Goal: Task Accomplishment & Management: Use online tool/utility

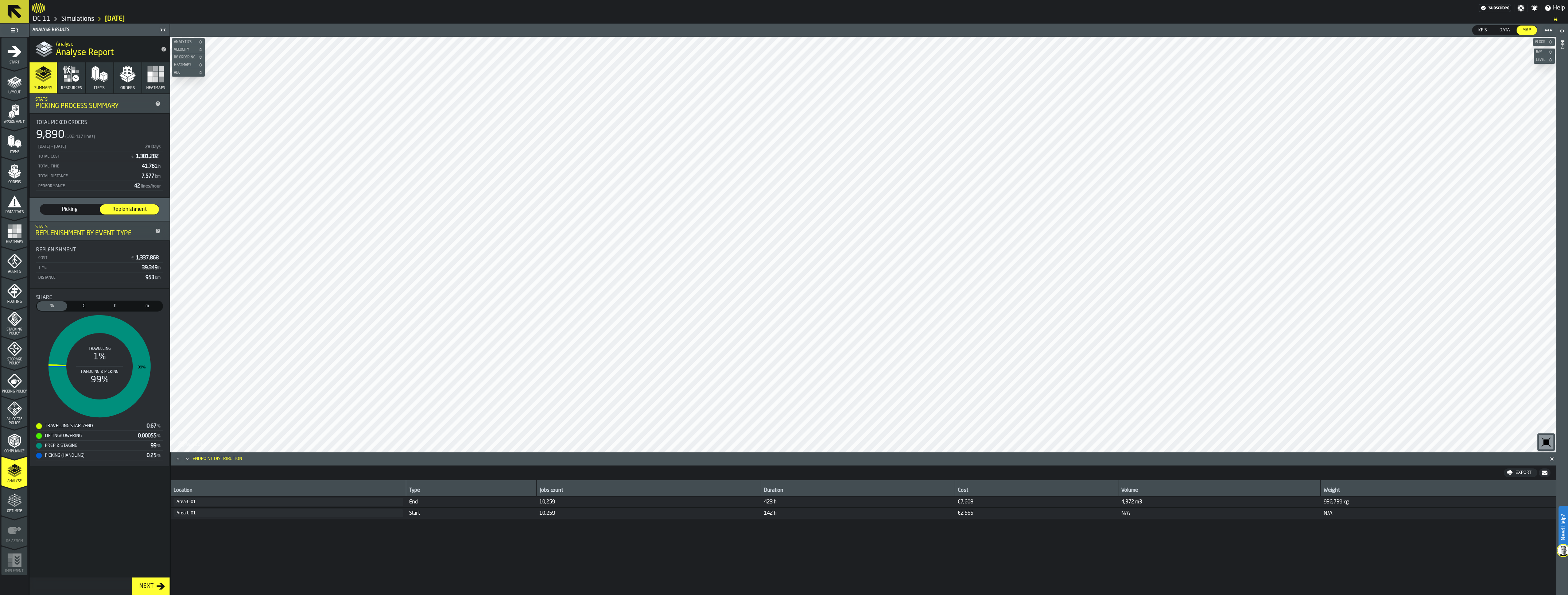
click at [15, 507] on icon "menu Optimise" at bounding box center [15, 500] width 15 height 15
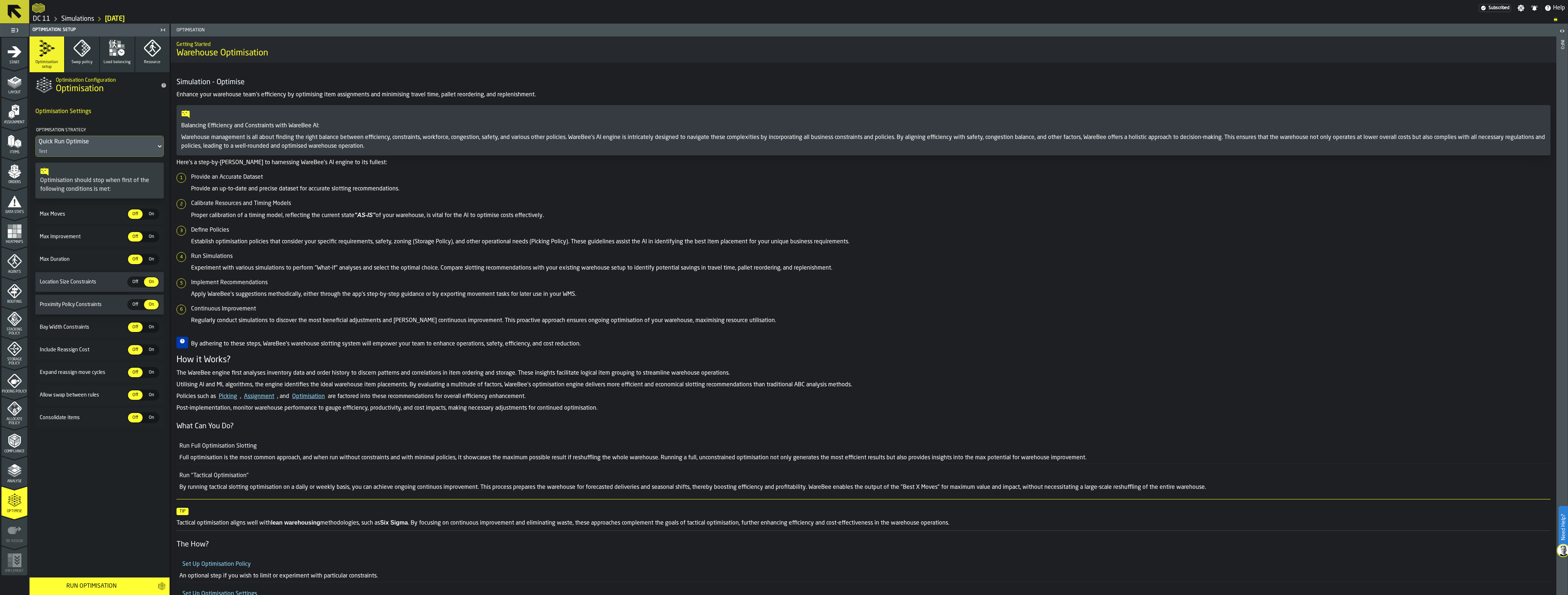
click at [87, 69] on button "Swap policy" at bounding box center [82, 55] width 34 height 36
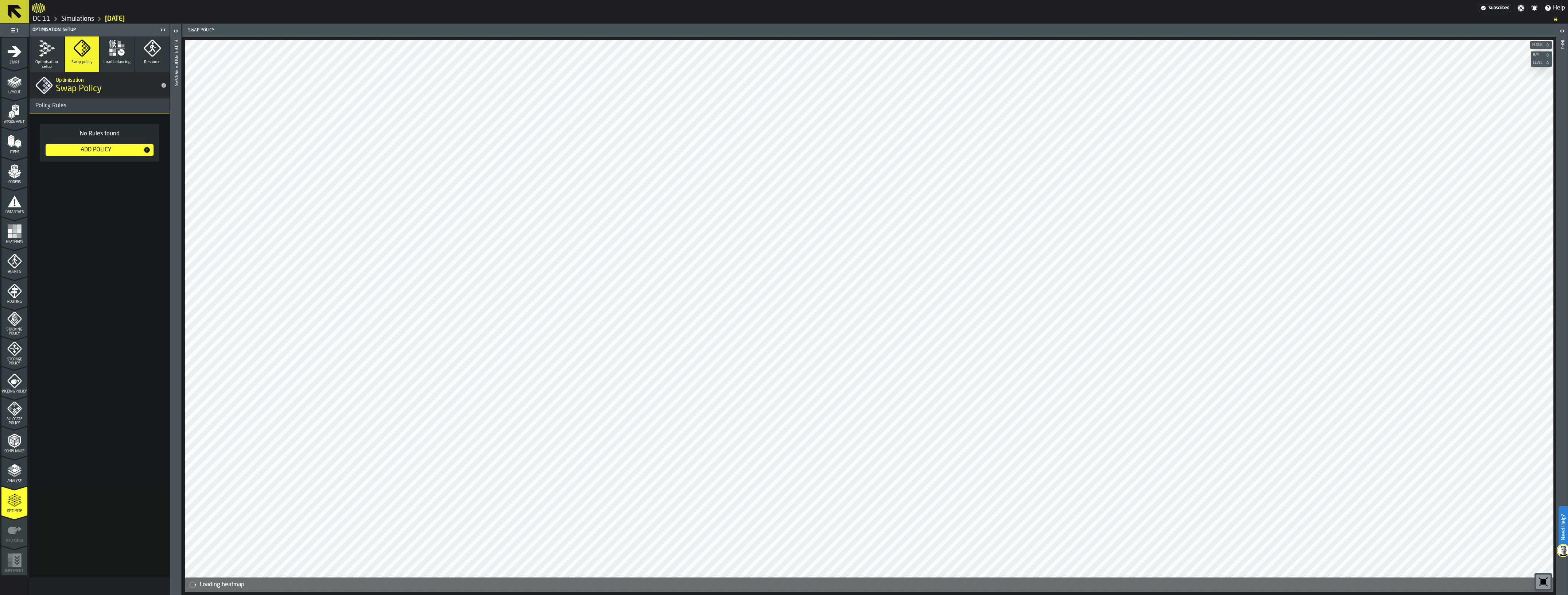
click at [179, 33] on div "button-toggle-Open" at bounding box center [176, 31] width 10 height 9
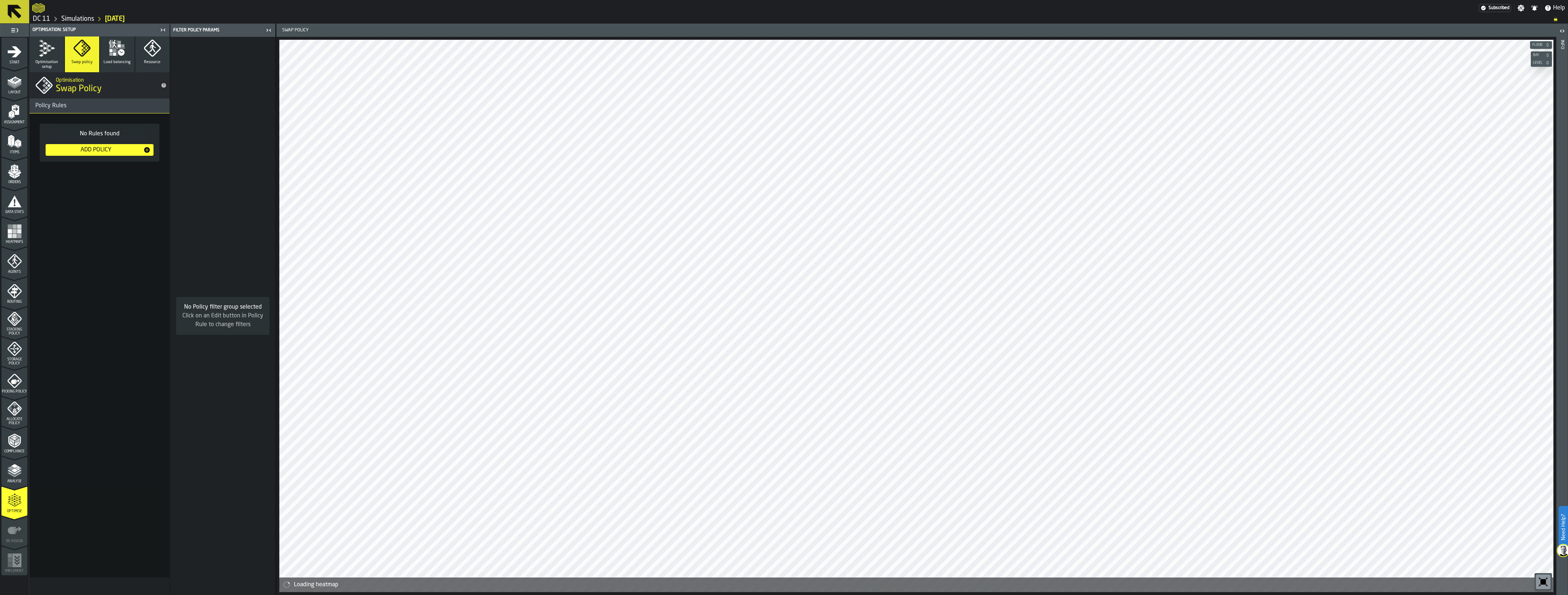
click at [30, 47] on button "Optimisation setup" at bounding box center [46, 55] width 34 height 36
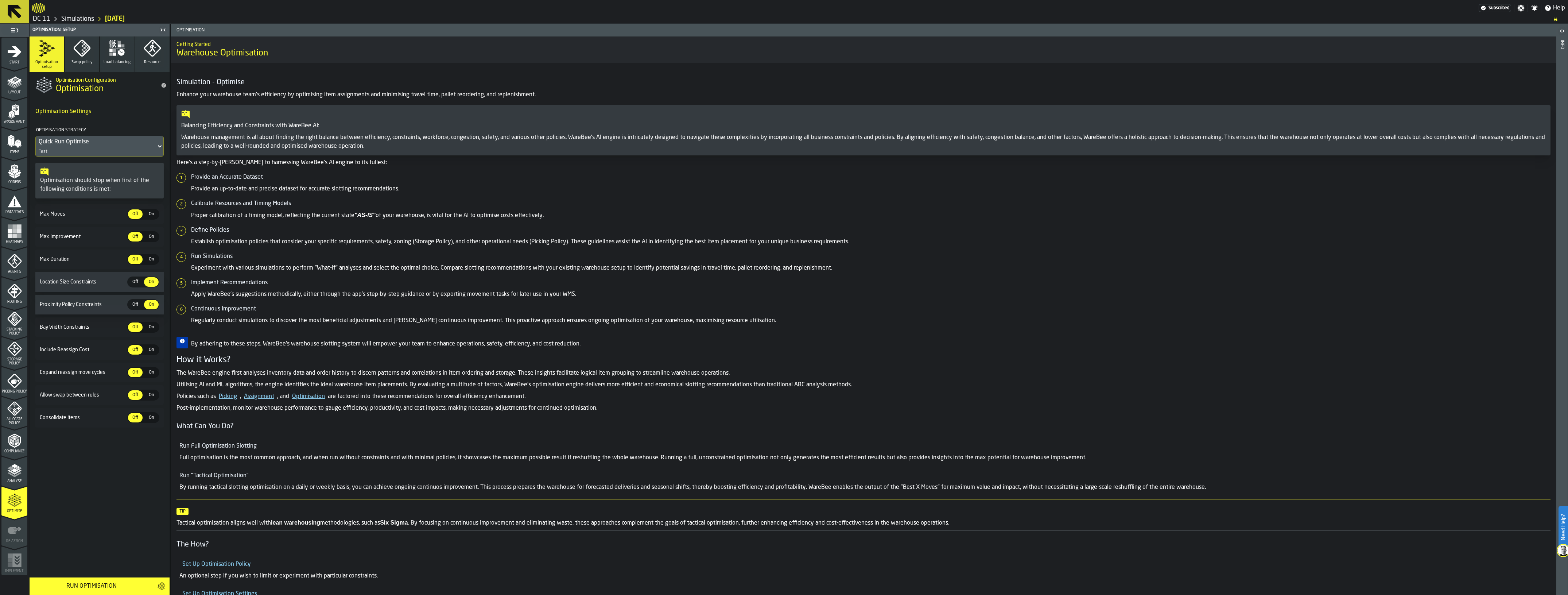
click at [17, 465] on icon "menu Analyse" at bounding box center [15, 470] width 15 height 15
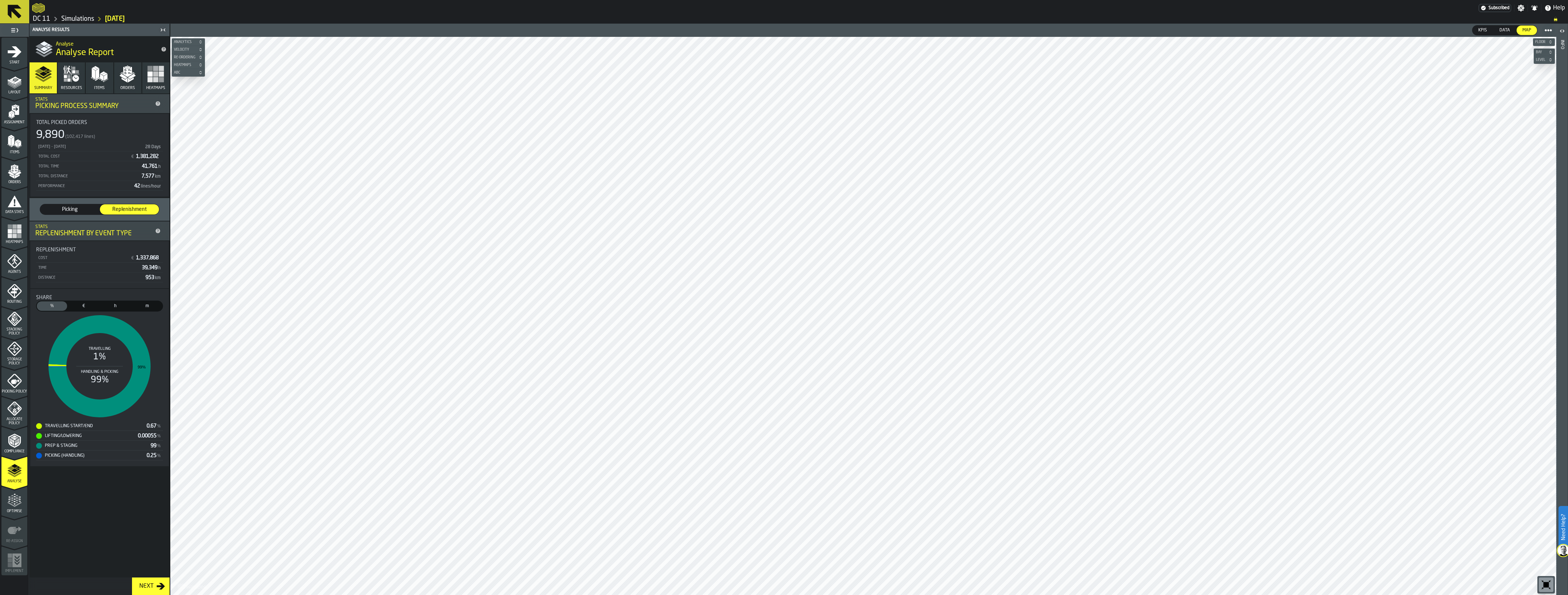
click at [81, 209] on span "Picking" at bounding box center [69, 209] width 53 height 8
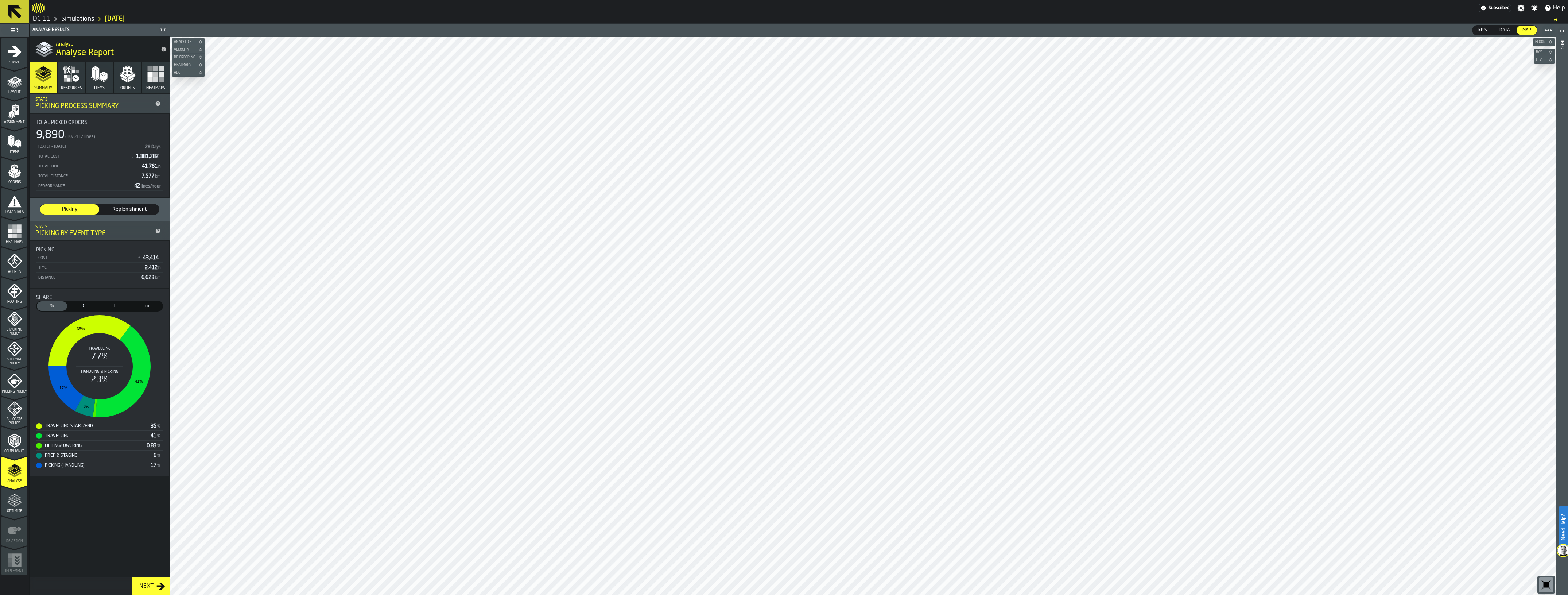
click at [132, 82] on icon "button" at bounding box center [128, 74] width 17 height 17
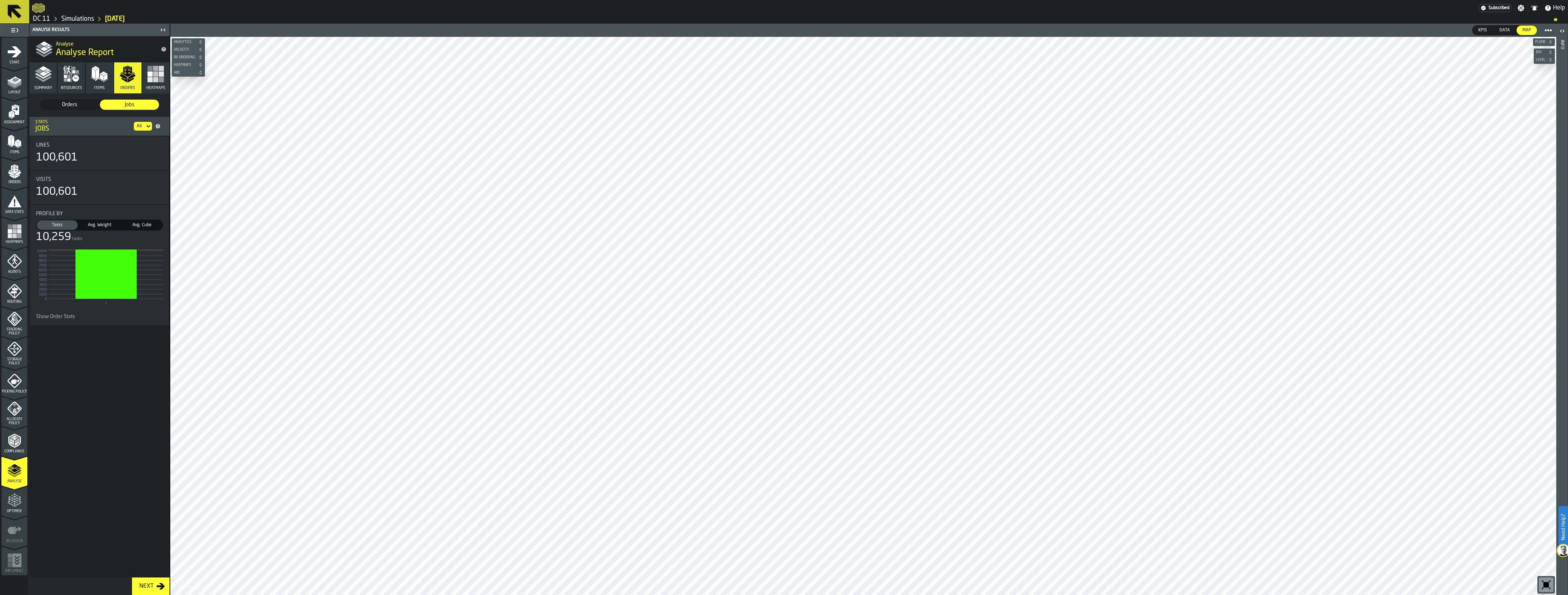
click at [79, 107] on span "Orders" at bounding box center [69, 105] width 53 height 8
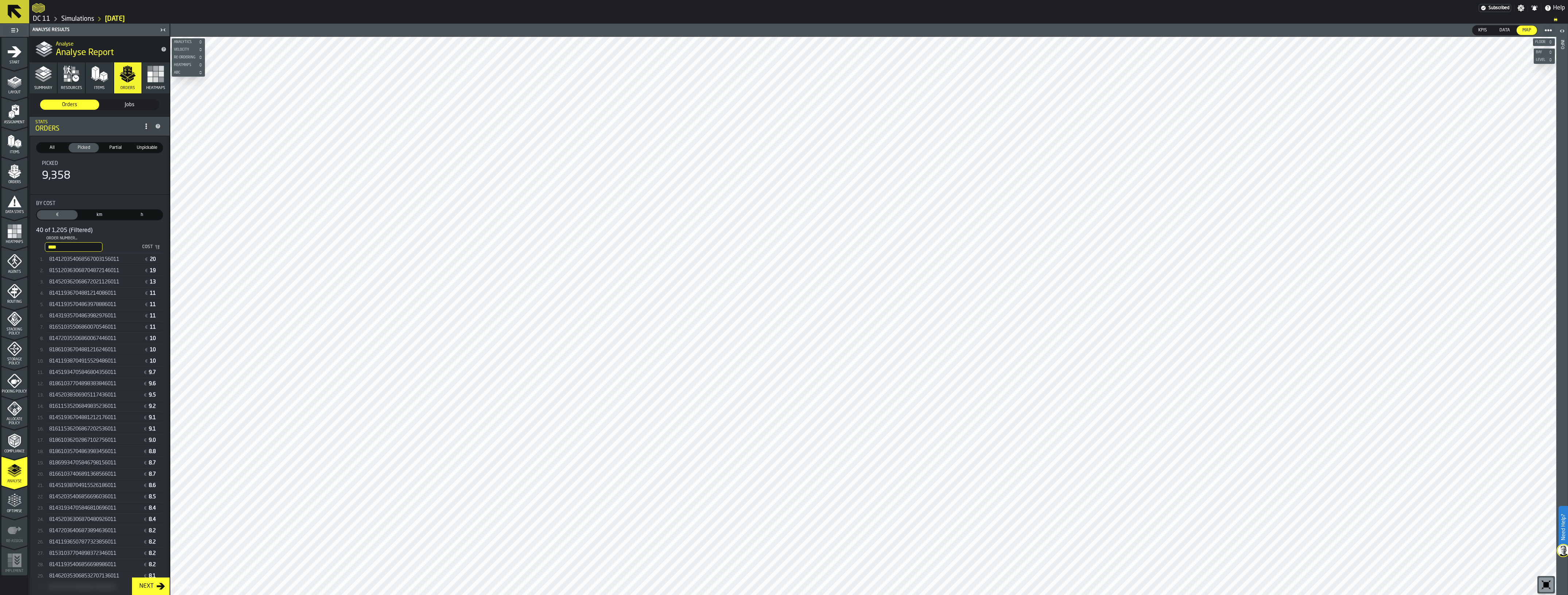
click at [103, 258] on span "814120354068567003156011" at bounding box center [84, 259] width 70 height 6
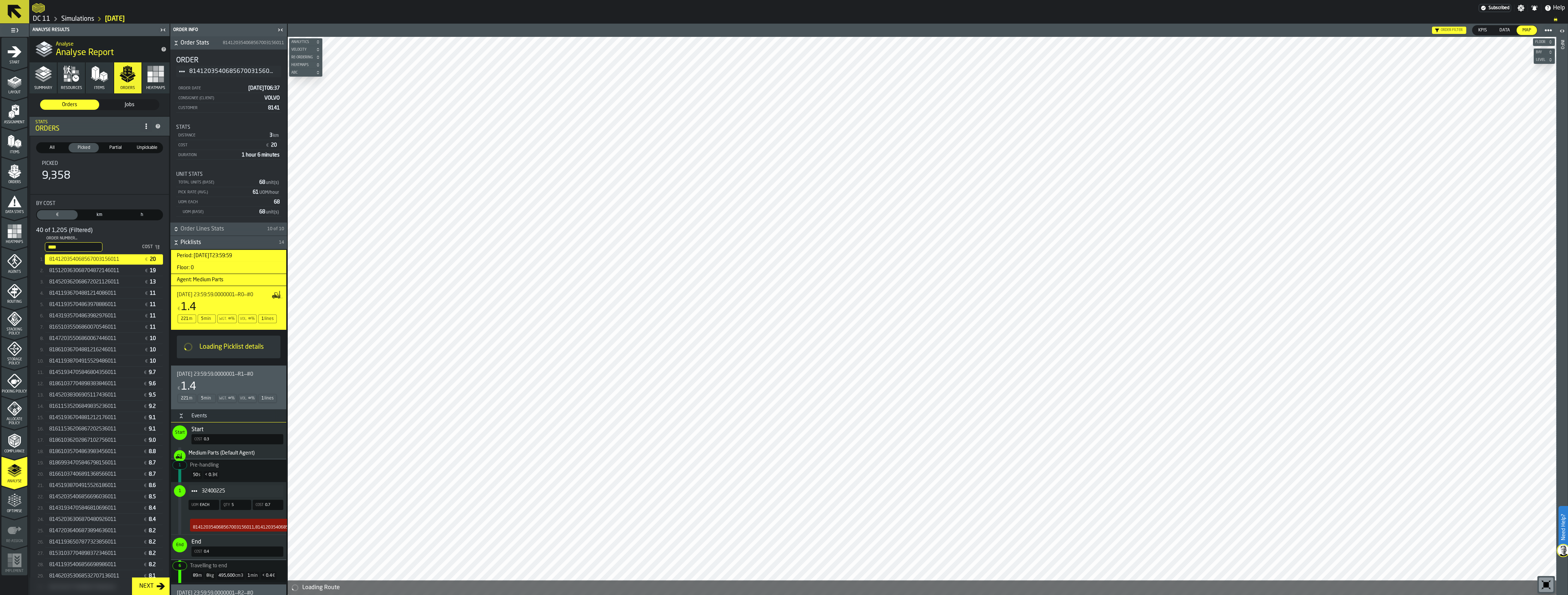
click at [198, 413] on h3 "Events" at bounding box center [229, 415] width 115 height 13
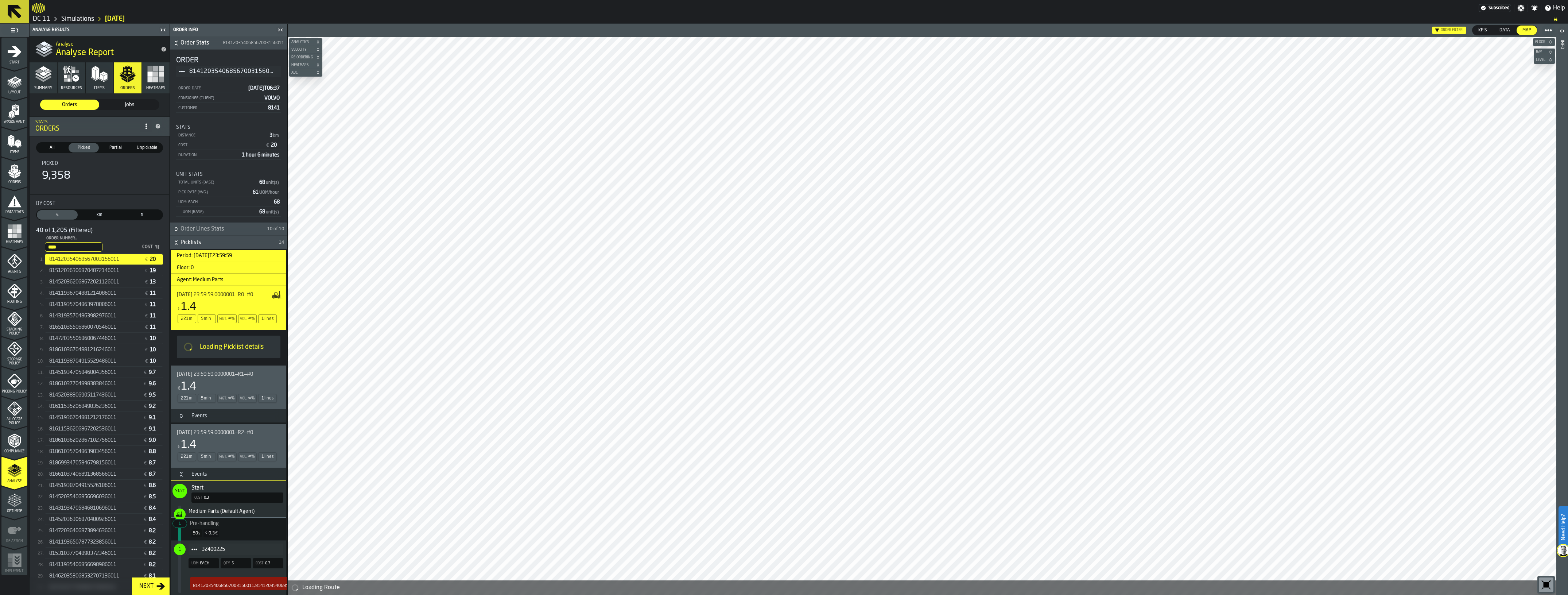
click at [194, 467] on div "[DATE] 23:59:59.0000001—R2—#0 € 1.4 221 m 5 min Wgt. ∞ % Vol. ∞ % 1 lines" at bounding box center [229, 445] width 115 height 44
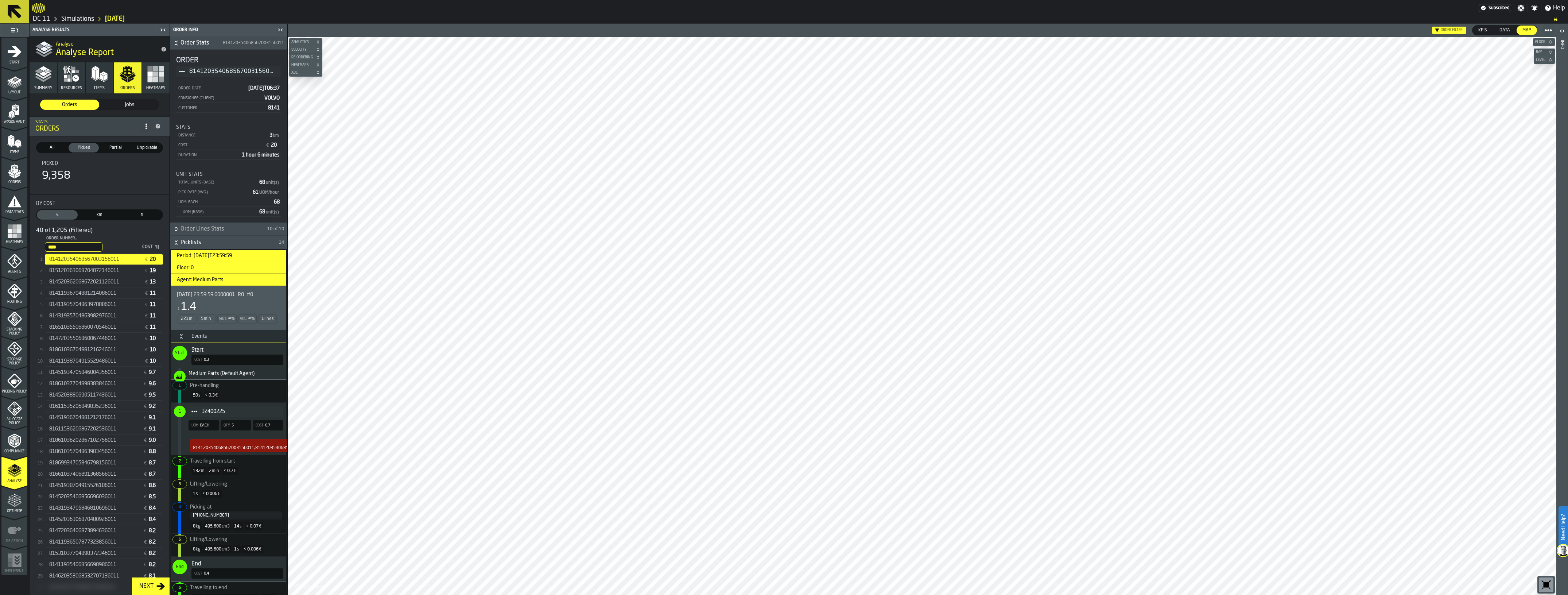
click at [196, 333] on h3 "Events" at bounding box center [229, 336] width 115 height 13
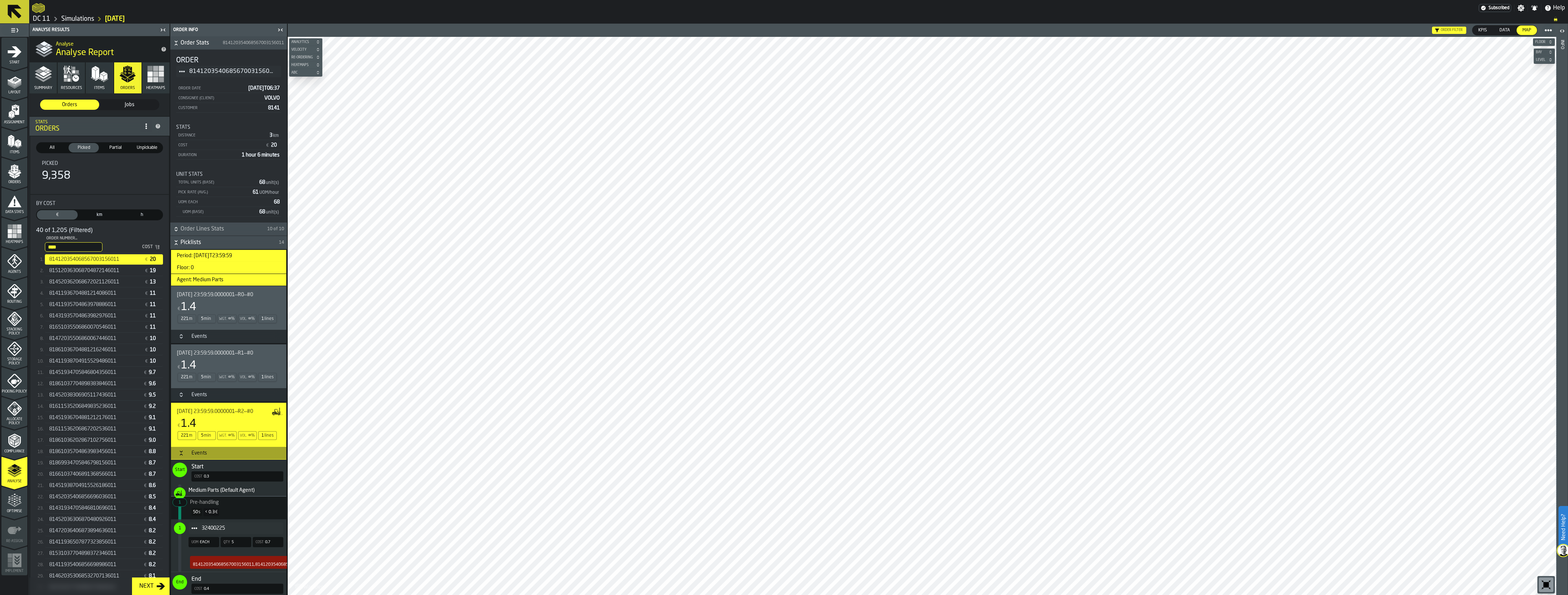
click at [212, 401] on h3 "Events" at bounding box center [229, 394] width 115 height 13
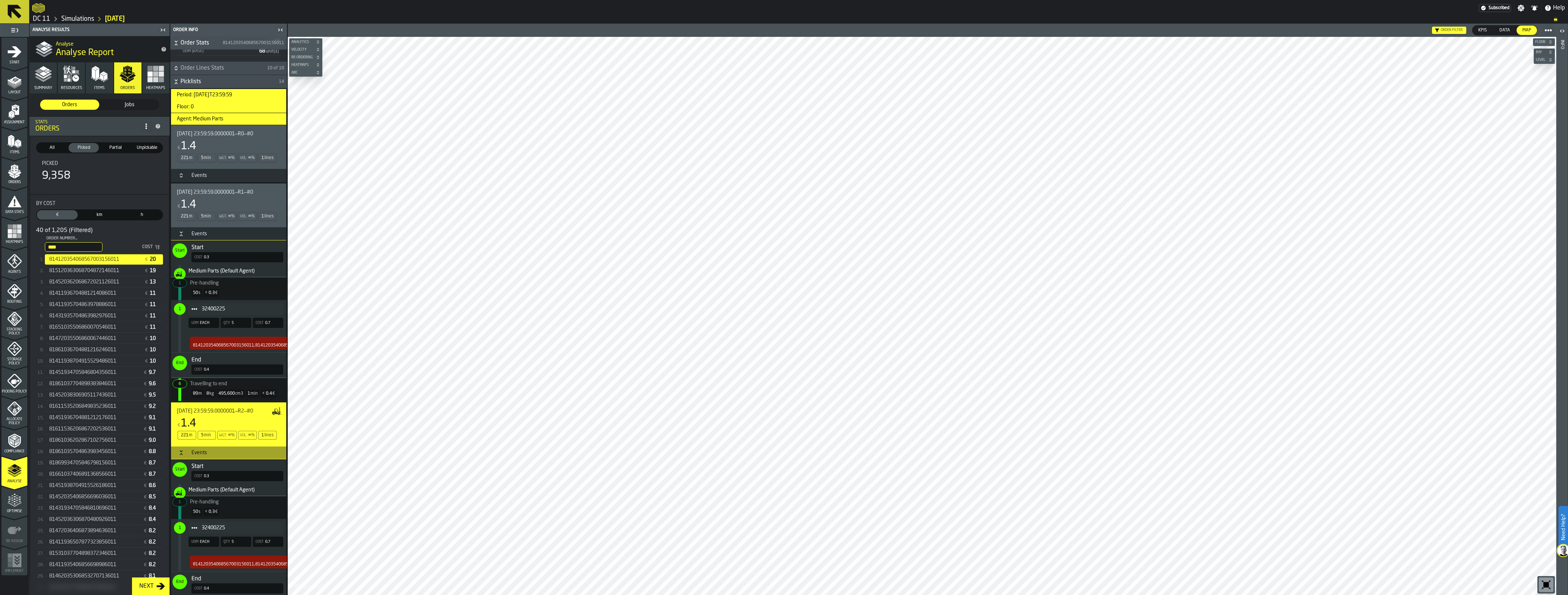
scroll to position [183, 0]
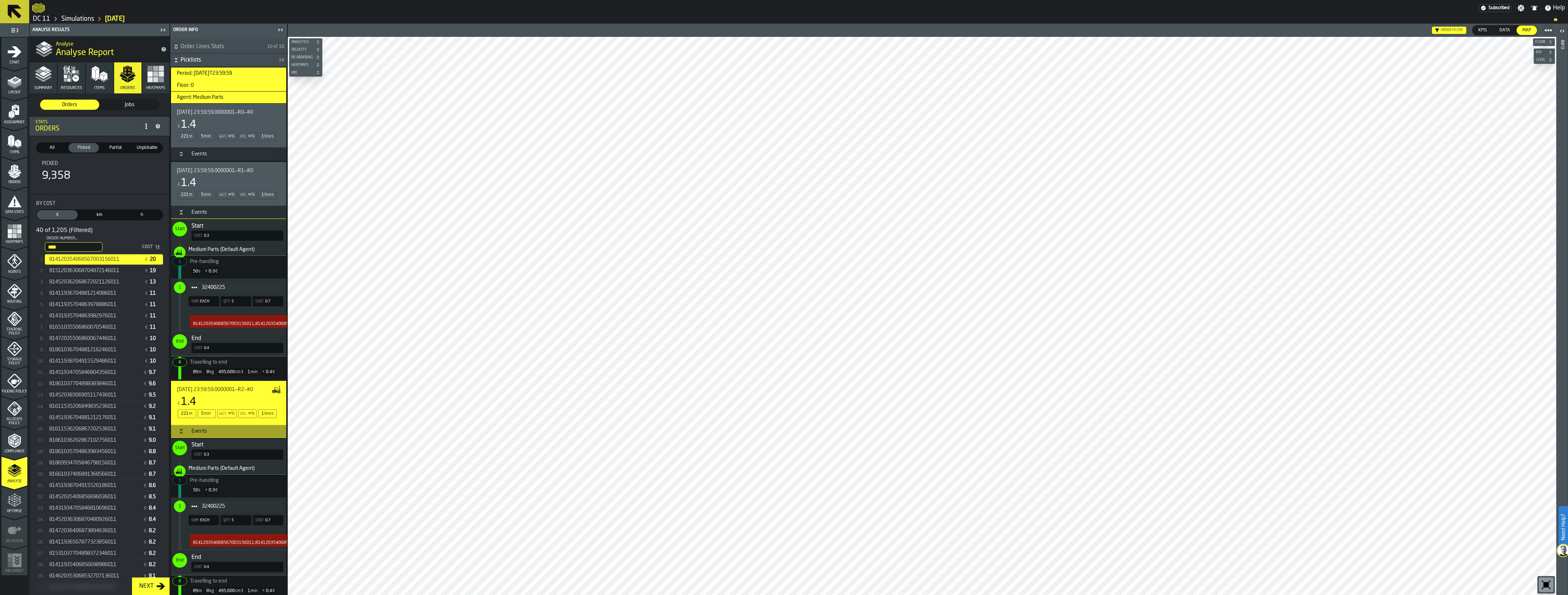
click at [213, 210] on h3 "Events" at bounding box center [229, 212] width 115 height 13
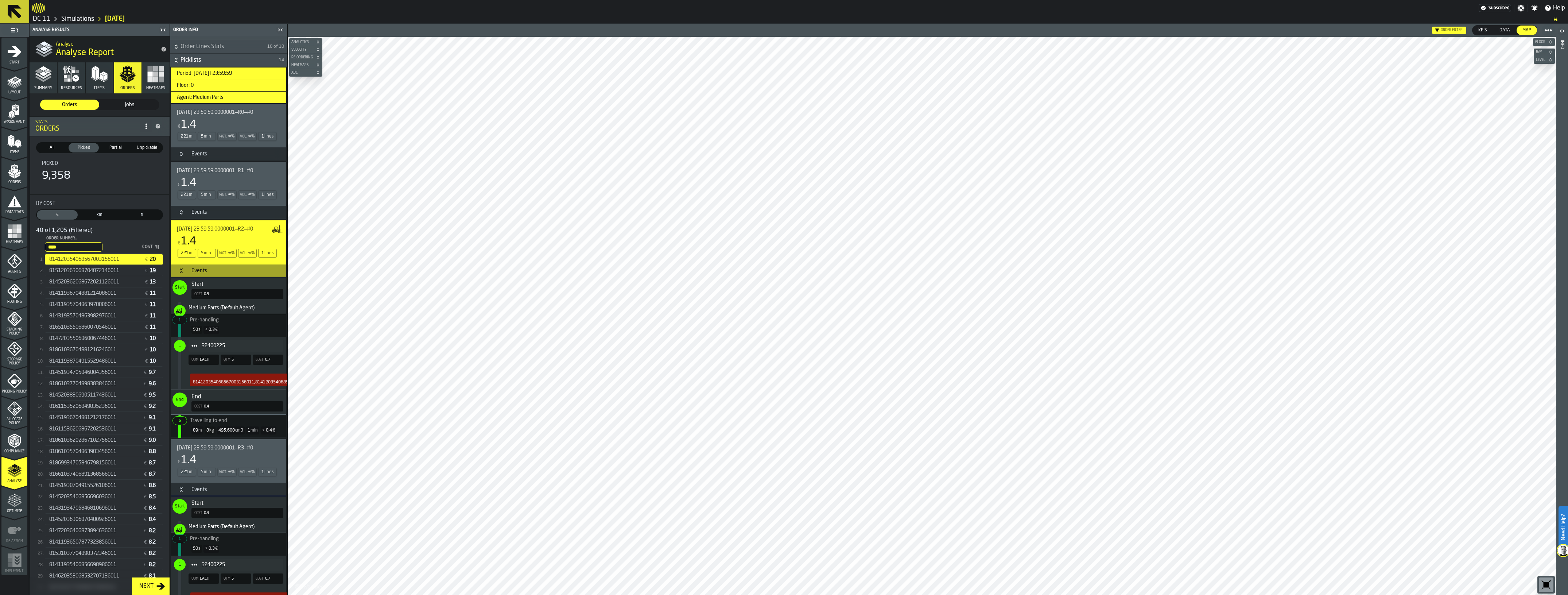
click at [192, 273] on div "Events" at bounding box center [199, 270] width 25 height 6
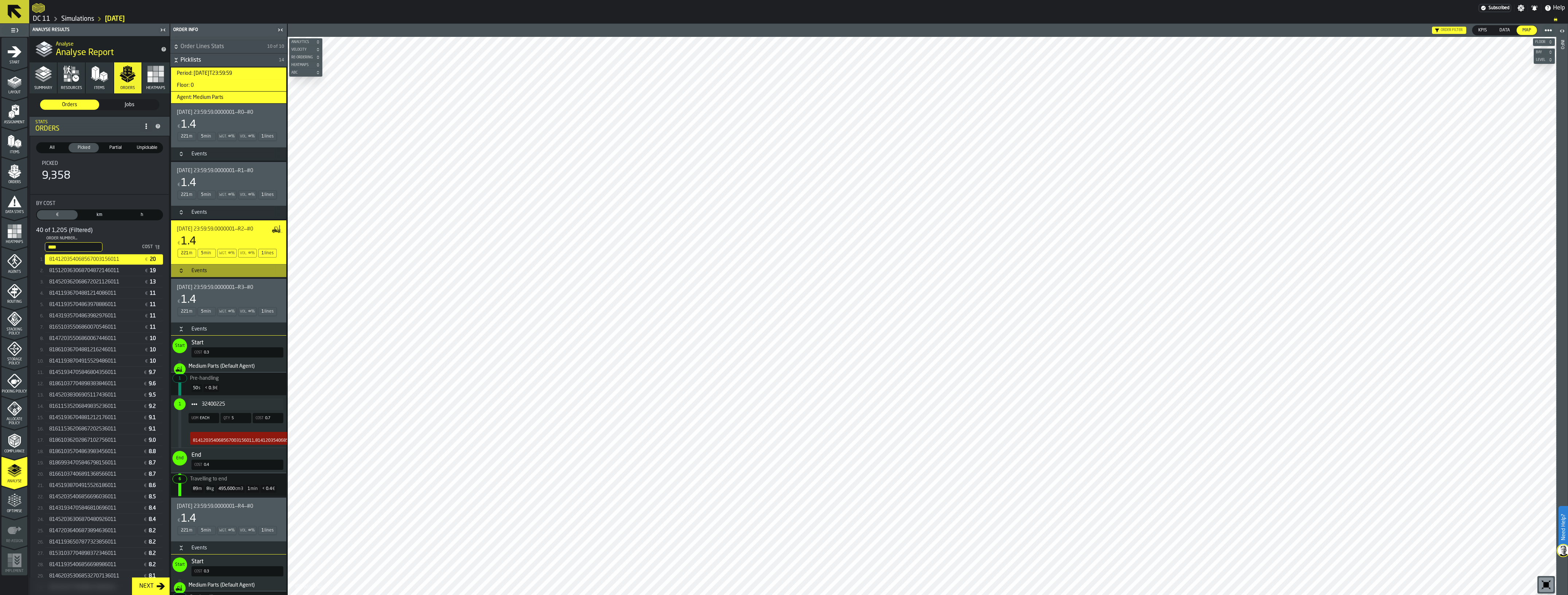
click at [191, 328] on div "Events" at bounding box center [199, 328] width 25 height 6
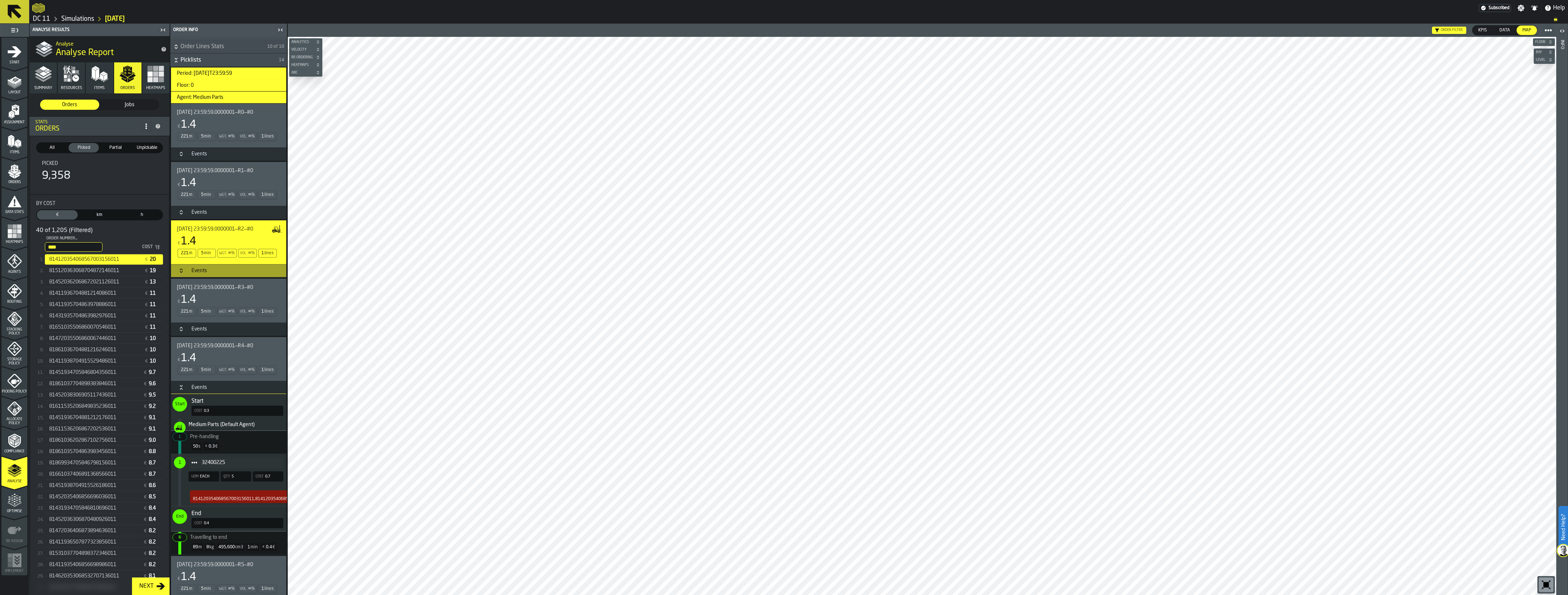
click at [195, 388] on div "Events" at bounding box center [199, 387] width 25 height 6
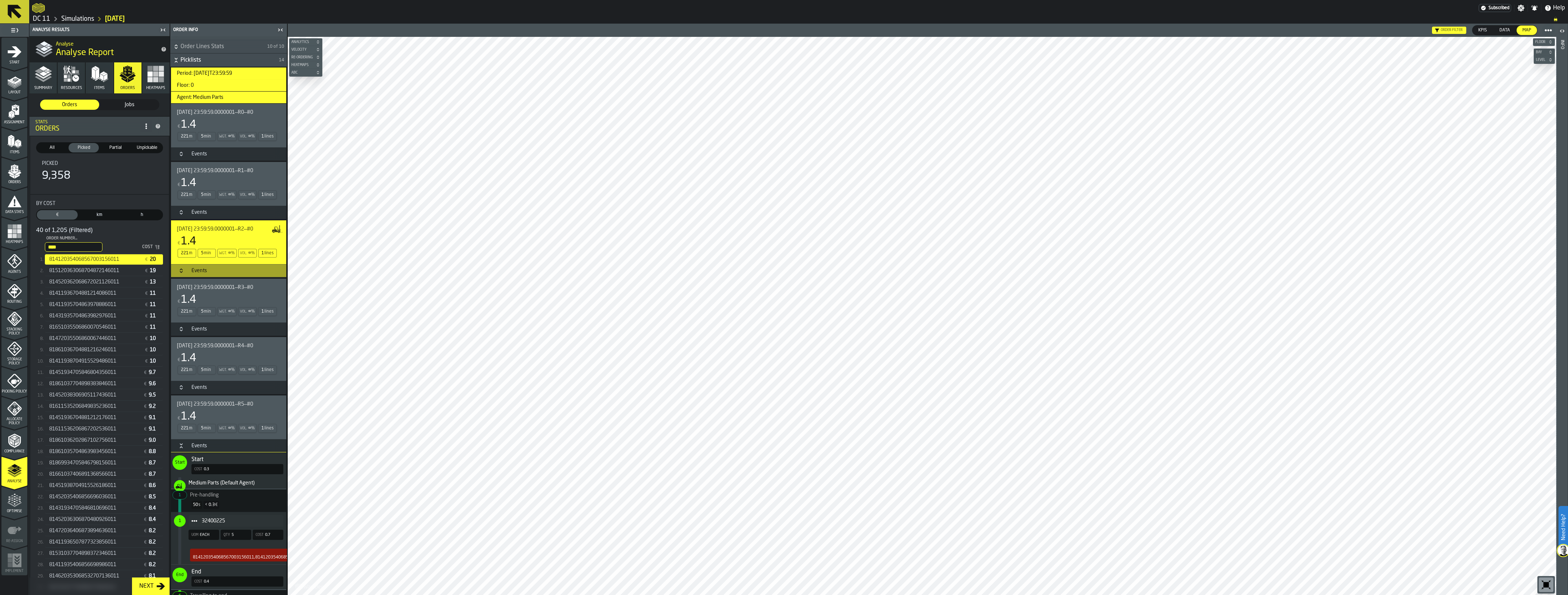
click at [189, 444] on div "Events" at bounding box center [199, 446] width 25 height 6
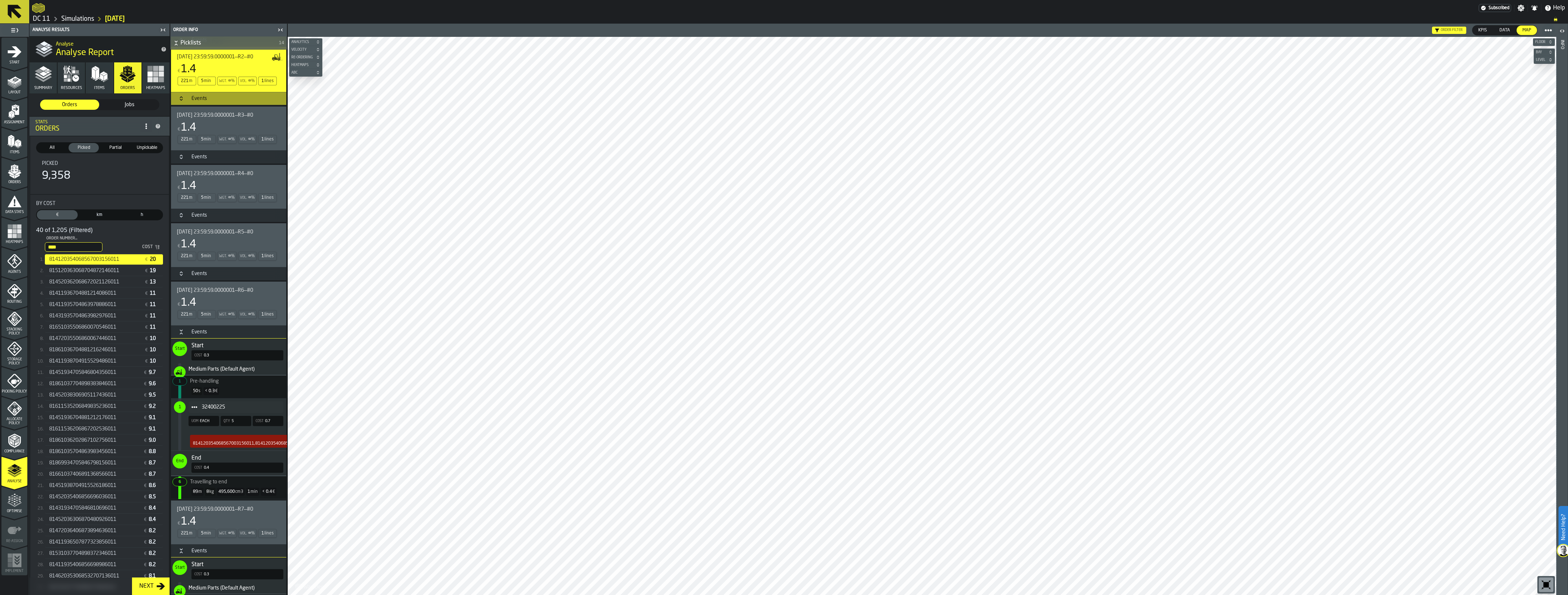
scroll to position [364, 0]
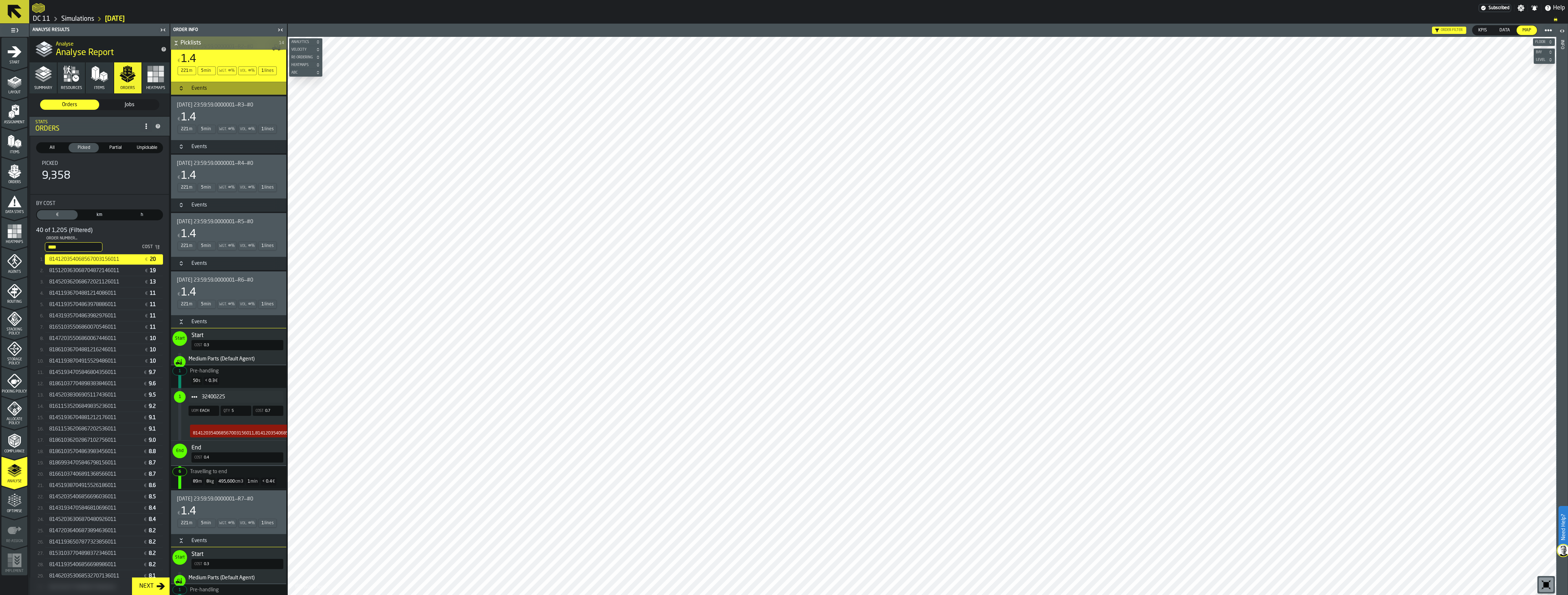
click at [186, 326] on h3 "Events" at bounding box center [229, 322] width 115 height 13
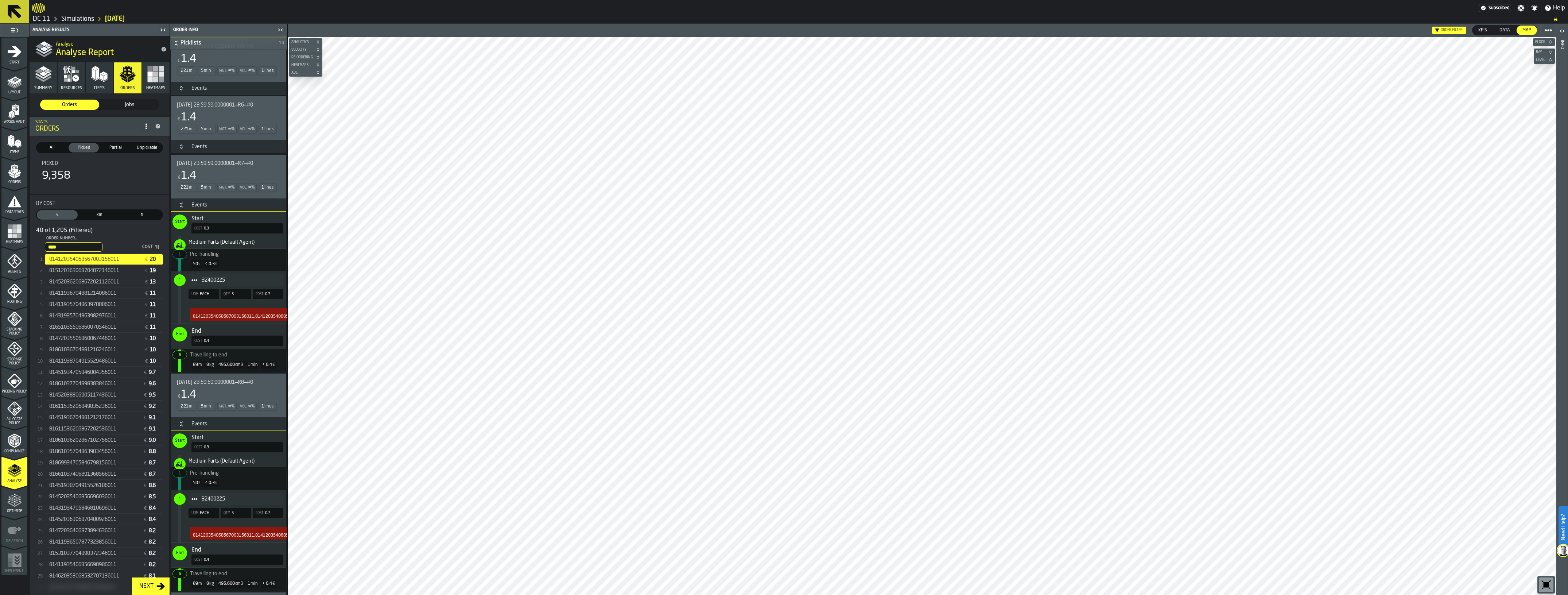
scroll to position [547, 0]
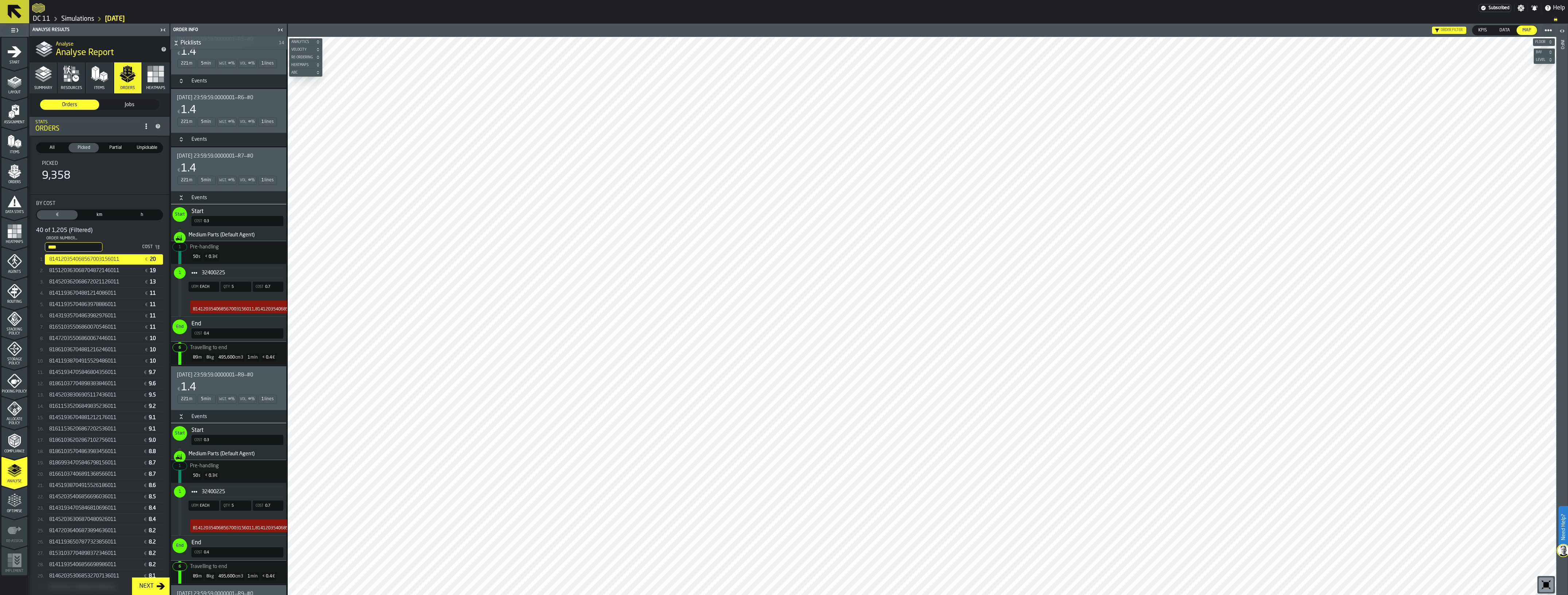
click at [194, 199] on div "Events" at bounding box center [199, 197] width 25 height 6
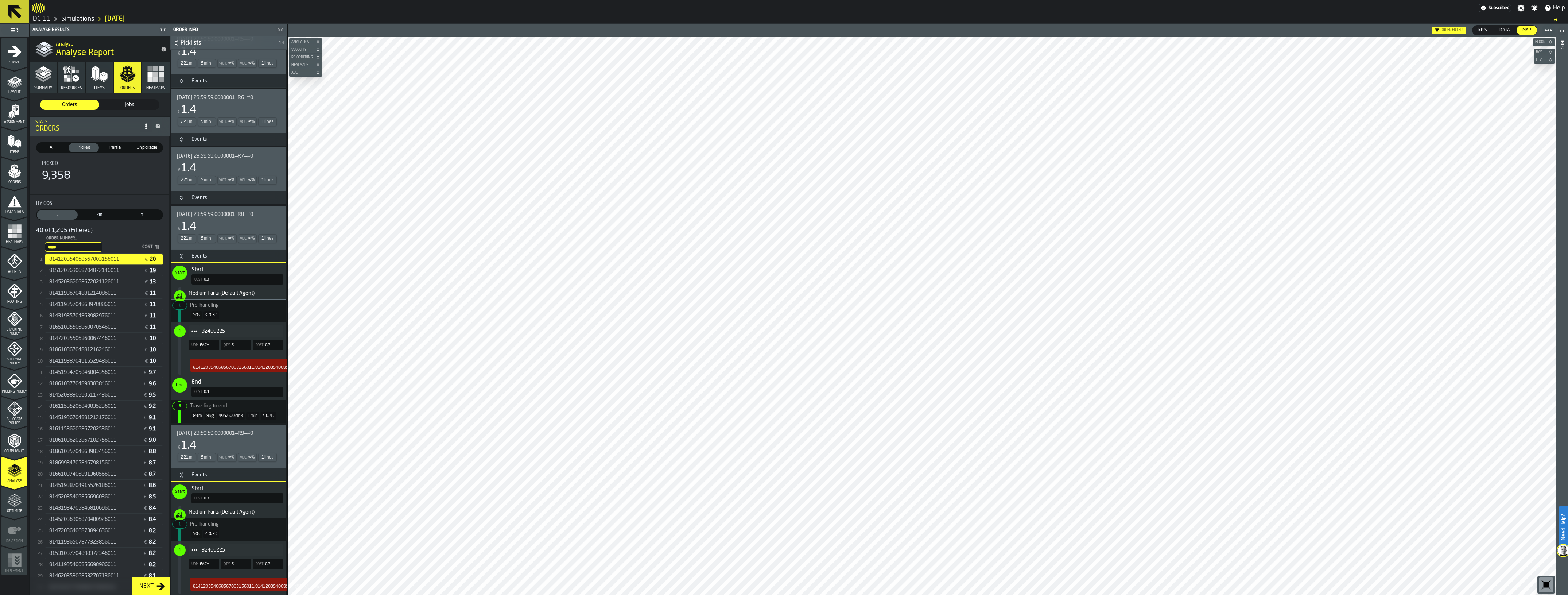
click at [189, 259] on div "Events" at bounding box center [199, 255] width 25 height 6
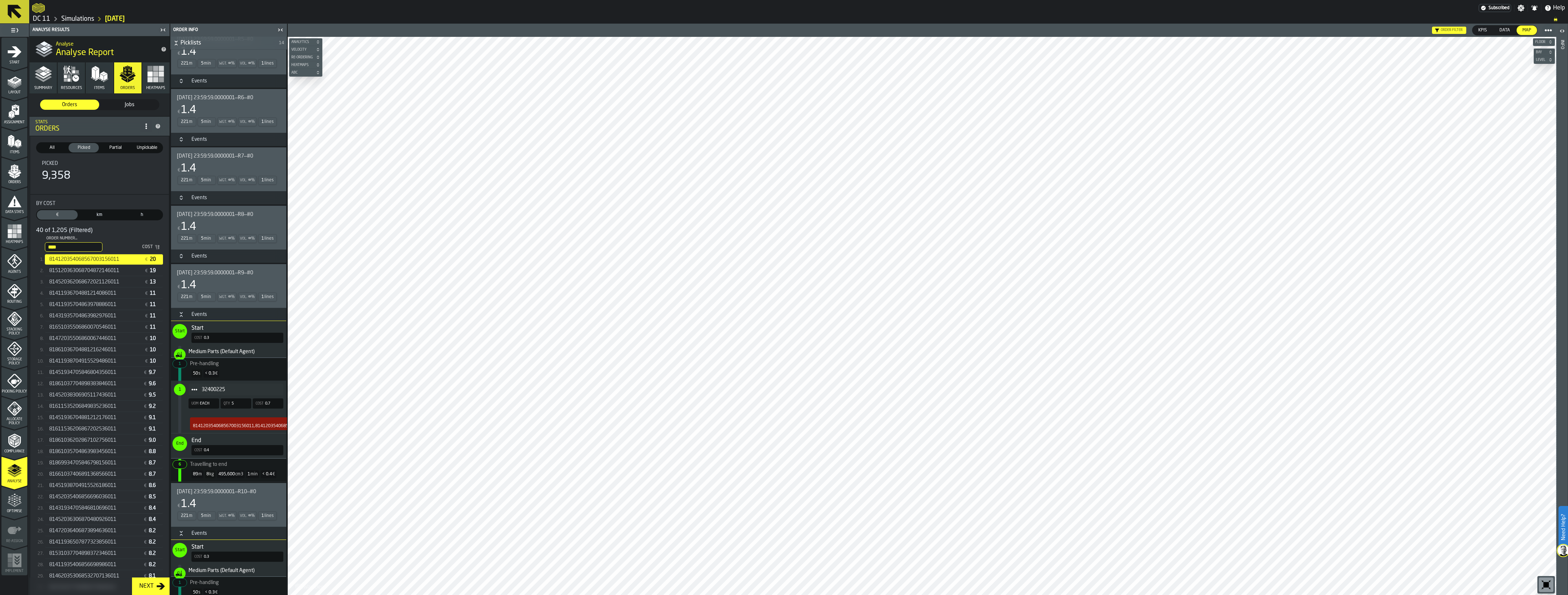
click at [194, 313] on div "Events" at bounding box center [199, 314] width 25 height 6
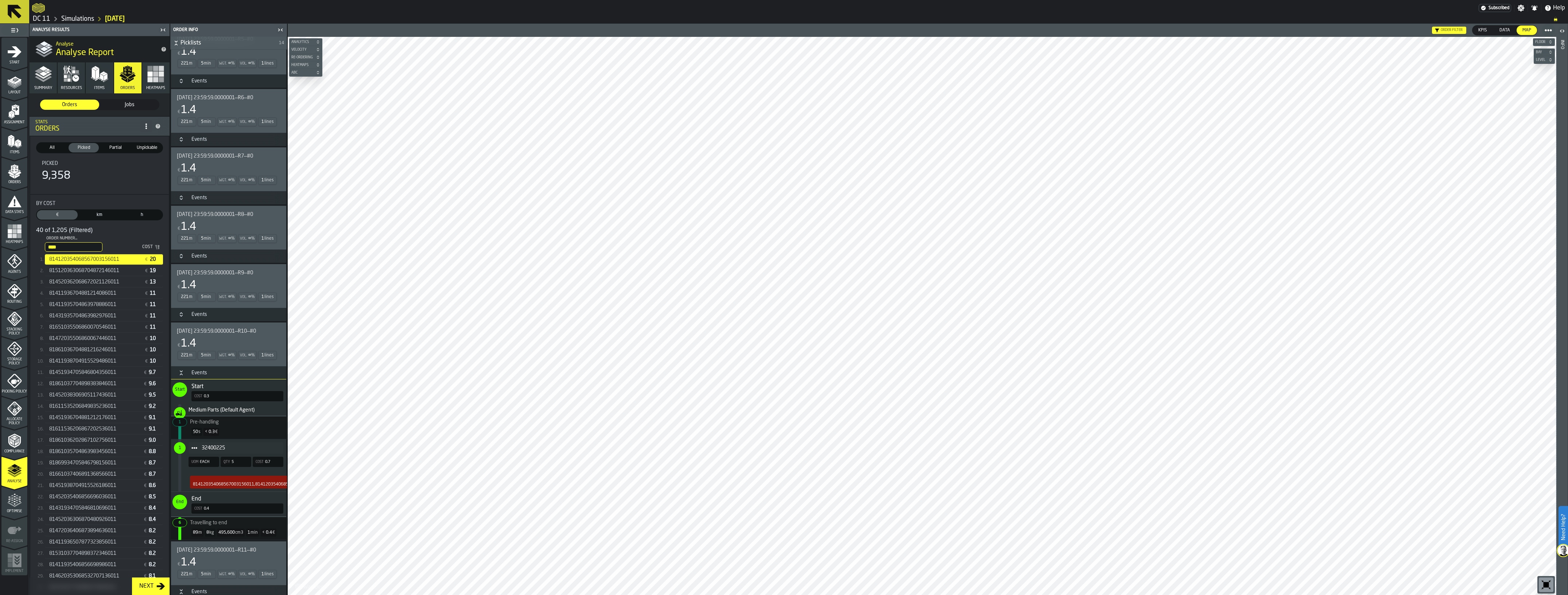
click at [195, 378] on h3 "Events" at bounding box center [229, 372] width 115 height 13
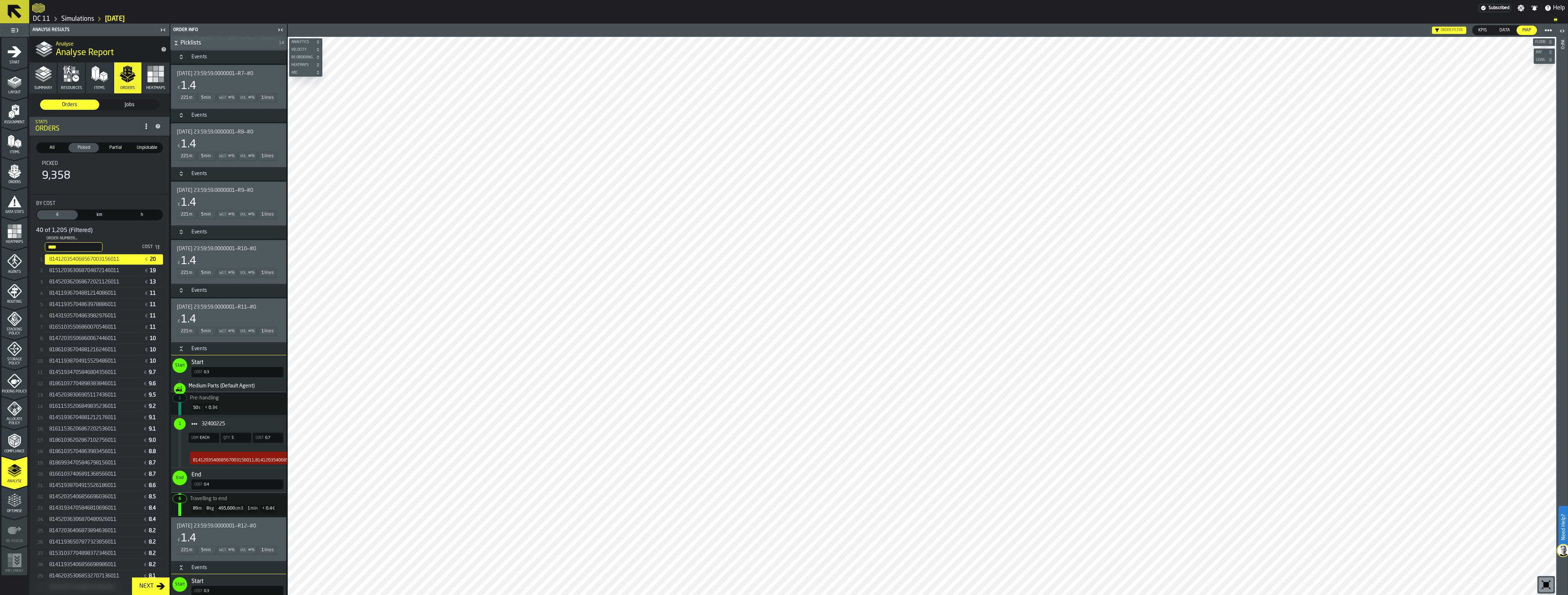
scroll to position [775, 0]
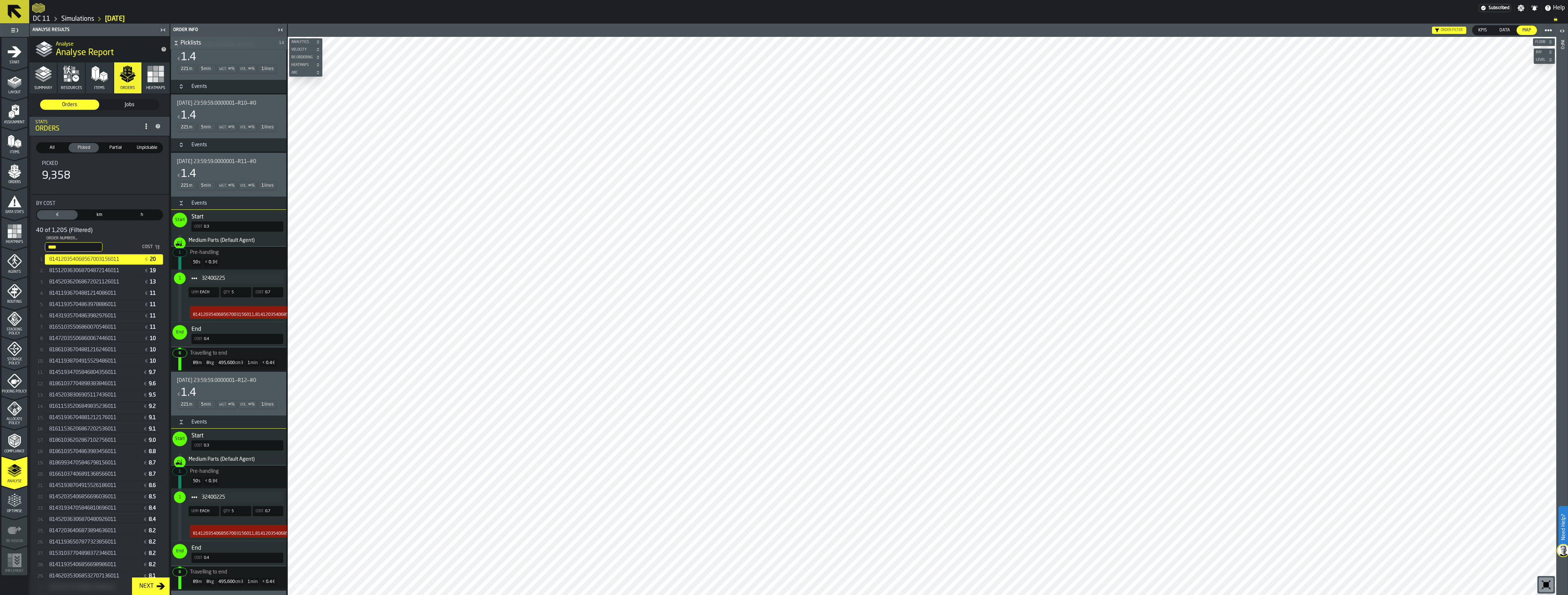
click at [195, 206] on div "Events" at bounding box center [199, 203] width 25 height 6
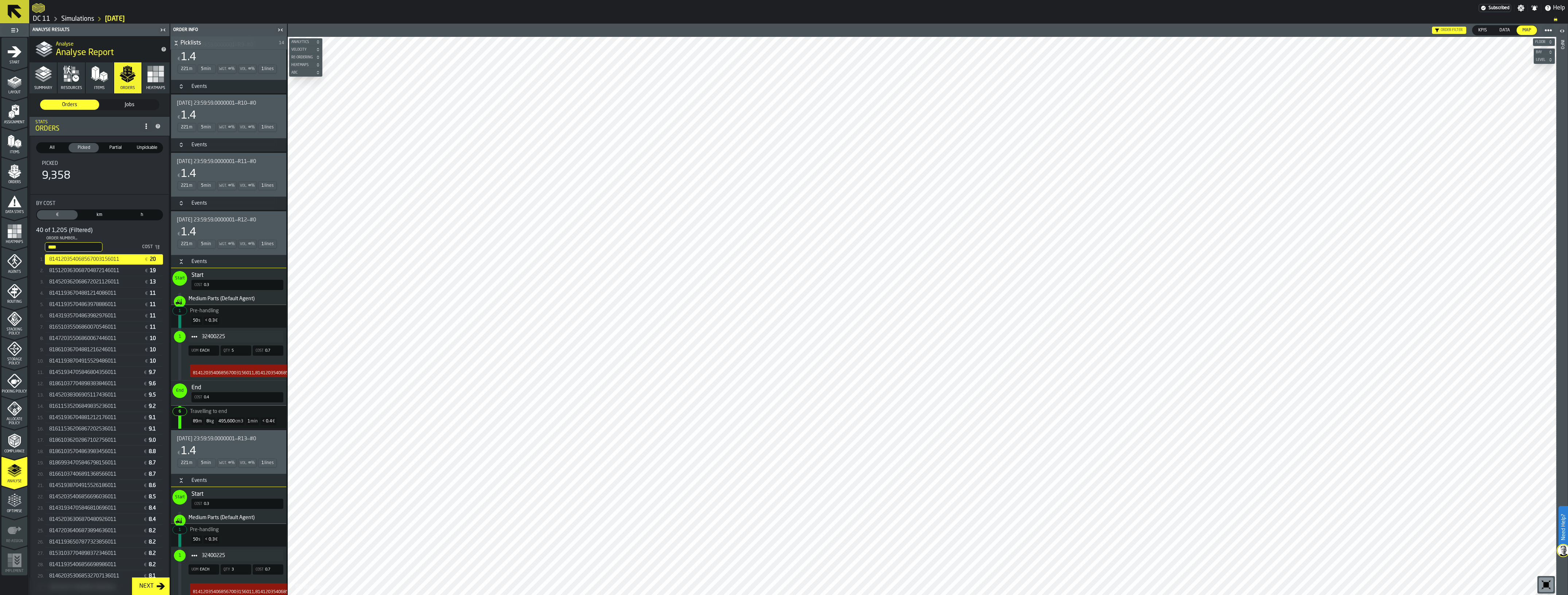
click at [190, 261] on div "Events" at bounding box center [199, 261] width 25 height 6
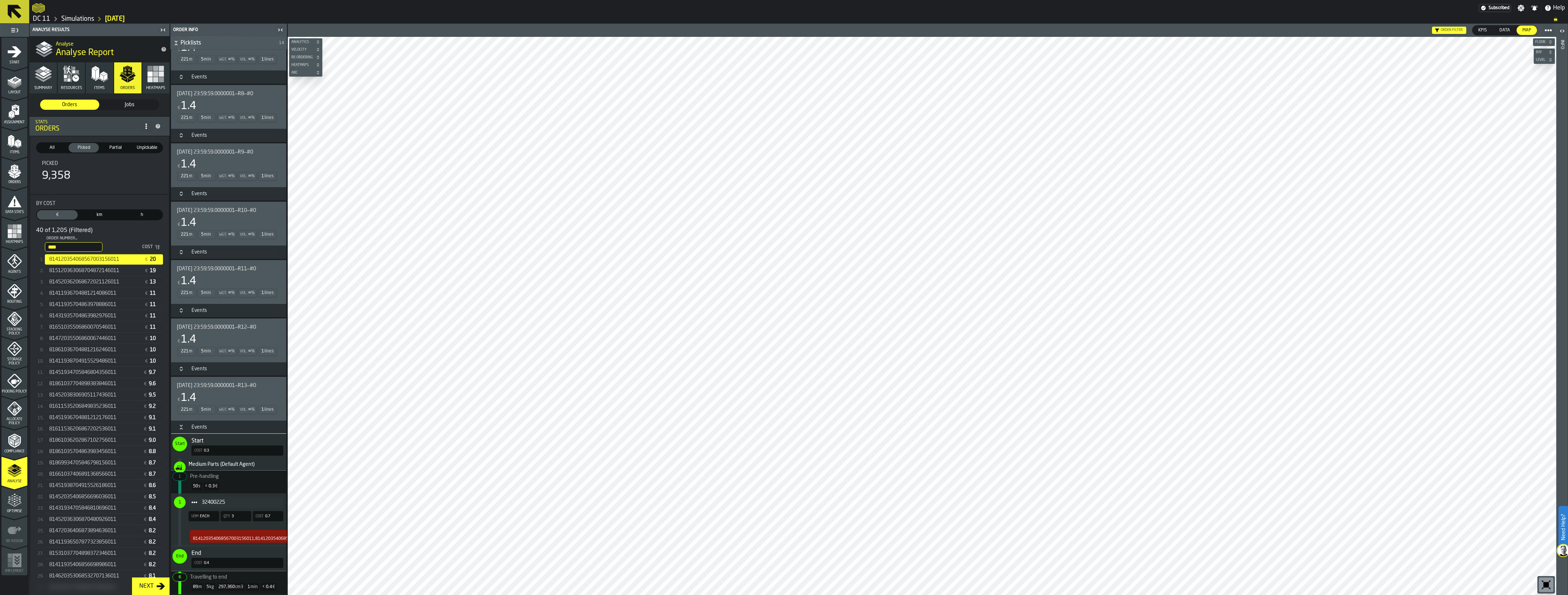
click at [195, 307] on h3 "Events" at bounding box center [229, 310] width 115 height 13
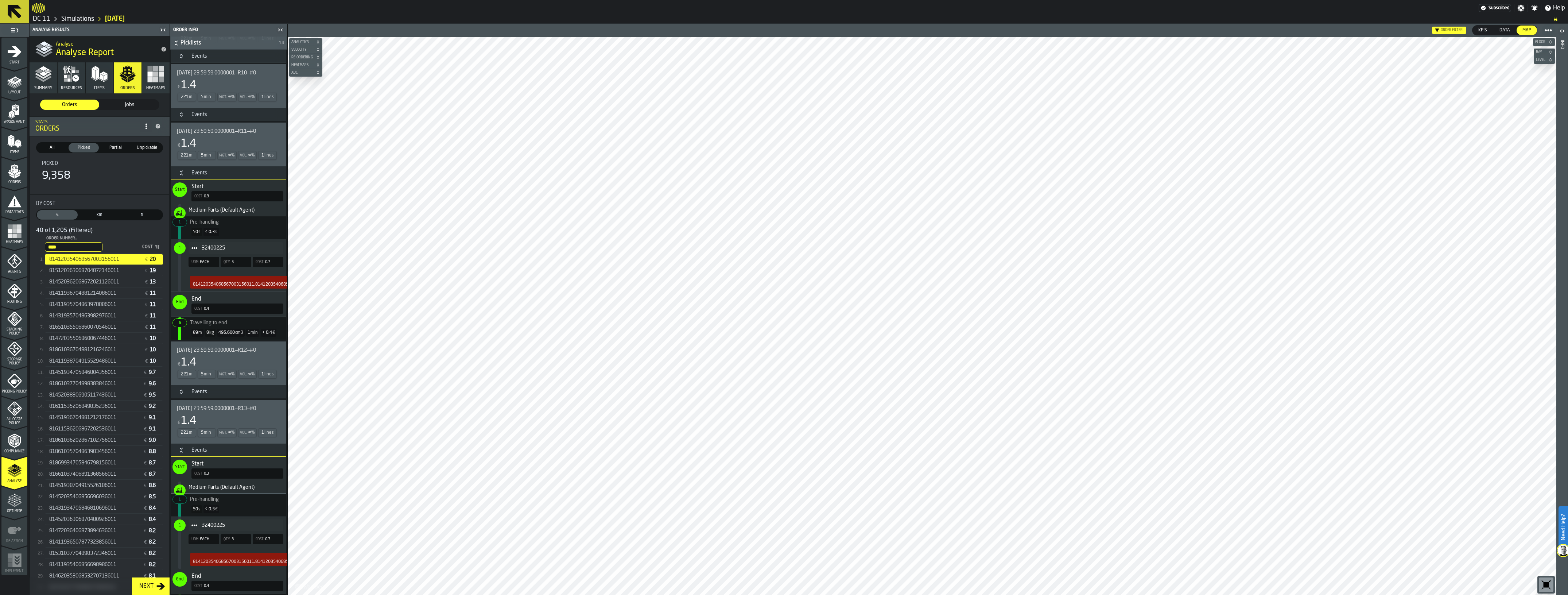
scroll to position [830, 0]
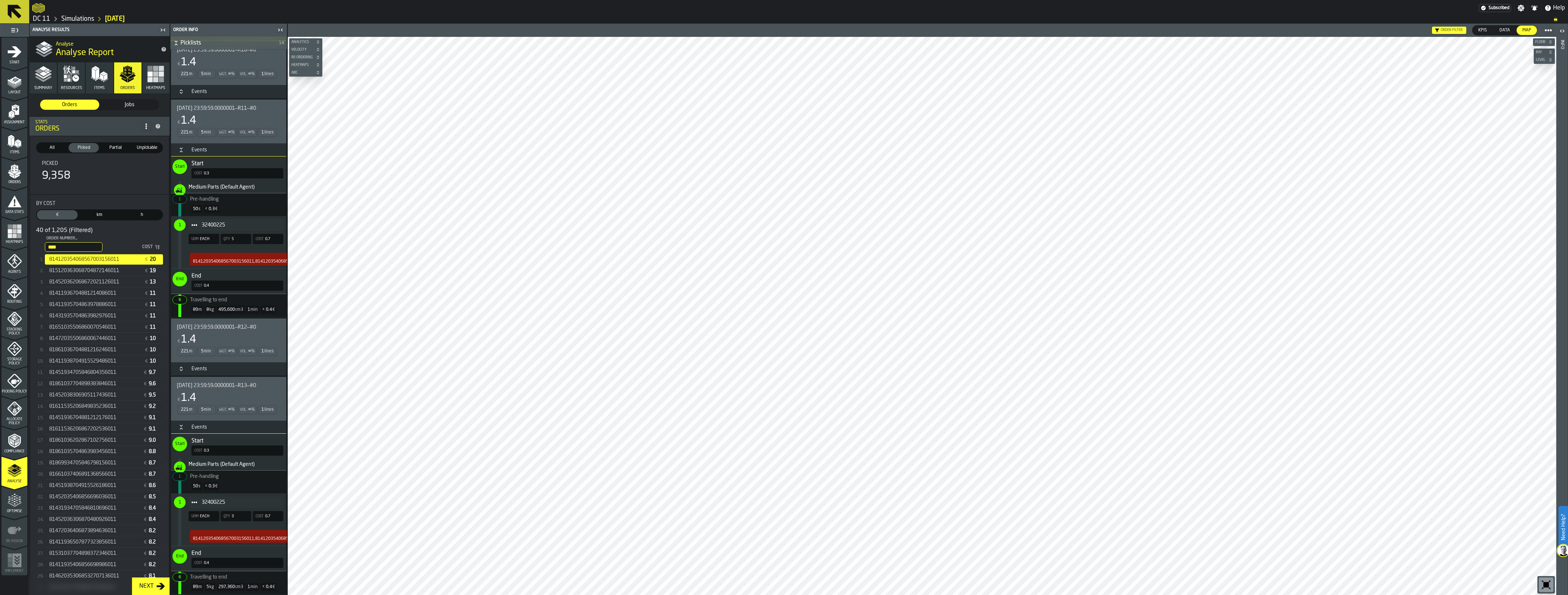
click at [190, 420] on div "[DATE] 23:59:59.0000001—R13—#0 € 1.4 221 m 5 min Wgt. ∞ % Vol. ∞ % 1 lines" at bounding box center [229, 399] width 115 height 44
click at [192, 430] on div "Events" at bounding box center [199, 427] width 25 height 6
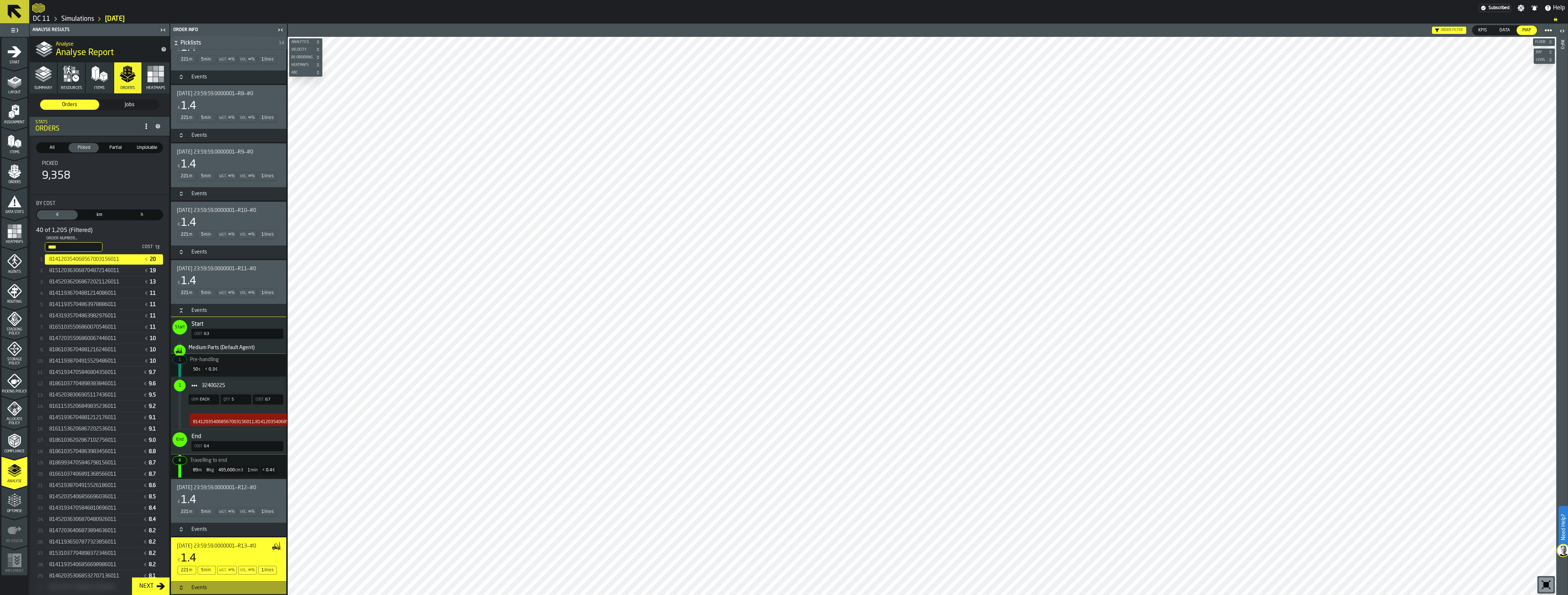
scroll to position [670, 0]
click at [183, 254] on icon "Button-Events-closed" at bounding box center [181, 252] width 6 height 6
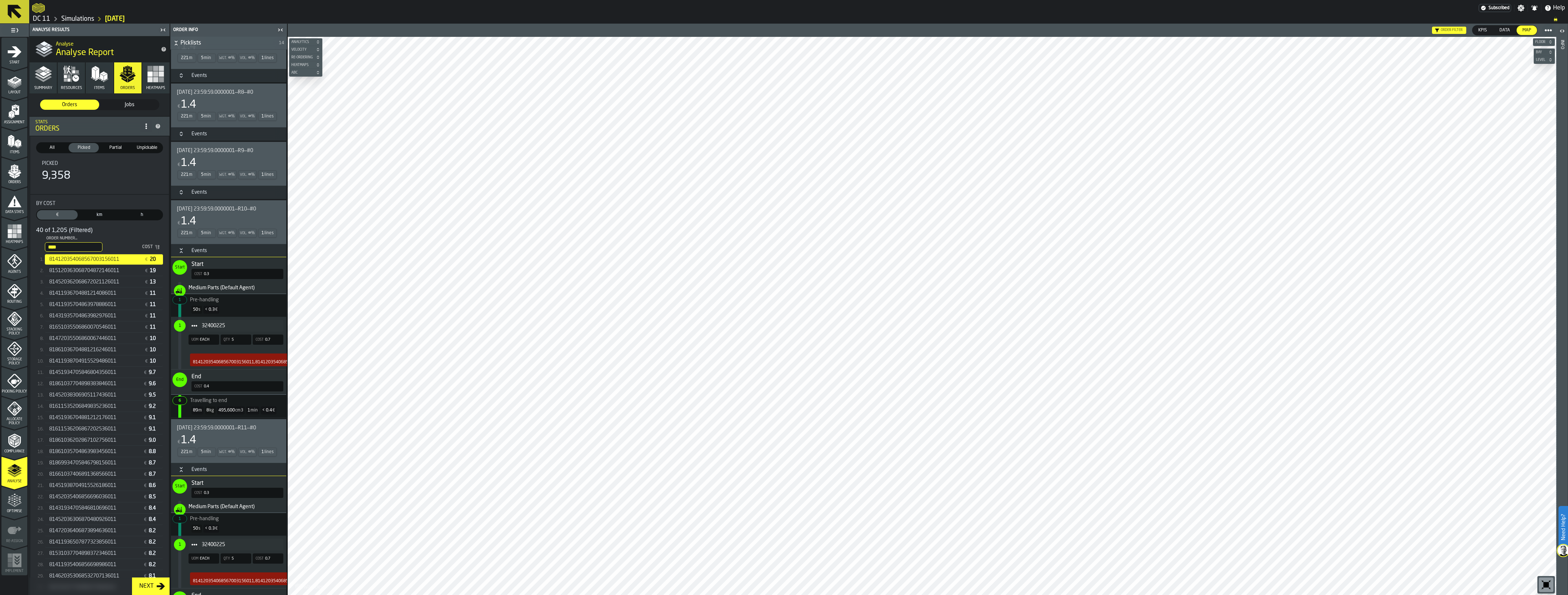
click at [183, 254] on icon "Button-Events-open" at bounding box center [181, 250] width 6 height 6
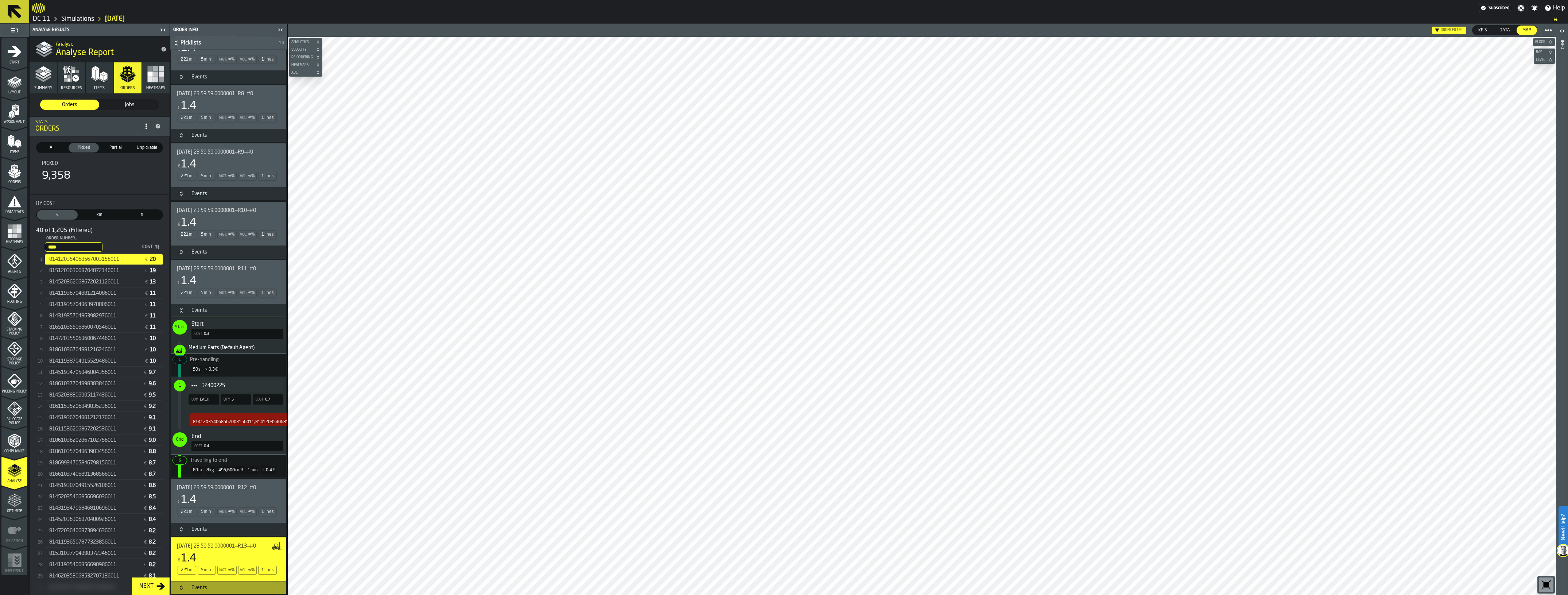
click at [189, 305] on h3 "Events" at bounding box center [229, 310] width 115 height 13
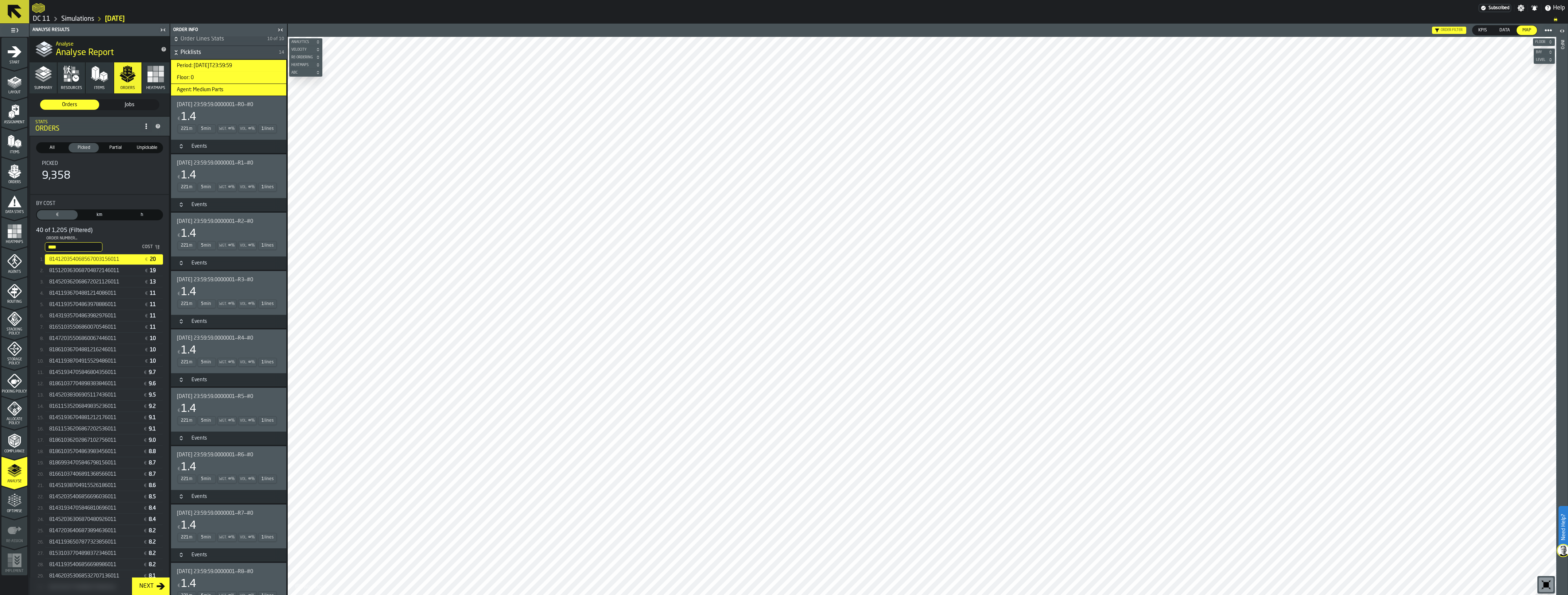
scroll to position [0, 0]
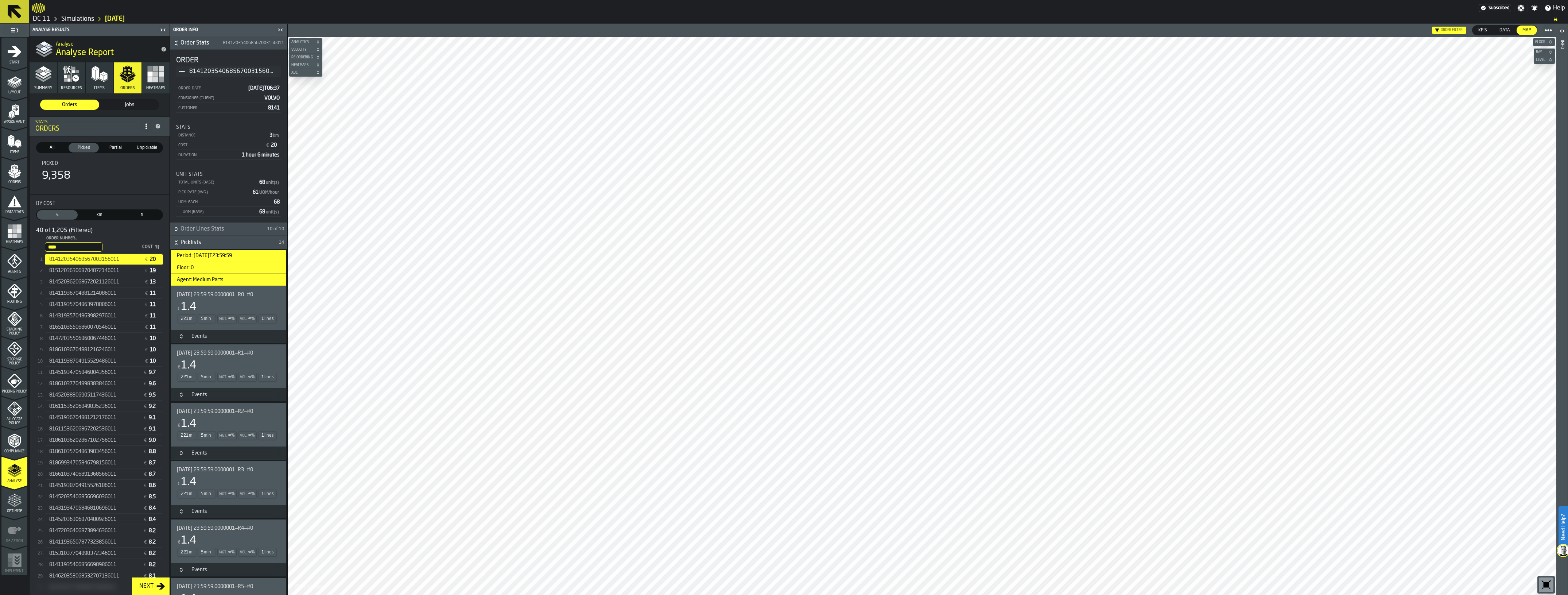
click at [11, 498] on icon "menu Optimise" at bounding box center [15, 500] width 15 height 15
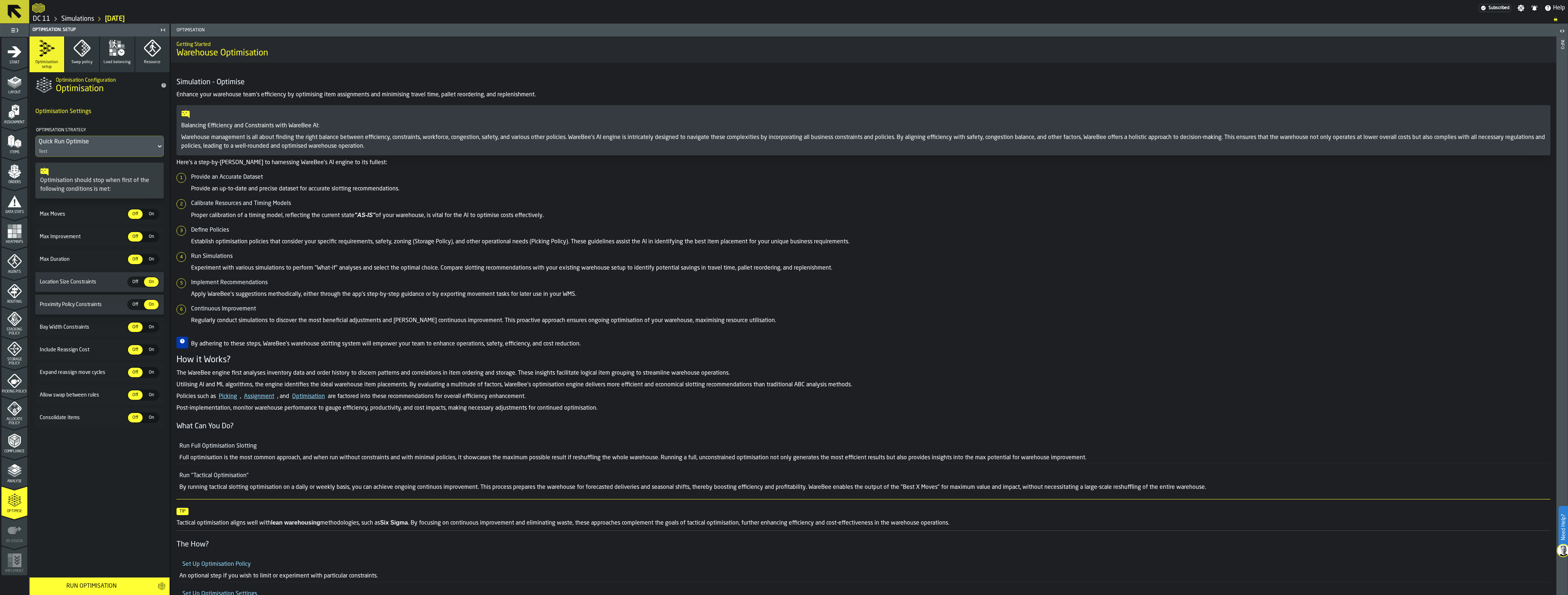
click at [17, 230] on rect "menu Heatmaps" at bounding box center [19, 231] width 4 height 4
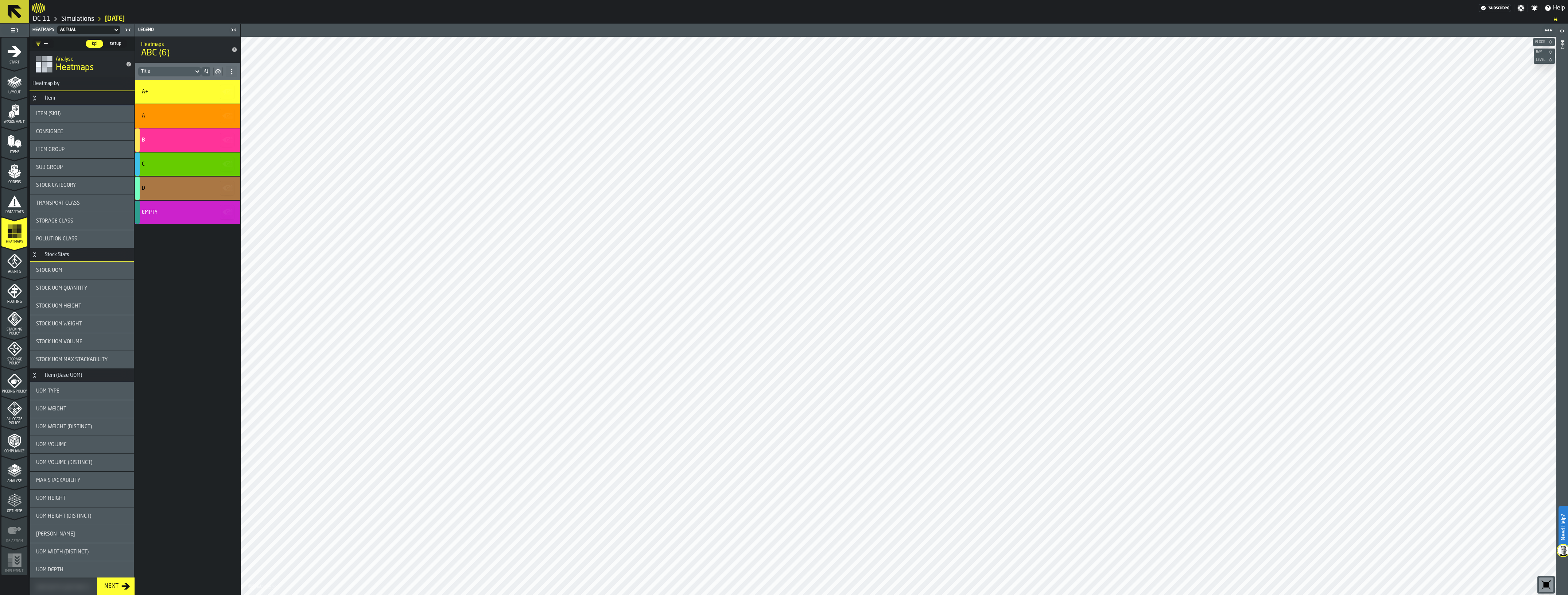
click at [231, 48] on icon "title-ABC (6)" at bounding box center [234, 49] width 6 height 6
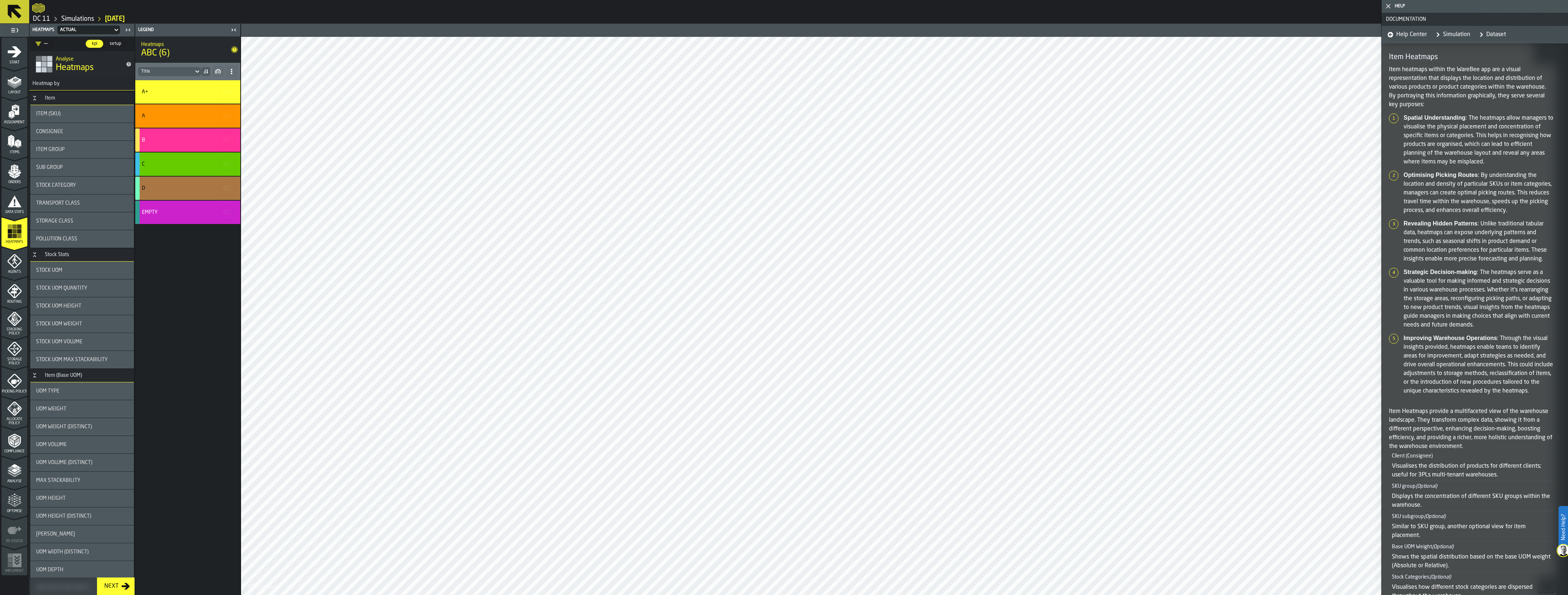
click at [1459, 34] on link "Simulation" at bounding box center [1451, 34] width 38 height 17
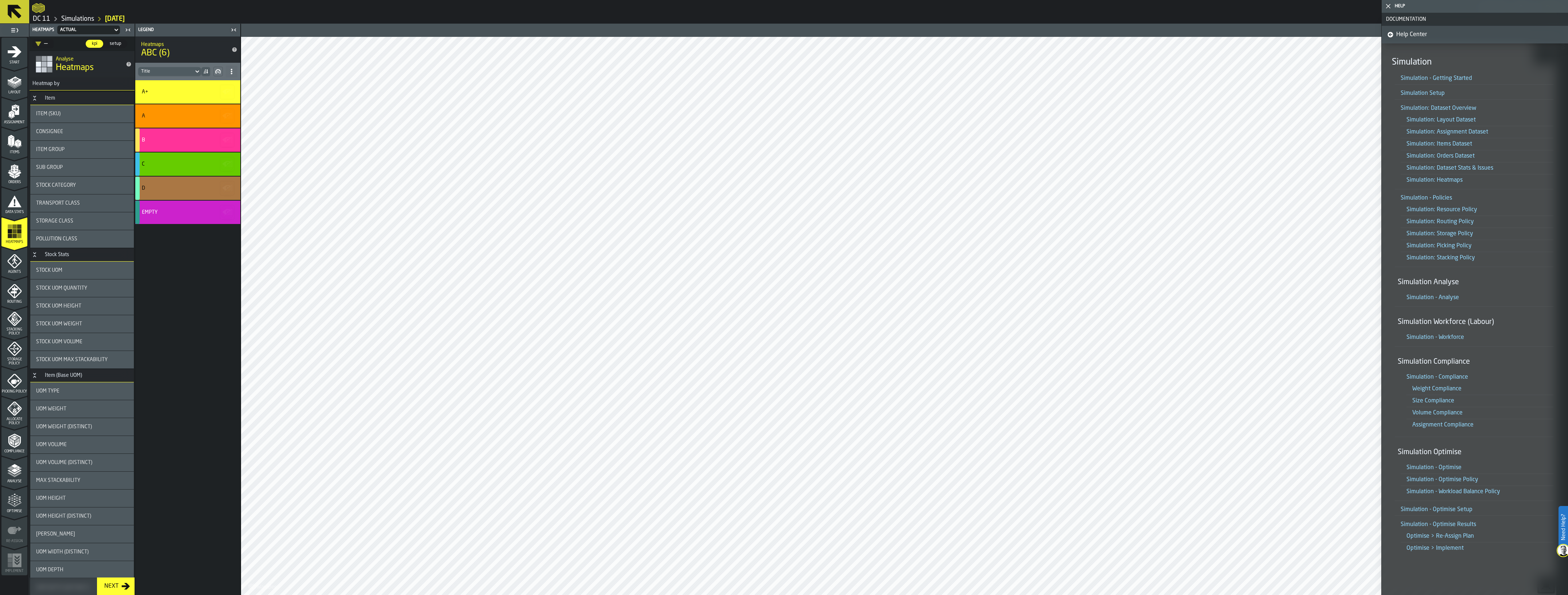
click at [1421, 299] on link "Simulation - Analyse" at bounding box center [1432, 298] width 52 height 6
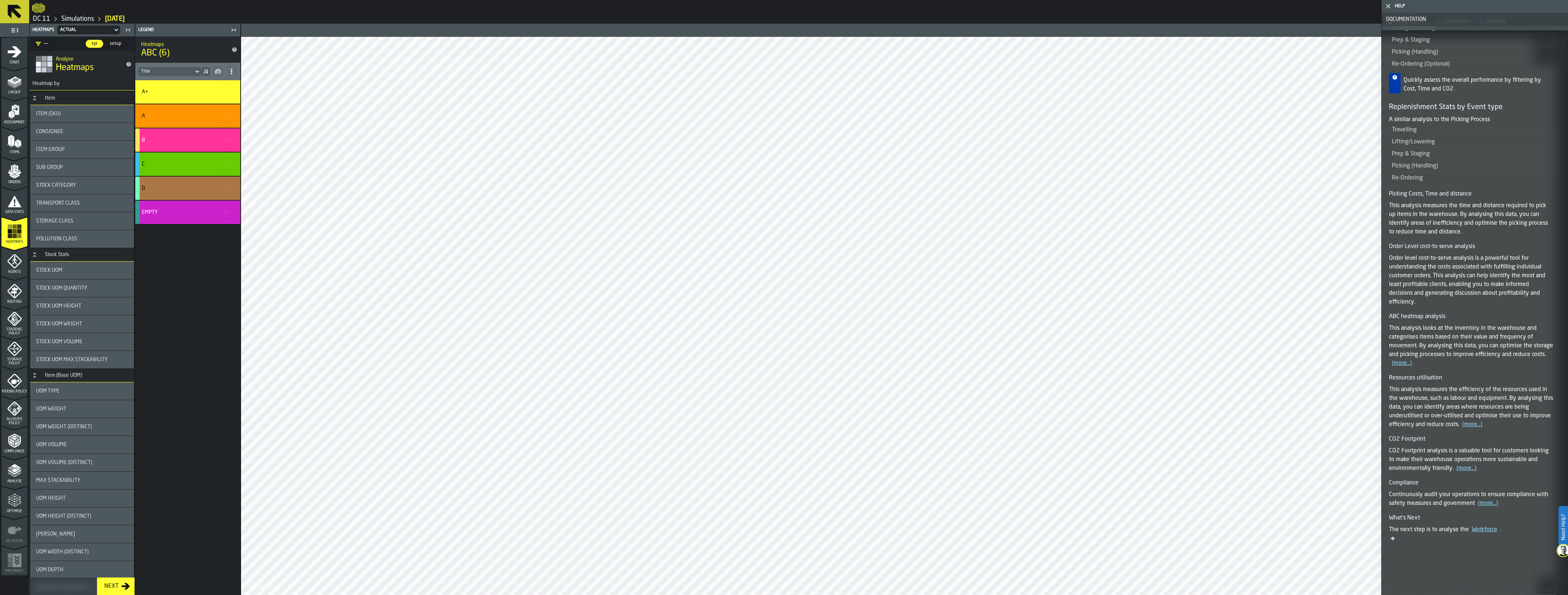
scroll to position [326, 0]
click at [1413, 352] on p "This analysis looks at the inventory in the warehouse and categorises items bas…" at bounding box center [1471, 340] width 165 height 44
click at [1411, 355] on link "(more...)" at bounding box center [1401, 357] width 20 height 6
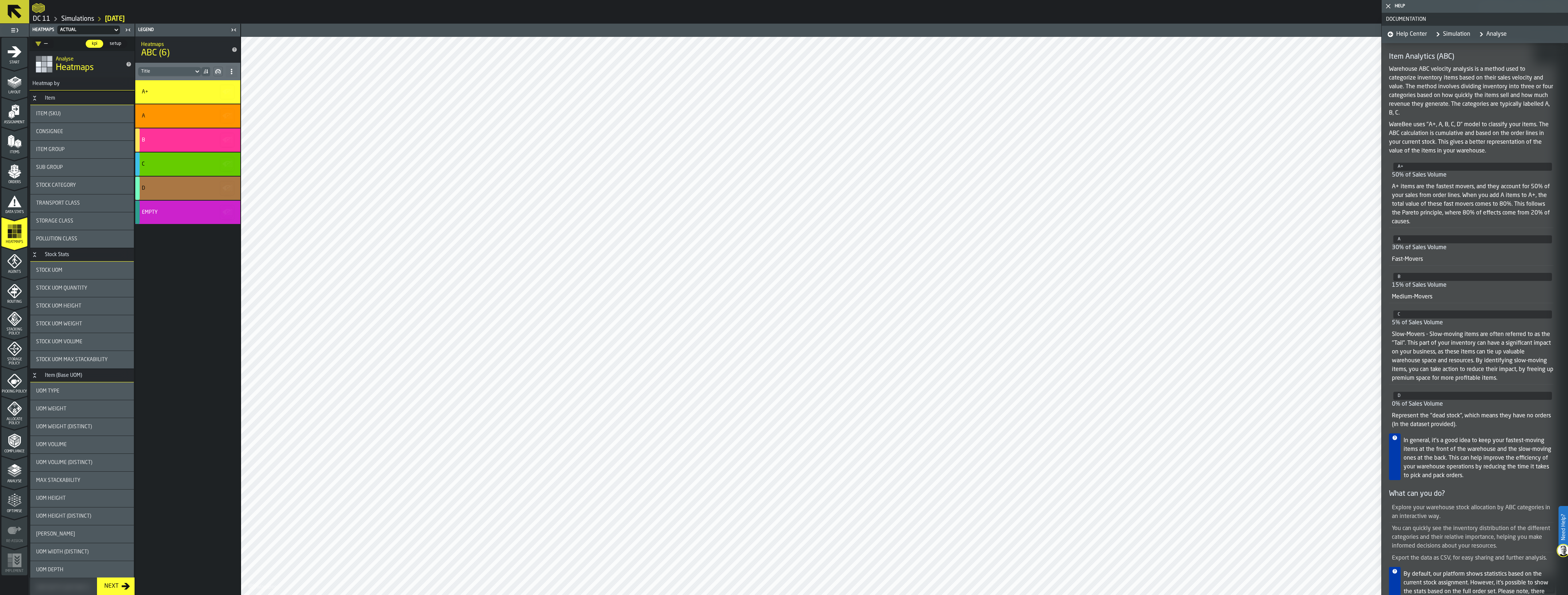
scroll to position [0, 0]
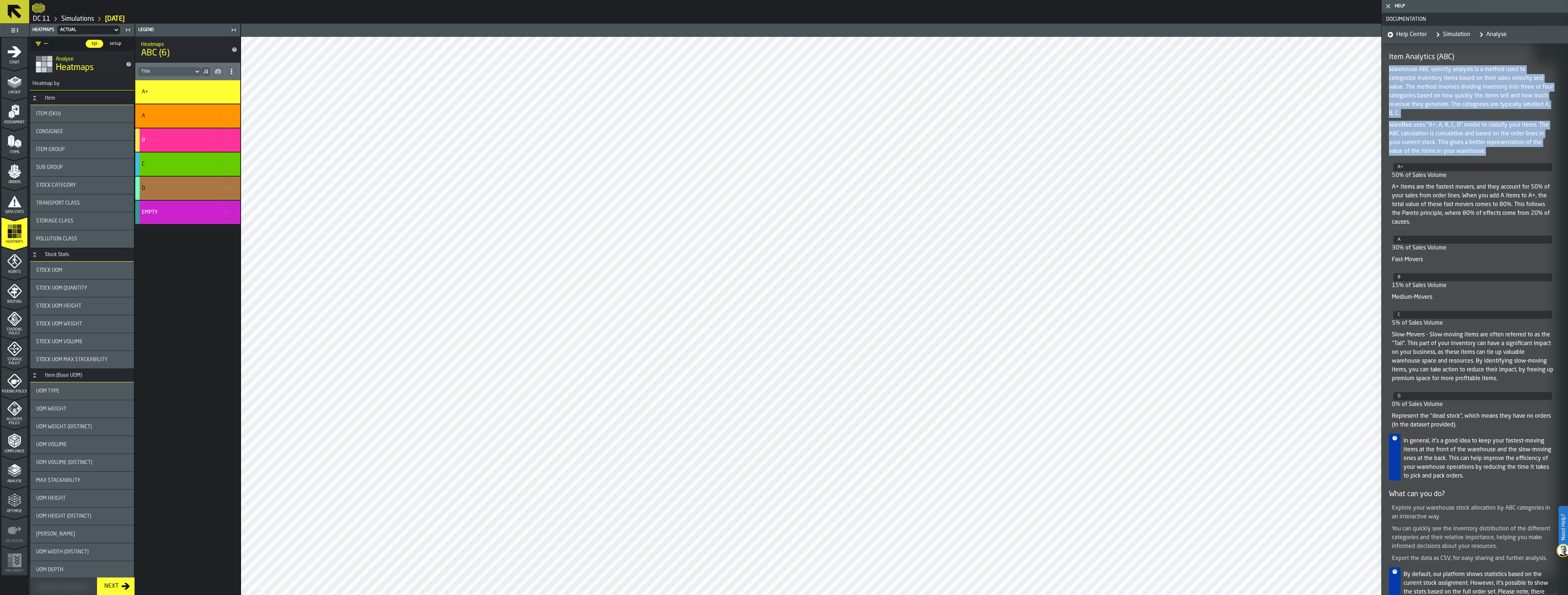
drag, startPoint x: 1394, startPoint y: 68, endPoint x: 1501, endPoint y: 148, distance: 133.6
click at [1501, 148] on article "Item Analytics (ABC) Warehouse ABC velocity analysis is a method used to catego…" at bounding box center [1474, 416] width 186 height 727
copy article "Warehouse ABC velocity analysis is a method used to categorize inventory items …"
drag, startPoint x: 1464, startPoint y: 97, endPoint x: 1465, endPoint y: 82, distance: 15.0
click at [1464, 97] on p "Warehouse ABC velocity analysis is a method used to categorize inventory items …" at bounding box center [1471, 91] width 165 height 52
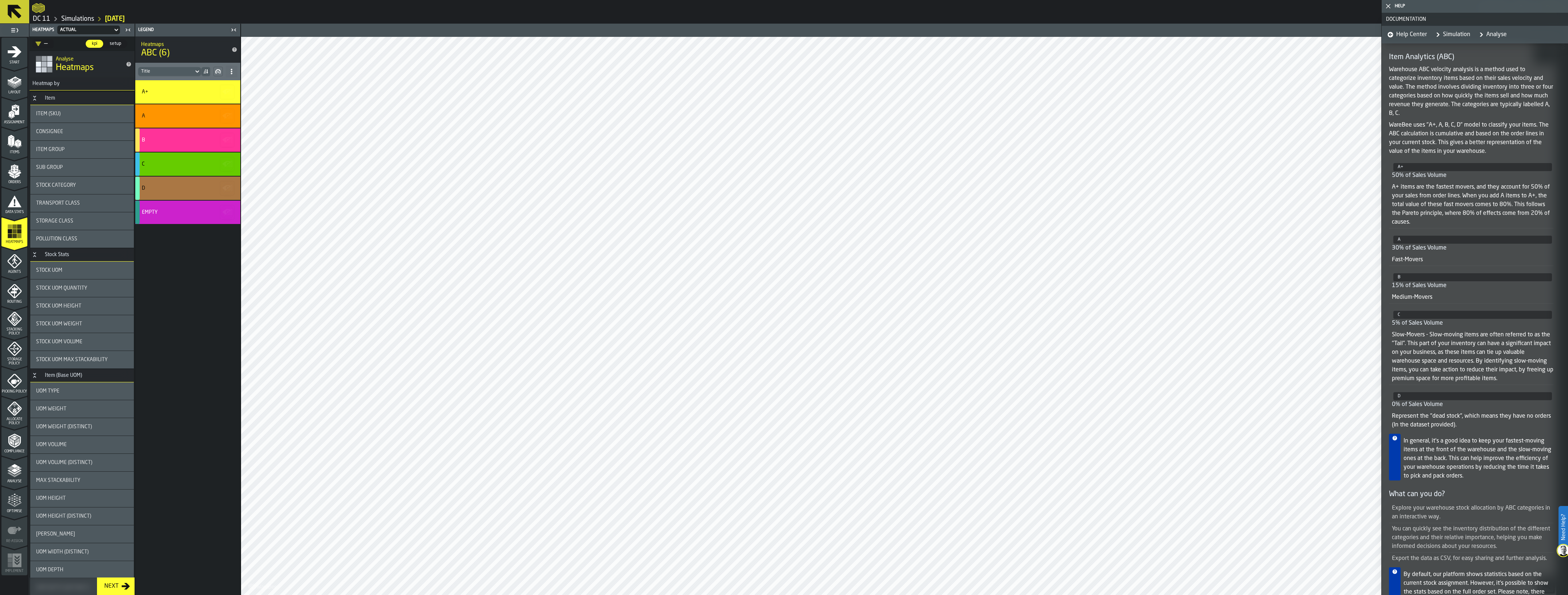
click at [1460, 31] on link "Simulation" at bounding box center [1451, 34] width 38 height 17
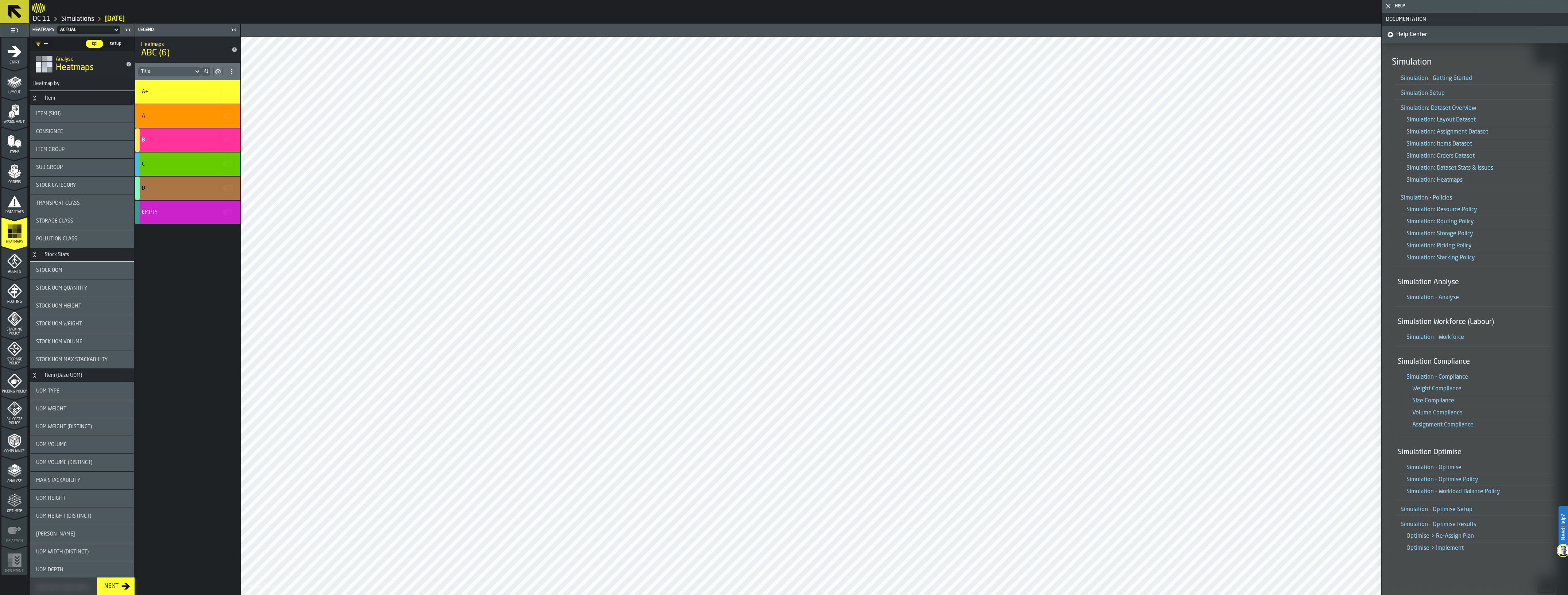
click at [6, 265] on div "Agents" at bounding box center [15, 263] width 26 height 20
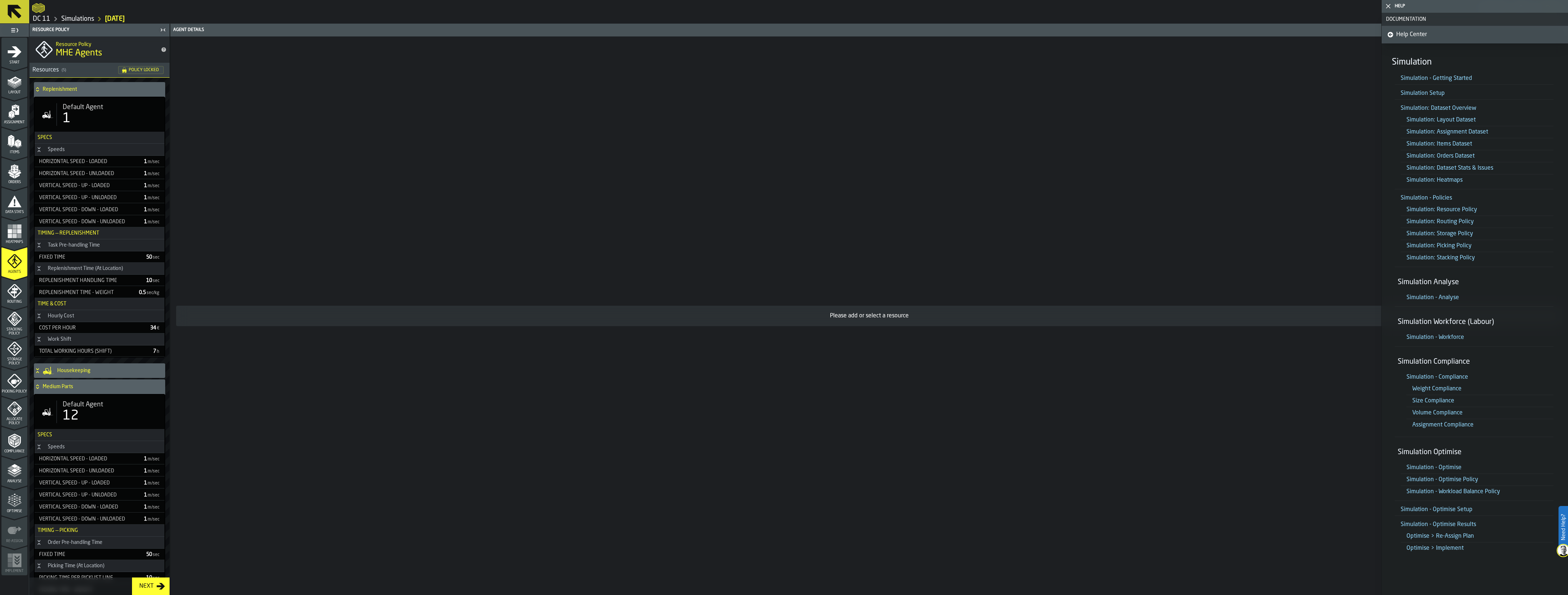
click at [84, 84] on div "Replenishment" at bounding box center [99, 89] width 129 height 15
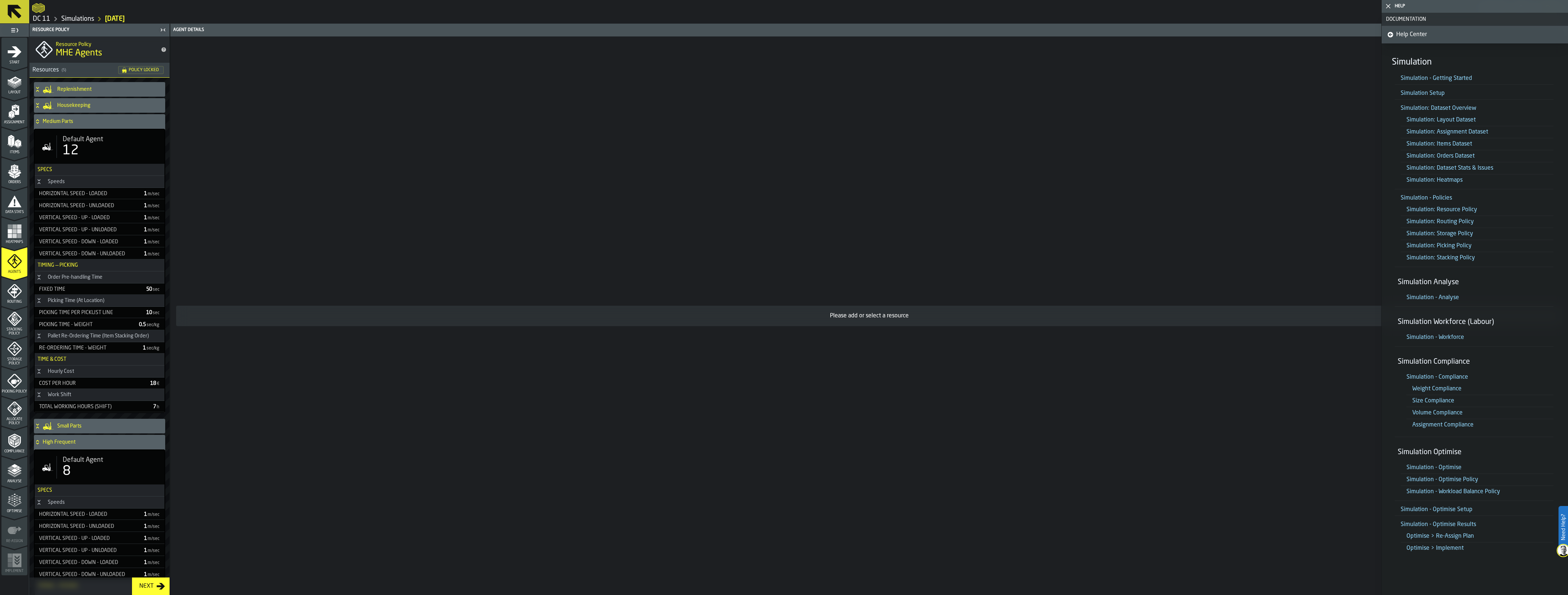
click at [66, 124] on h4 "Medium Parts" at bounding box center [103, 121] width 120 height 6
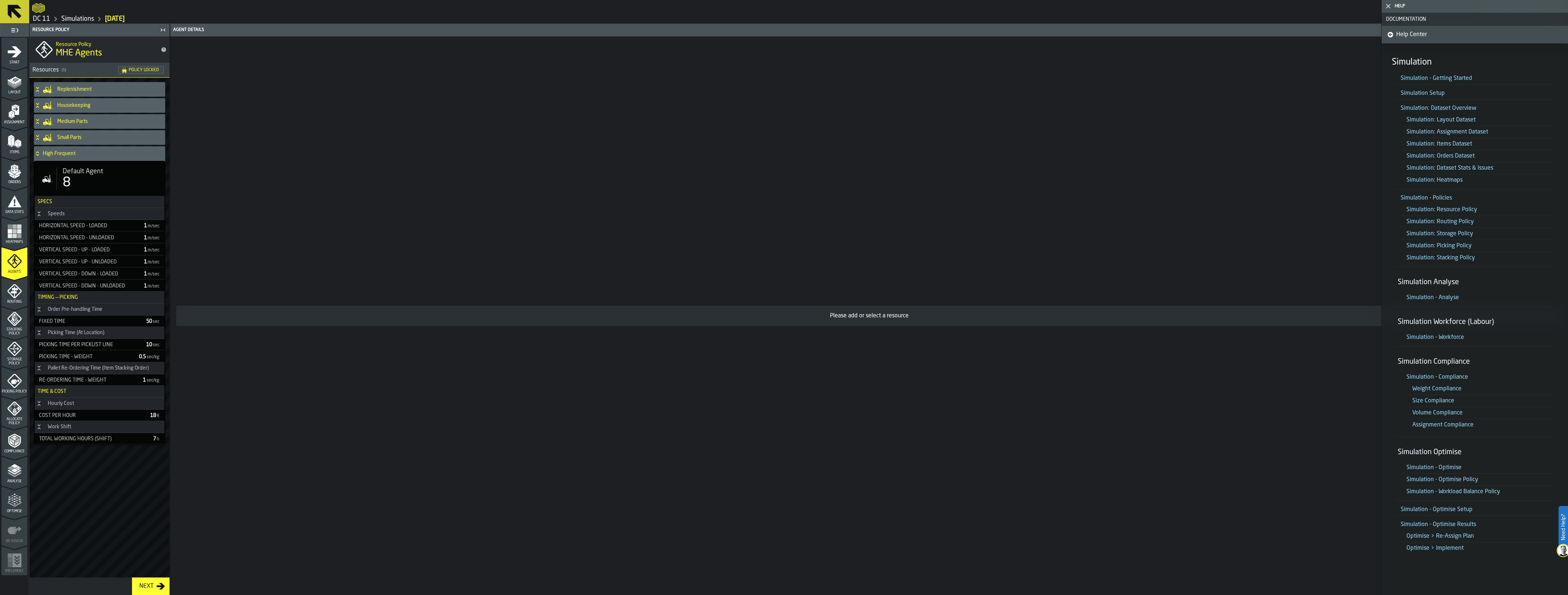
click at [88, 156] on h4 "High Frequent" at bounding box center [103, 153] width 120 height 6
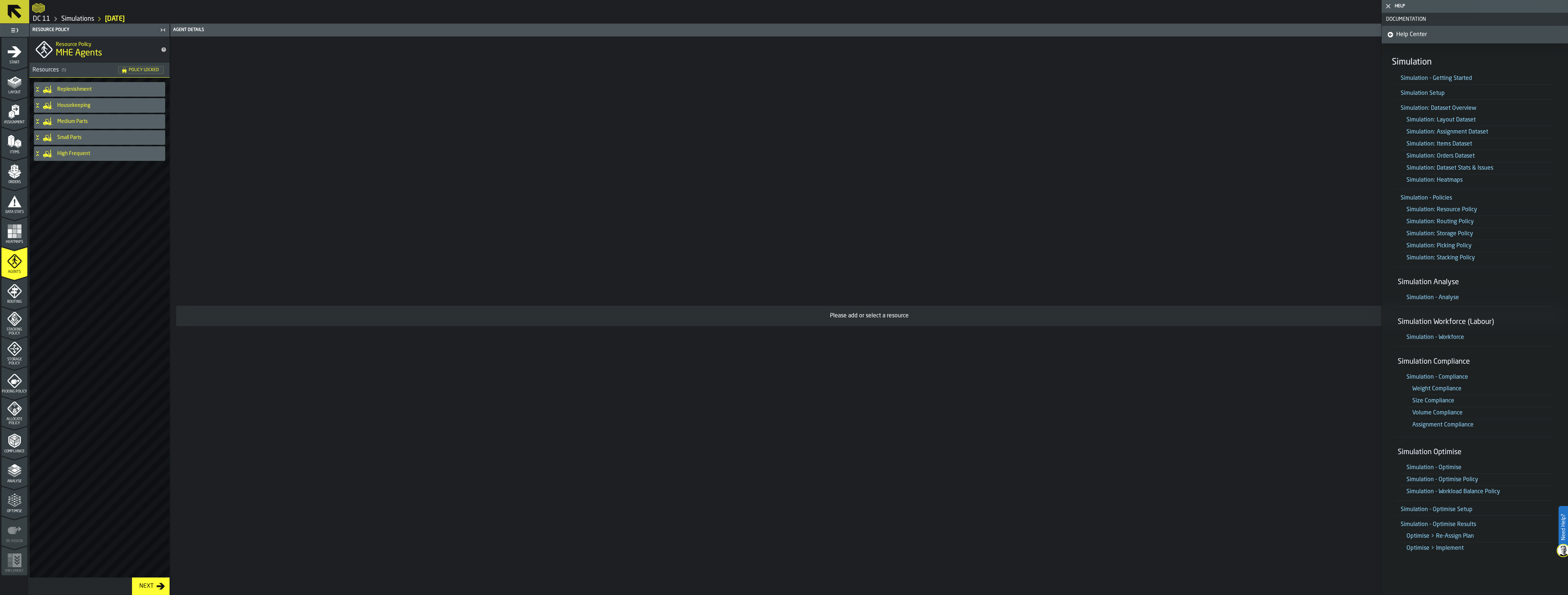
click at [19, 480] on span "Analyse" at bounding box center [15, 481] width 26 height 4
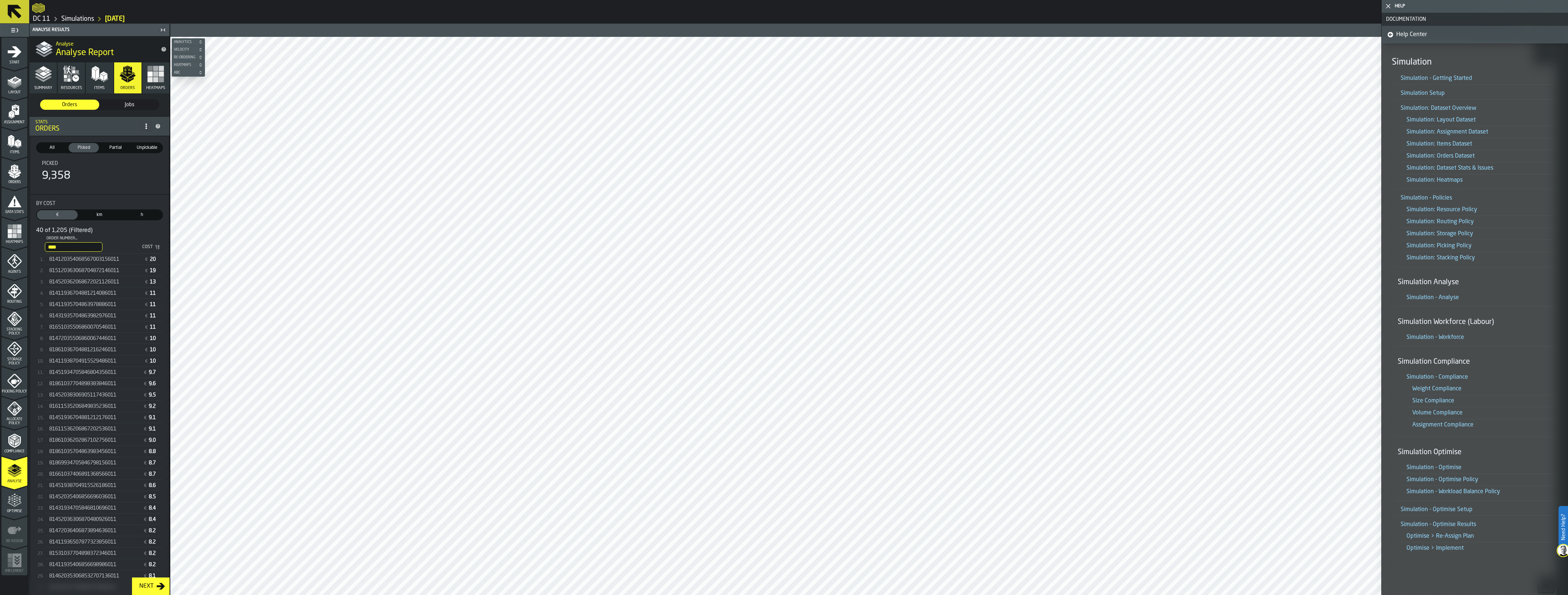
click at [1387, 6] on polygon "button-toggle-Close me" at bounding box center [1388, 7] width 5 height 5
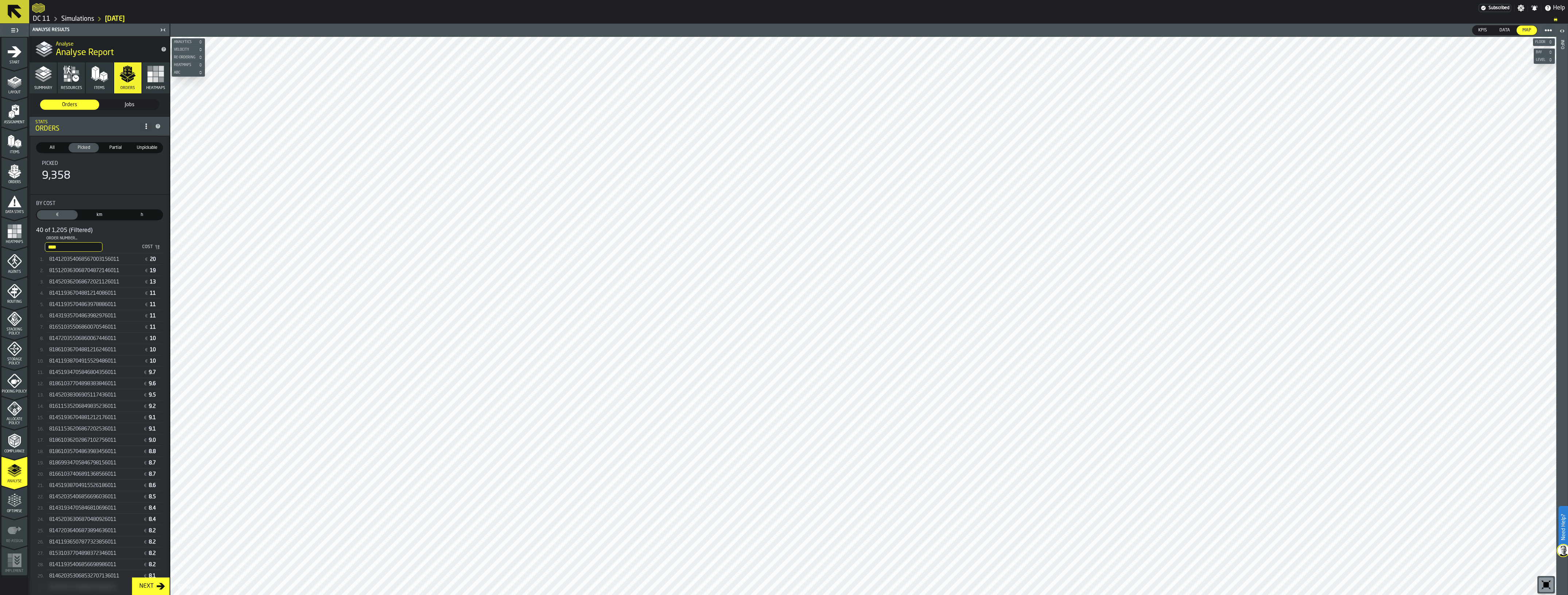
click at [185, 75] on button "ABC" at bounding box center [188, 72] width 33 height 8
click at [182, 72] on span "ABC" at bounding box center [184, 73] width 25 height 4
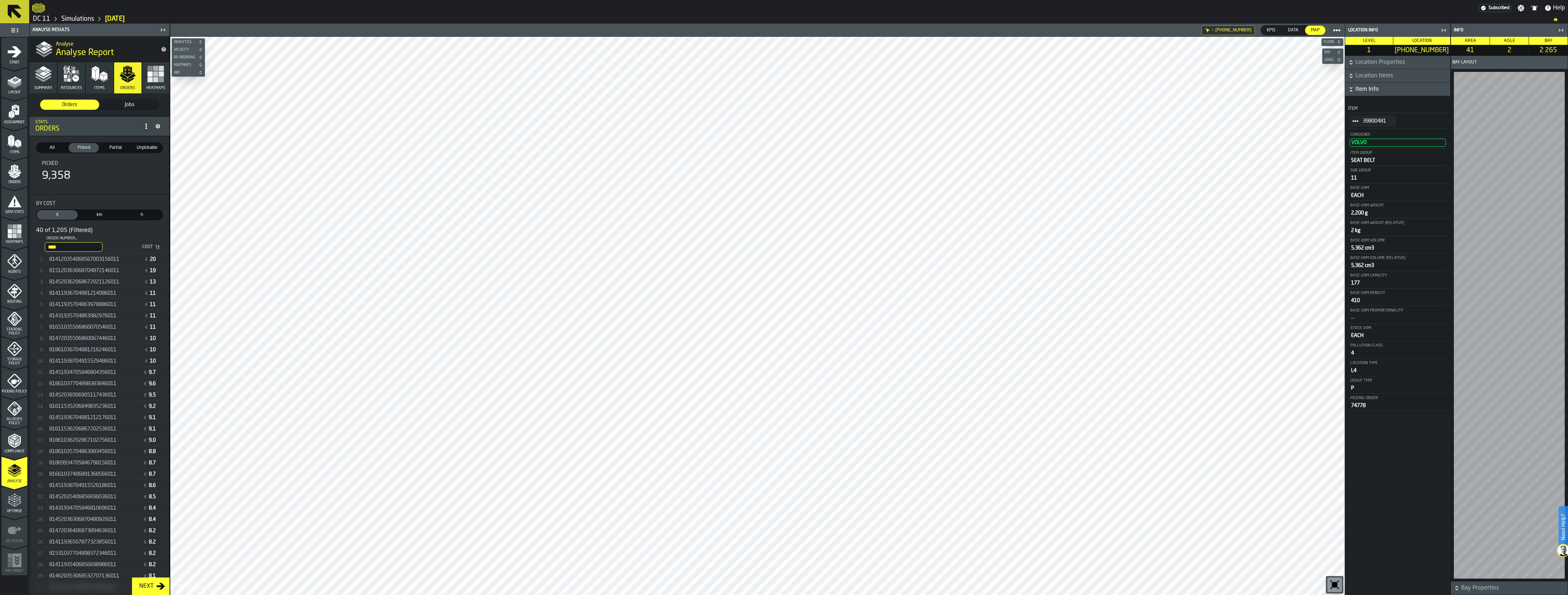
click at [1367, 120] on span "39800481" at bounding box center [1376, 121] width 27 height 6
drag, startPoint x: 1363, startPoint y: 120, endPoint x: 1387, endPoint y: 121, distance: 24.0
click at [1387, 121] on span "39800481" at bounding box center [1376, 121] width 27 height 6
click at [92, 244] on input "****" at bounding box center [73, 247] width 57 height 9
drag, startPoint x: 71, startPoint y: 245, endPoint x: 33, endPoint y: 242, distance: 38.1
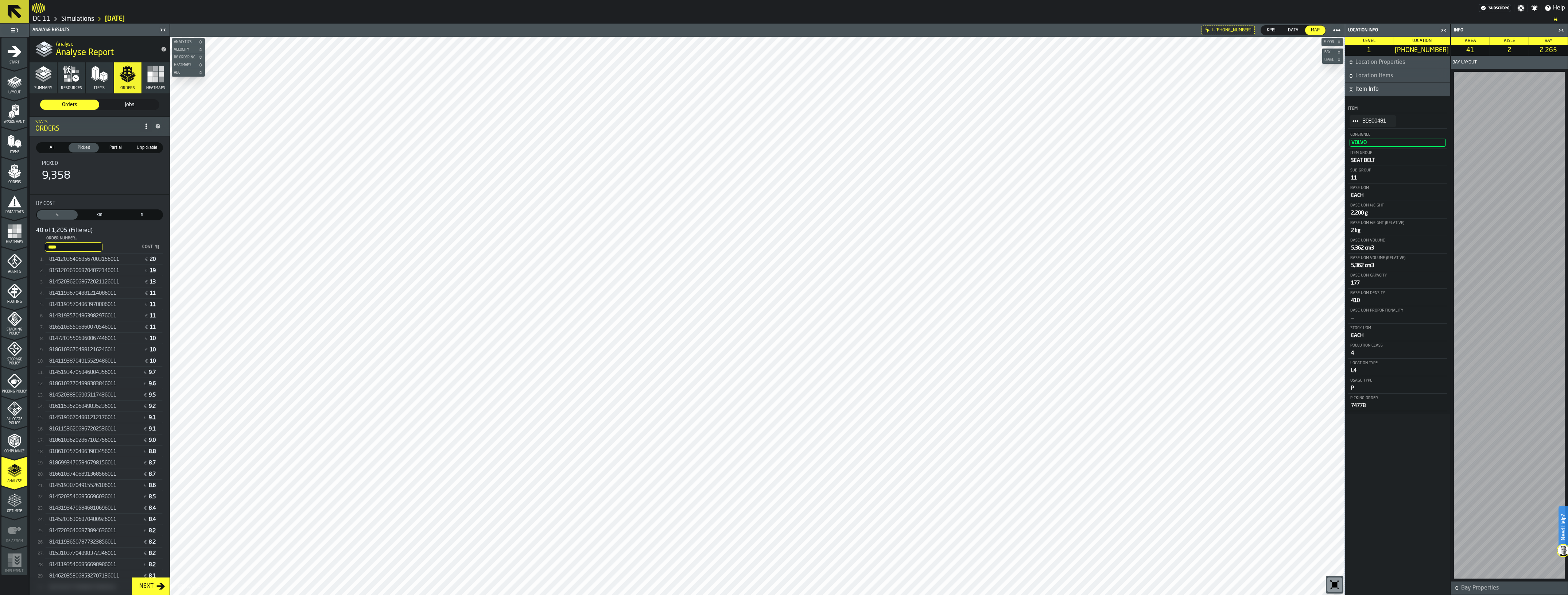
click at [33, 242] on div "By Cost € Cost km Distance h Time 40 of 1,205 (Filtered) **** Order Number... 6…" at bounding box center [99, 453] width 139 height 517
type input "*"
paste input "**********"
type input "**********"
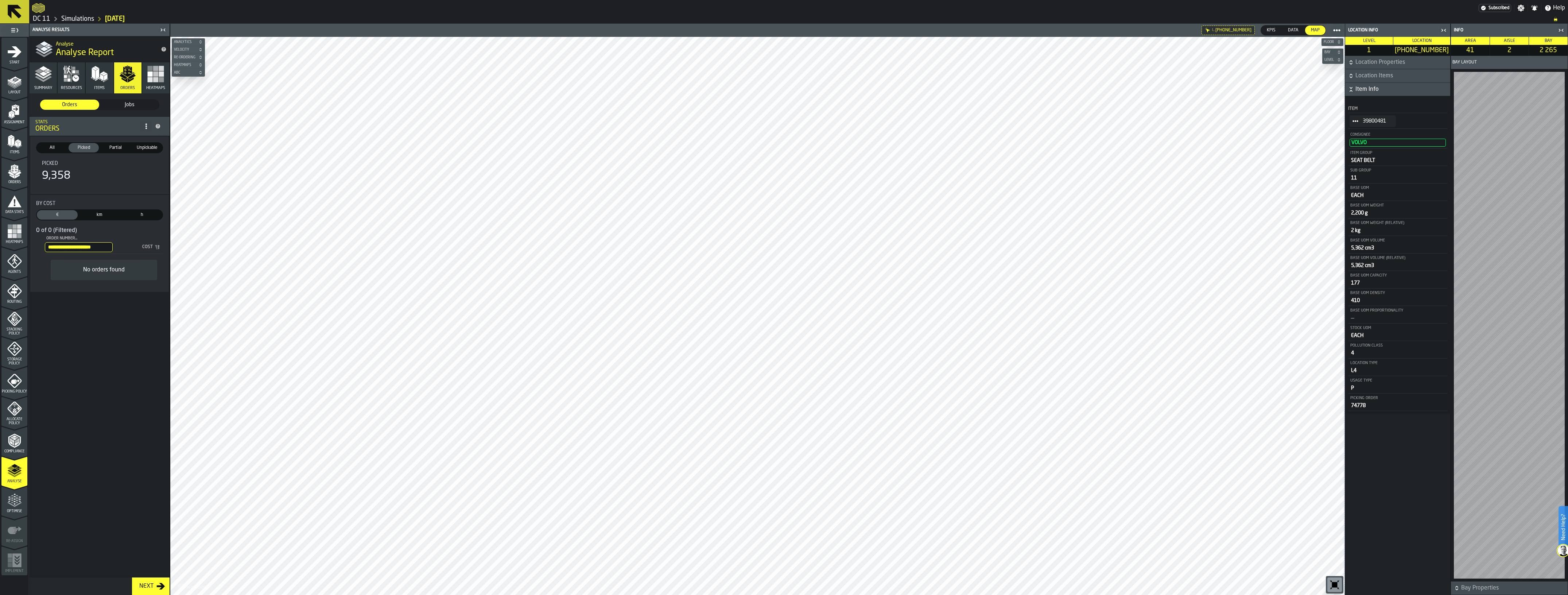
click at [103, 245] on input "**********" at bounding box center [78, 247] width 68 height 9
click at [79, 245] on input "Order Number... Order Number..." at bounding box center [78, 247] width 68 height 9
paste input "**********"
type input "**********"
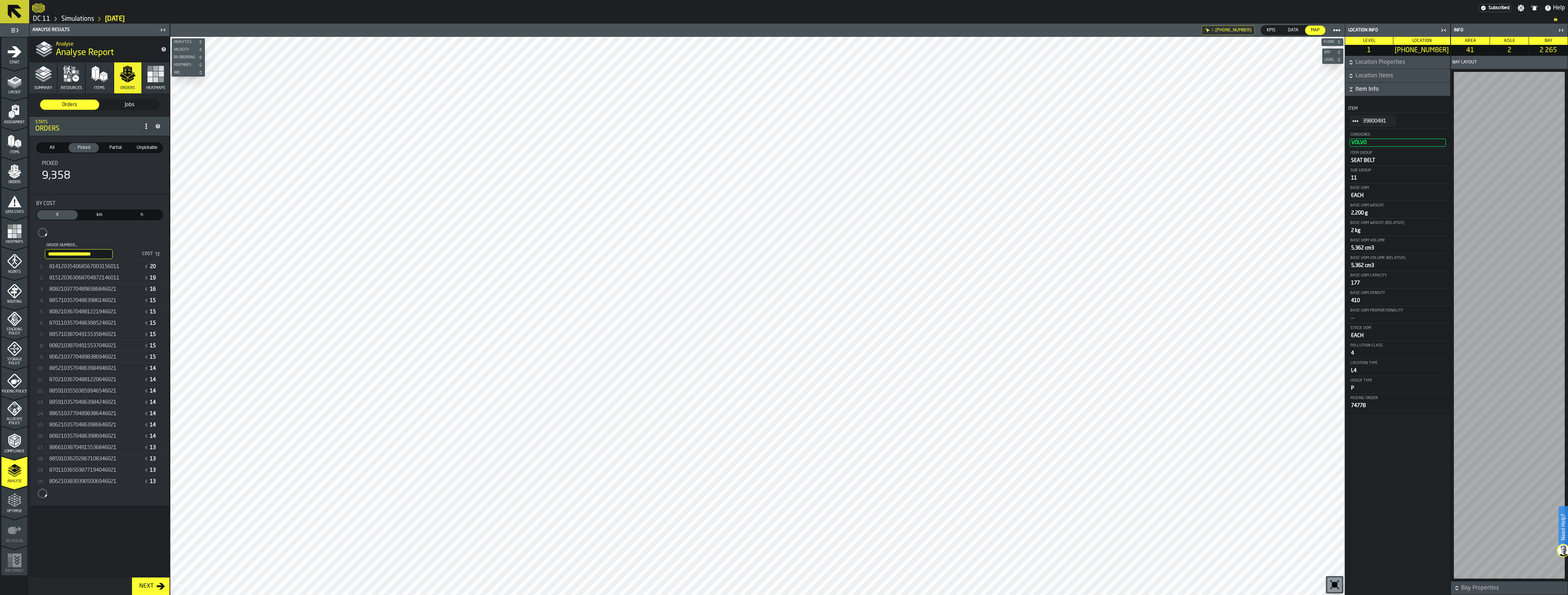
scroll to position [0, 17]
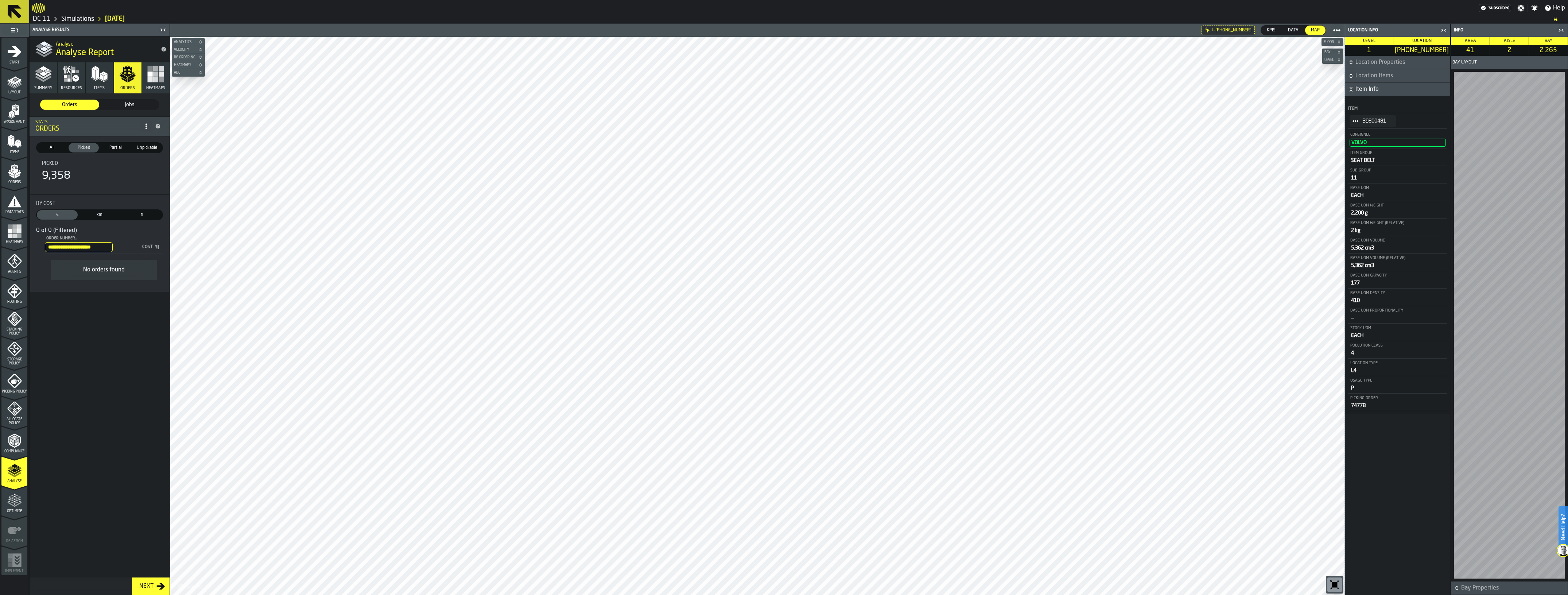
click at [106, 246] on input "**********" at bounding box center [78, 247] width 68 height 9
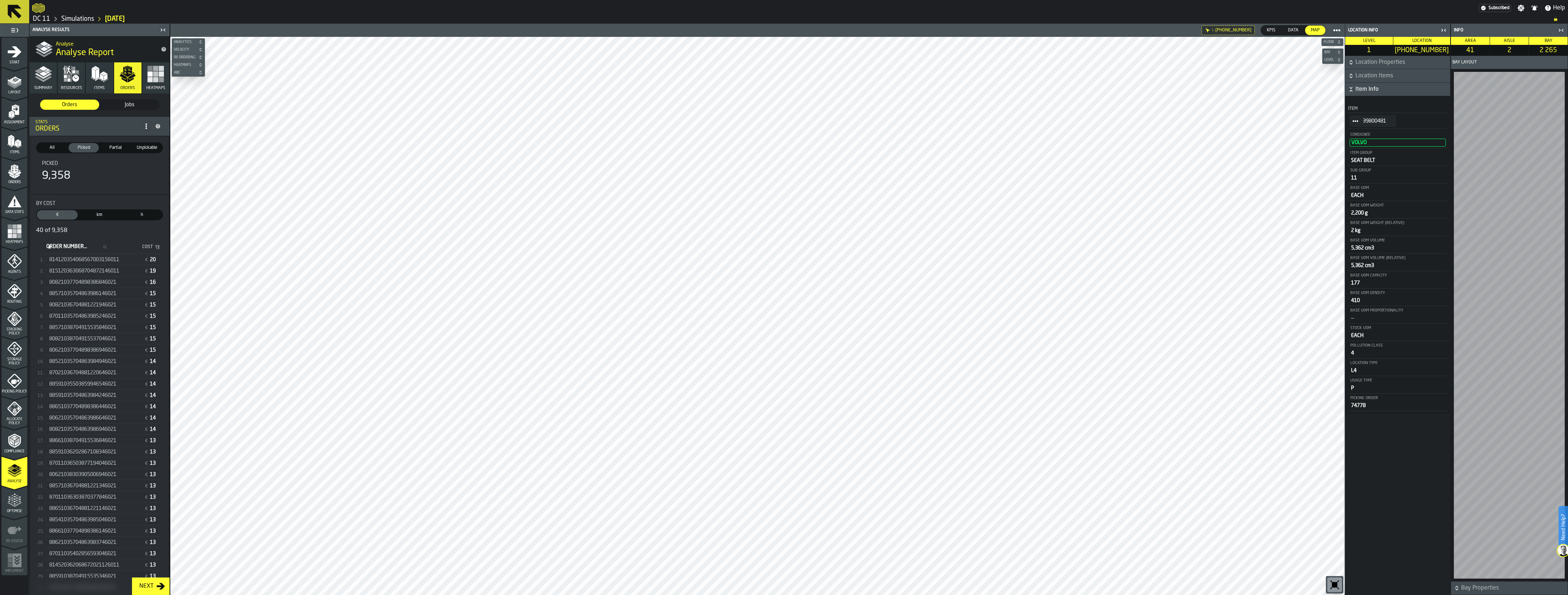
click at [15, 178] on div "Orders" at bounding box center [15, 173] width 26 height 20
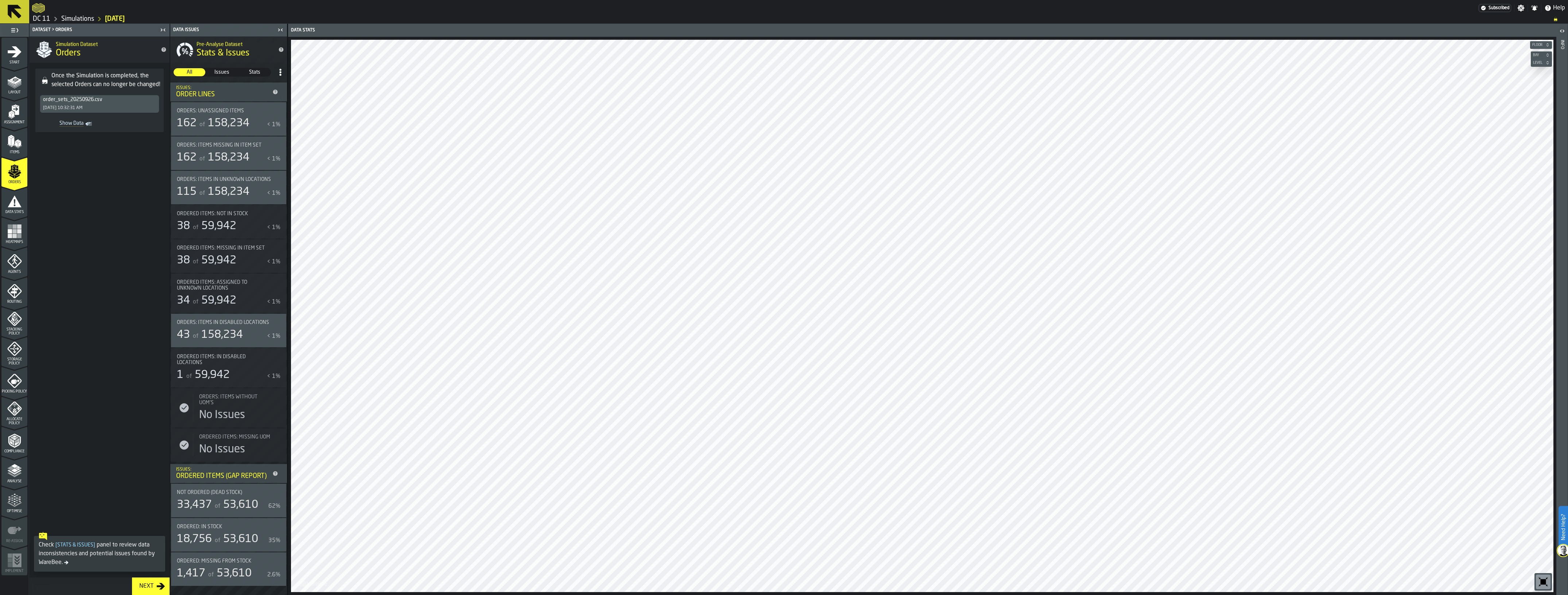
click at [78, 19] on link "Simulations" at bounding box center [77, 18] width 33 height 8
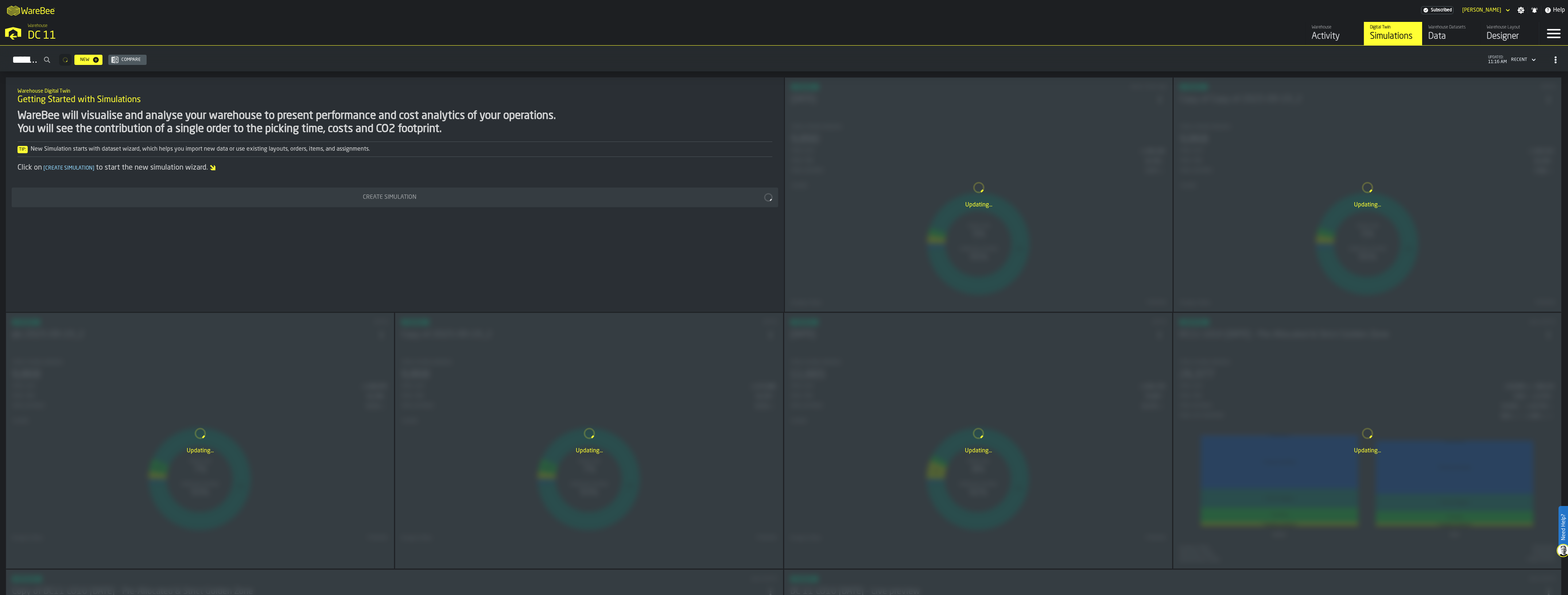
click at [1433, 37] on div "Data" at bounding box center [1451, 37] width 46 height 12
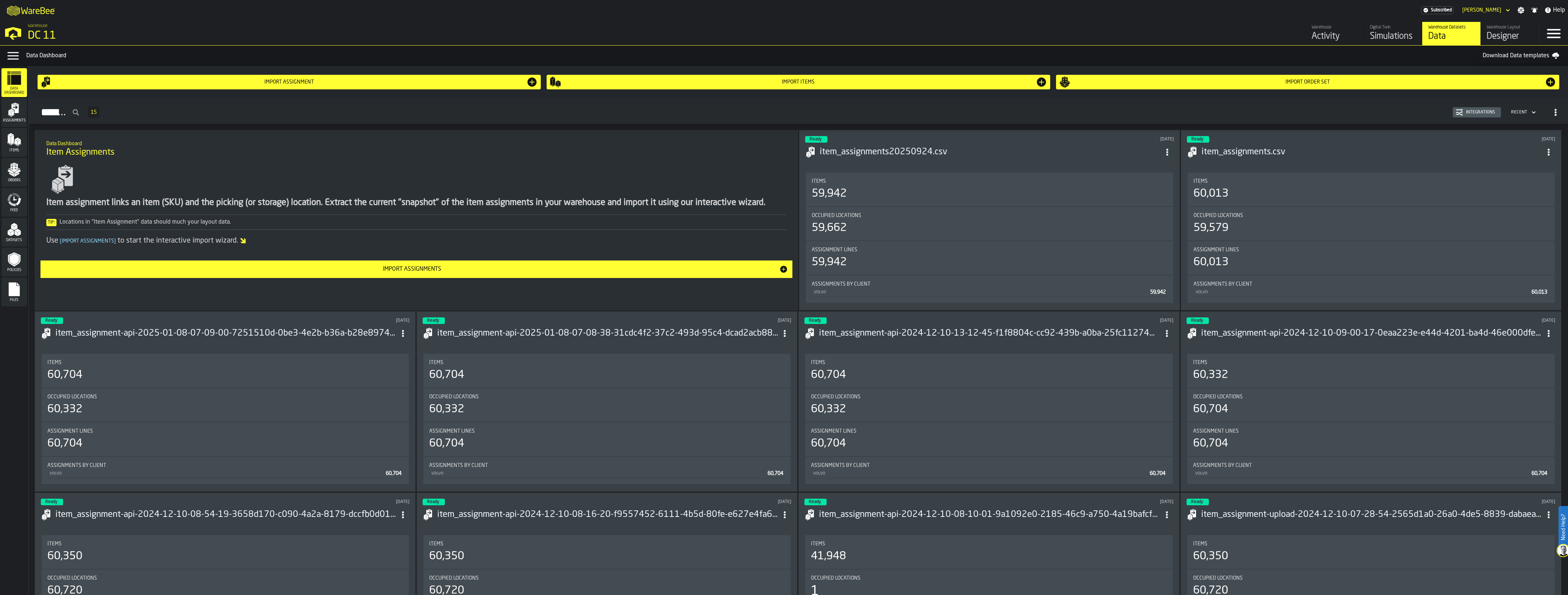
click at [19, 167] on icon "menu Orders" at bounding box center [14, 169] width 15 height 15
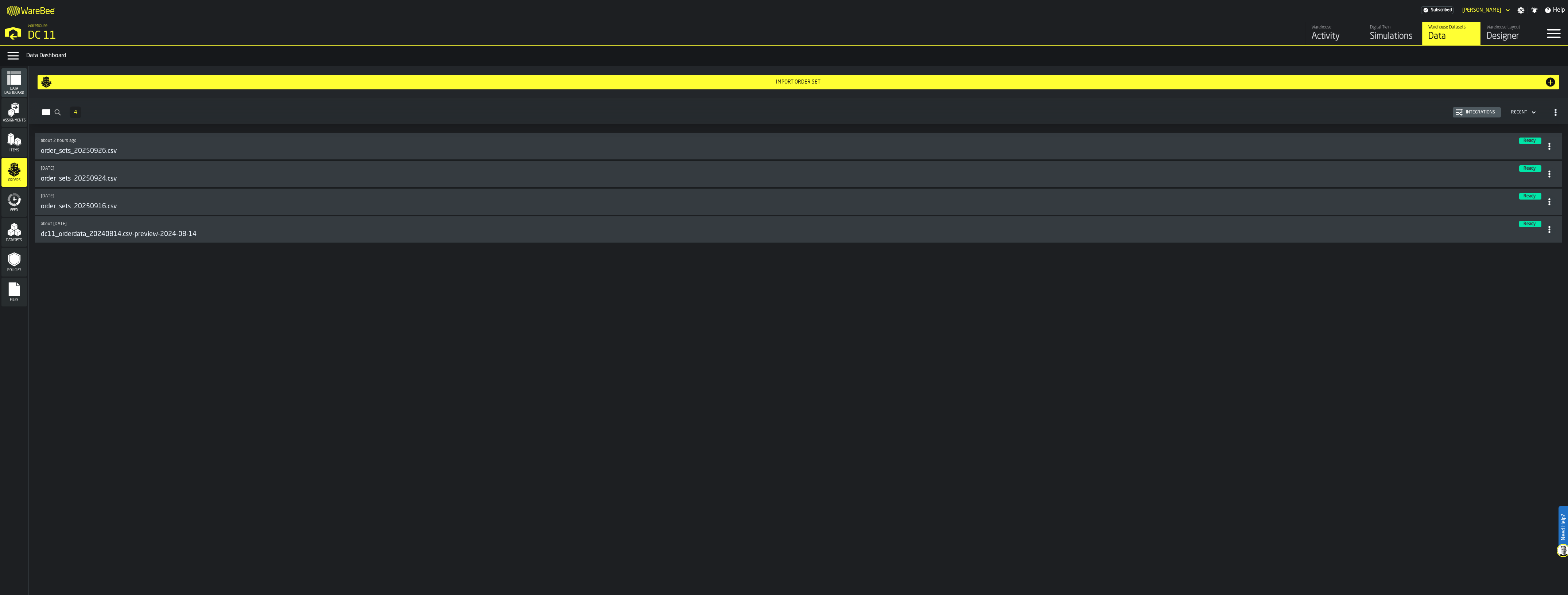
click at [124, 148] on div "order_sets_20250926.csv" at bounding box center [792, 150] width 1502 height 8
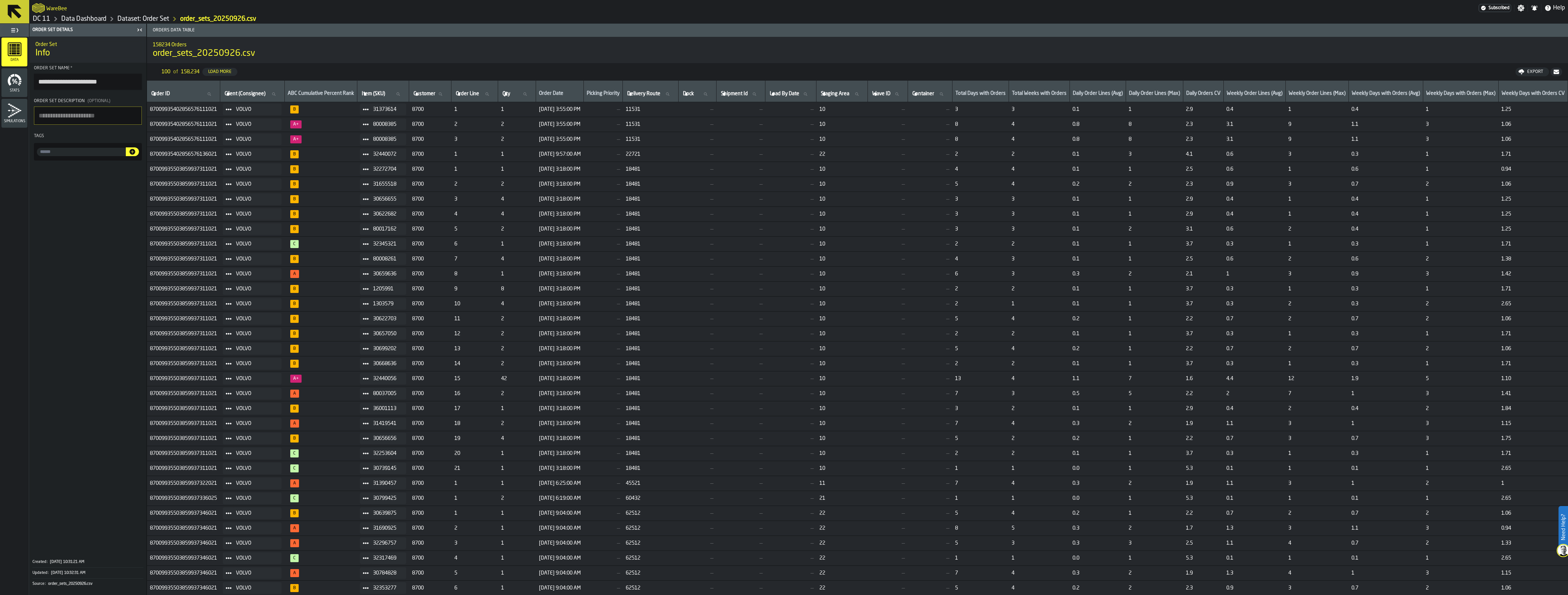
click at [20, 88] on span "Stats" at bounding box center [15, 90] width 26 height 4
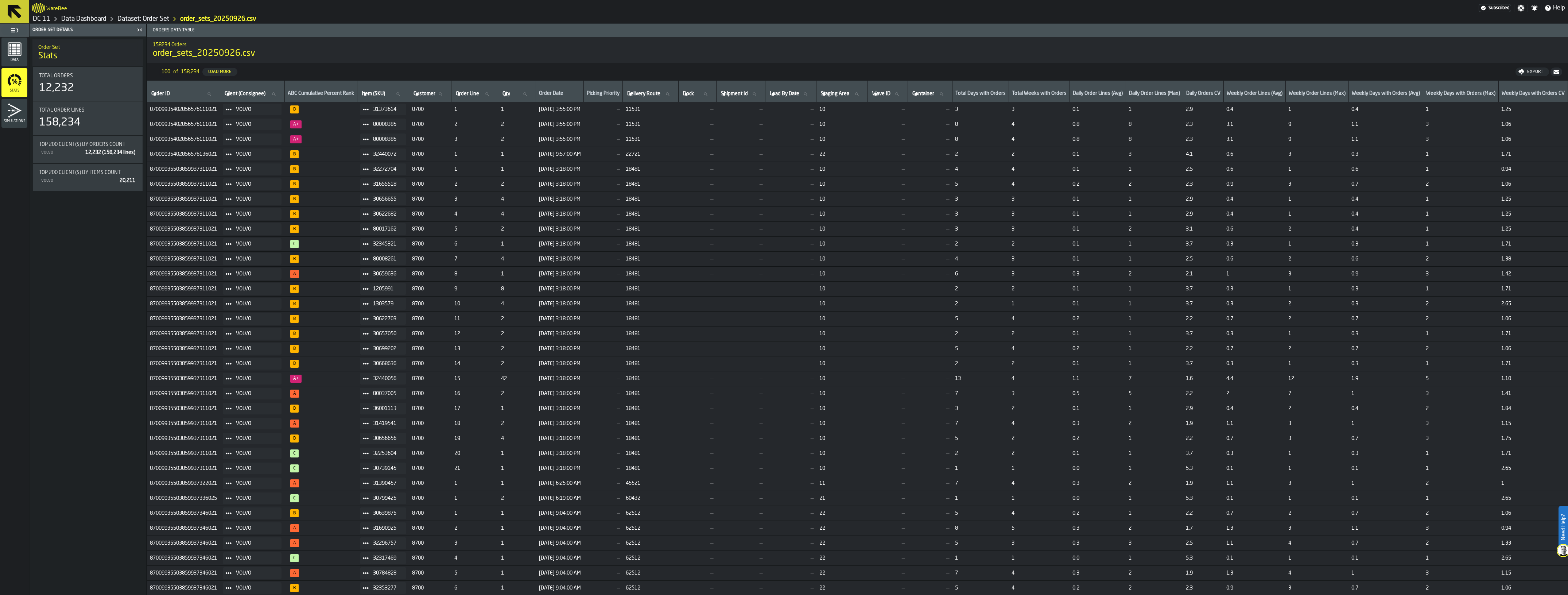
click at [19, 108] on icon "menu Simulations" at bounding box center [15, 110] width 15 height 15
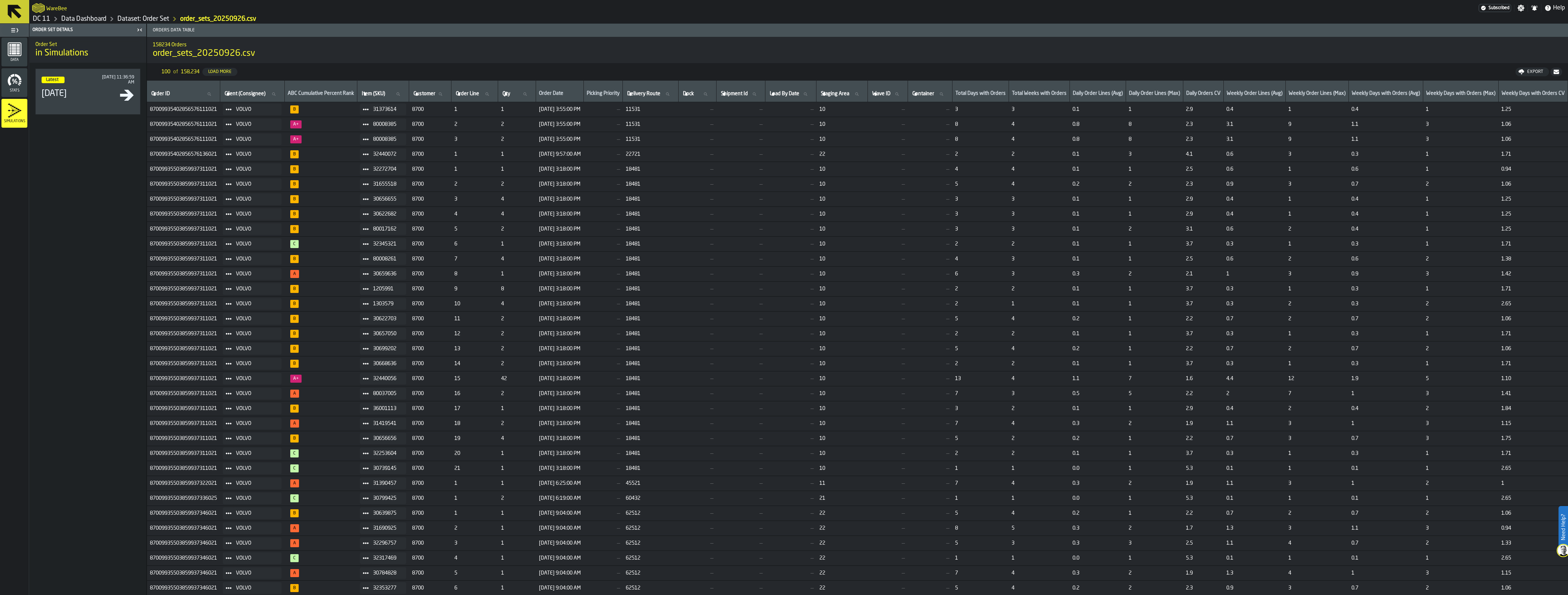
click at [15, 61] on span "Data" at bounding box center [15, 60] width 26 height 4
click at [141, 21] on link "Dataset: Order Set" at bounding box center [143, 18] width 51 height 8
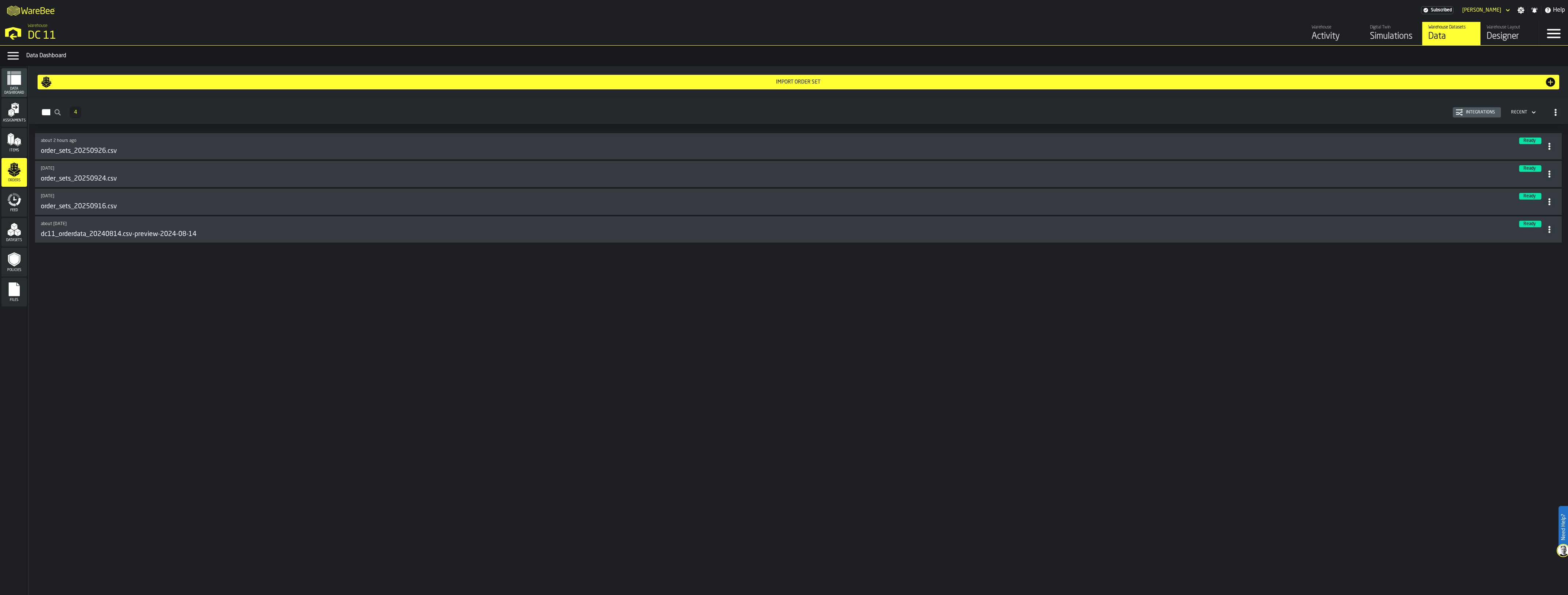
click at [1548, 147] on circle at bounding box center [1549, 146] width 2 height 2
click at [1529, 181] on div "Delete" at bounding box center [1532, 179] width 38 height 9
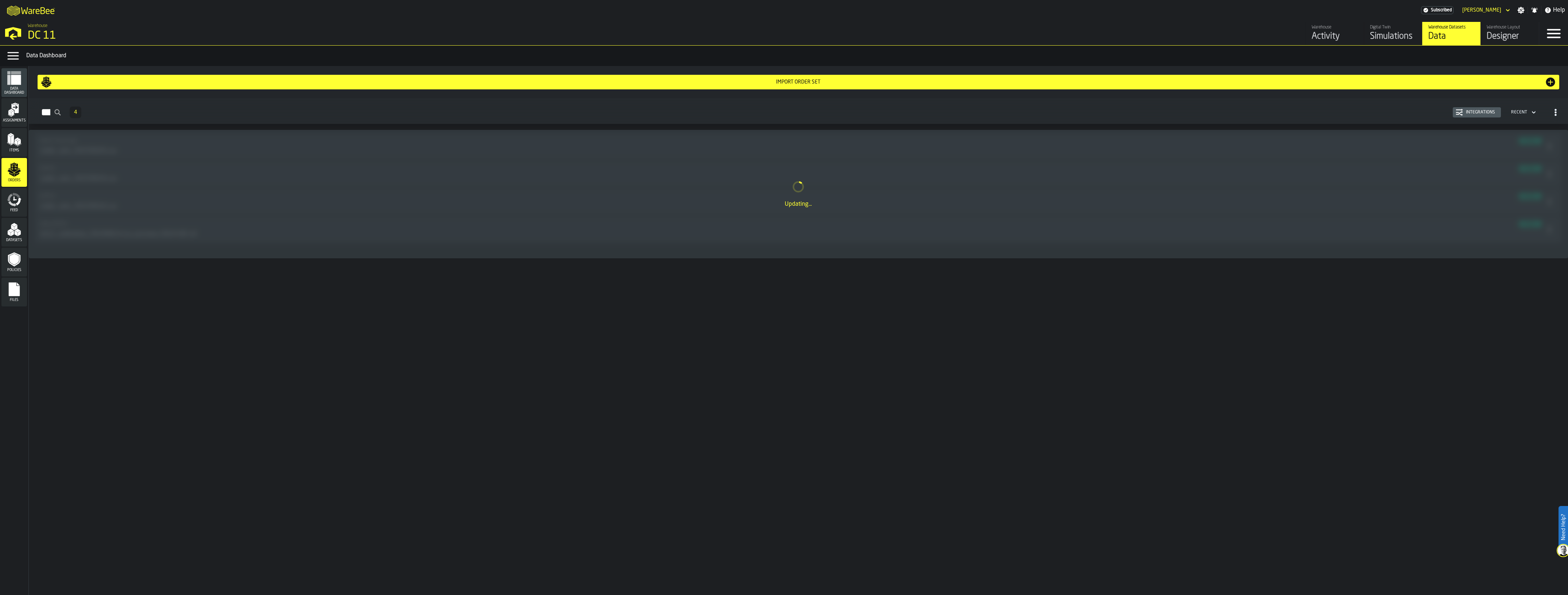
click at [779, 82] on div "Import Order Set" at bounding box center [798, 81] width 1492 height 6
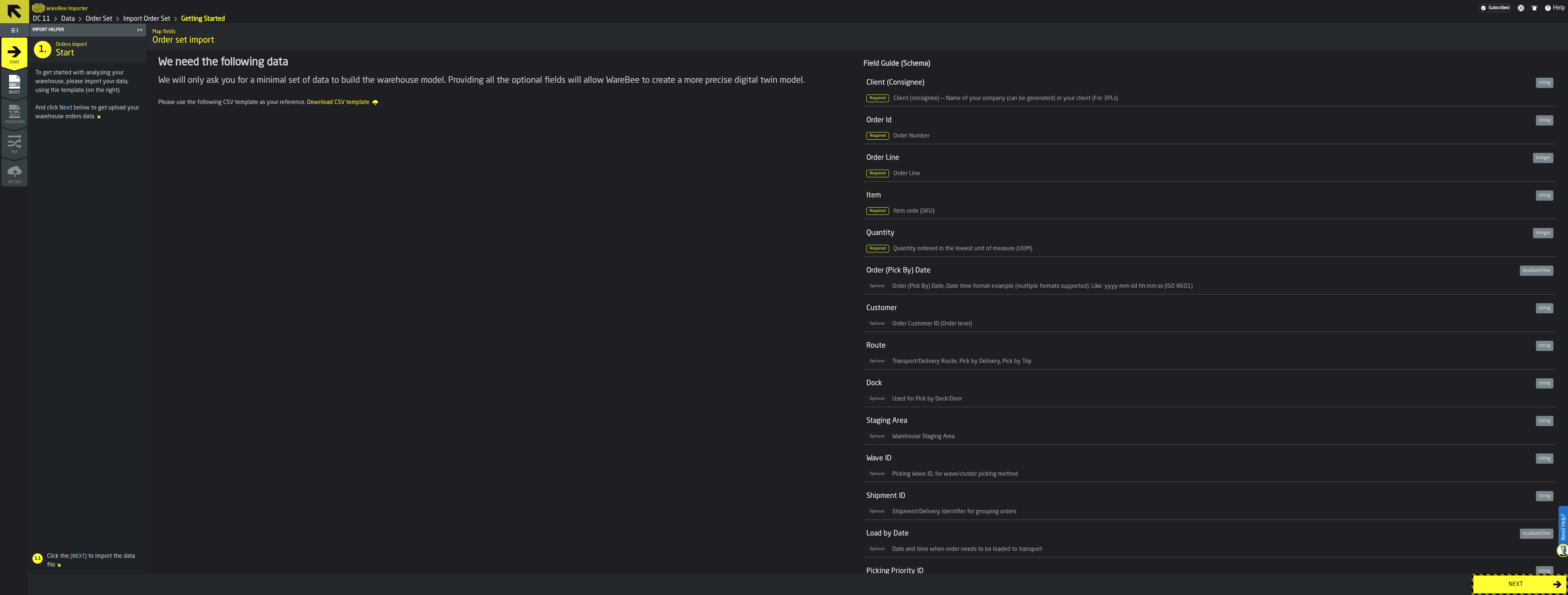
click at [1511, 584] on div "Next" at bounding box center [1515, 585] width 75 height 9
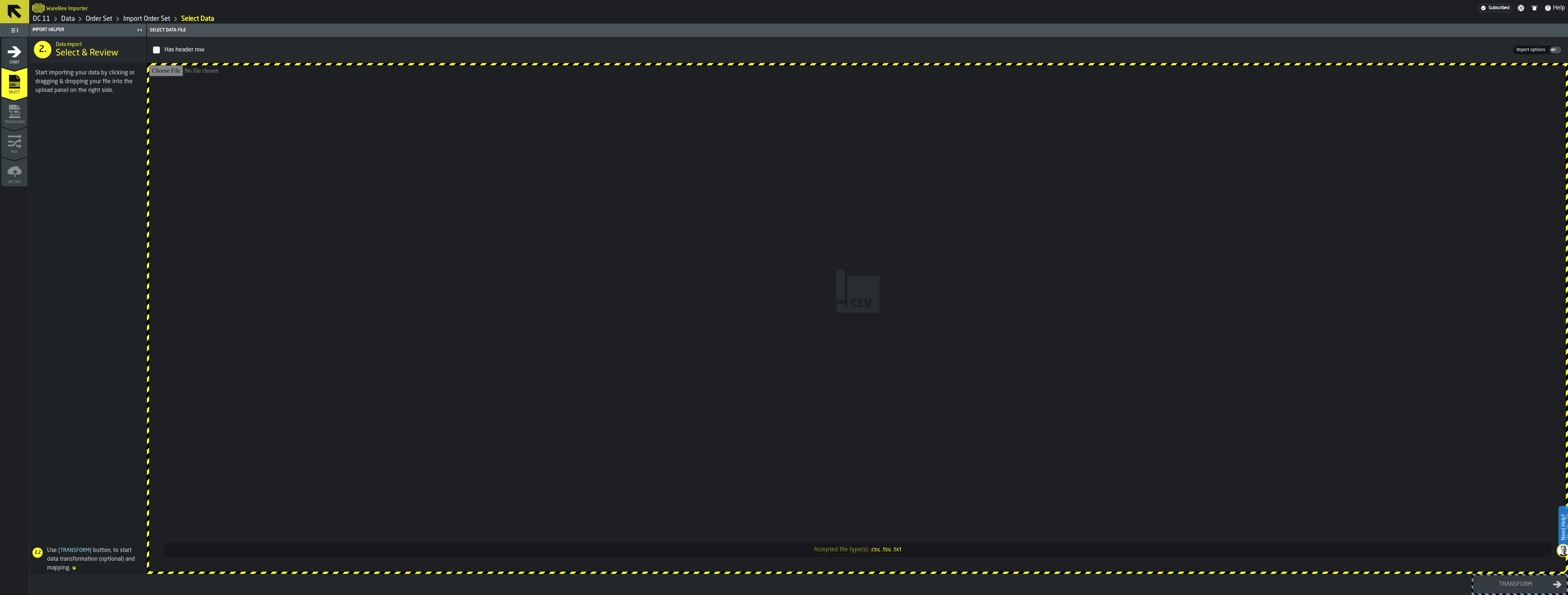
click at [722, 295] on input "Accepted file type(s): .csv, .tsv, .txt" at bounding box center [857, 318] width 1416 height 507
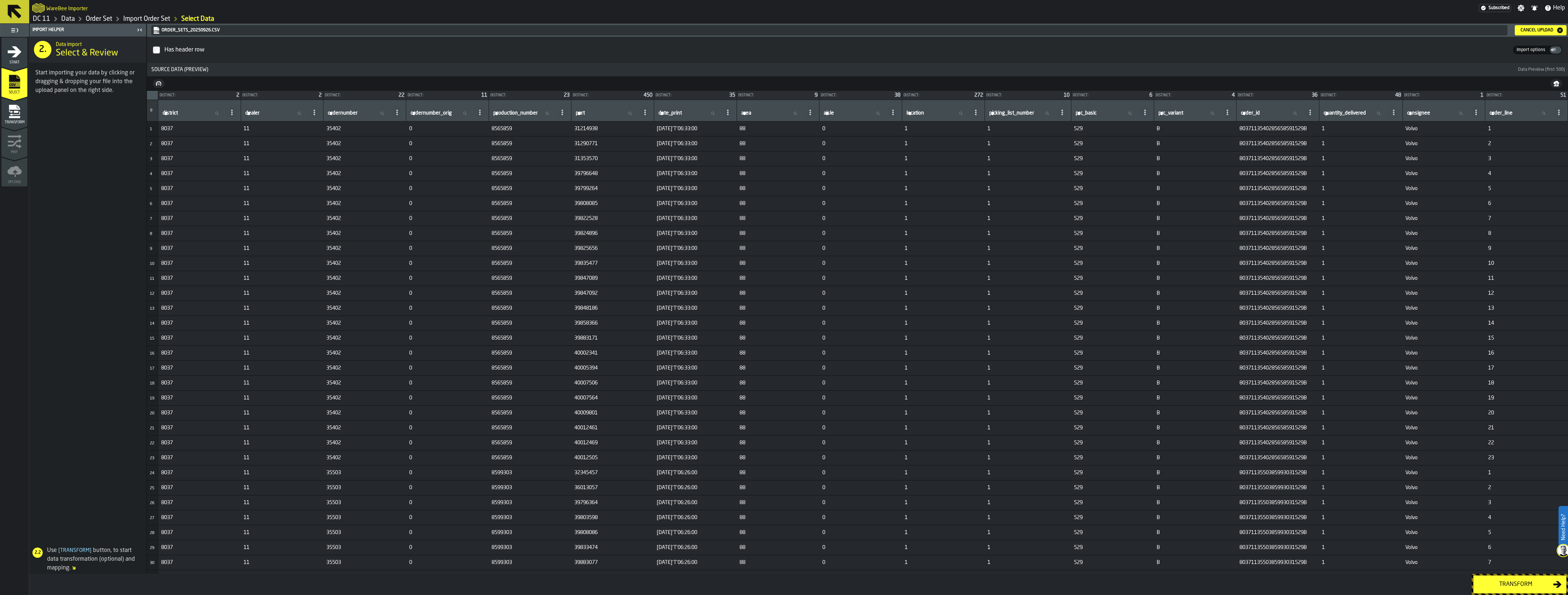
click at [1519, 579] on button "Transform" at bounding box center [1519, 584] width 93 height 18
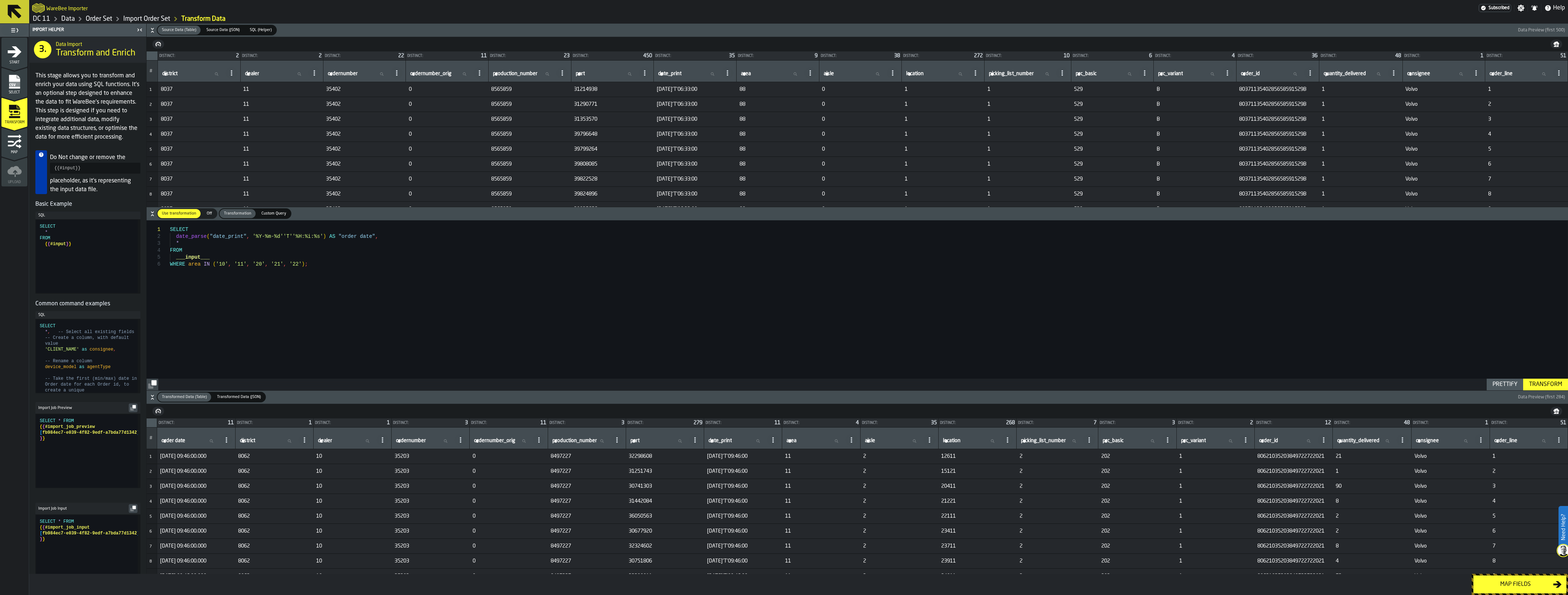
click at [289, 263] on div "SELECT date_parse ( "date_print" , '%Y-%m-%d''T''%H:%i:%s' ) AS "order date" , …" at bounding box center [868, 305] width 1397 height 170
type textarea "**********"
click at [1516, 582] on div "Map fields" at bounding box center [1515, 585] width 75 height 9
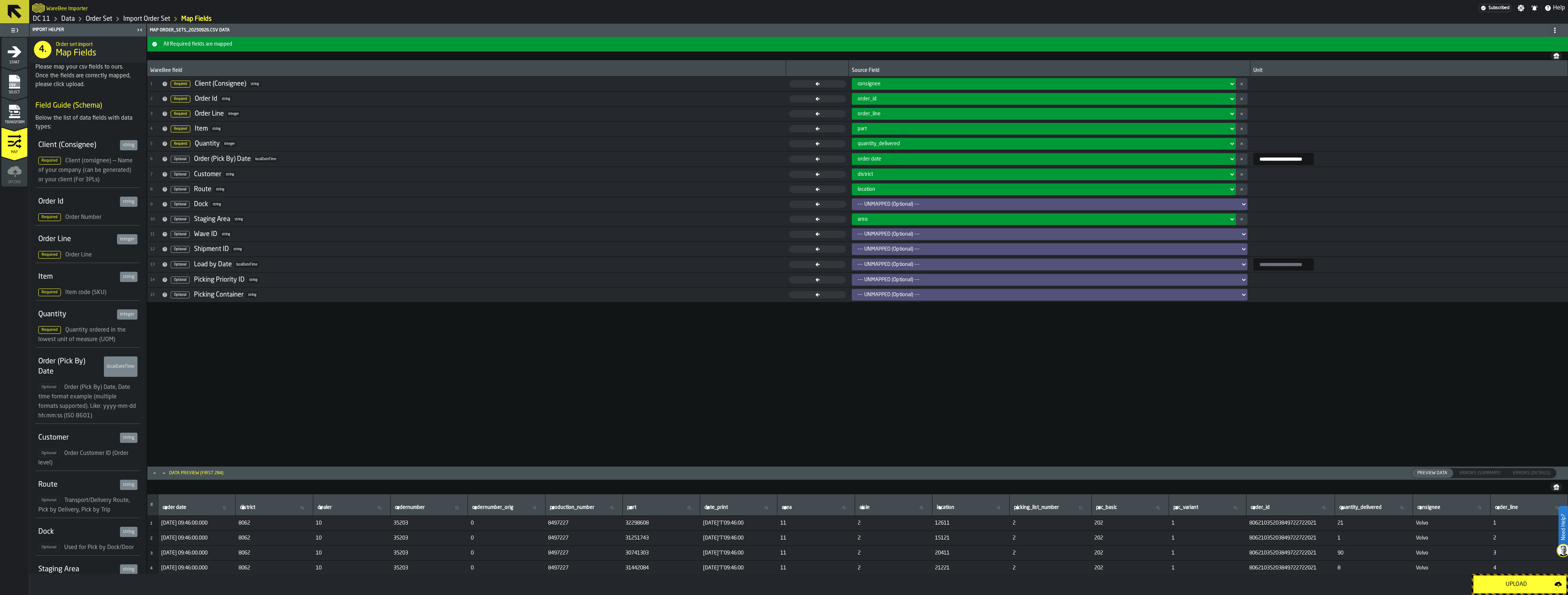
click at [1516, 582] on div "Upload" at bounding box center [1515, 585] width 76 height 9
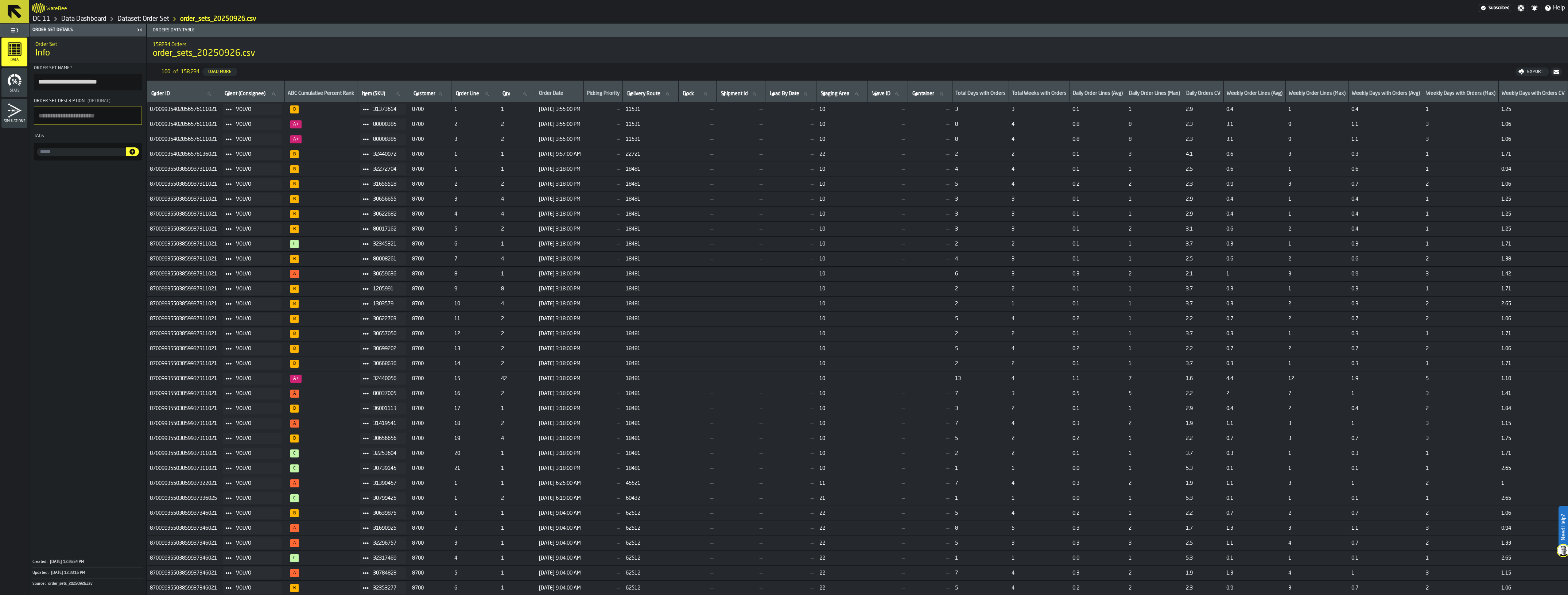
click at [75, 343] on span at bounding box center [87, 358] width 117 height 390
click at [139, 17] on link "Dataset: Order Set" at bounding box center [143, 18] width 51 height 8
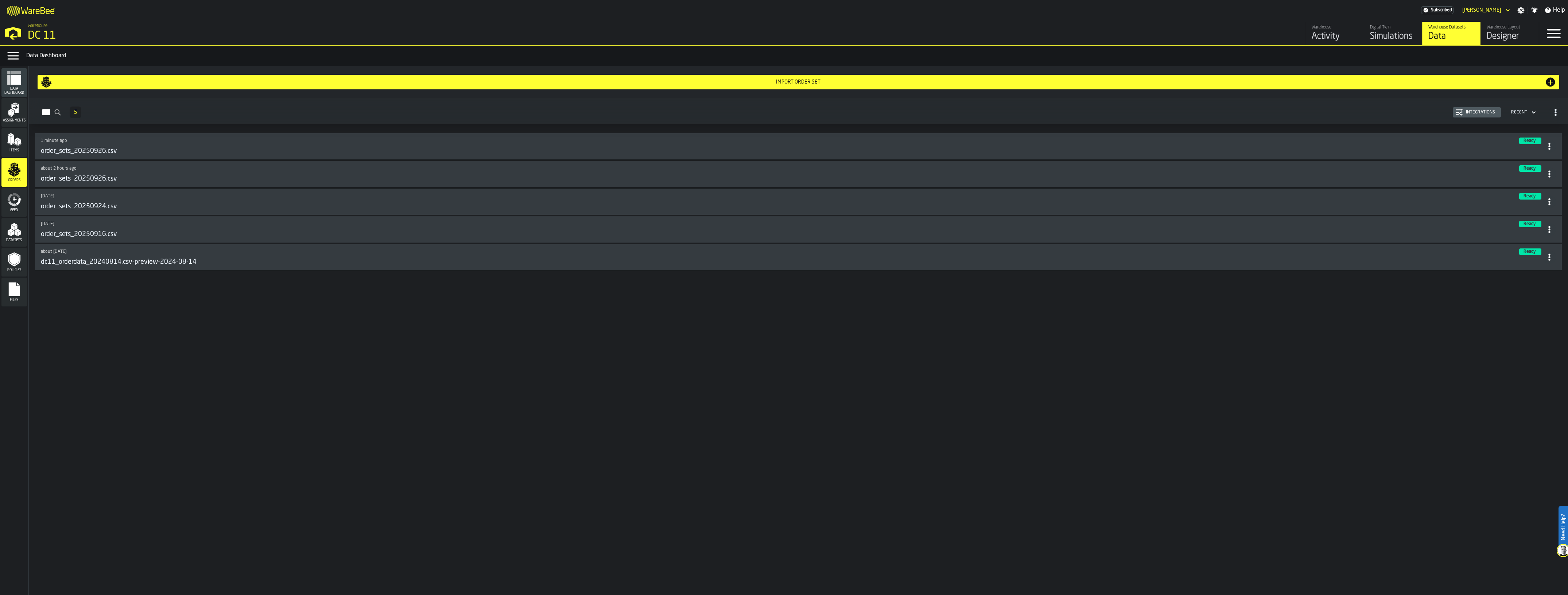
click at [219, 148] on div "order_sets_20250926.csv" at bounding box center [792, 150] width 1502 height 8
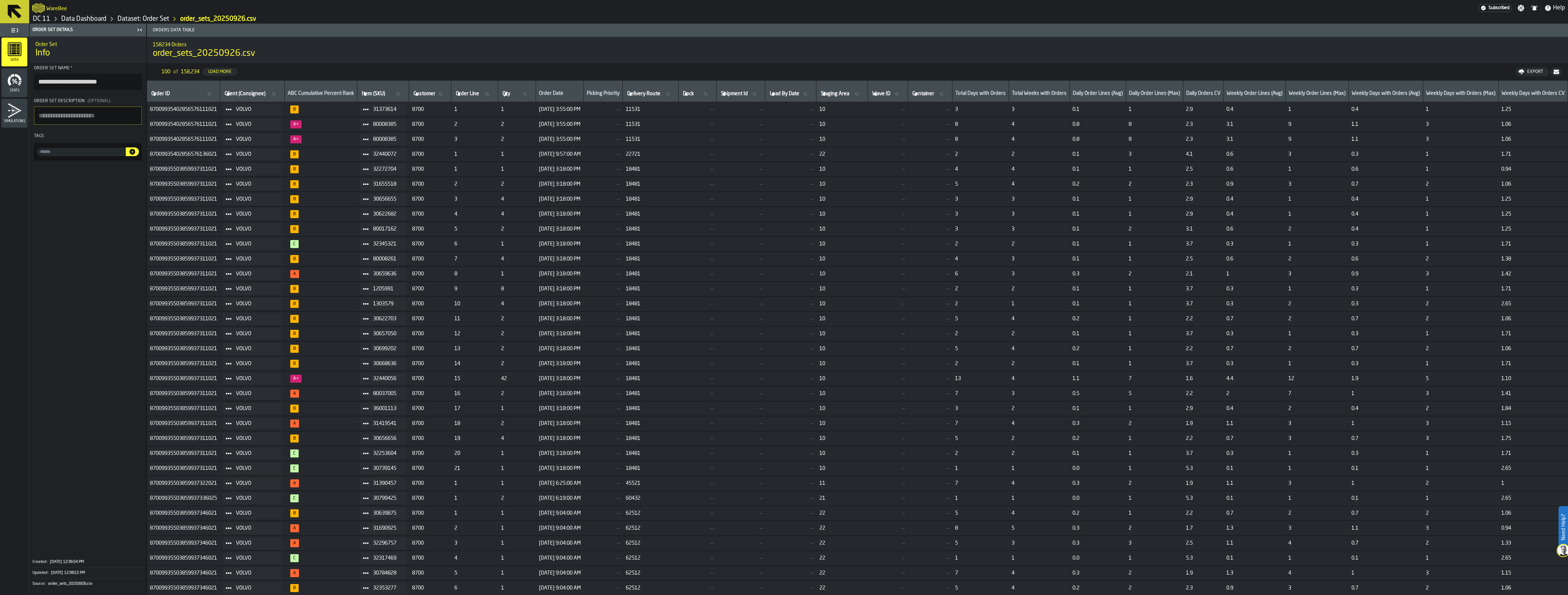
click at [102, 81] on input "**********" at bounding box center [88, 81] width 108 height 16
type input "**********"
click at [150, 15] on link "Dataset: Order Set" at bounding box center [143, 18] width 51 height 8
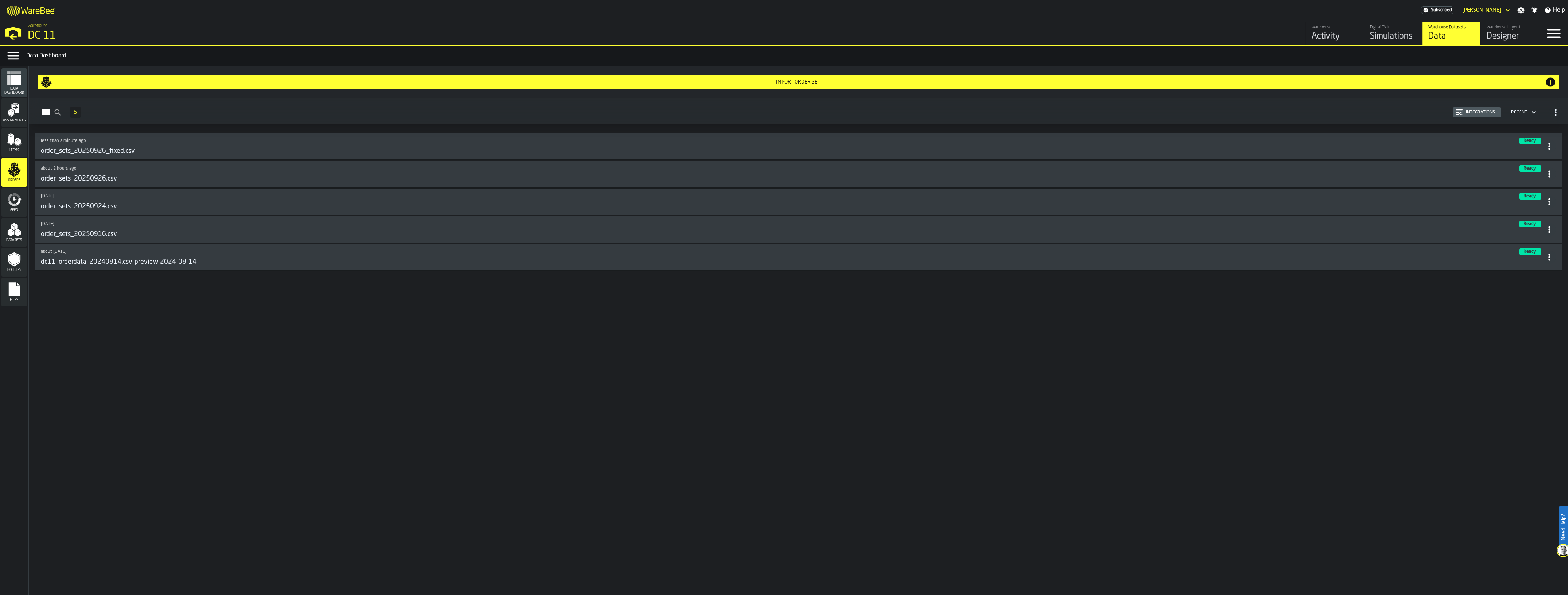
click at [1368, 38] on link "Digital Twin Simulations" at bounding box center [1392, 33] width 58 height 23
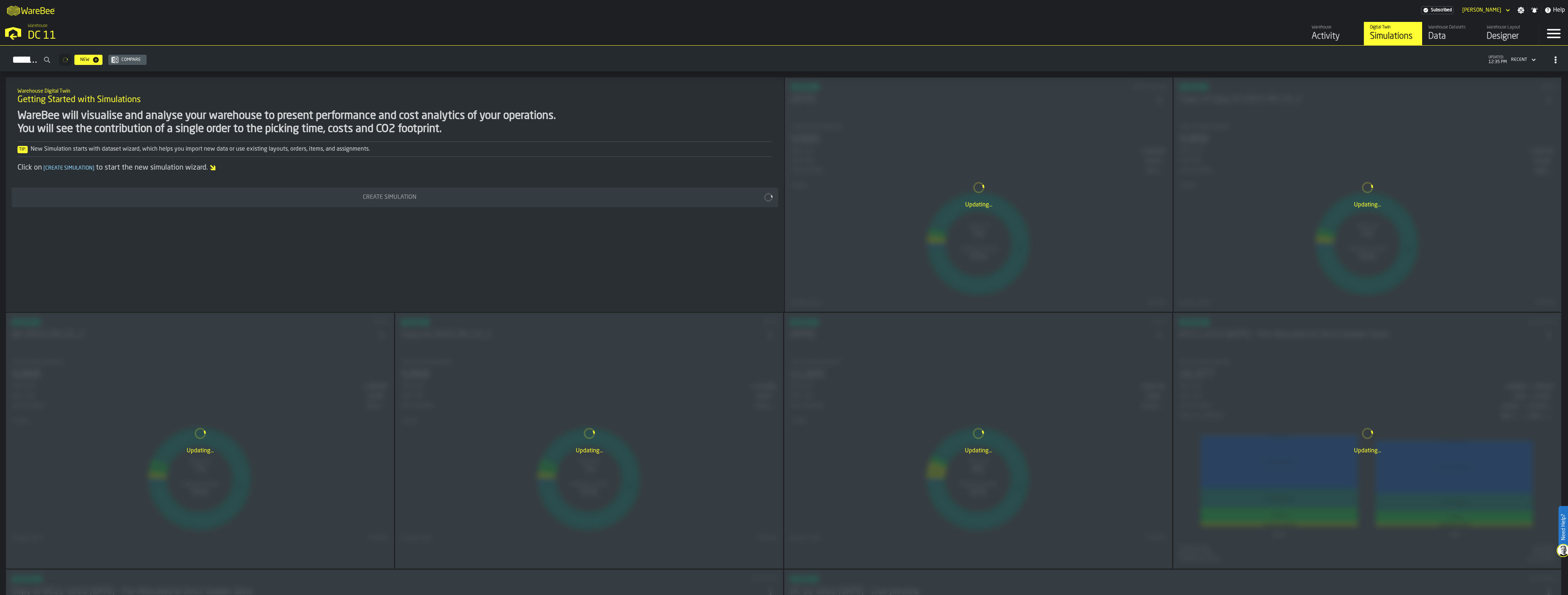
click at [1475, 39] on link "Warehouse Datasets Data" at bounding box center [1451, 33] width 58 height 23
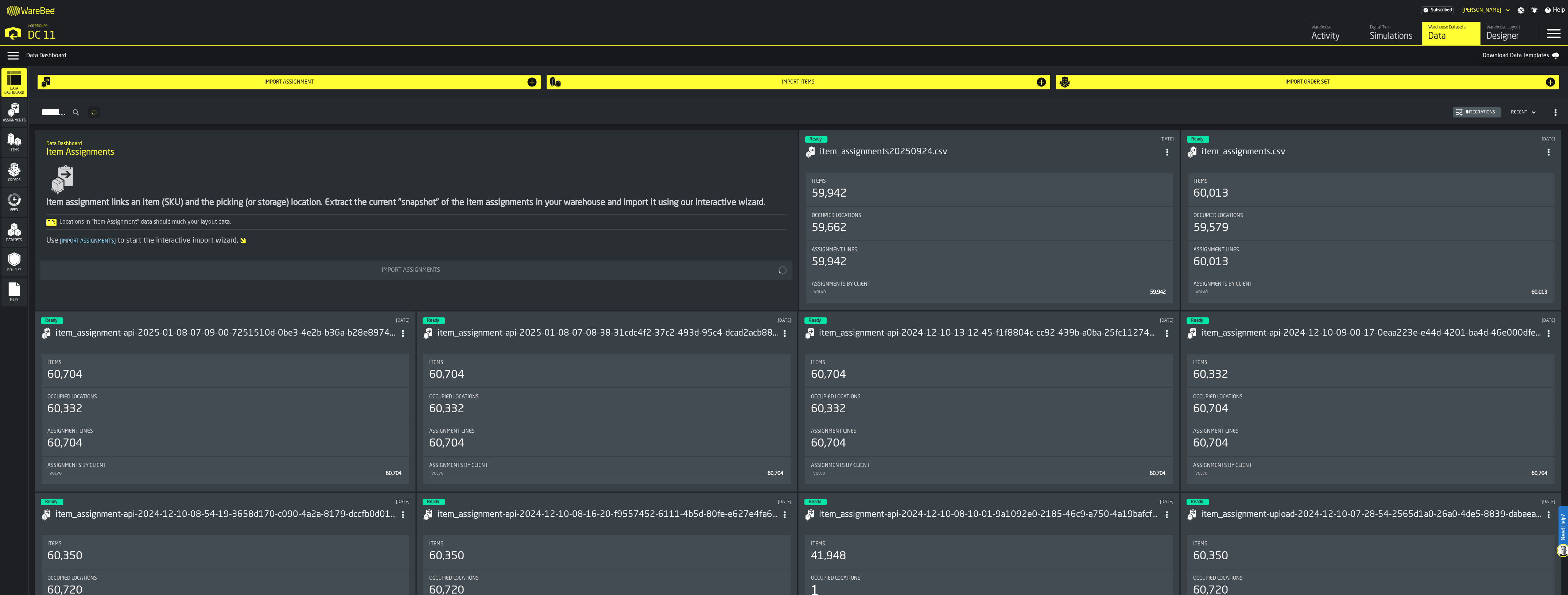
click at [1494, 35] on div "Designer" at bounding box center [1510, 37] width 46 height 12
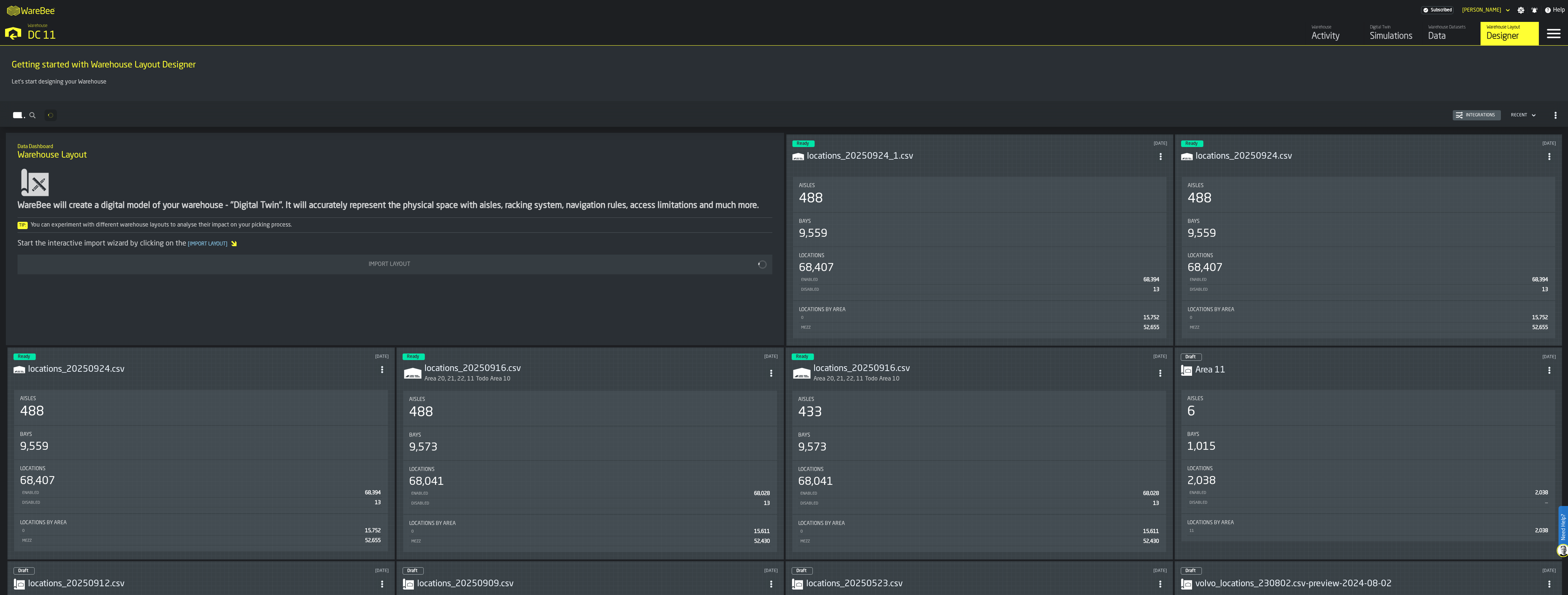
click at [1442, 35] on div "Data" at bounding box center [1451, 37] width 46 height 12
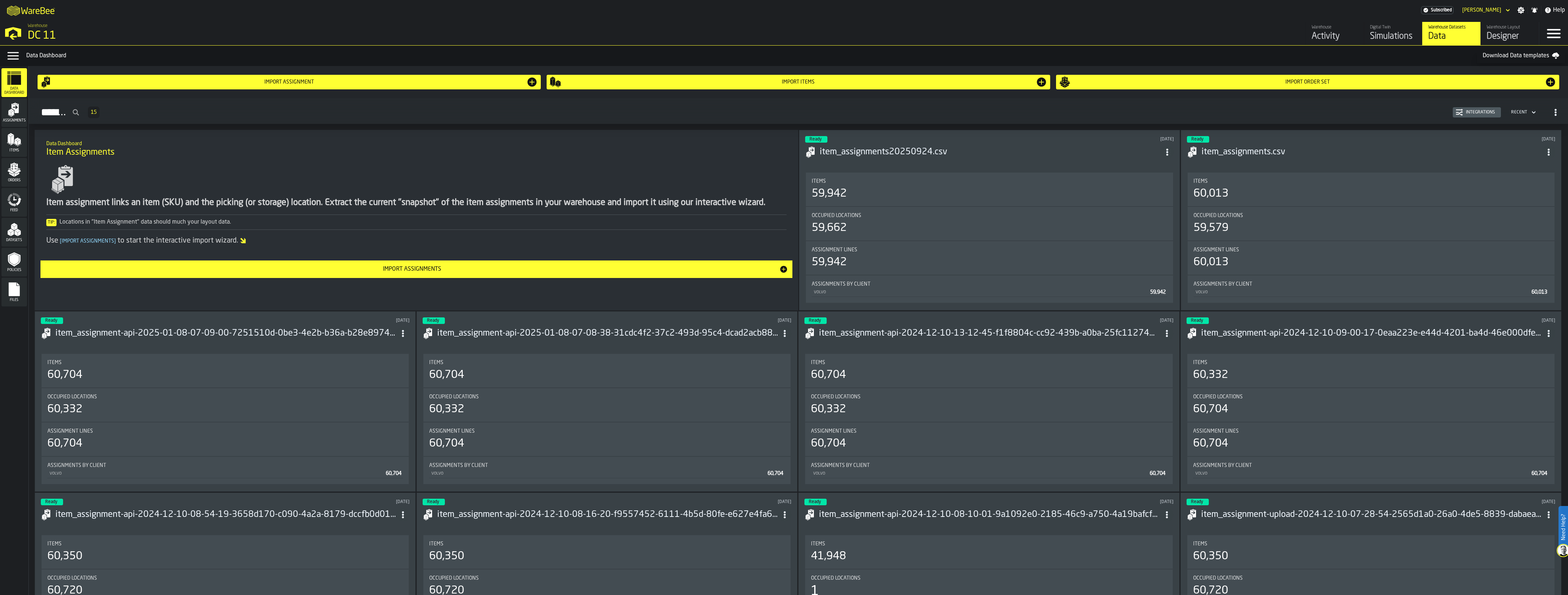
click at [9, 178] on span "Orders" at bounding box center [15, 180] width 26 height 4
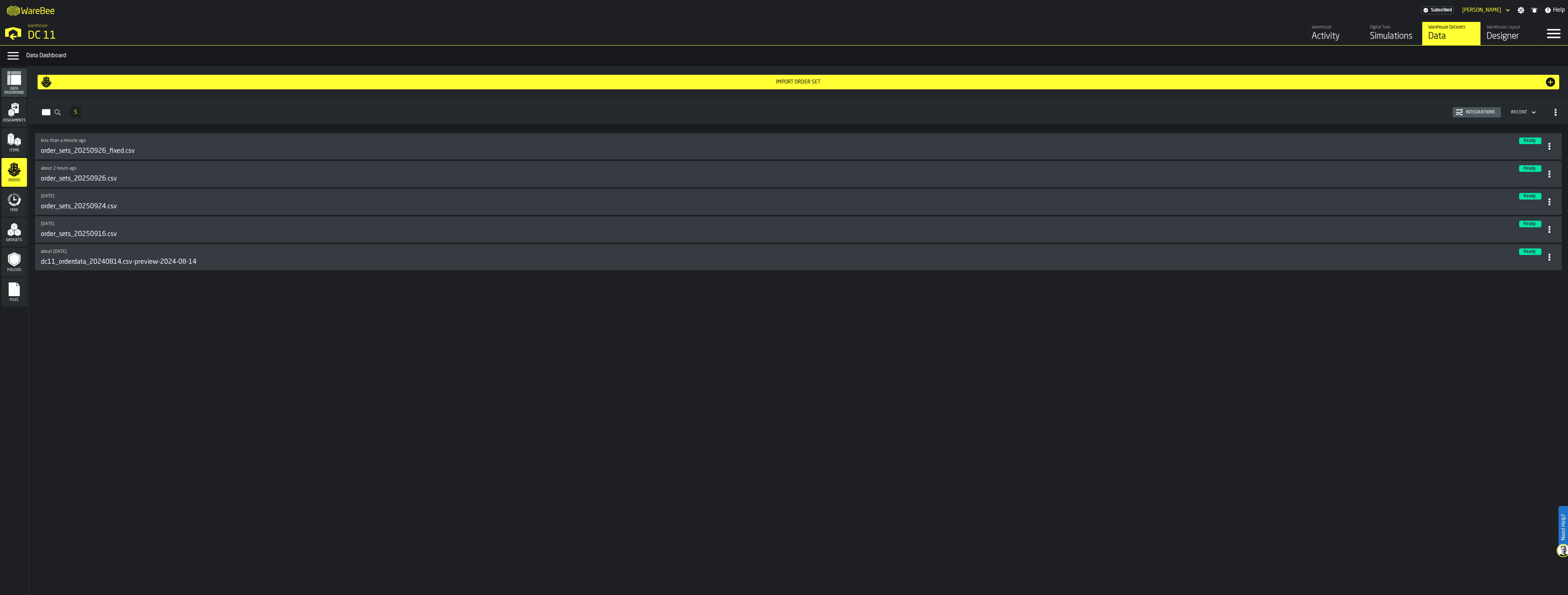
click at [1382, 32] on div "Simulations" at bounding box center [1393, 37] width 46 height 12
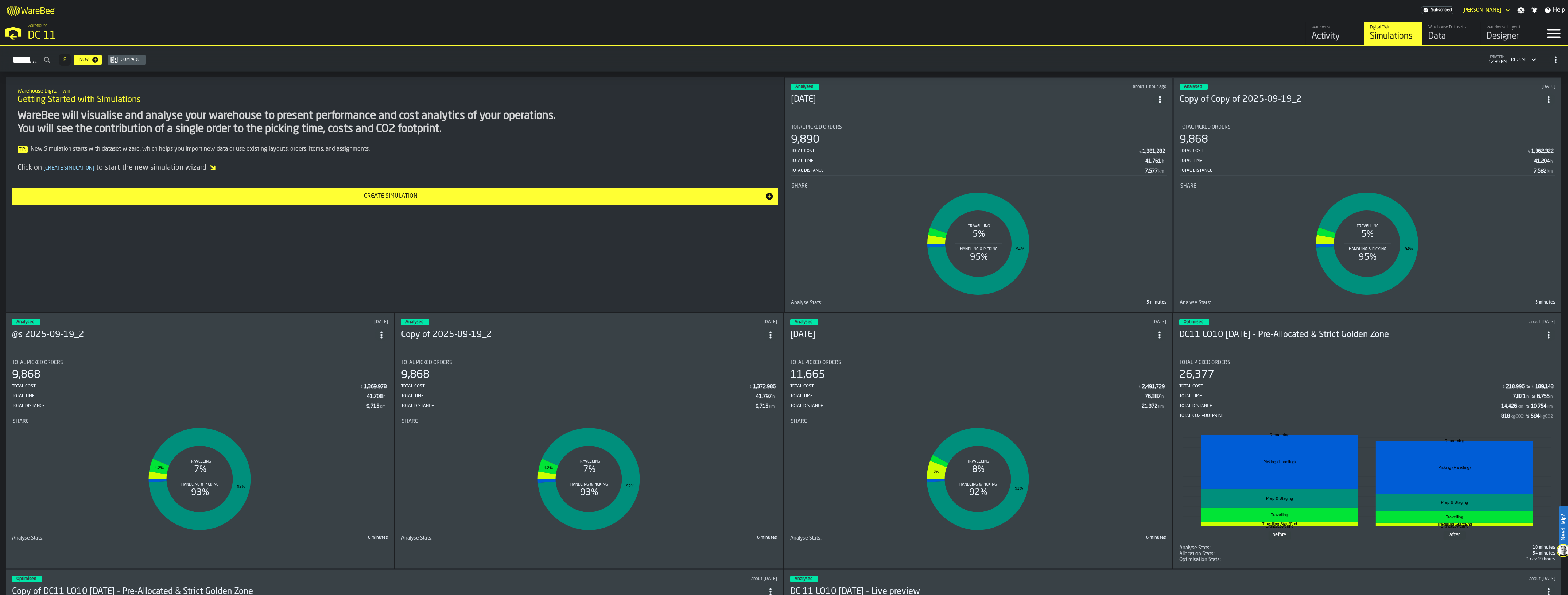
click at [1551, 99] on icon "ItemListCard-DashboardItemContainer" at bounding box center [1548, 99] width 8 height 8
click at [1532, 132] on div "Delete" at bounding box center [1535, 129] width 38 height 9
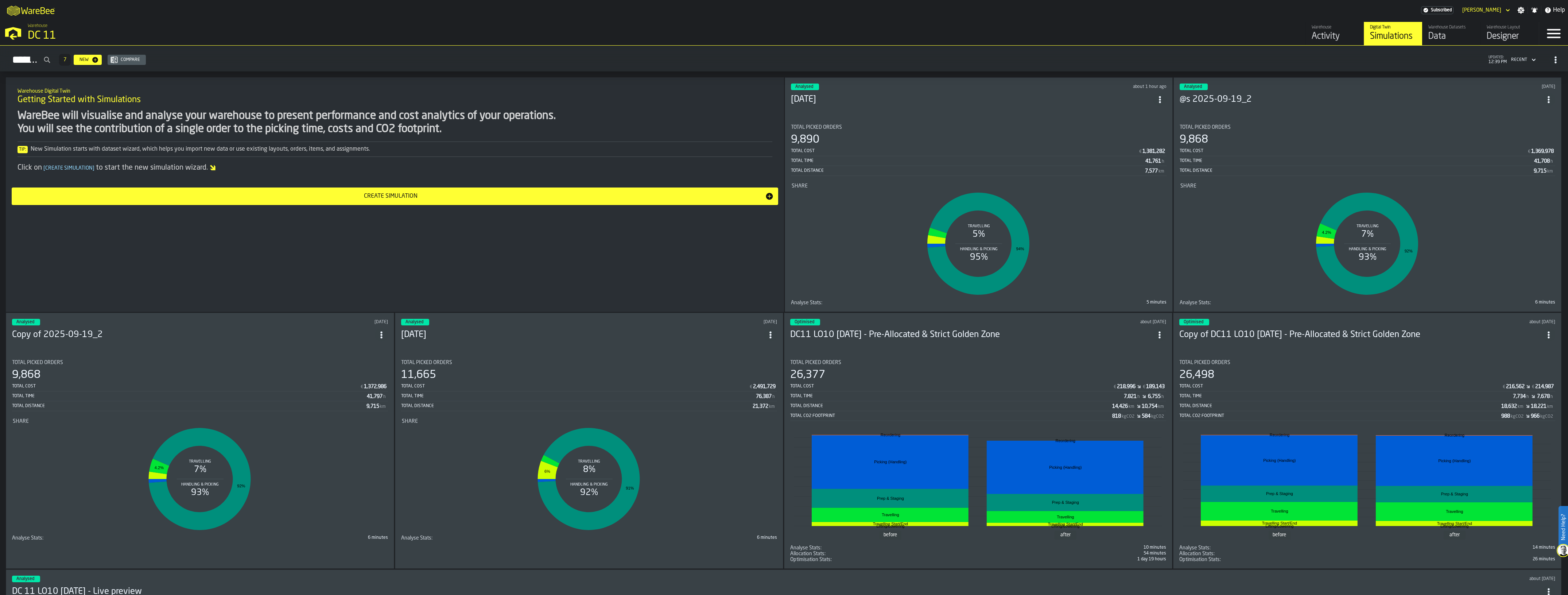
click at [913, 93] on h3 "[DATE]" at bounding box center [972, 99] width 362 height 12
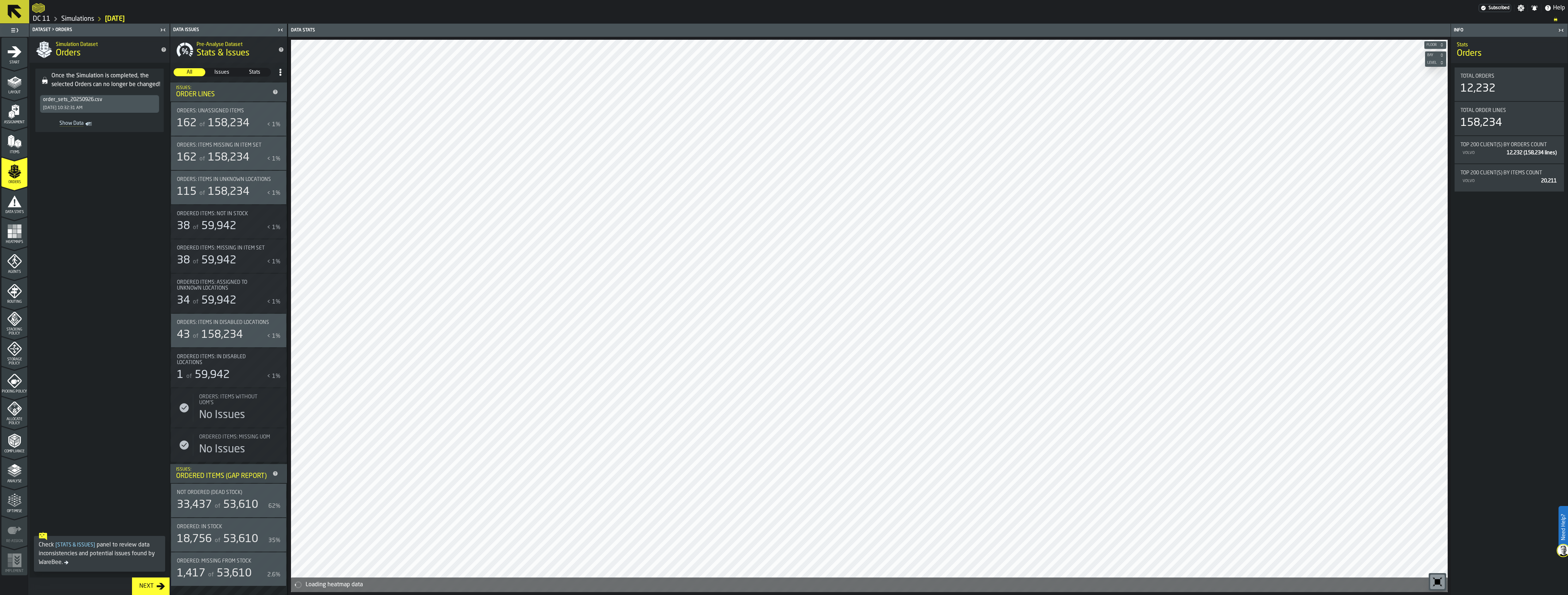
click at [96, 100] on div "order_sets_20250926.csv" at bounding box center [99, 99] width 113 height 6
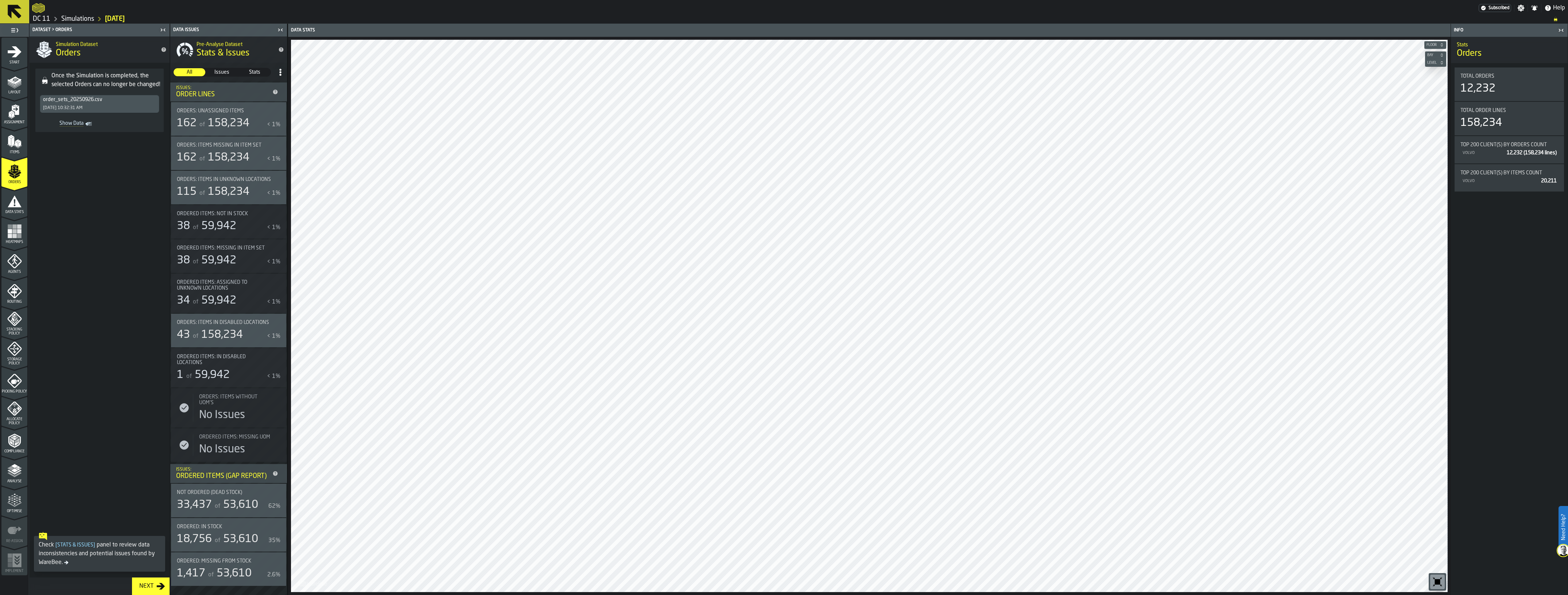
click at [89, 15] on div "Simulations" at bounding box center [72, 19] width 44 height 9
click at [88, 18] on link "Simulations" at bounding box center [77, 18] width 33 height 8
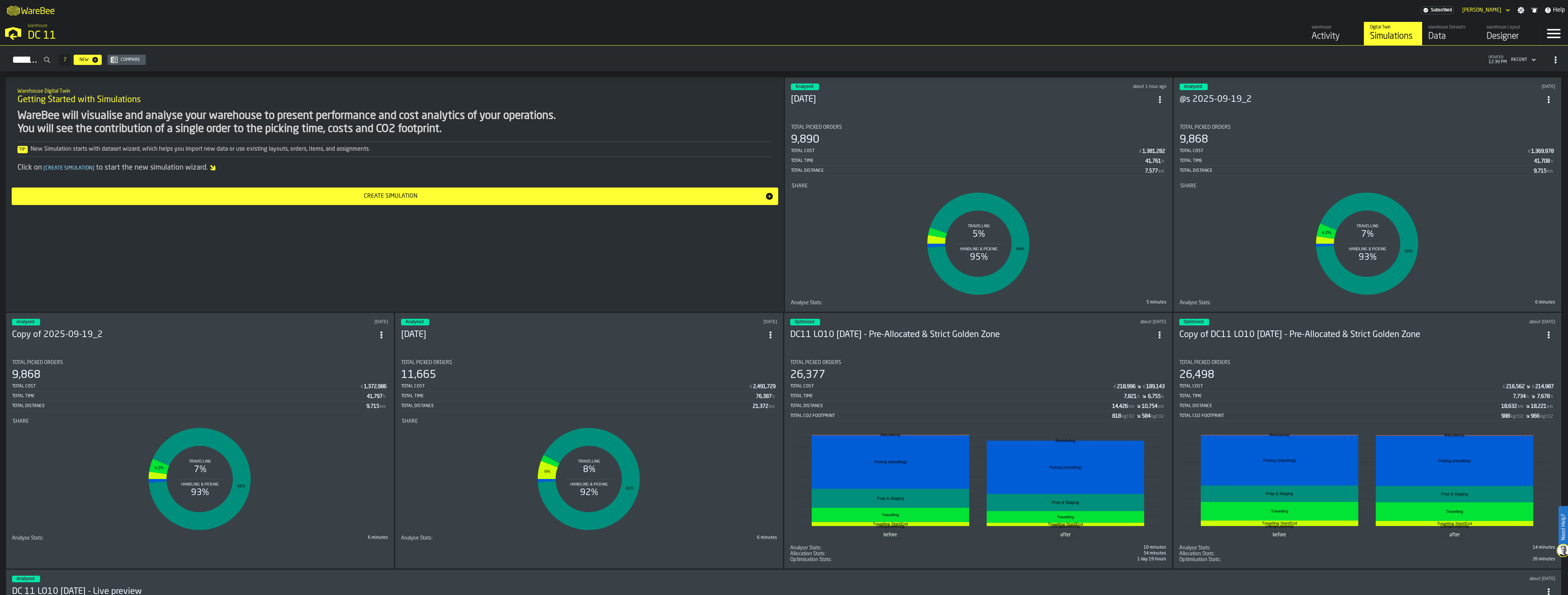
click at [1159, 99] on icon "ItemListCard-DashboardItemContainer" at bounding box center [1159, 99] width 8 height 8
click at [1152, 147] on div "Duplicate" at bounding box center [1146, 147] width 38 height 9
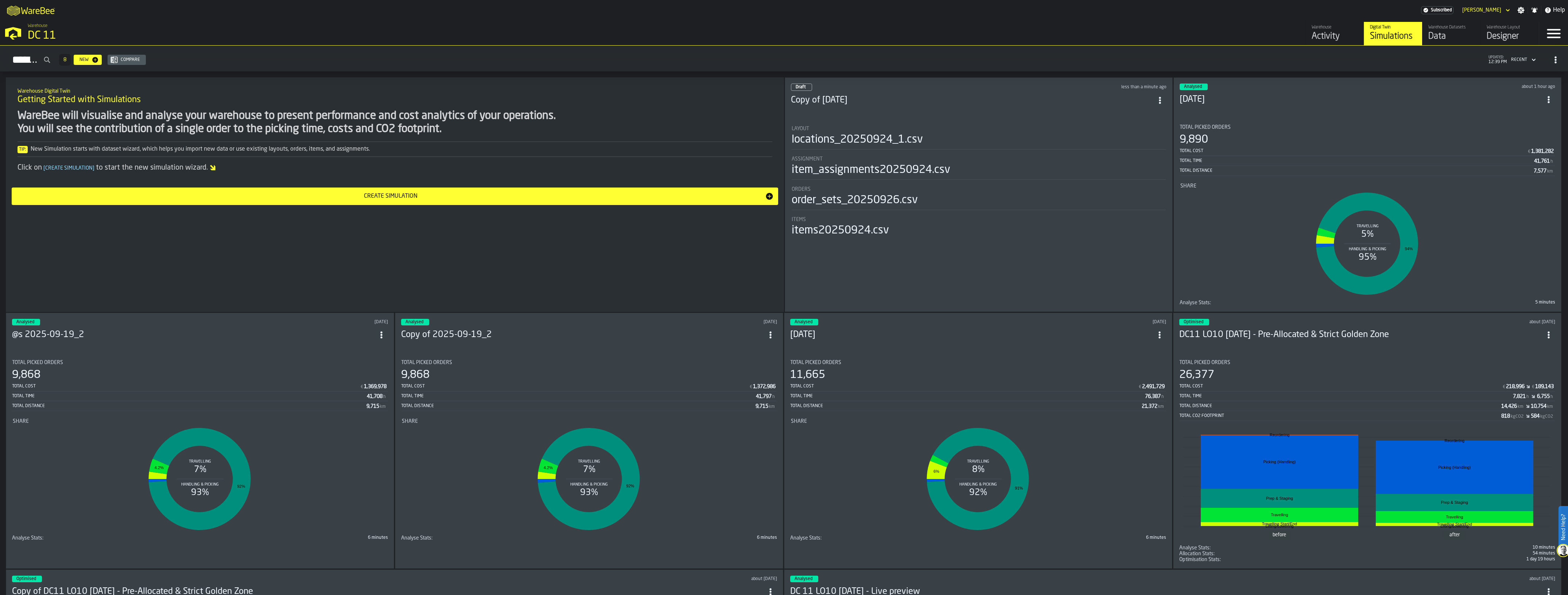
click at [968, 128] on div "Layout" at bounding box center [979, 129] width 374 height 6
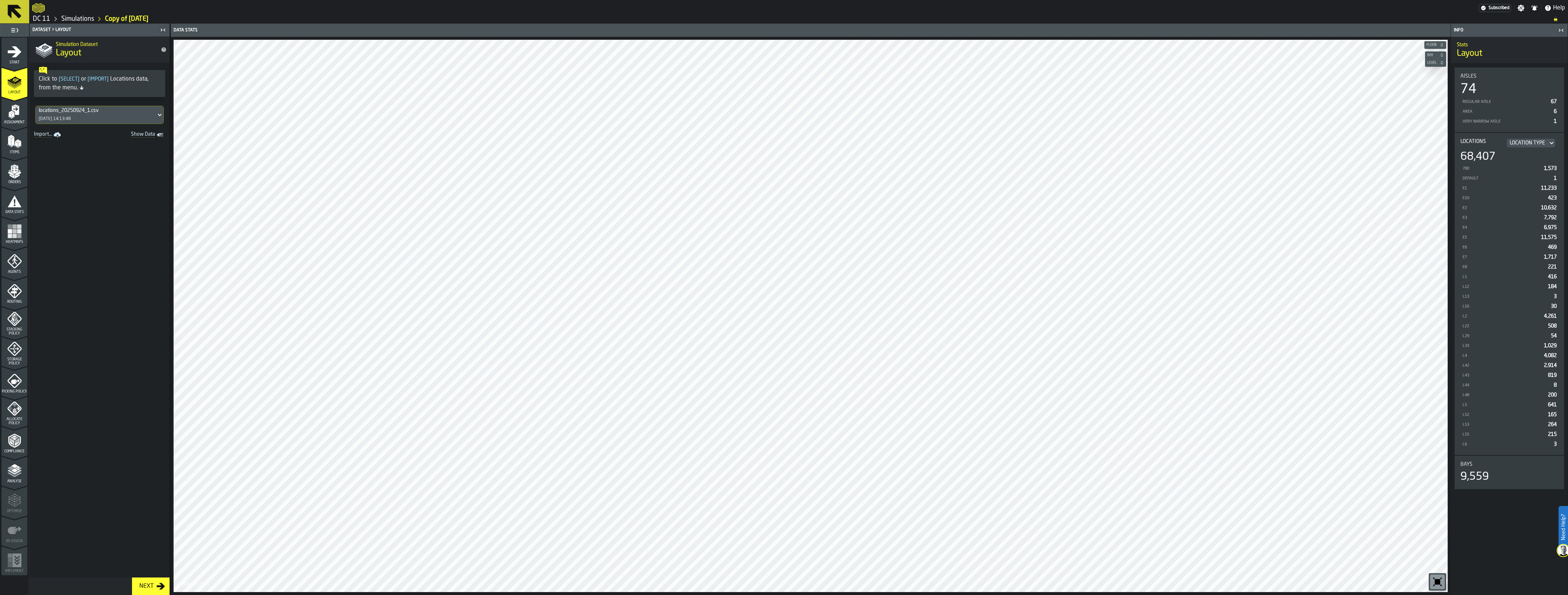
click at [21, 171] on icon "menu Orders" at bounding box center [15, 171] width 15 height 15
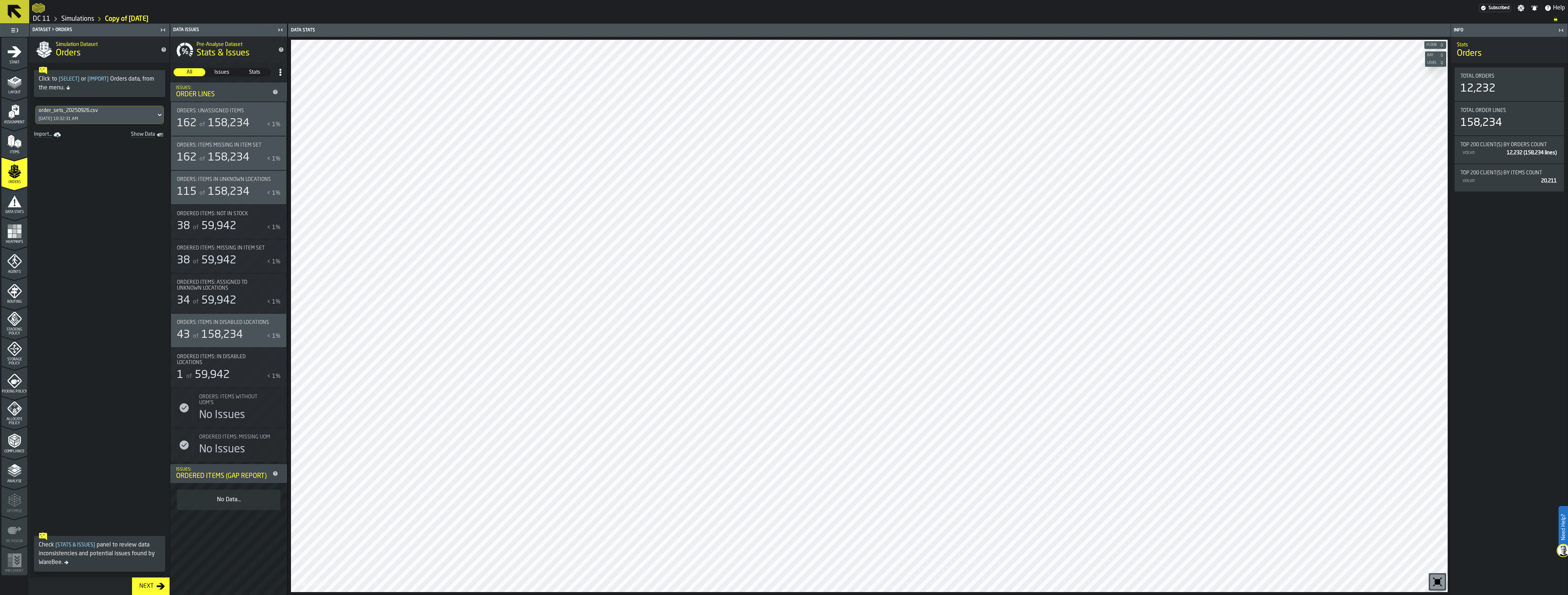
click at [105, 115] on div "order_sets_20250926.csv [DATE] 10:32:31 AM" at bounding box center [96, 115] width 120 height 17
click at [110, 149] on div "order_sets_20250926_fixed.csv" at bounding box center [81, 148] width 84 height 9
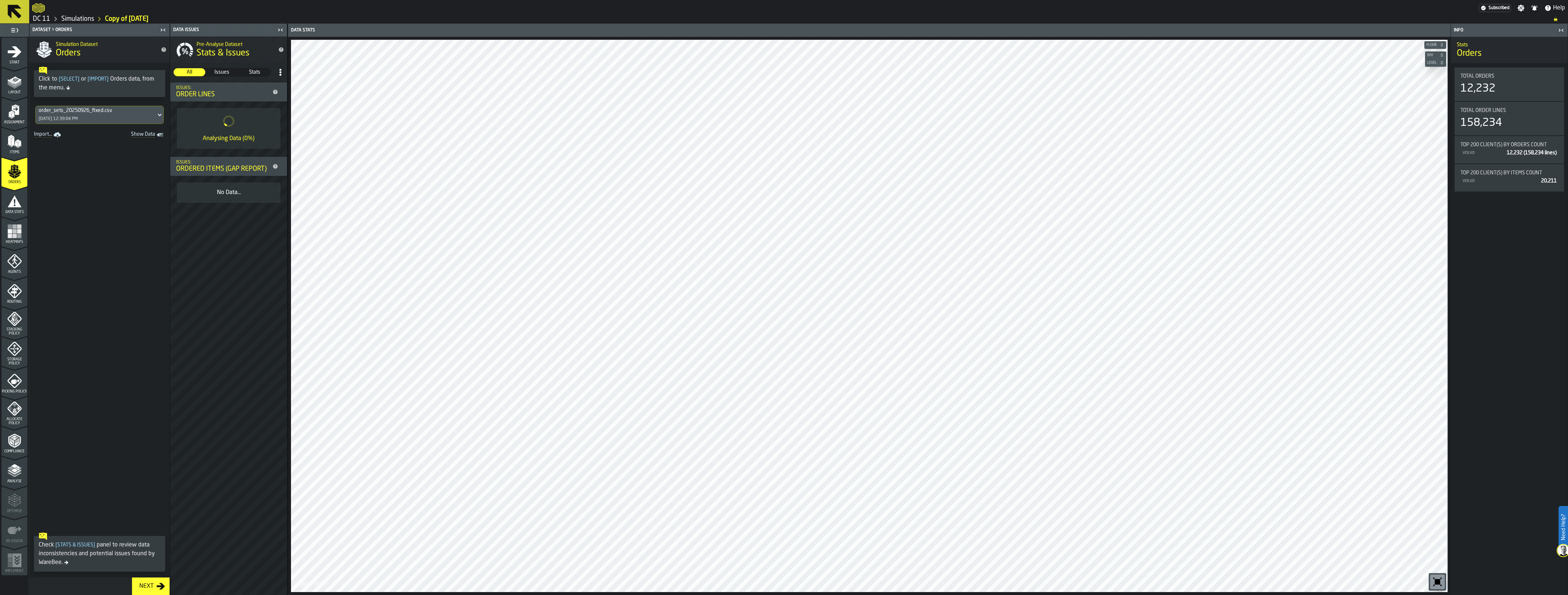
click at [15, 267] on icon "menu Agents" at bounding box center [15, 261] width 15 height 15
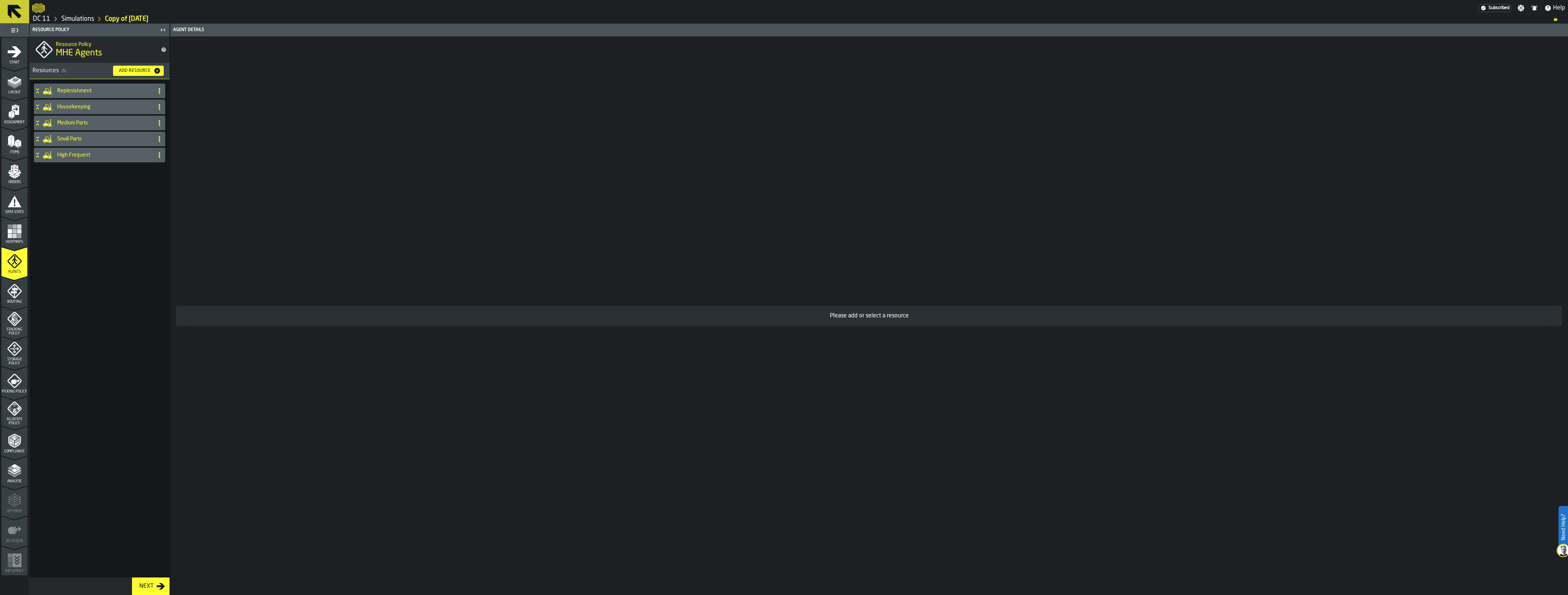
click at [81, 126] on div "Medium Parts" at bounding box center [93, 123] width 117 height 15
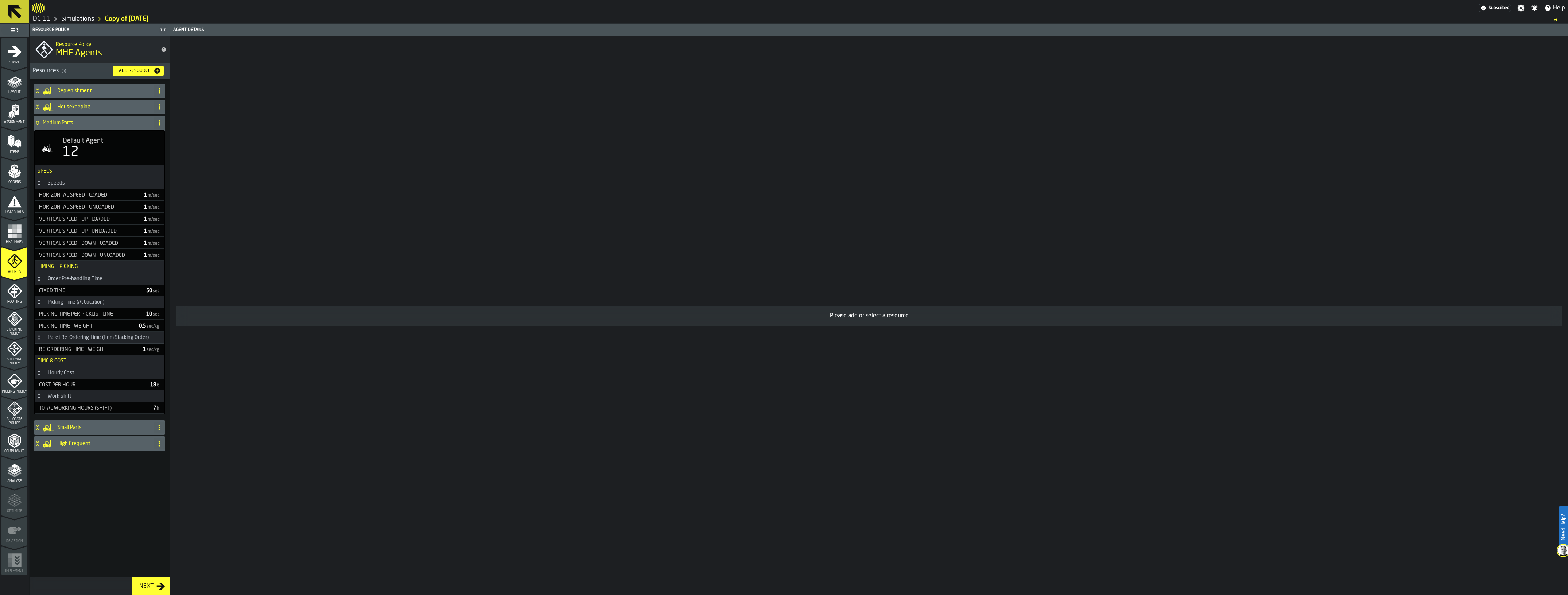
click at [92, 141] on span "Default Agent" at bounding box center [82, 141] width 40 height 8
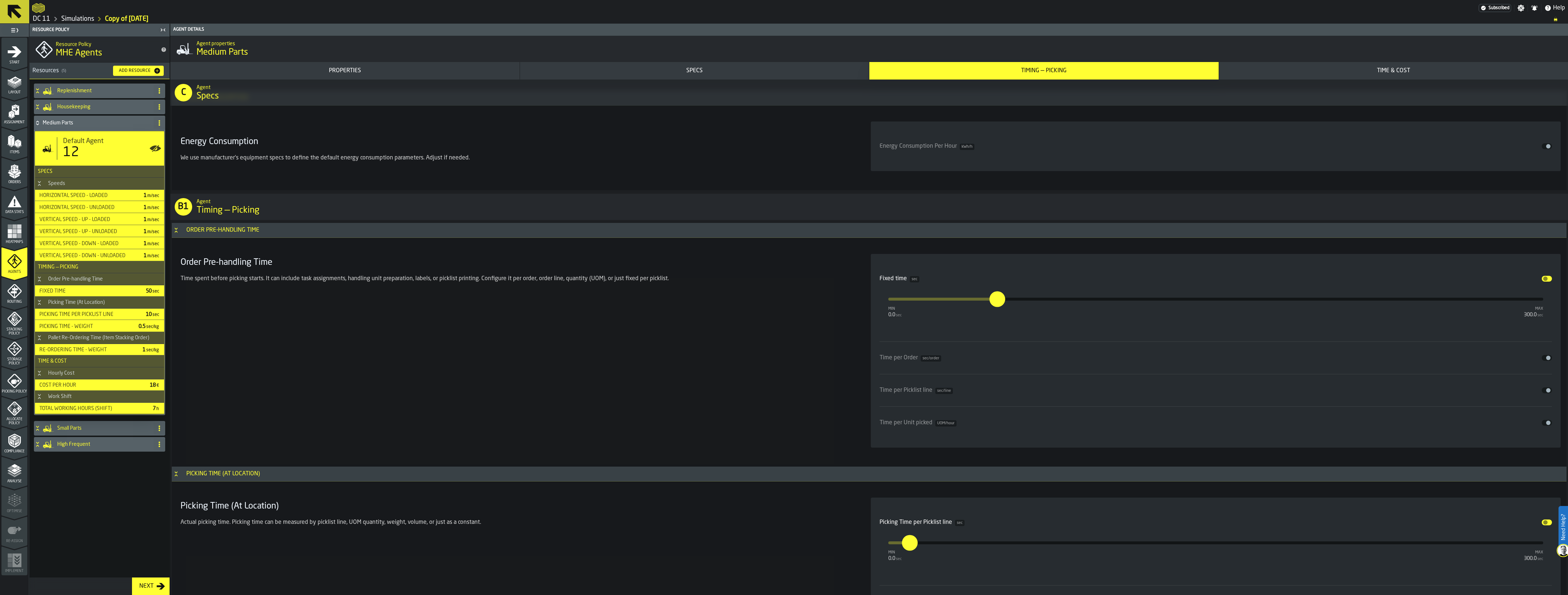
scroll to position [1642, 0]
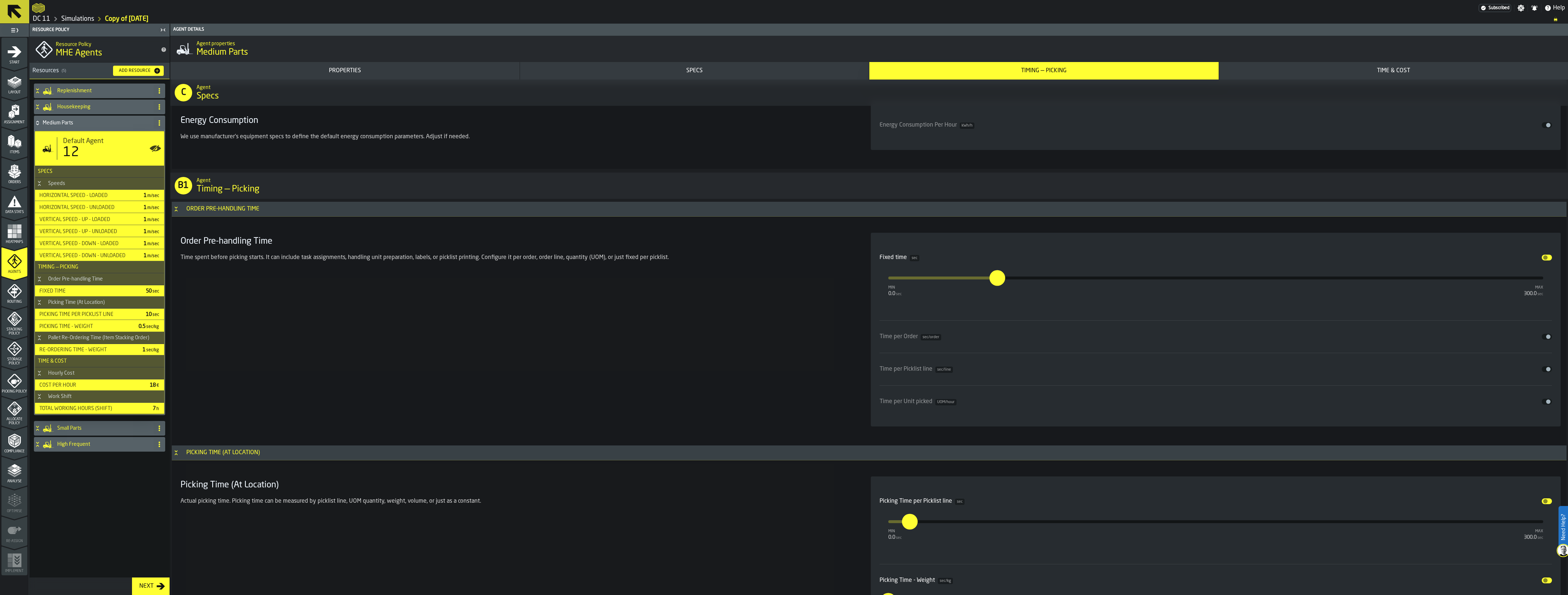
drag, startPoint x: 63, startPoint y: 513, endPoint x: 65, endPoint y: 482, distance: 31.1
click at [63, 513] on div "Replenishment Housekeeping Medium Parts Default Agent 12 Specs Speeds Horizonta…" at bounding box center [99, 328] width 140 height 498
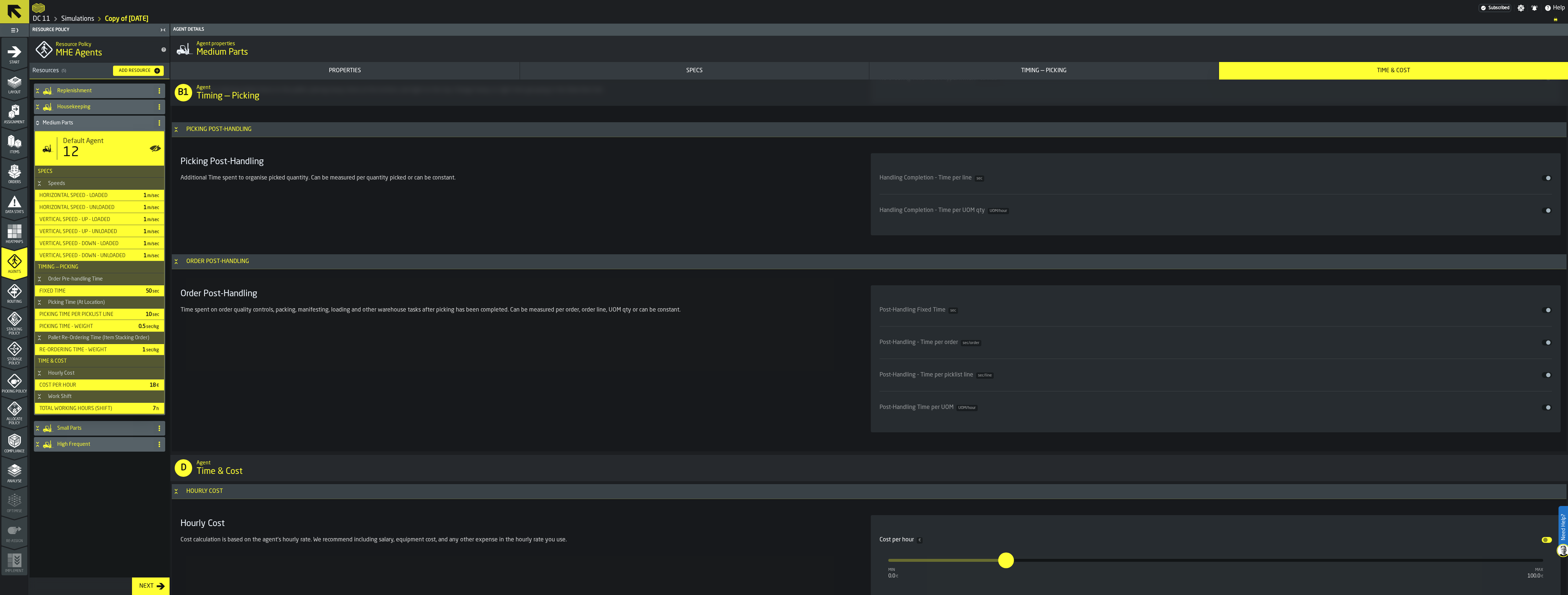
scroll to position [2918, 0]
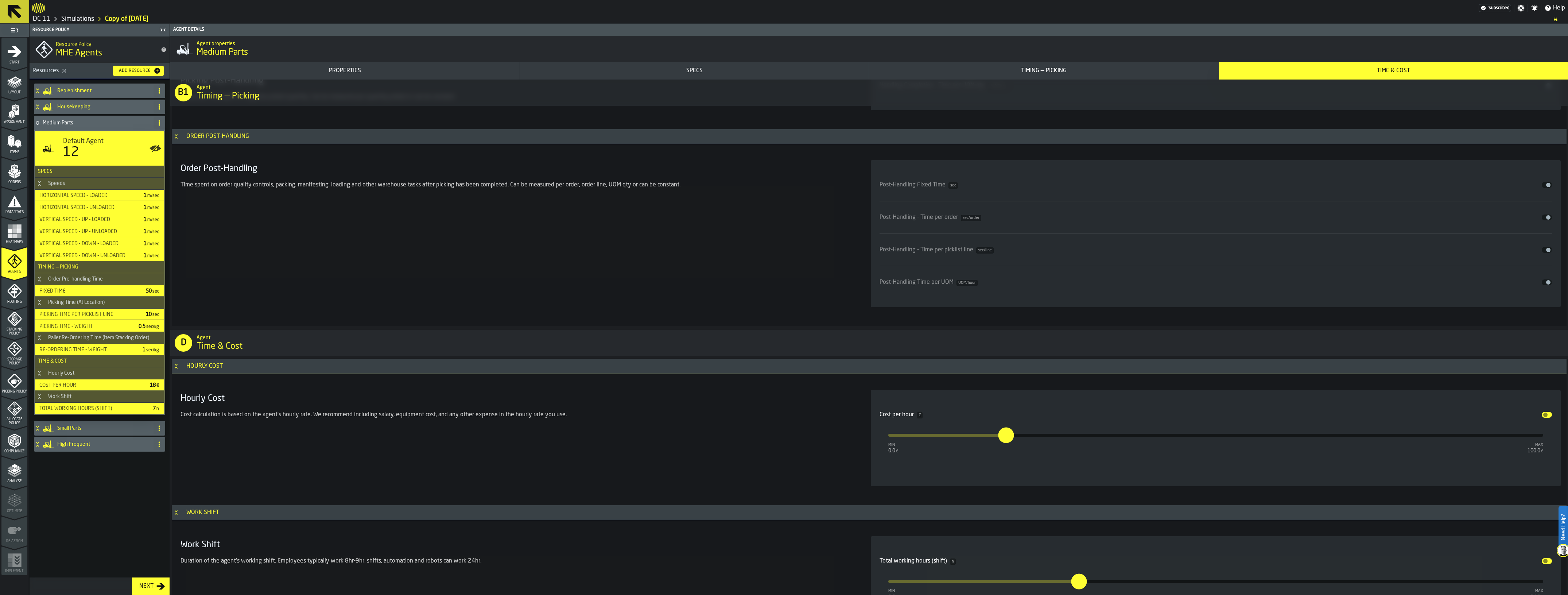
click at [81, 513] on div "Replenishment Housekeeping Medium Parts Default Agent 12 Specs Speeds Horizonta…" at bounding box center [99, 328] width 140 height 498
click at [16, 50] on icon "menu Start" at bounding box center [15, 51] width 14 height 11
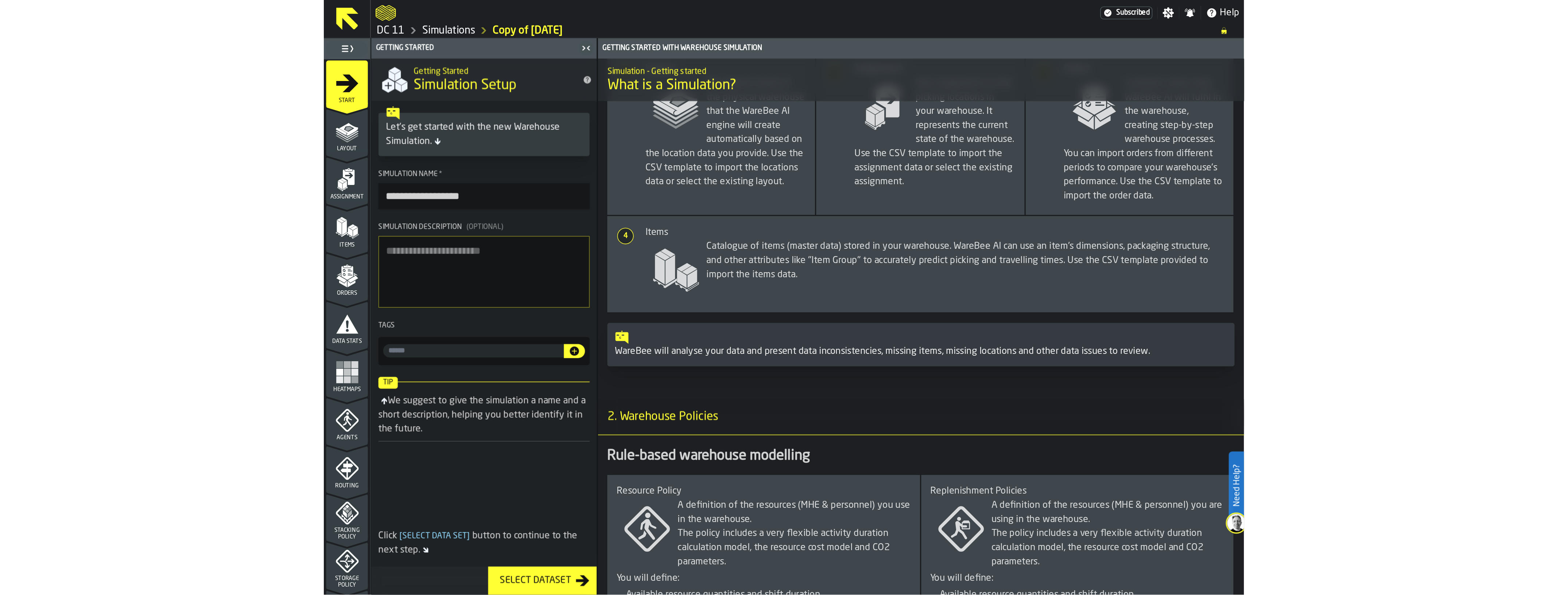
scroll to position [223, 0]
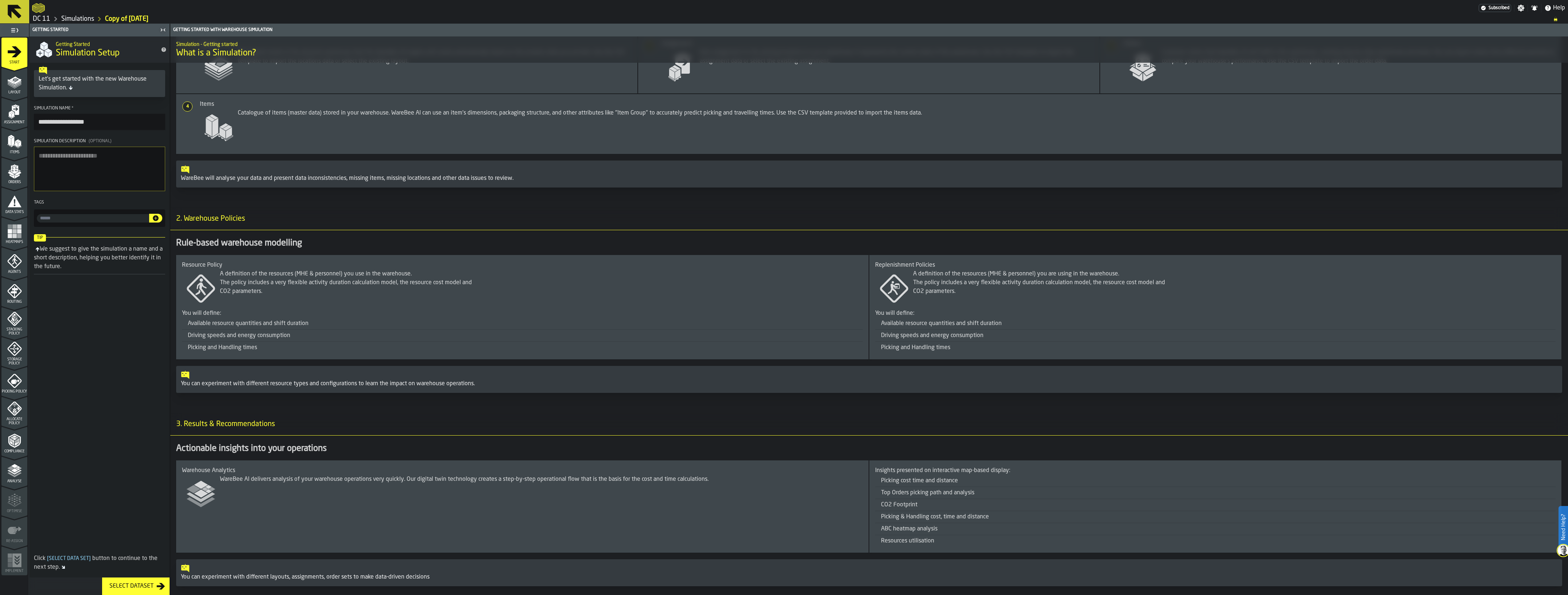
click at [67, 20] on link "Simulations" at bounding box center [77, 18] width 33 height 8
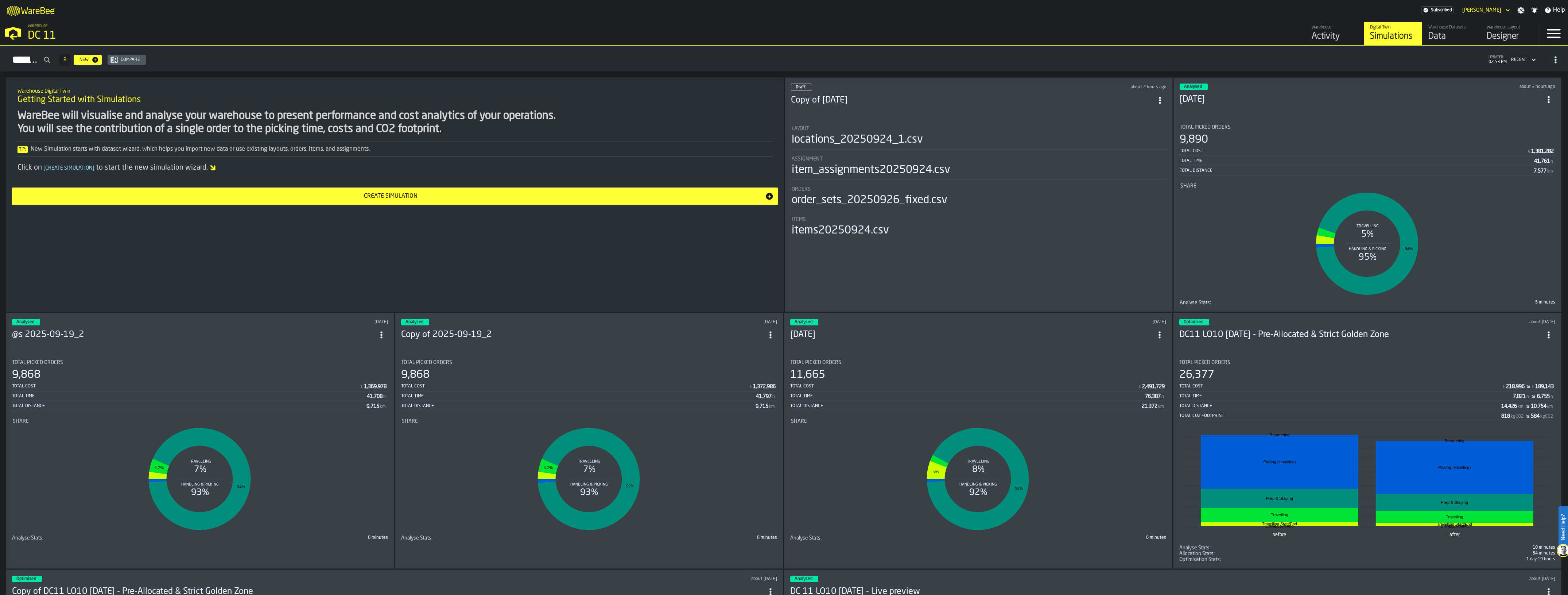
click at [907, 119] on li "Layout locations_20250924_1.csv Assignment item_assignments20250924.csv Orders …" at bounding box center [979, 178] width 375 height 118
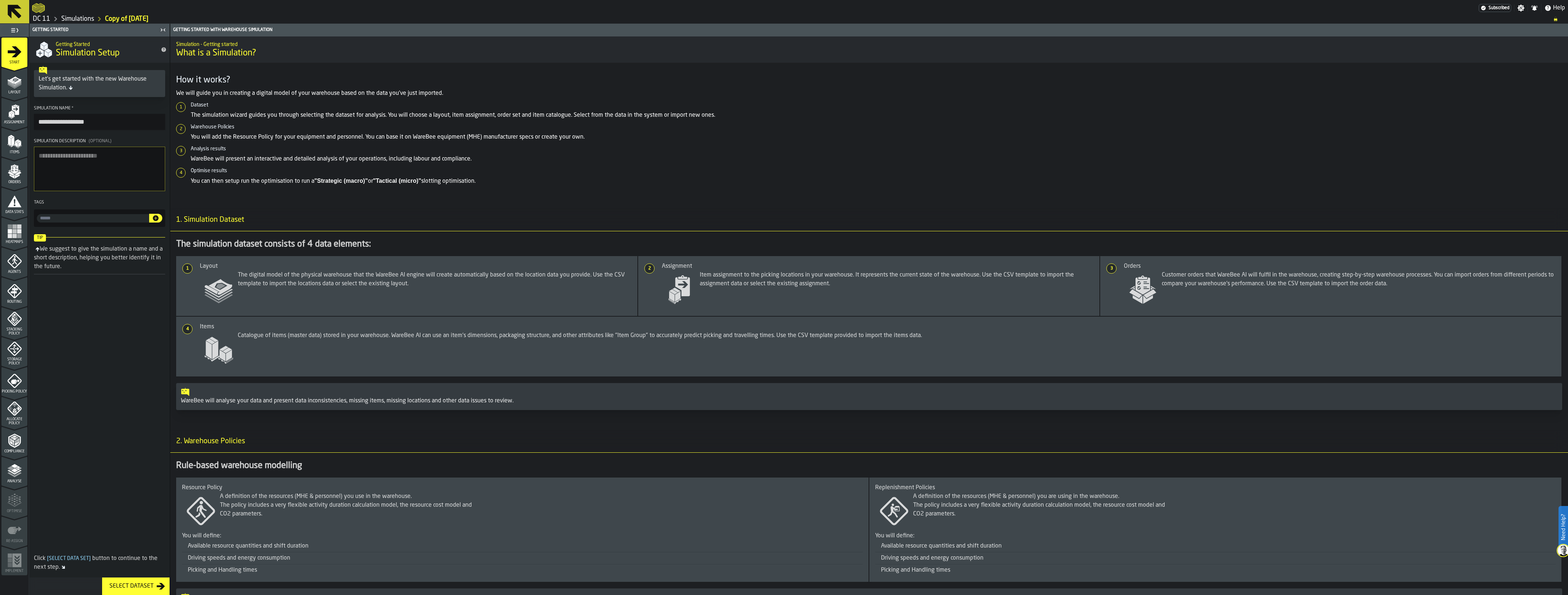
click at [16, 475] on polyline "menu Analyse" at bounding box center [15, 475] width 15 height 5
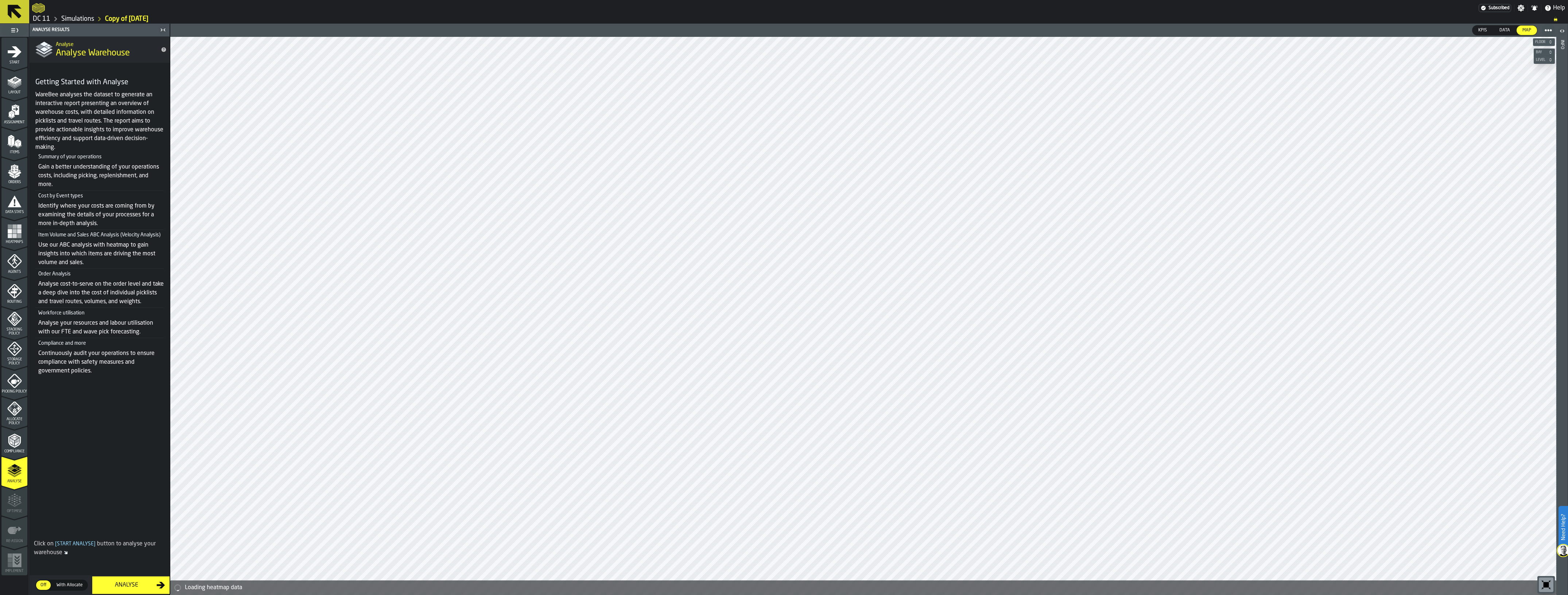
click at [75, 21] on link "Simulations" at bounding box center [77, 18] width 33 height 8
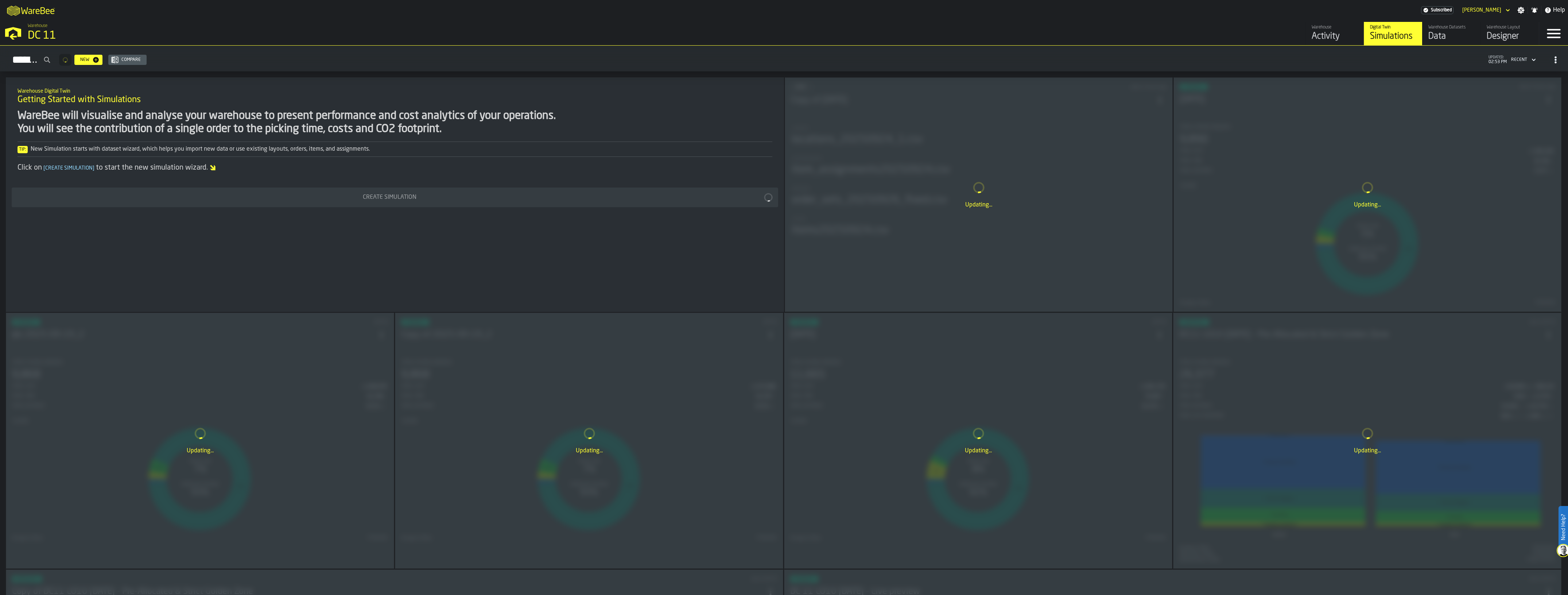
click at [1306, 165] on div "Updating..." at bounding box center [1368, 195] width 387 height 234
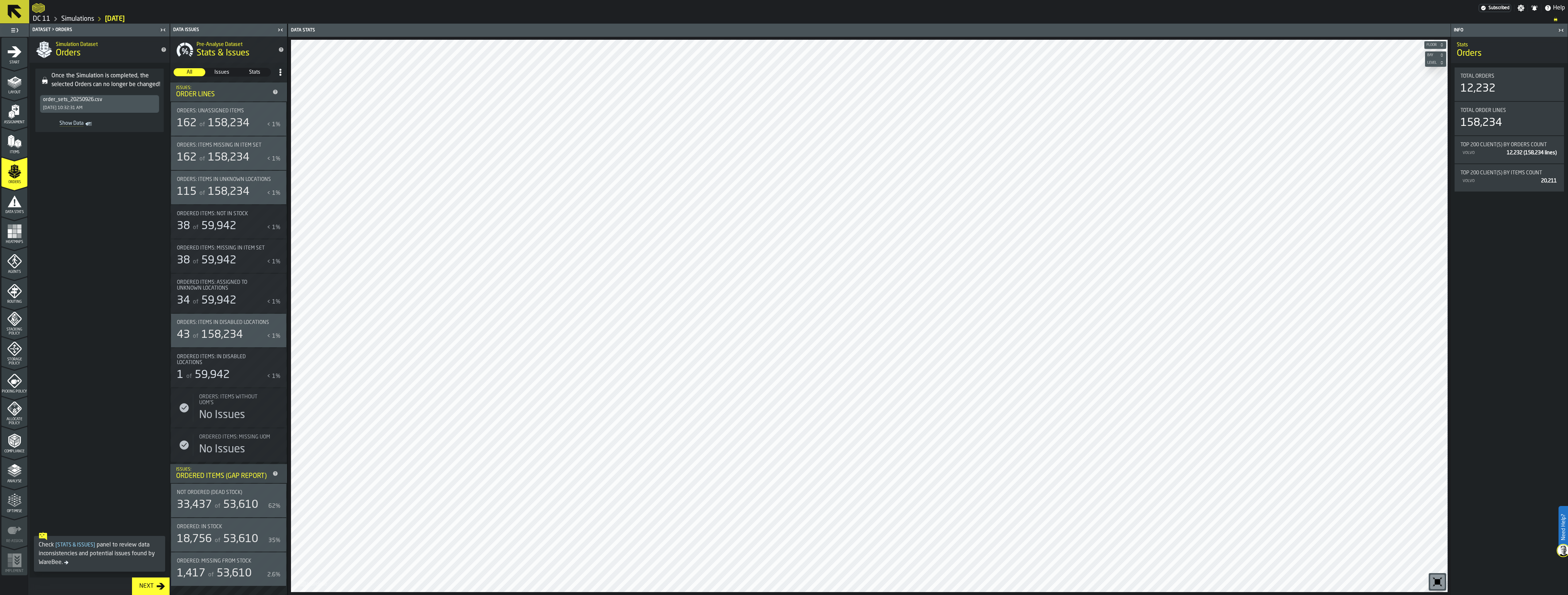
click at [19, 499] on icon "menu Optimise" at bounding box center [17, 500] width 5 height 8
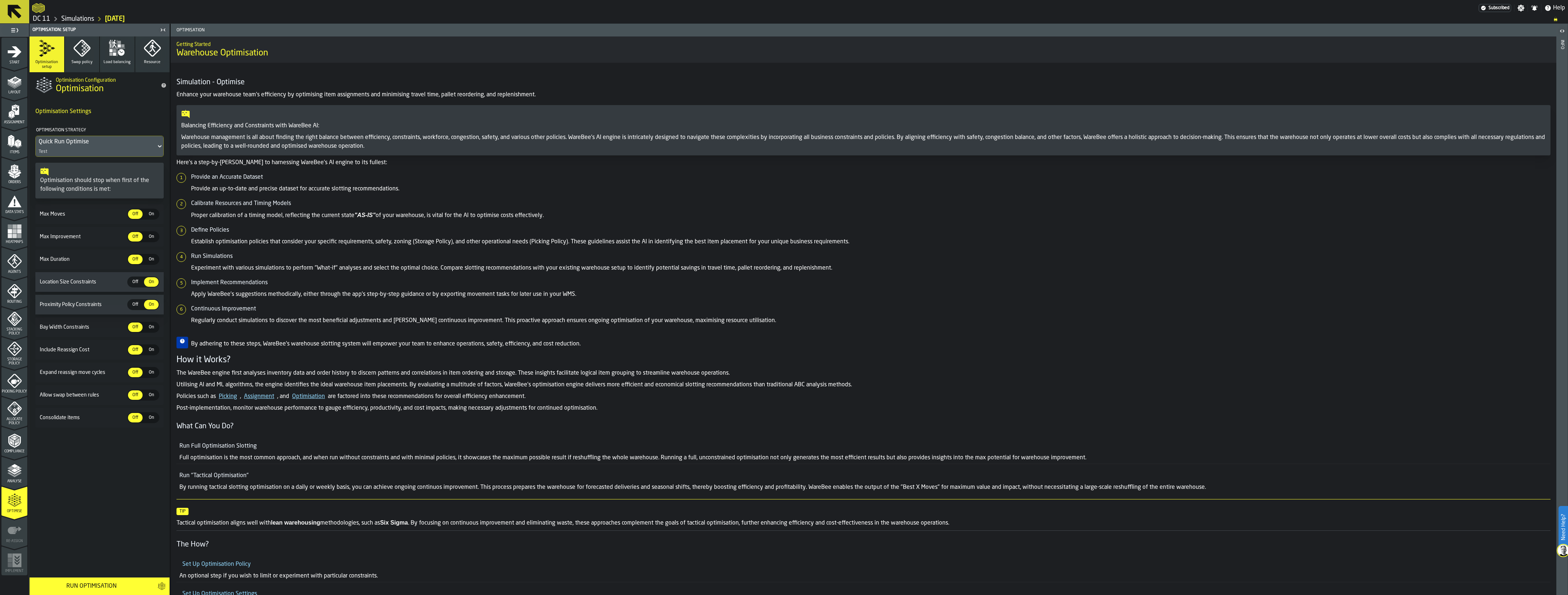
click at [107, 147] on div "Quick Run Optimise Test" at bounding box center [96, 147] width 120 height 21
click at [106, 142] on div "Quick Run Optimise" at bounding box center [96, 141] width 115 height 9
click at [79, 57] on icon "button" at bounding box center [82, 48] width 17 height 17
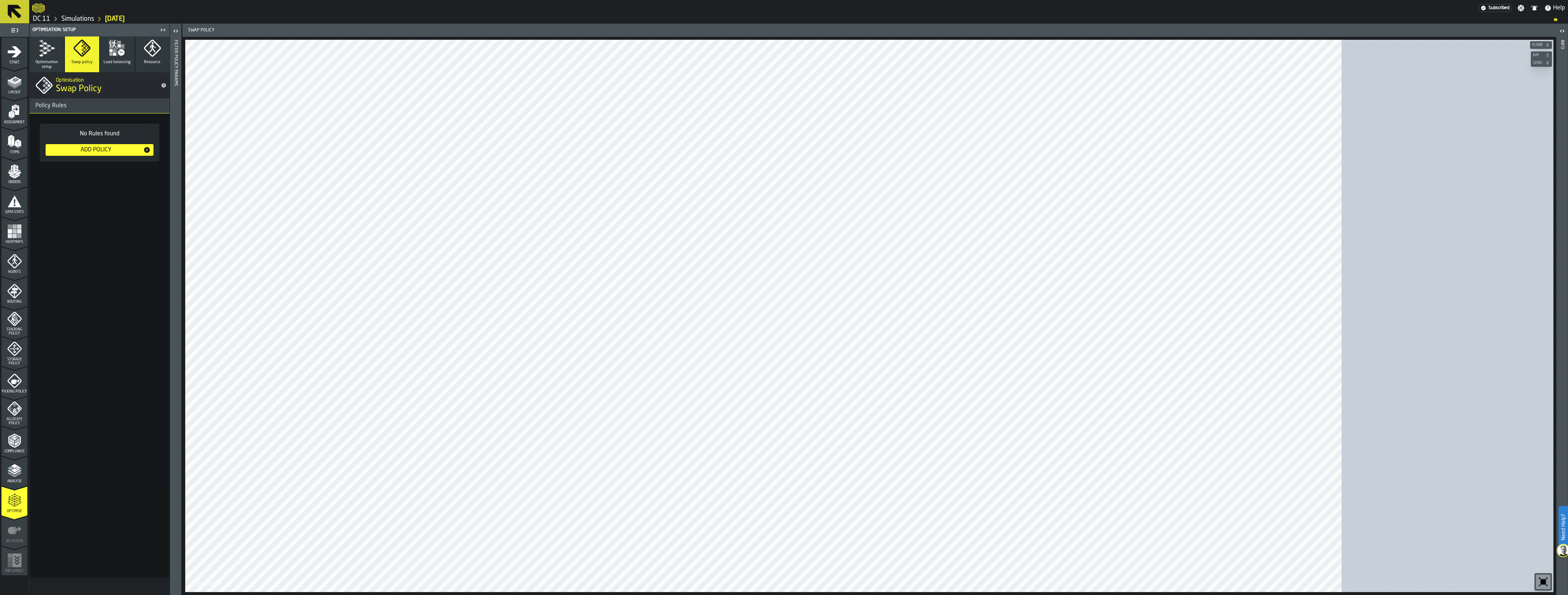
click at [104, 155] on button "Add Policy" at bounding box center [99, 150] width 108 height 12
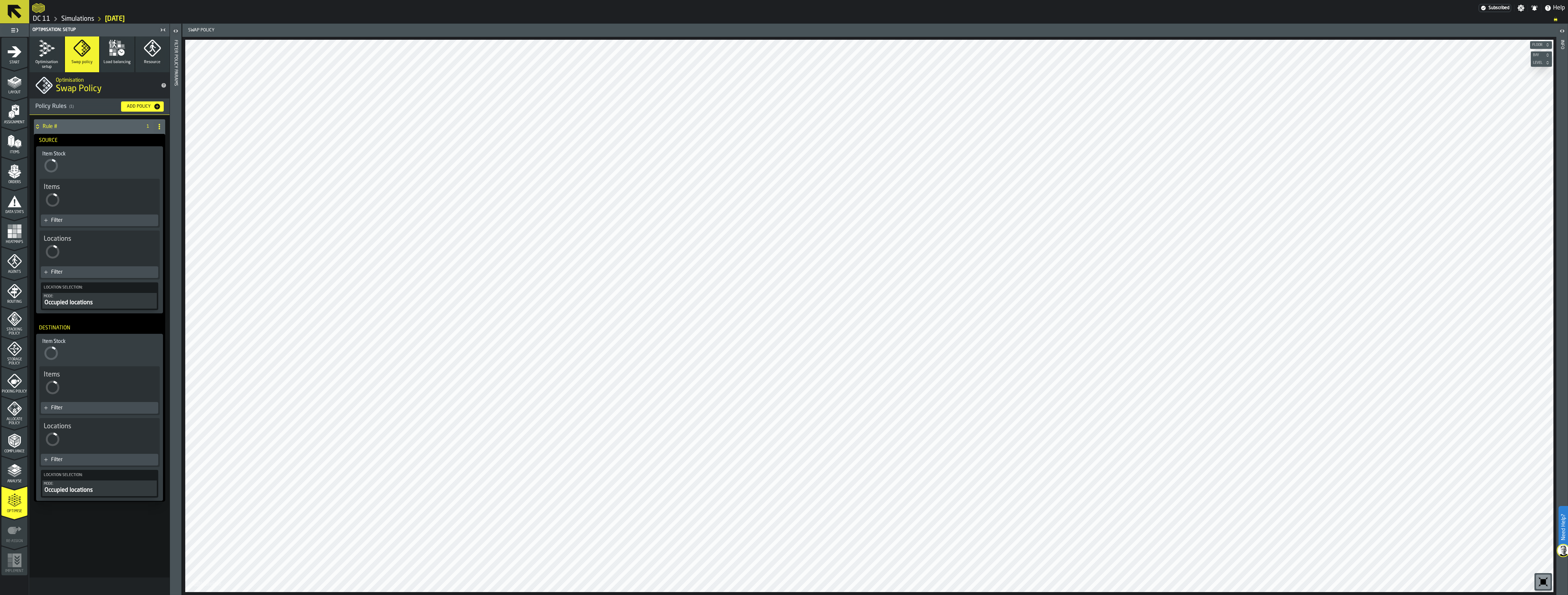
click at [177, 33] on icon "button-toggle-Open" at bounding box center [176, 31] width 9 height 9
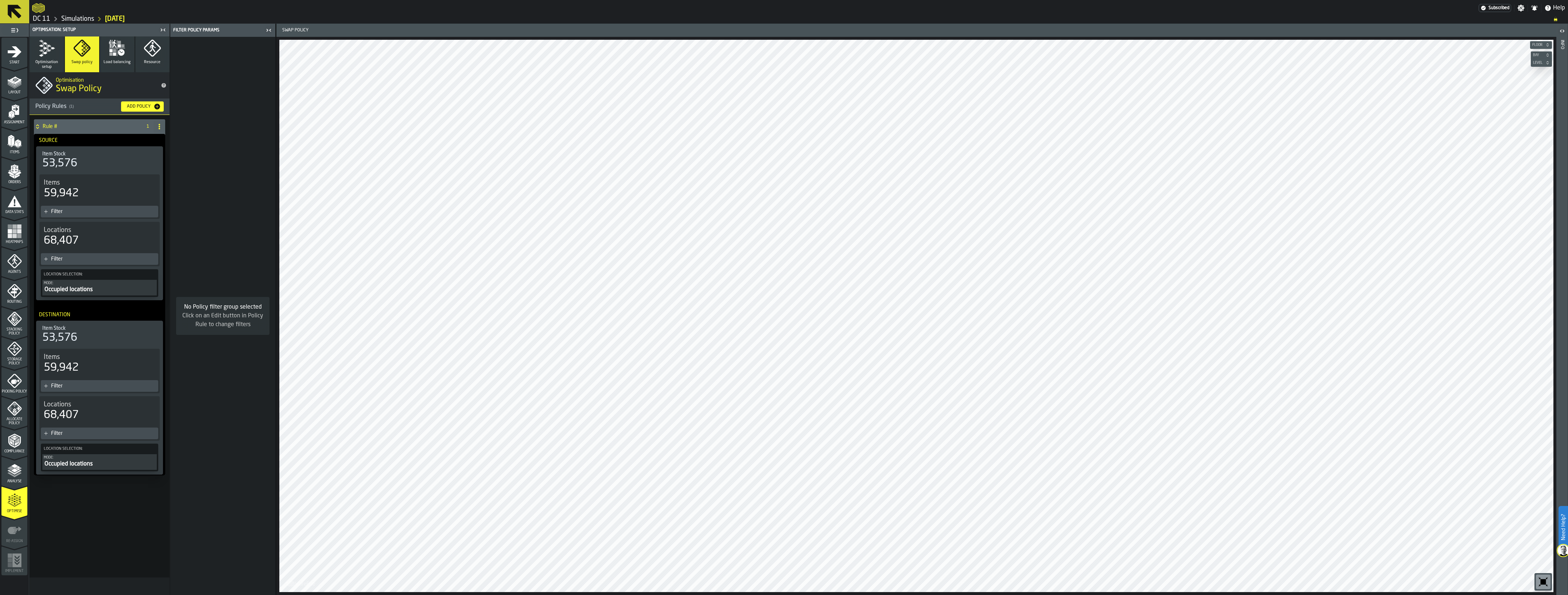
click at [77, 287] on div "Occupied locations" at bounding box center [99, 290] width 111 height 9
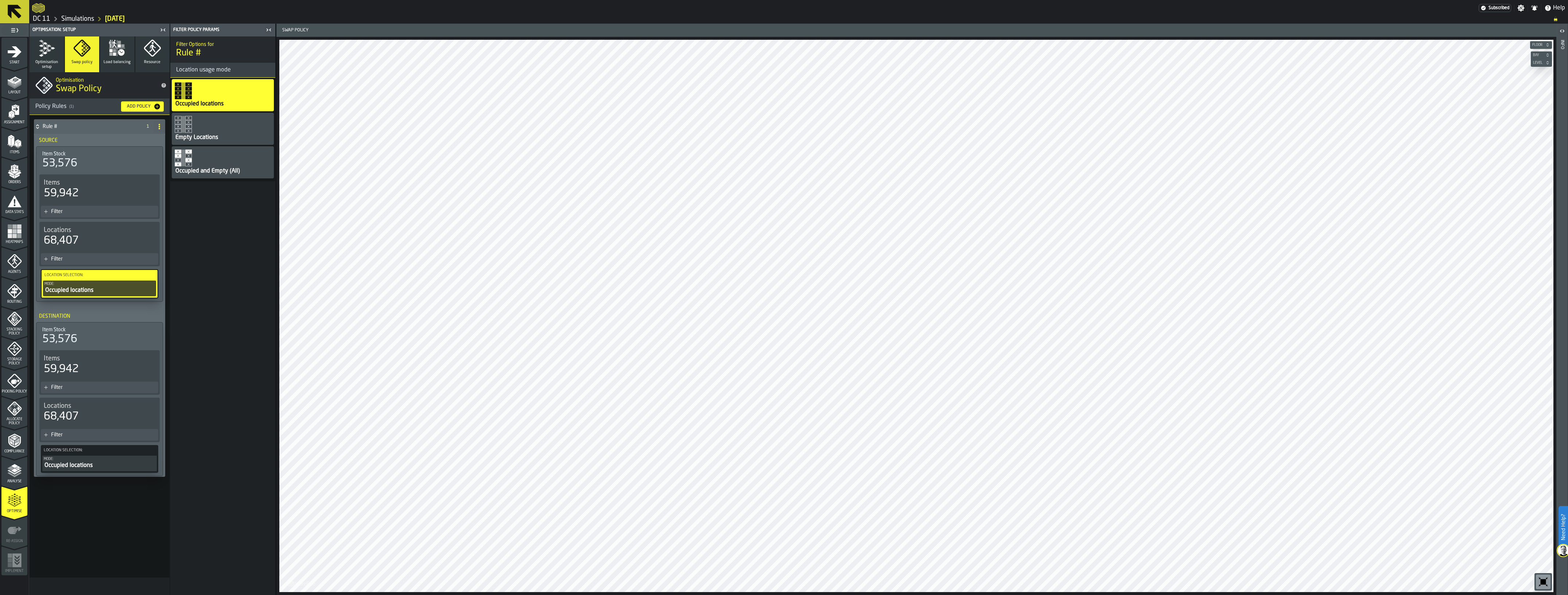
click at [75, 215] on div "Filter" at bounding box center [99, 212] width 117 height 12
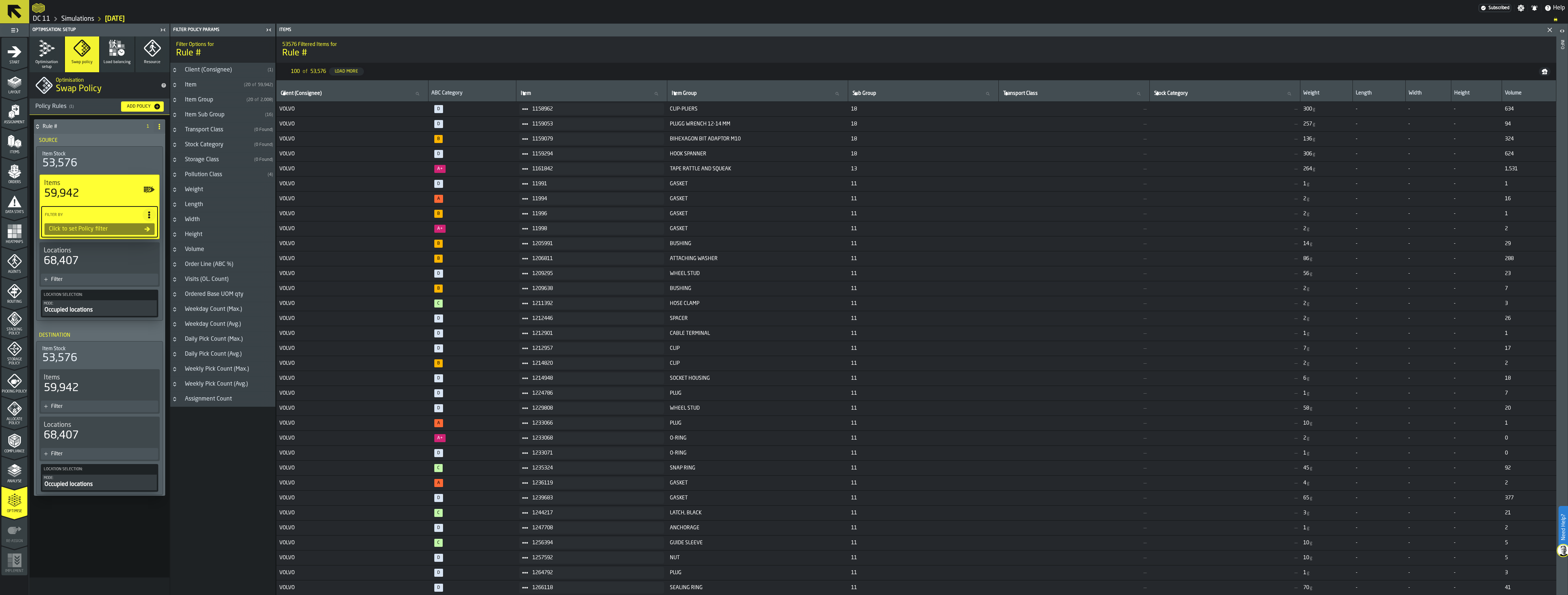
click at [210, 87] on div "Item" at bounding box center [211, 85] width 61 height 9
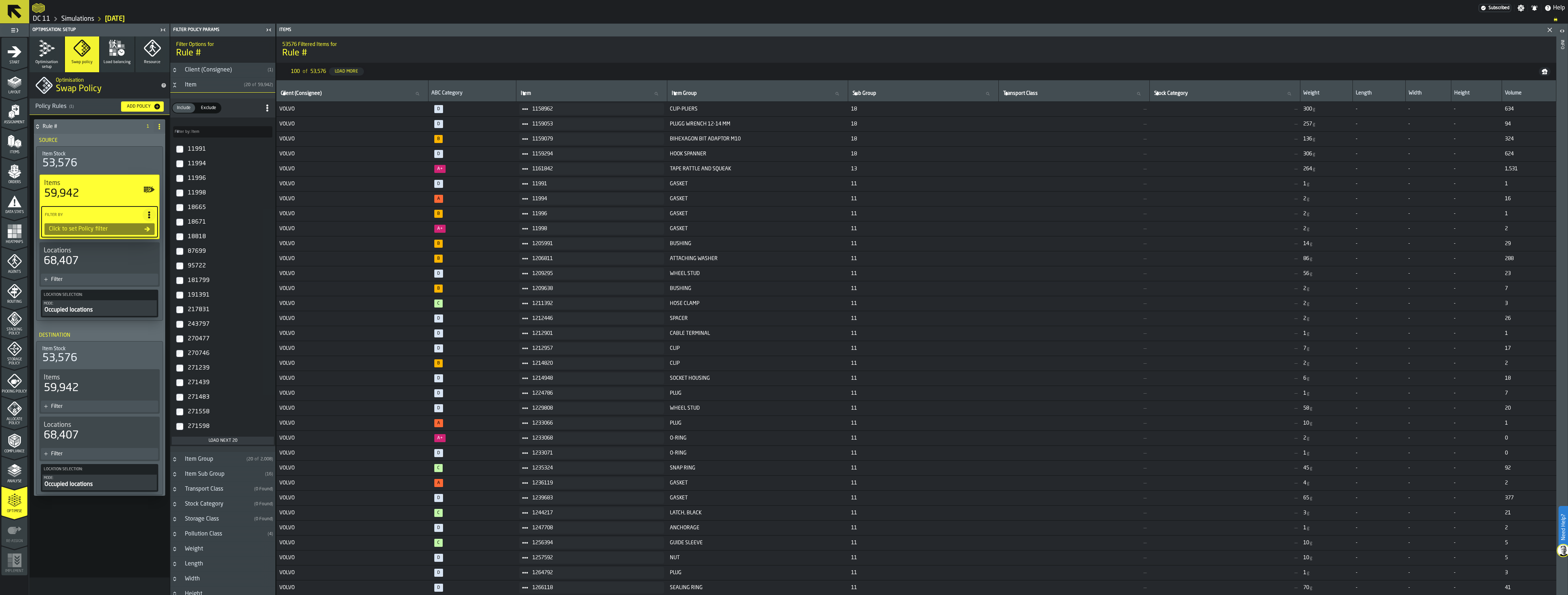
click at [210, 87] on div "Item" at bounding box center [211, 85] width 61 height 9
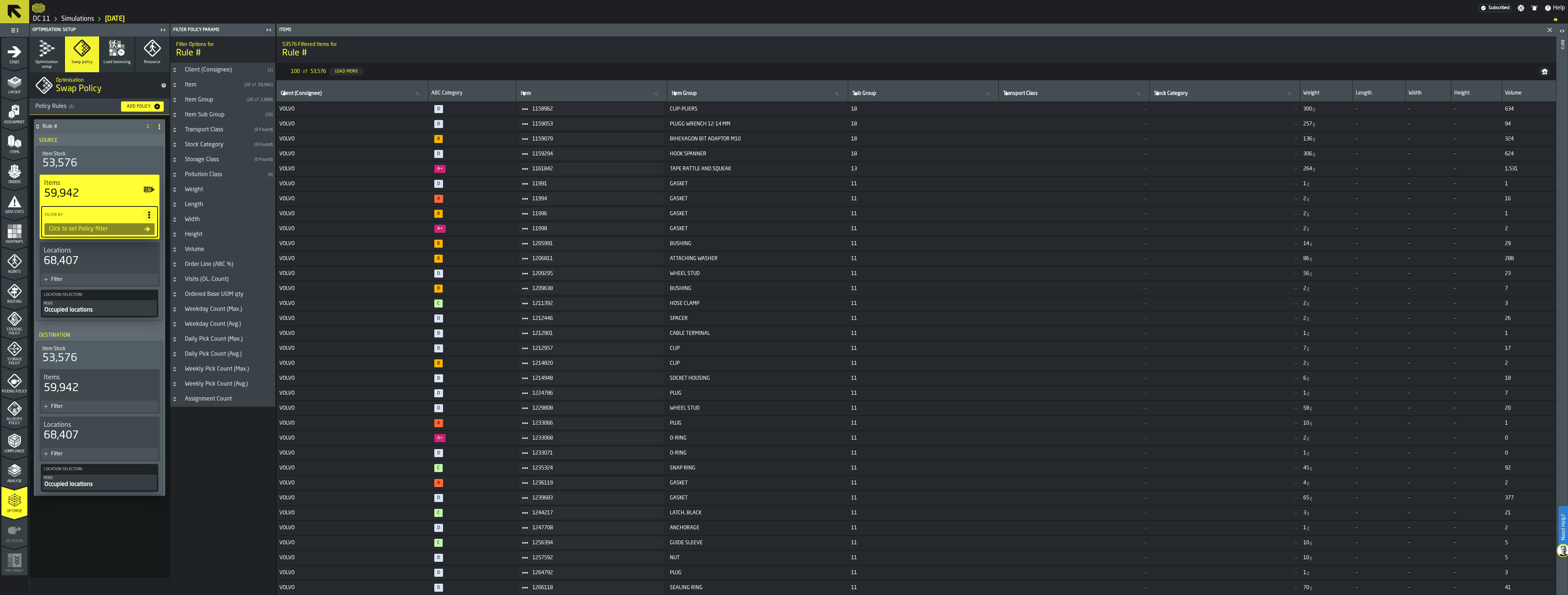
click at [242, 262] on h3 "Order Line (ABC %)" at bounding box center [223, 264] width 105 height 15
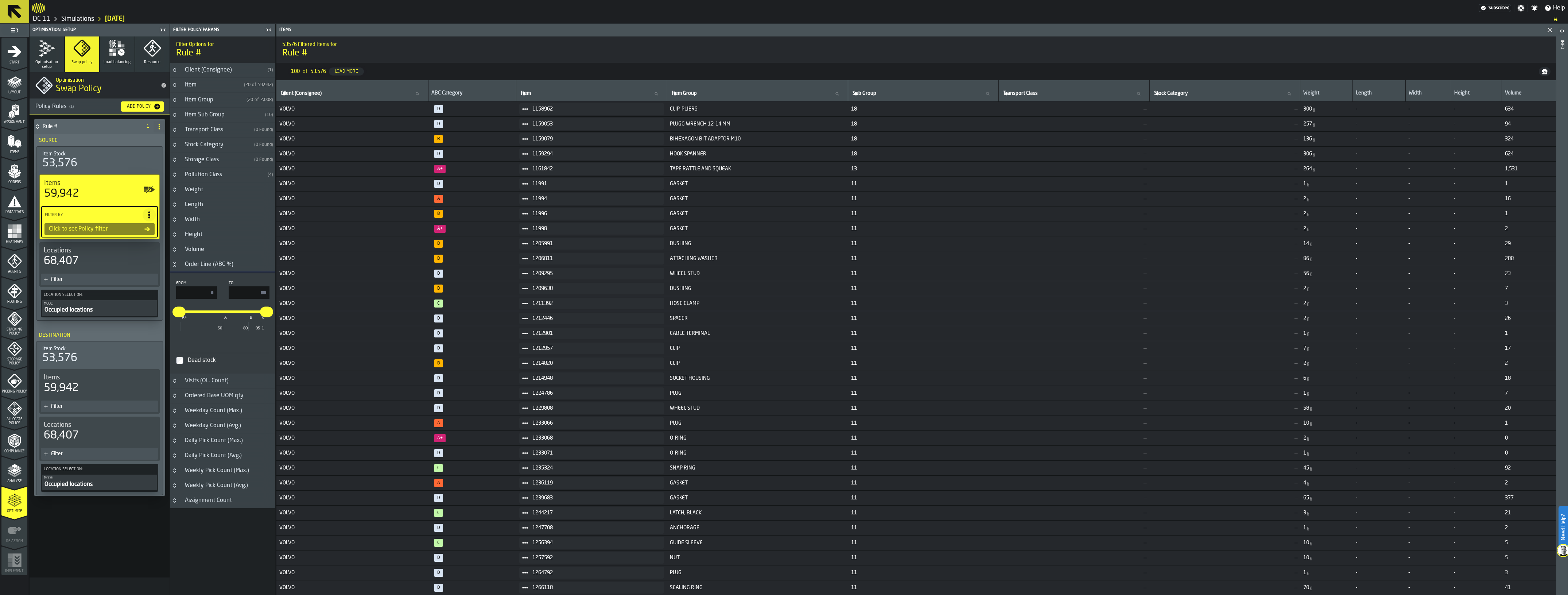
click at [230, 268] on div "Order Line (ABC %)" at bounding box center [209, 264] width 57 height 9
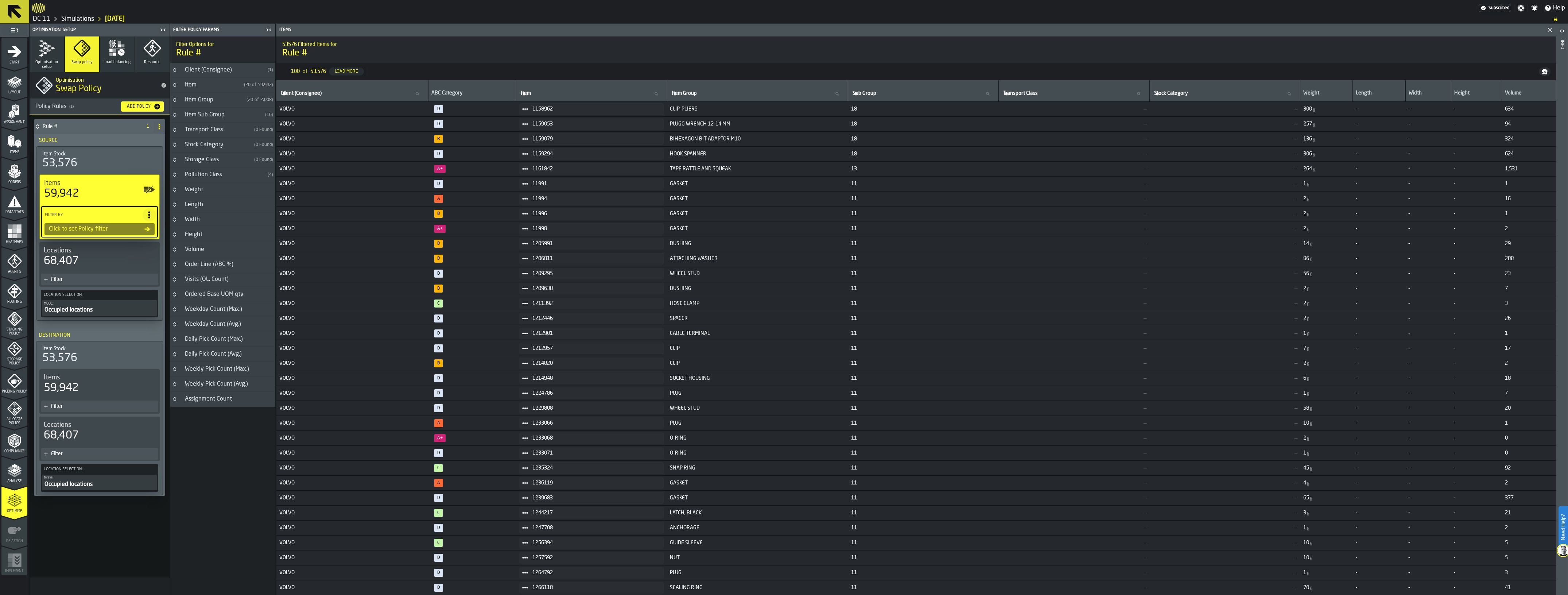
click at [123, 61] on span "Load balancing" at bounding box center [117, 63] width 27 height 5
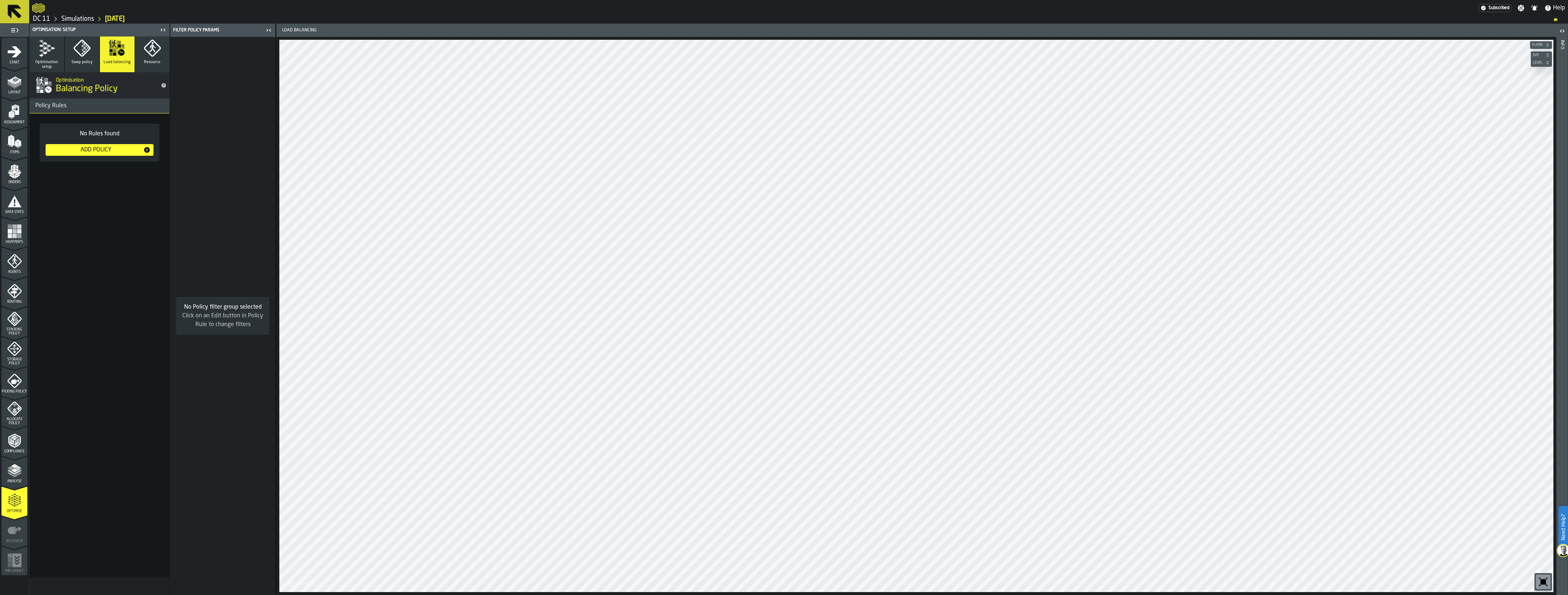
click at [126, 153] on div "Add Policy" at bounding box center [96, 150] width 95 height 9
click at [70, 170] on div "Filter" at bounding box center [103, 171] width 114 height 6
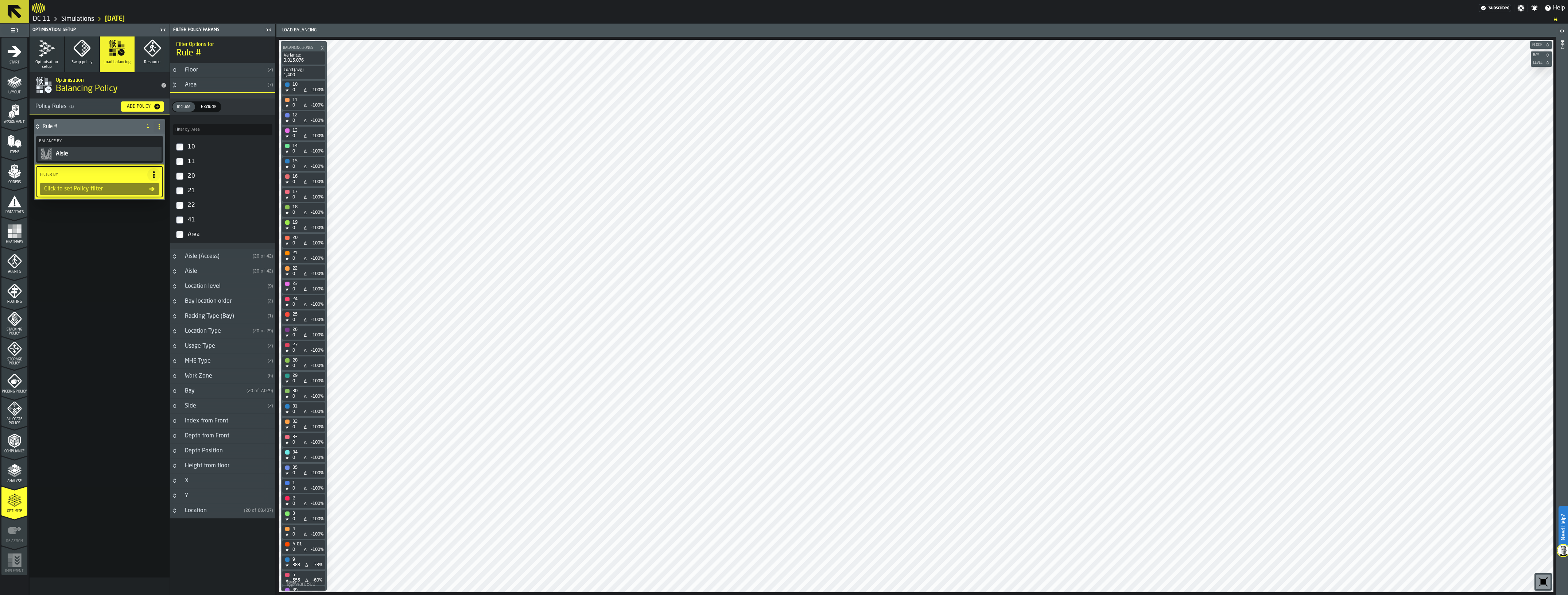
click at [181, 81] on div "Area" at bounding box center [223, 85] width 84 height 9
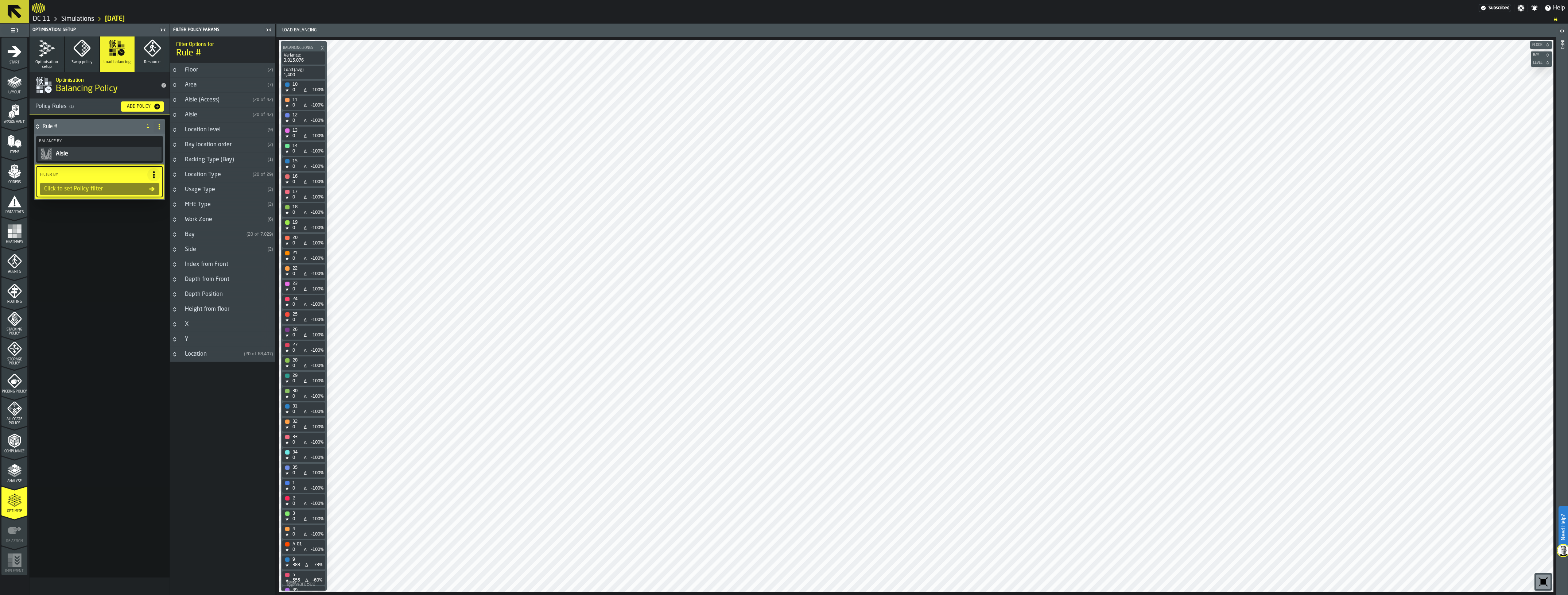
click at [199, 70] on div "Floor" at bounding box center [223, 70] width 84 height 9
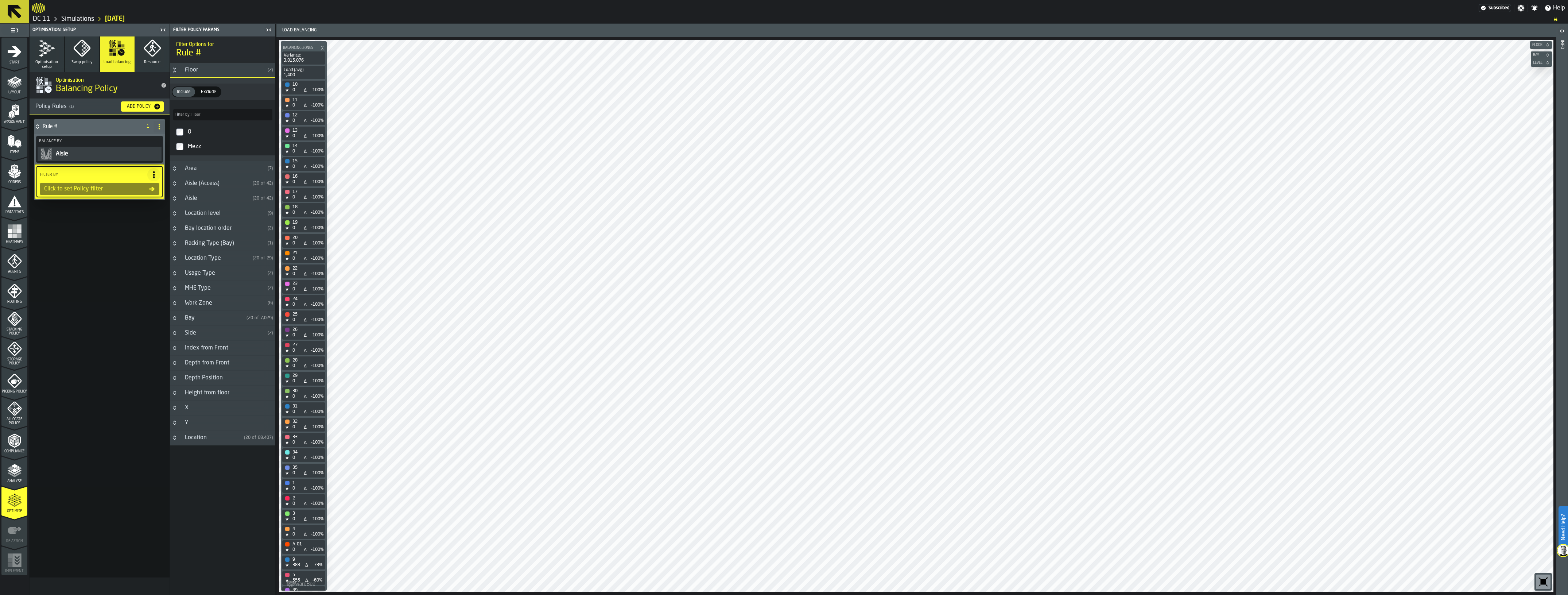
click at [199, 70] on div "Floor" at bounding box center [223, 70] width 84 height 9
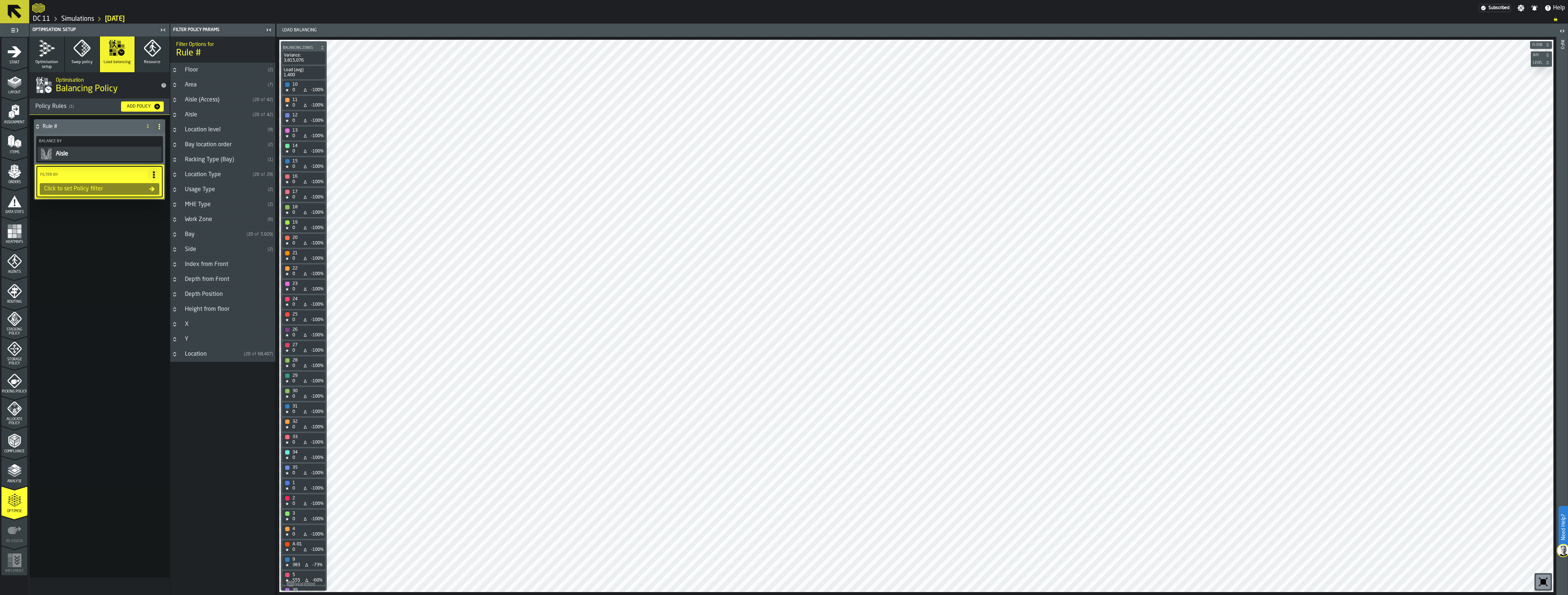
click at [200, 83] on div "Area" at bounding box center [223, 85] width 84 height 9
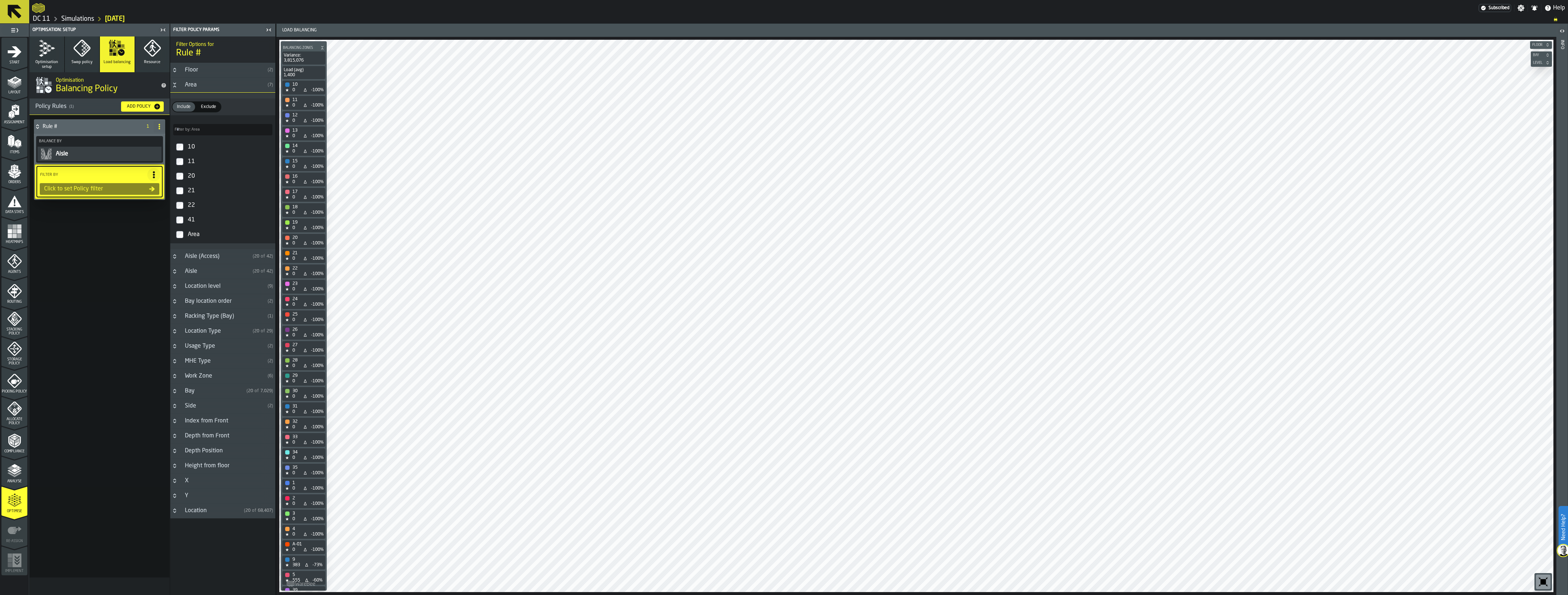
click at [200, 83] on div "Area" at bounding box center [223, 85] width 84 height 9
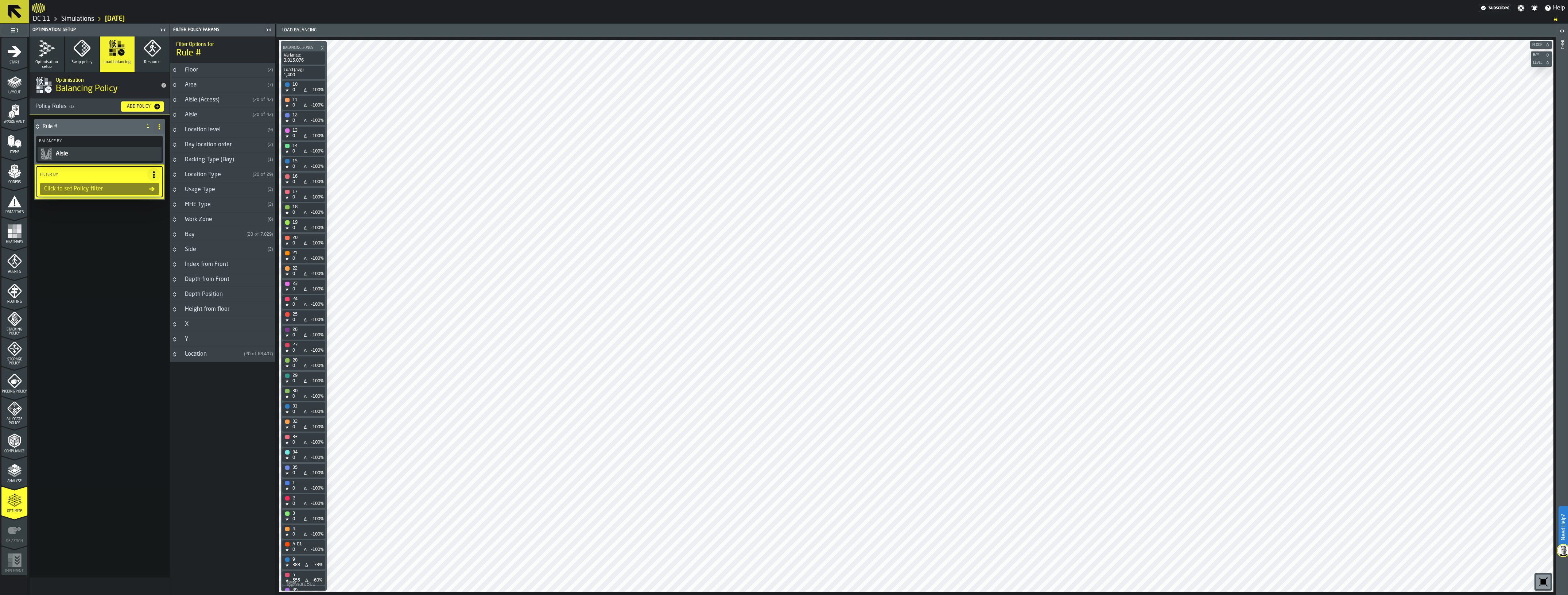
click at [207, 355] on div "Location" at bounding box center [211, 354] width 61 height 9
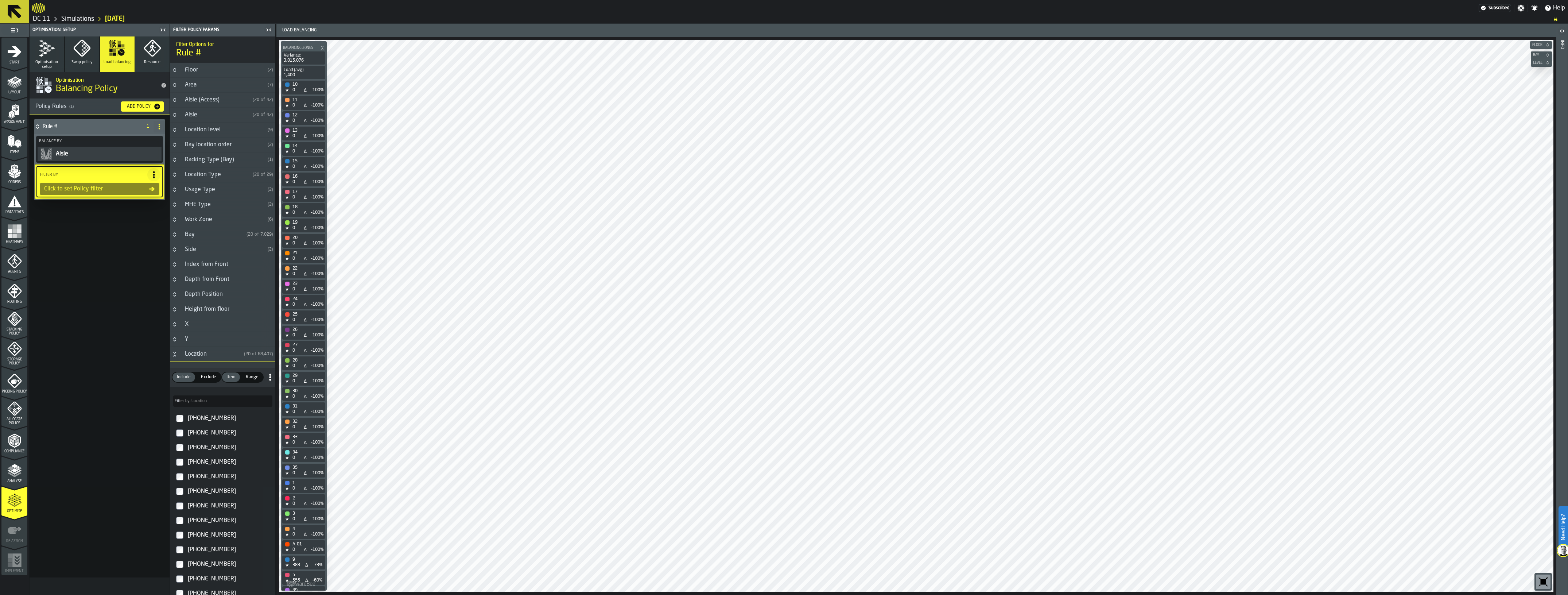
click at [215, 352] on div "Location" at bounding box center [211, 354] width 61 height 9
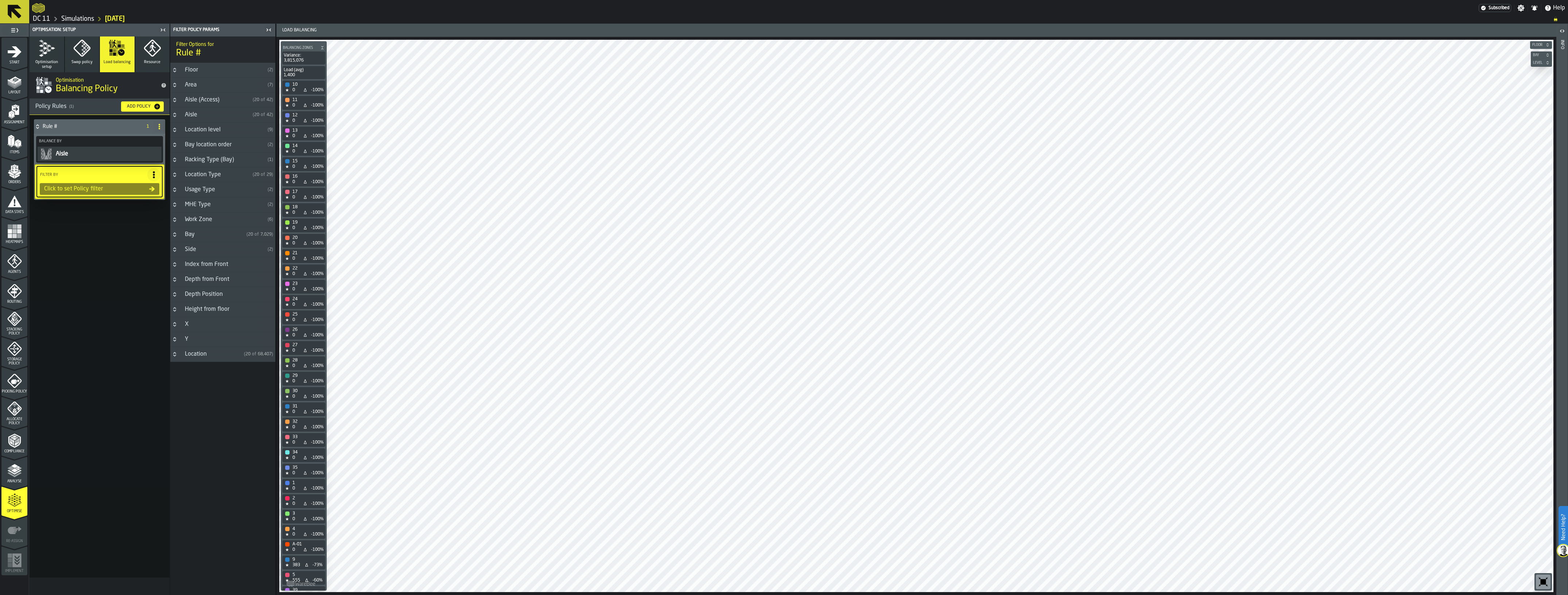
click at [155, 124] on span at bounding box center [159, 127] width 12 height 12
click at [125, 154] on div "Delete" at bounding box center [129, 159] width 61 height 9
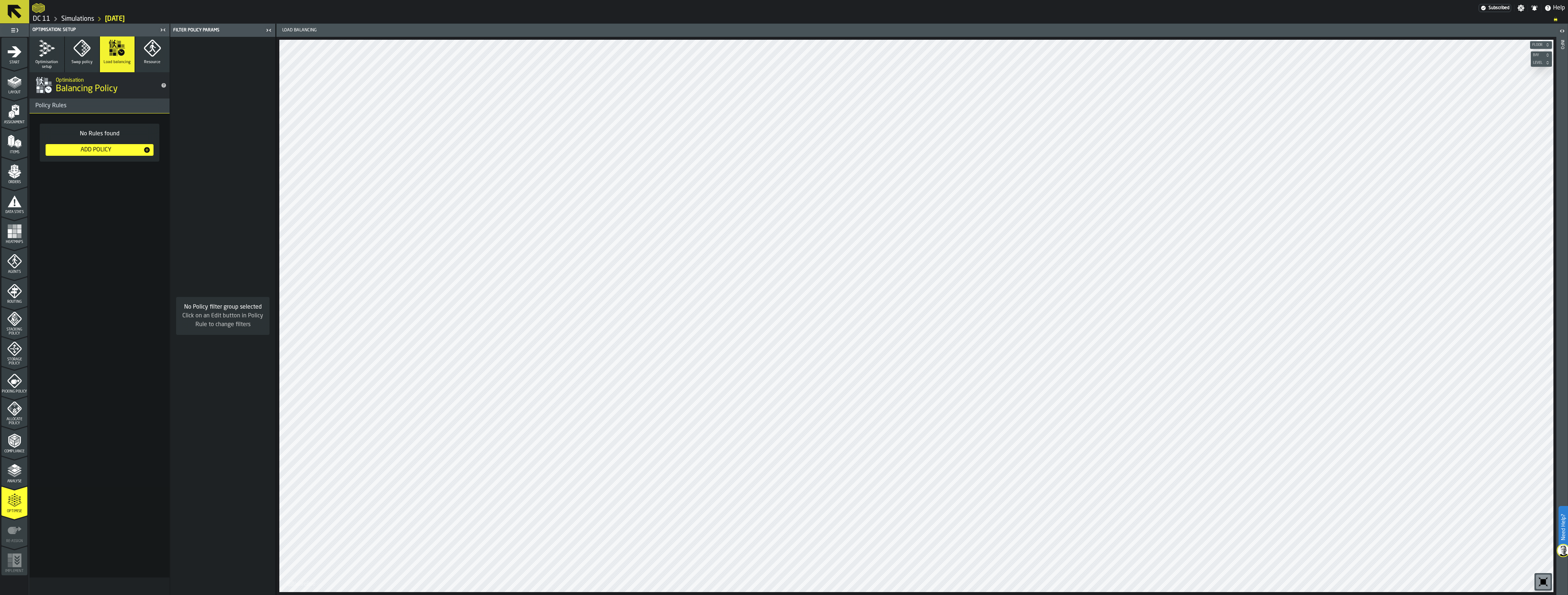
click at [152, 58] on button "Resource" at bounding box center [153, 55] width 34 height 36
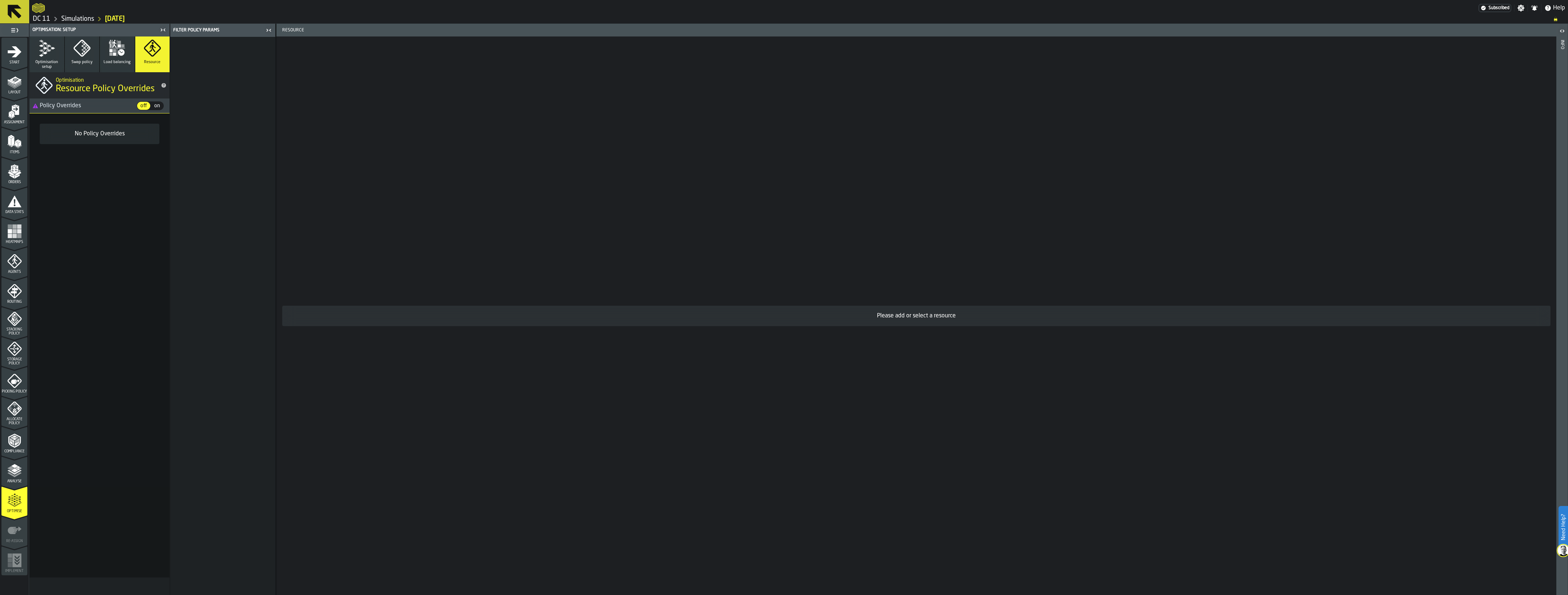
click at [85, 55] on icon "button" at bounding box center [82, 48] width 17 height 17
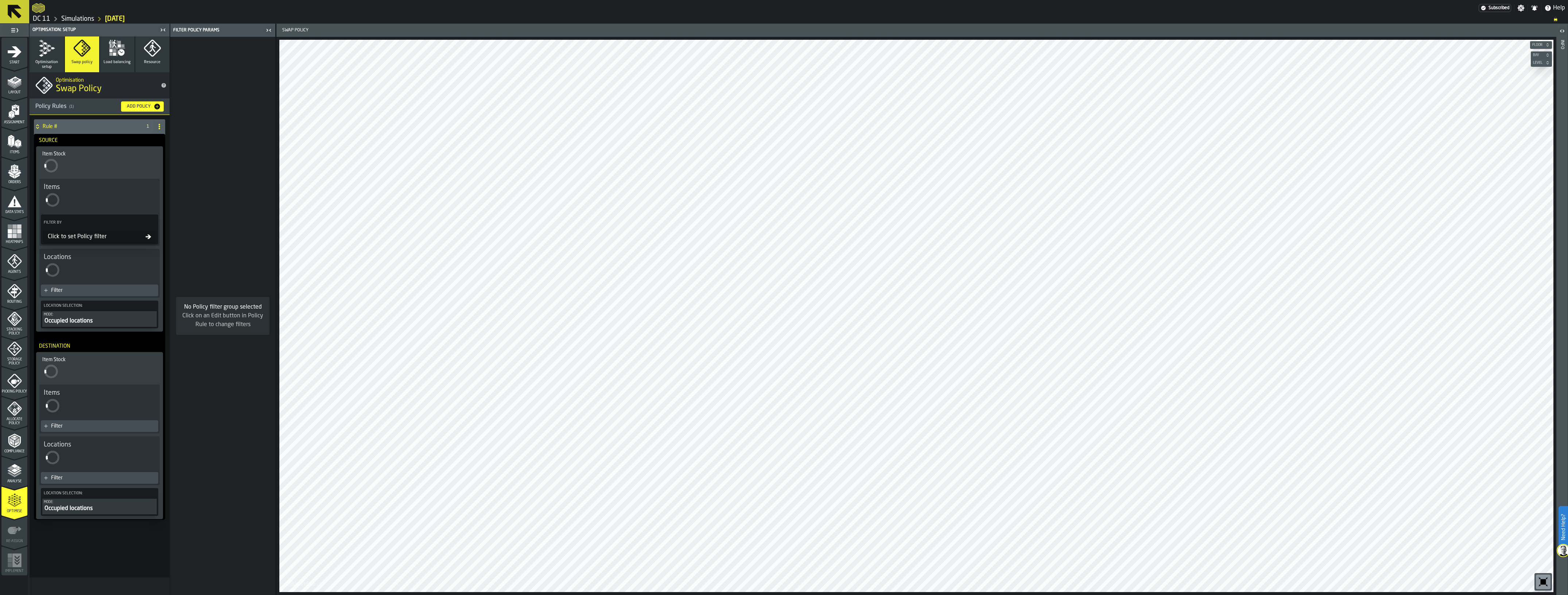
click at [159, 126] on icon at bounding box center [159, 126] width 6 height 6
click at [147, 158] on div "Delete" at bounding box center [129, 159] width 61 height 9
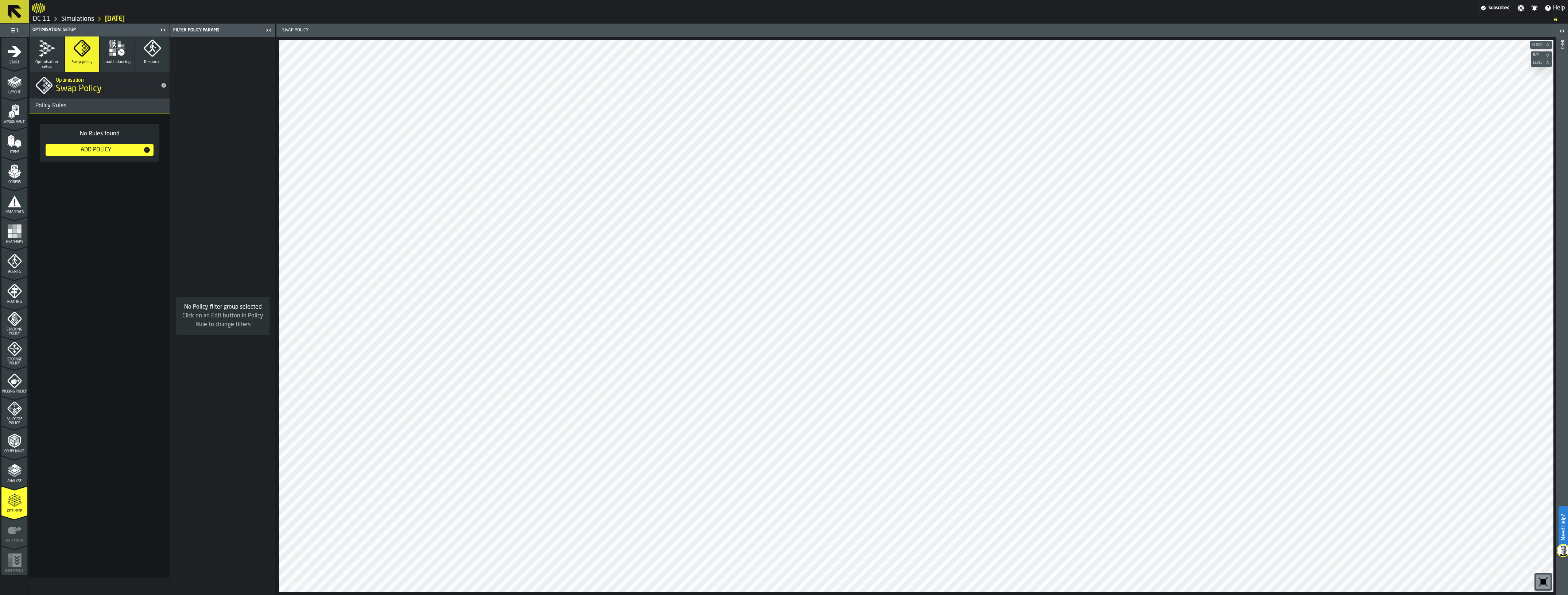
click at [22, 83] on div "Layout" at bounding box center [15, 84] width 26 height 20
click at [17, 56] on icon "menu Start" at bounding box center [15, 51] width 14 height 11
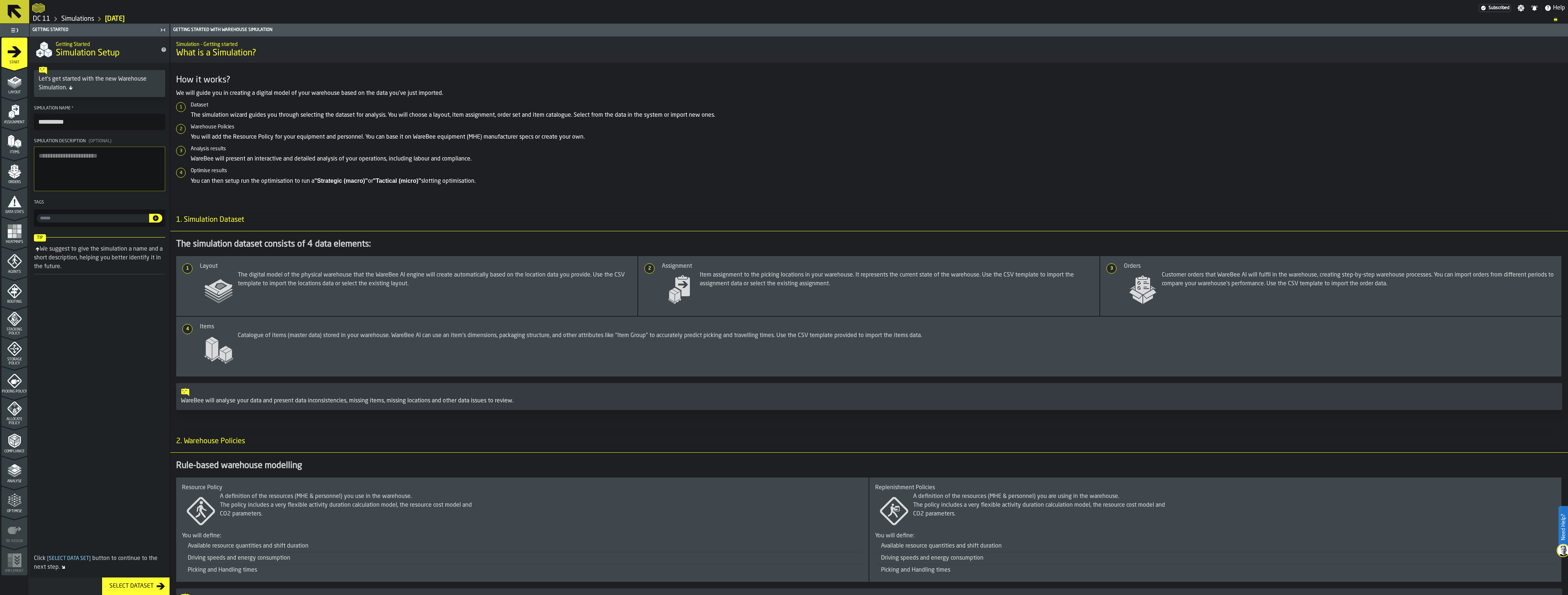
click at [601, 172] on h6 "Optimise results" at bounding box center [877, 171] width 1371 height 6
click at [9, 467] on polygon "menu Analyse" at bounding box center [11, 467] width 7 height 4
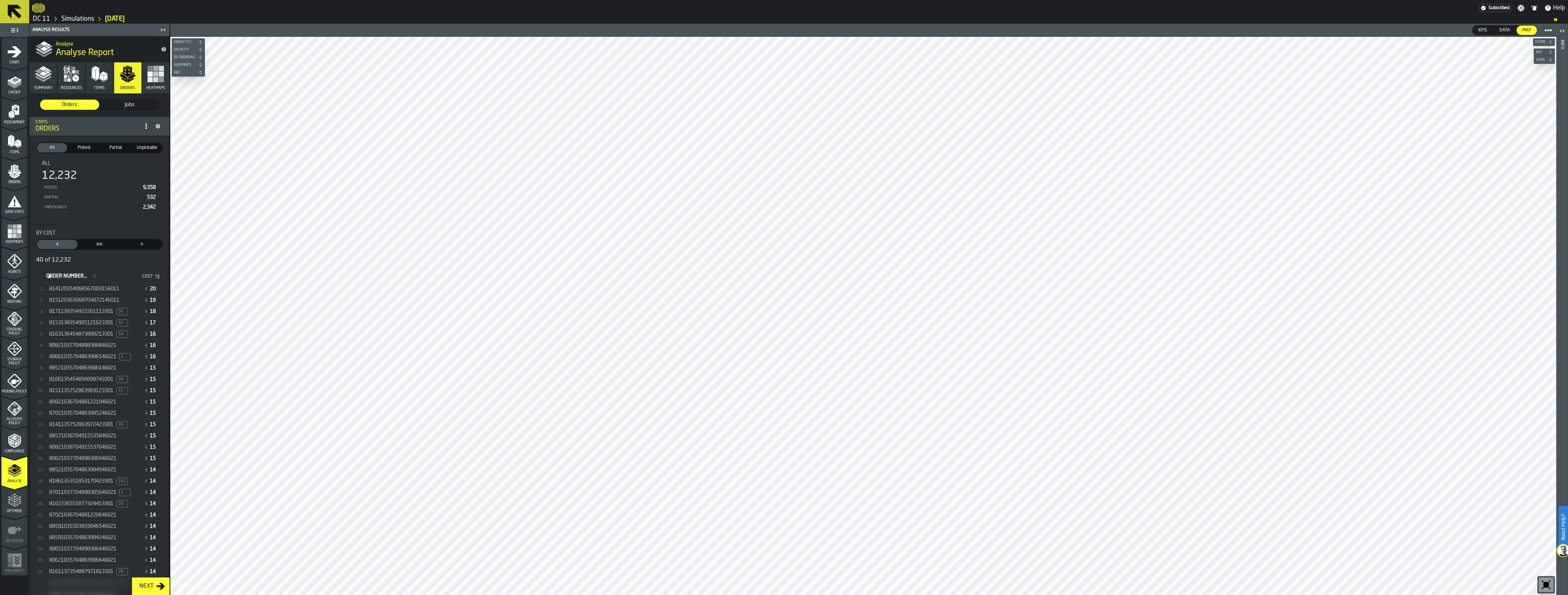
click at [18, 171] on polygon "menu Orders" at bounding box center [17, 173] width 6 height 4
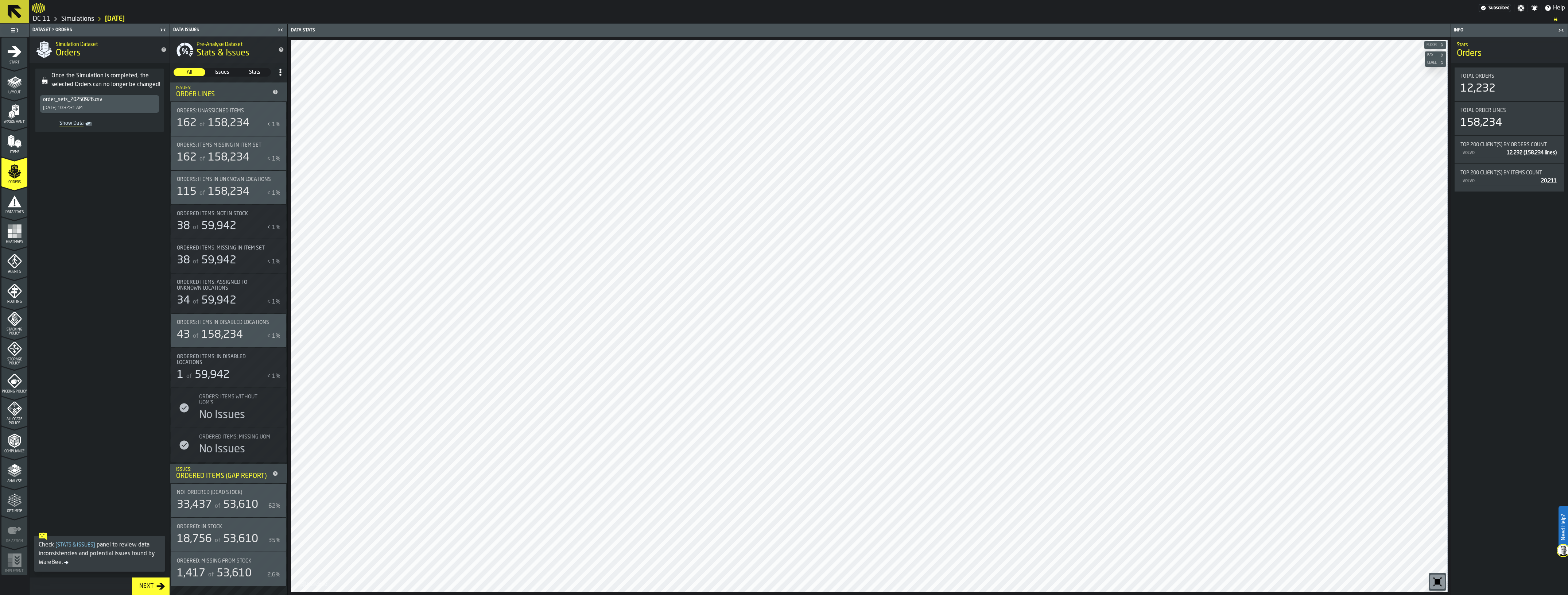
click at [9, 258] on icon "menu Agents" at bounding box center [15, 261] width 15 height 15
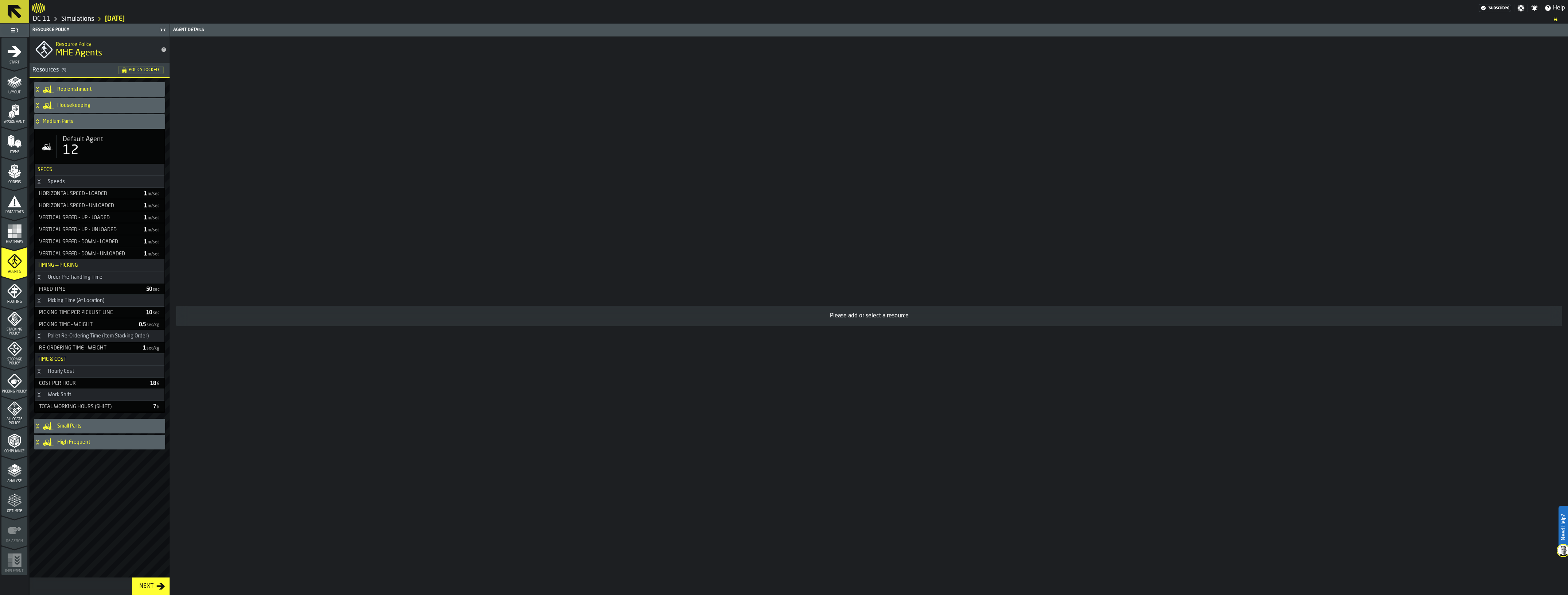
click at [13, 473] on icon "menu Analyse" at bounding box center [15, 470] width 15 height 15
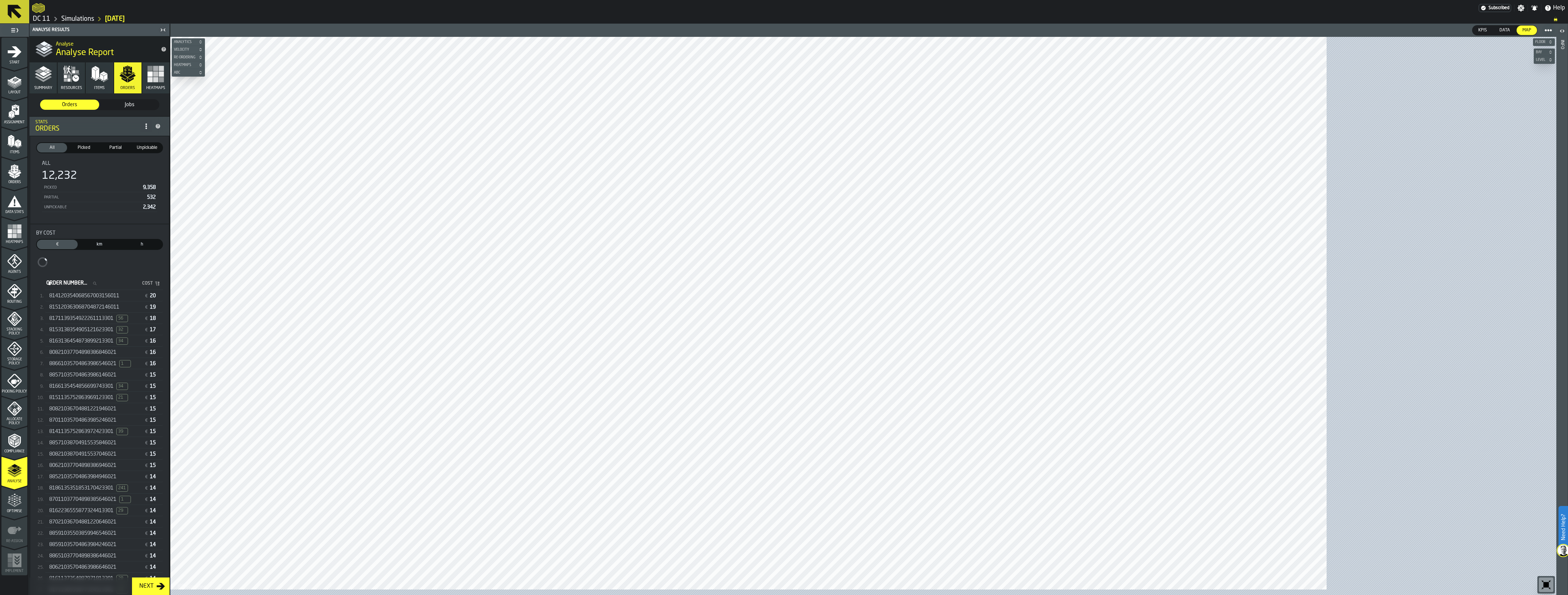
click at [99, 291] on div "814120354068567003156011 € 20" at bounding box center [104, 296] width 118 height 10
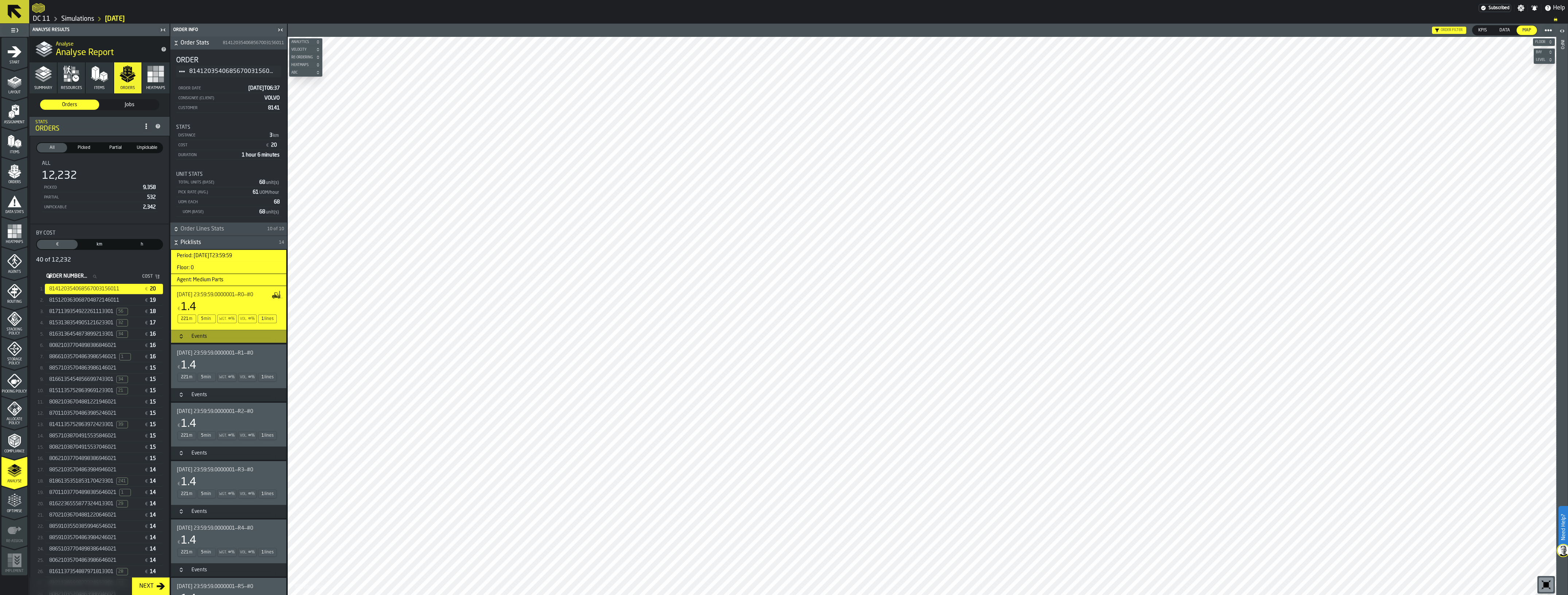
click at [249, 354] on span "[DATE] 23:59:59.0000001—R1—#0" at bounding box center [214, 352] width 76 height 6
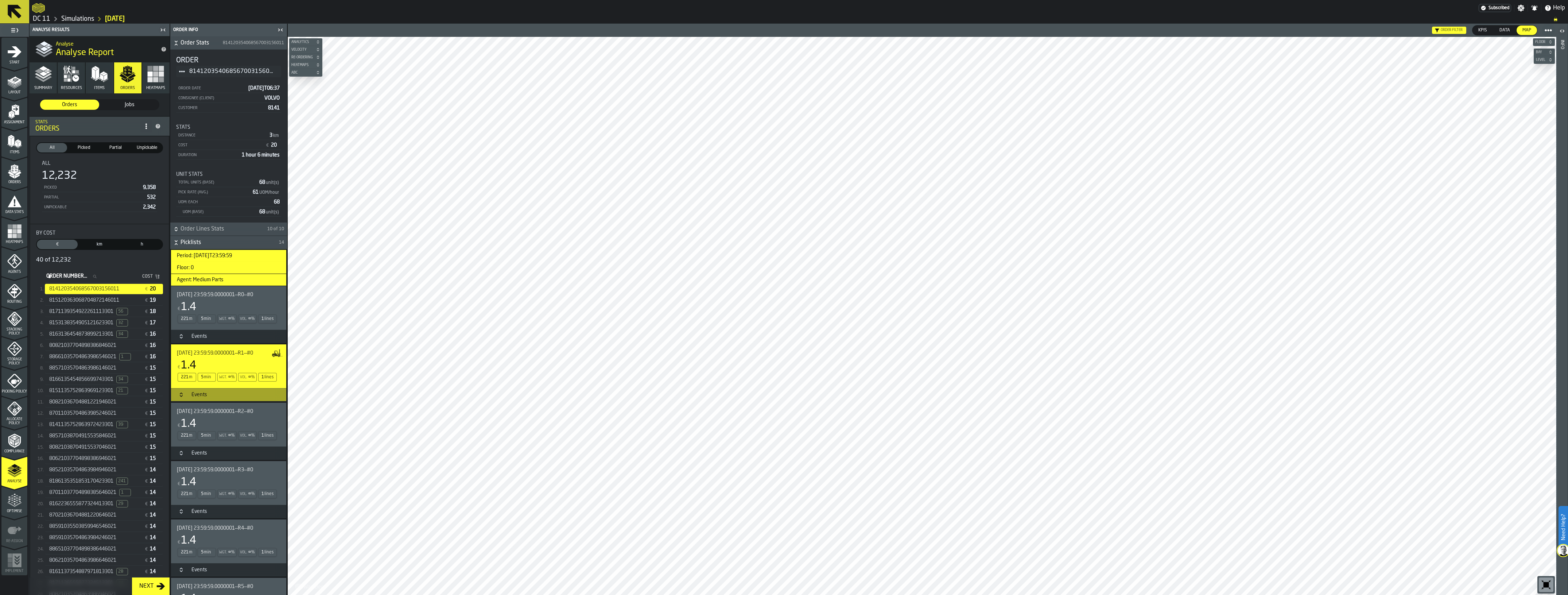
click at [187, 397] on div "Events" at bounding box center [199, 394] width 25 height 6
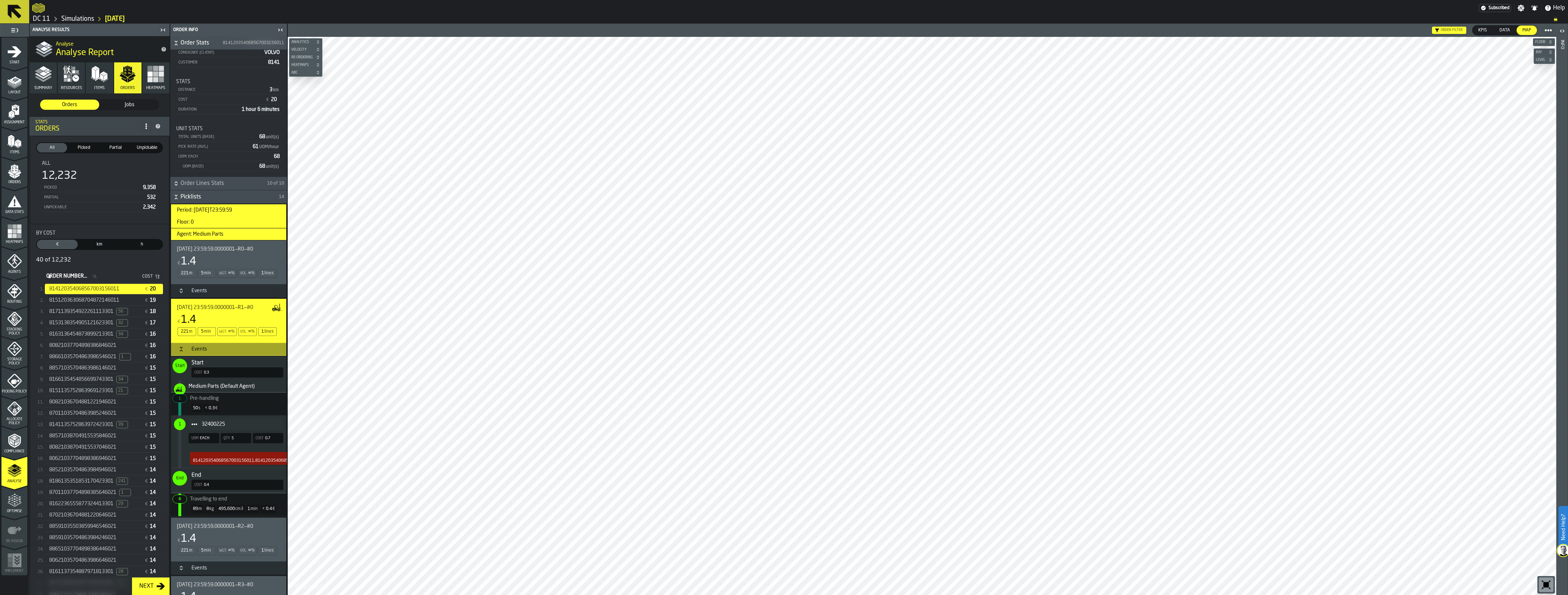
scroll to position [91, 0]
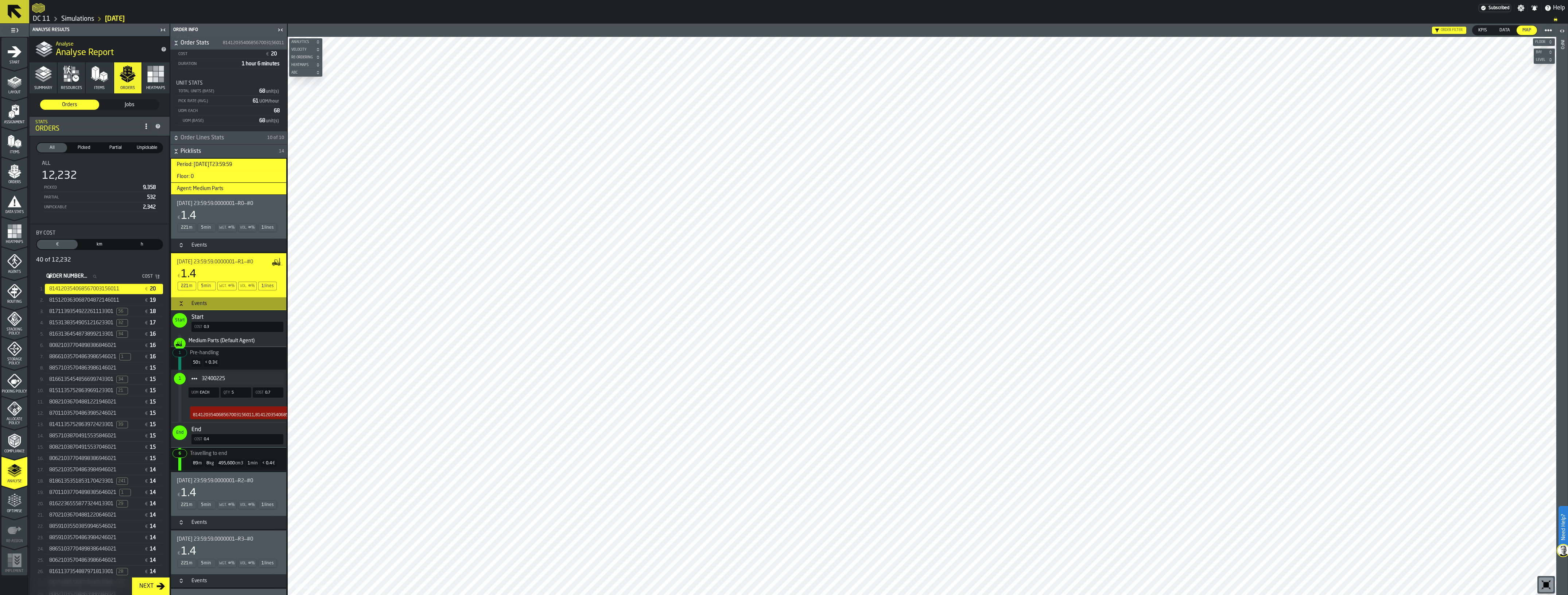
click at [251, 478] on span "[DATE] 23:59:59.0000001—R2—#0" at bounding box center [214, 480] width 76 height 6
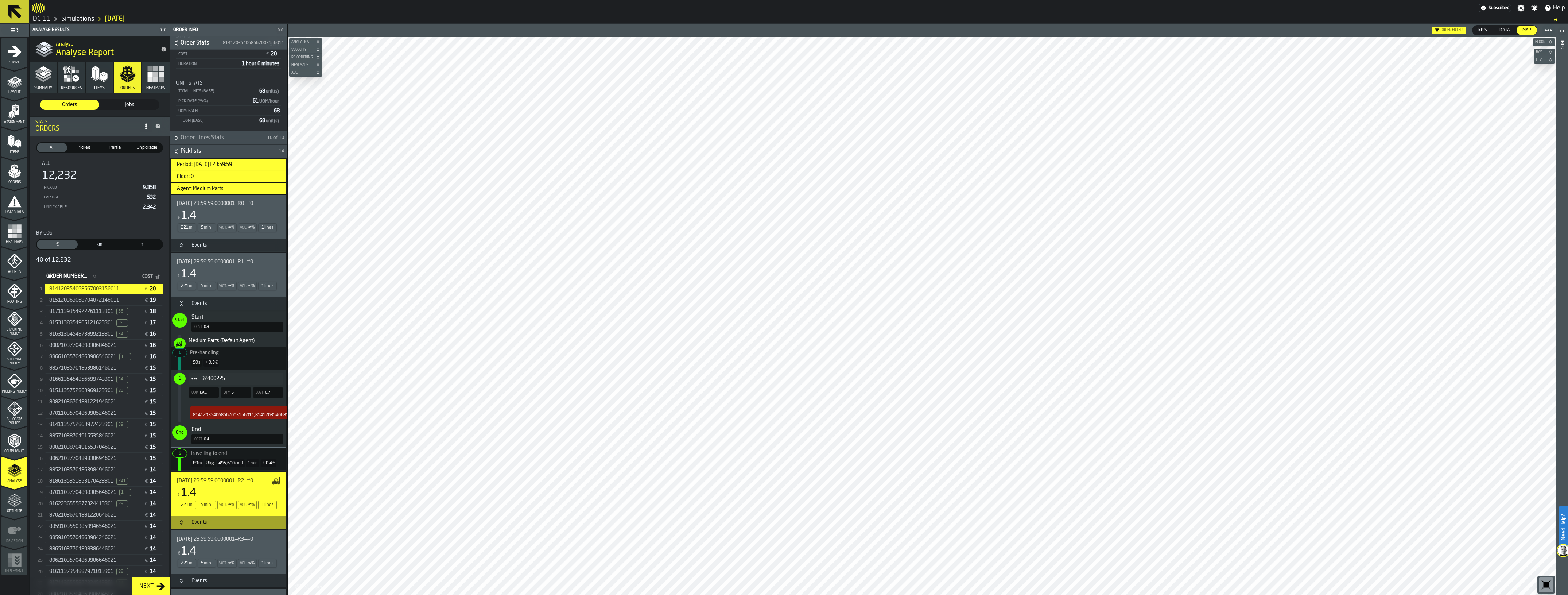
click at [192, 525] on div "Events" at bounding box center [199, 522] width 25 height 6
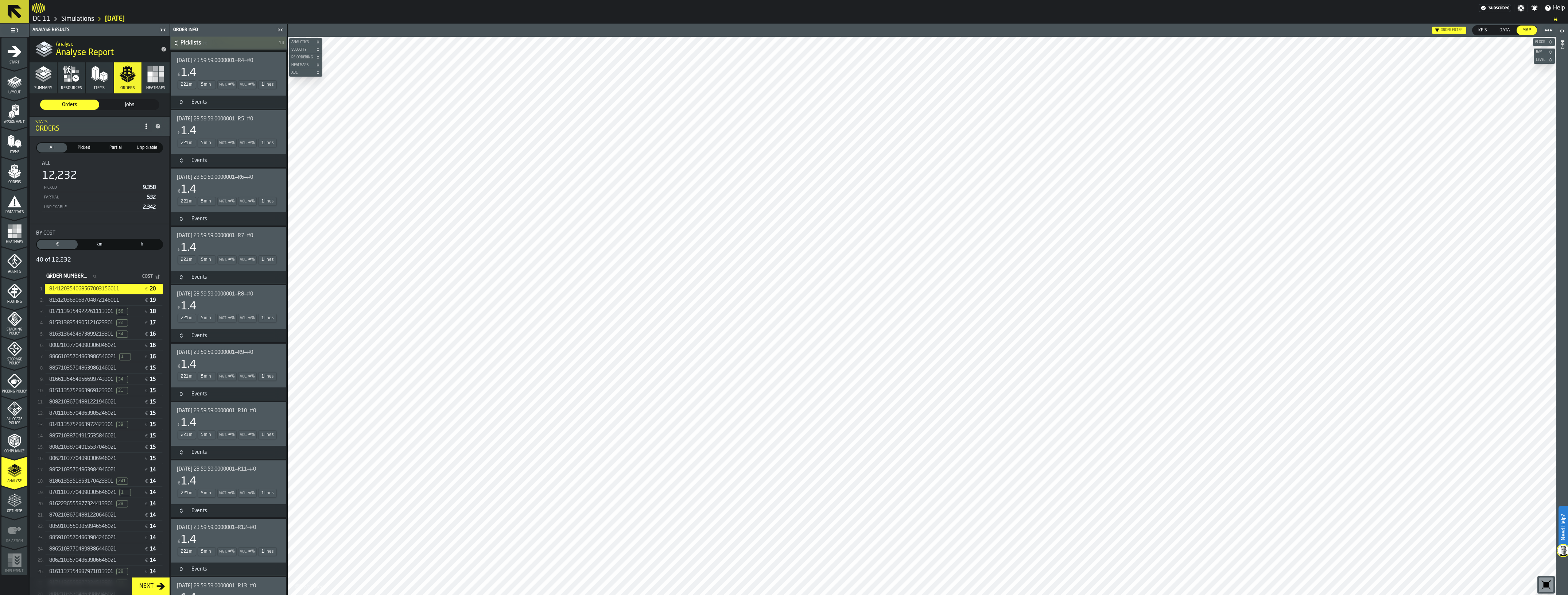
scroll to position [830, 0]
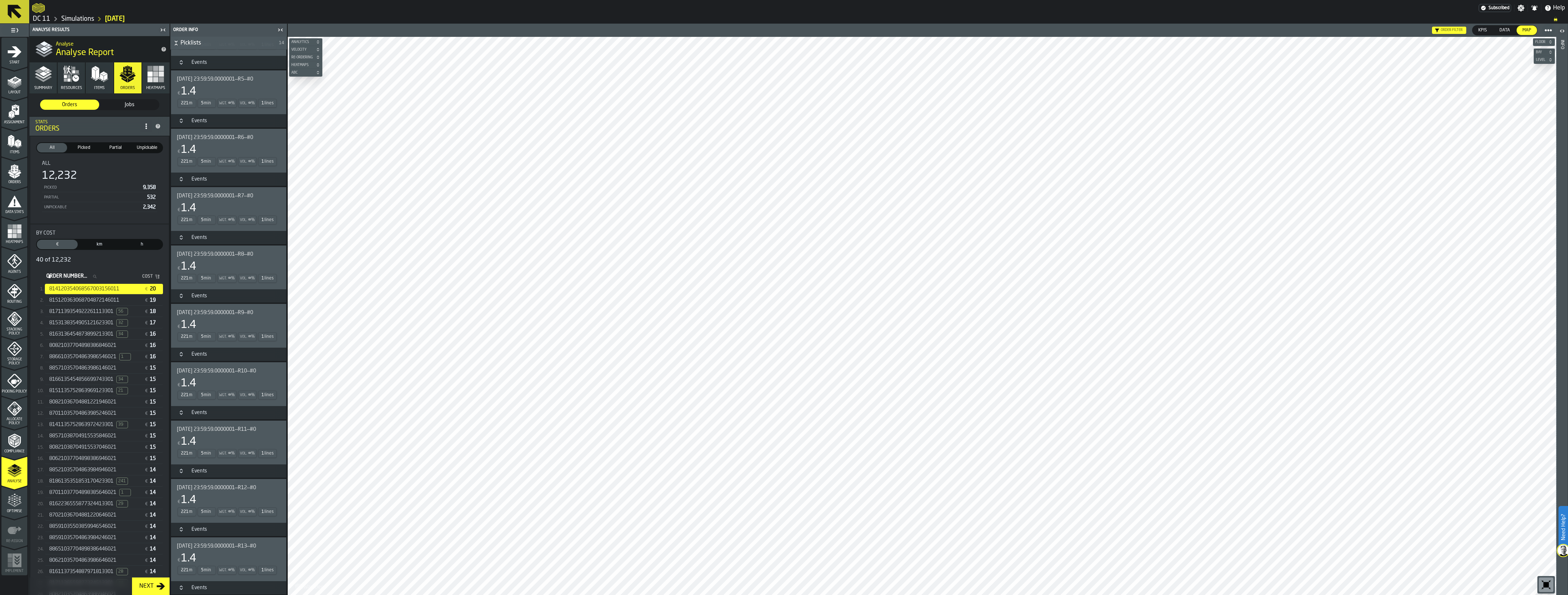
click at [1545, 583] on icon "button-toolbar-undefined" at bounding box center [1546, 585] width 5 height 5
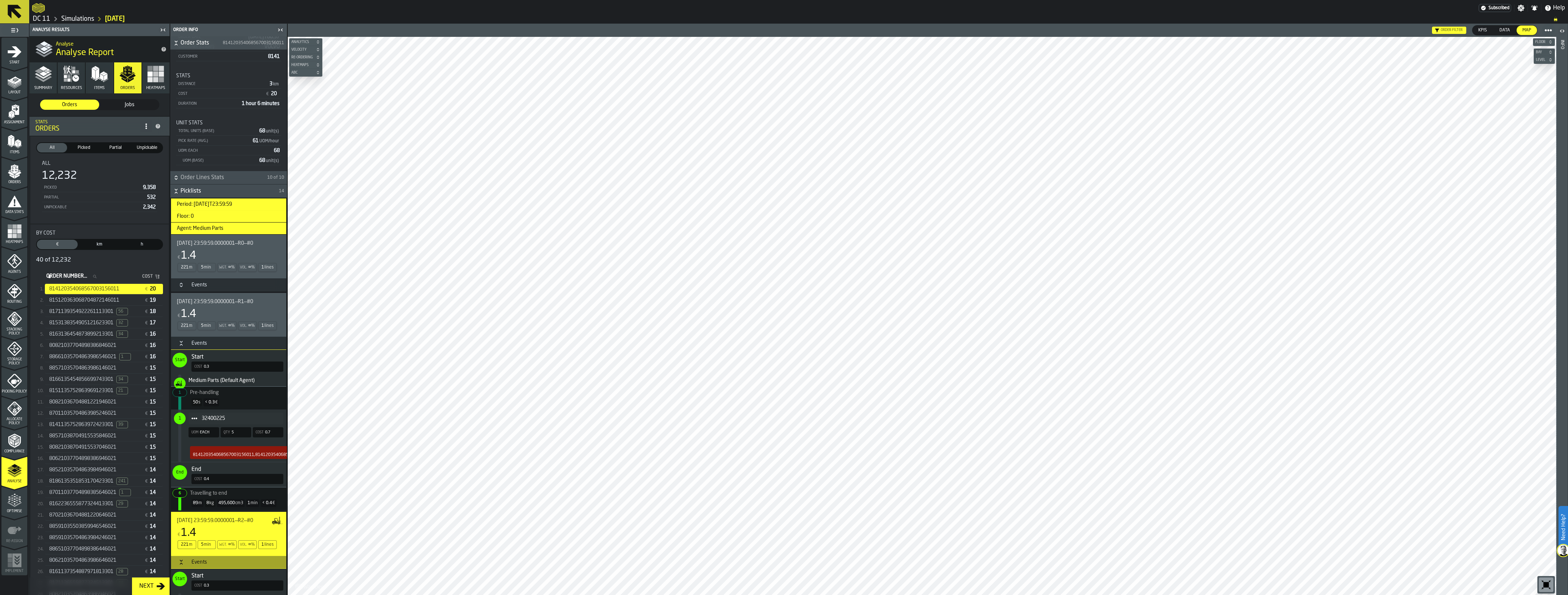
scroll to position [0, 0]
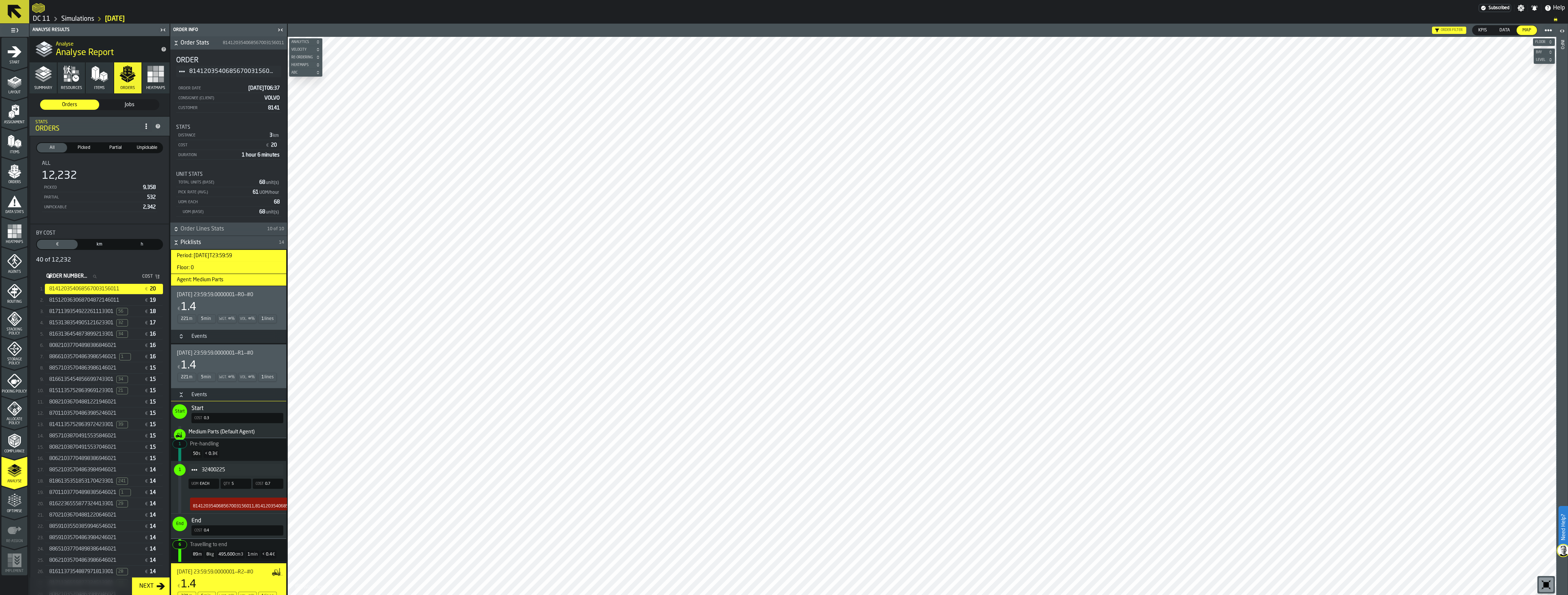
click at [221, 307] on div "€ 1.4" at bounding box center [226, 307] width 100 height 13
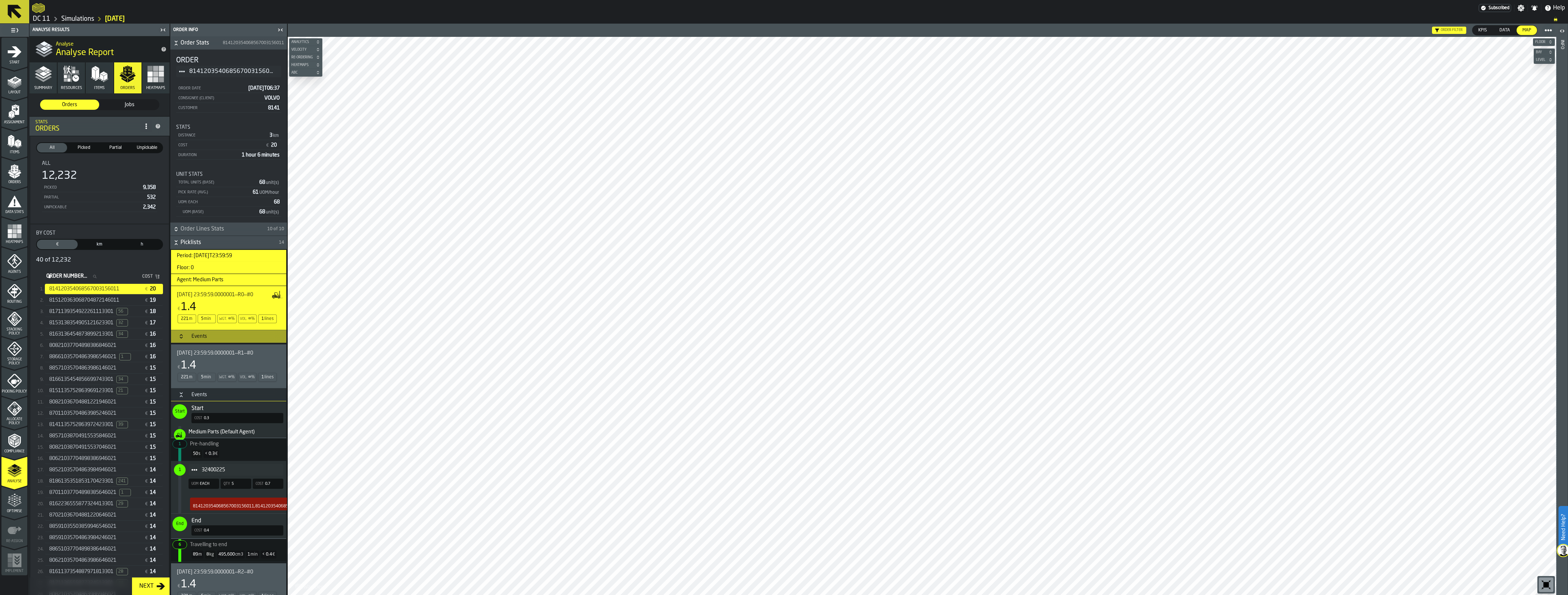
click at [200, 391] on h3 "Events" at bounding box center [229, 394] width 115 height 13
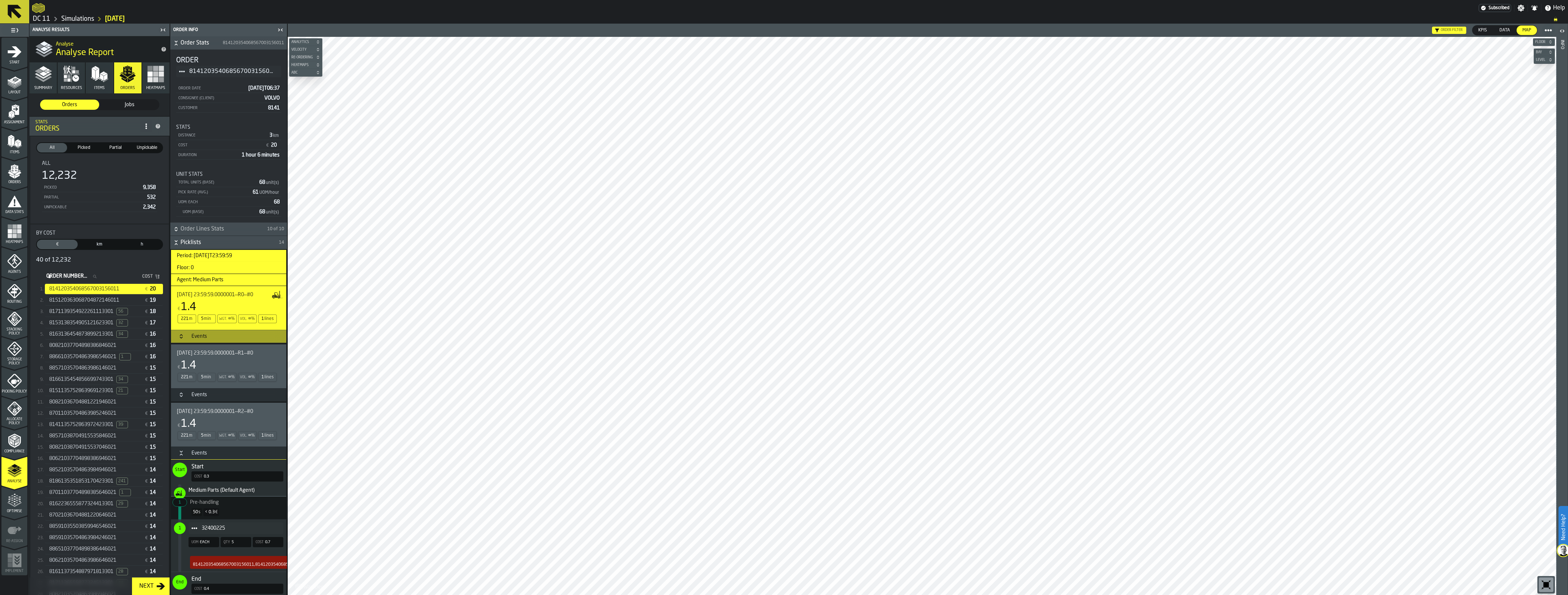
click at [190, 450] on h3 "Events" at bounding box center [229, 453] width 115 height 13
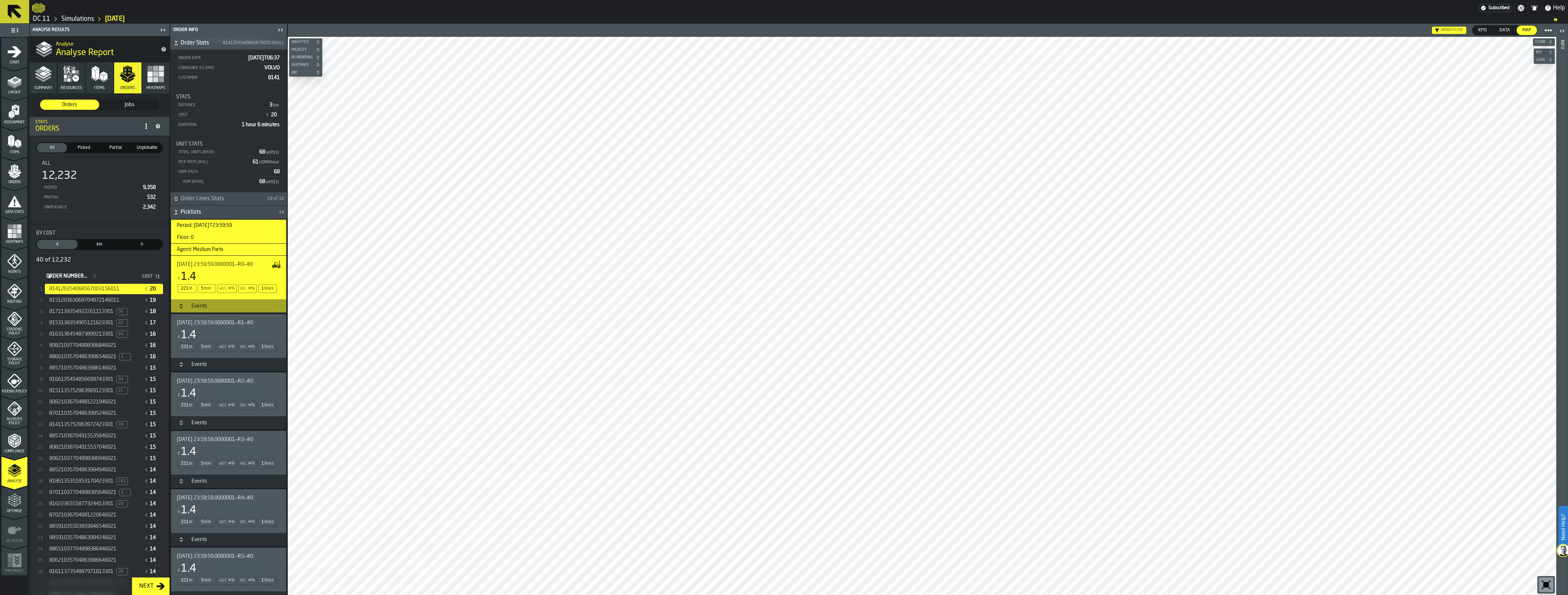
scroll to position [45, 0]
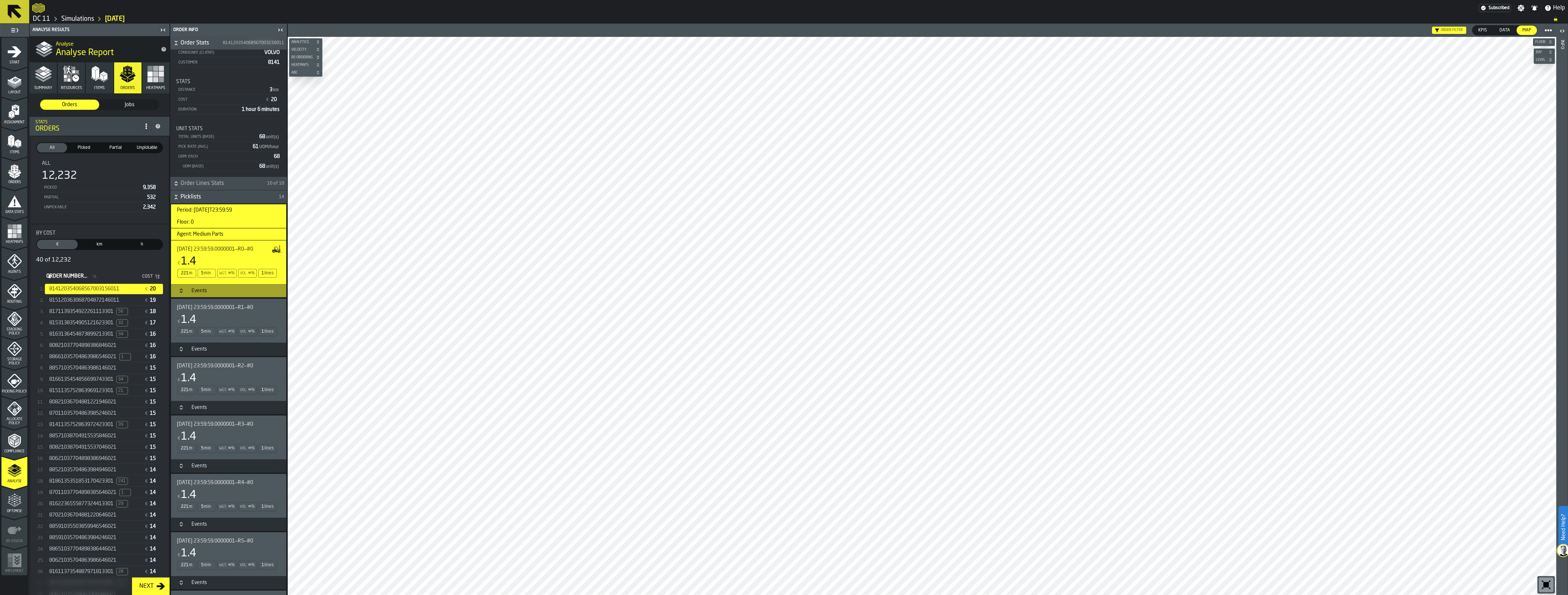
click at [98, 296] on div "815120363068704872146011 € 19" at bounding box center [104, 300] width 118 height 10
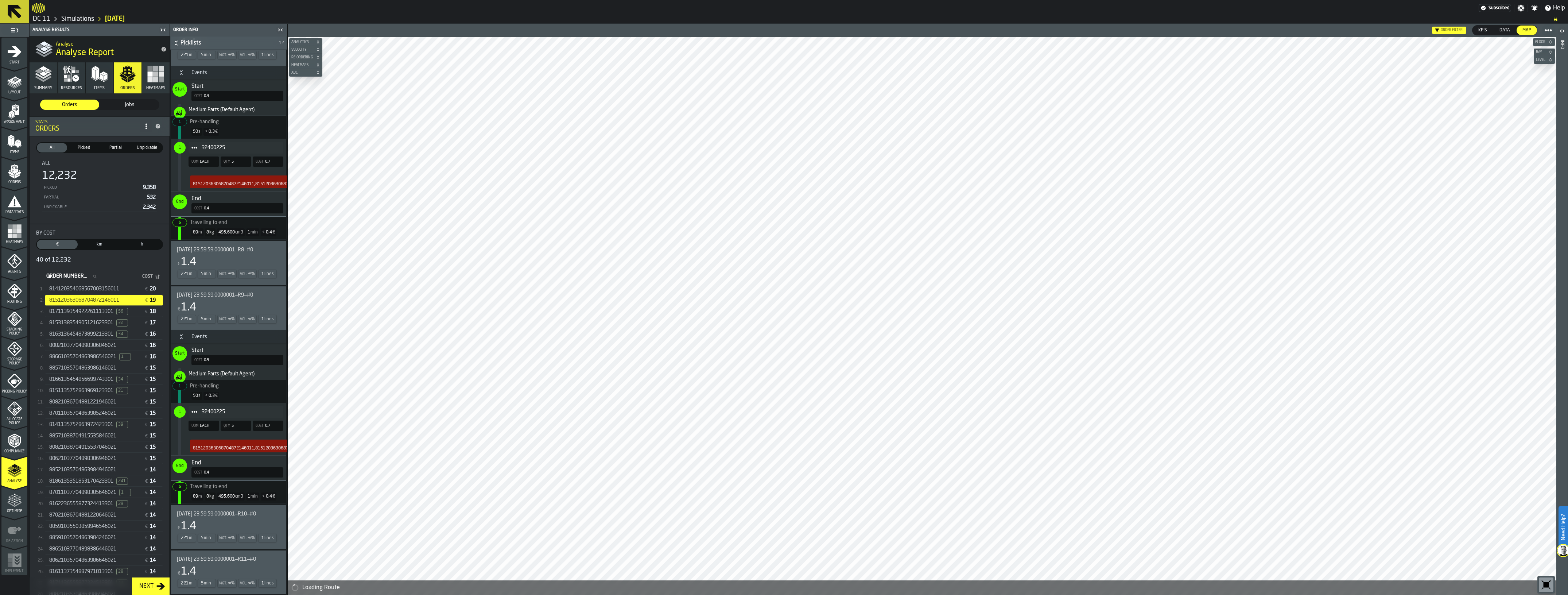
scroll to position [1242, 0]
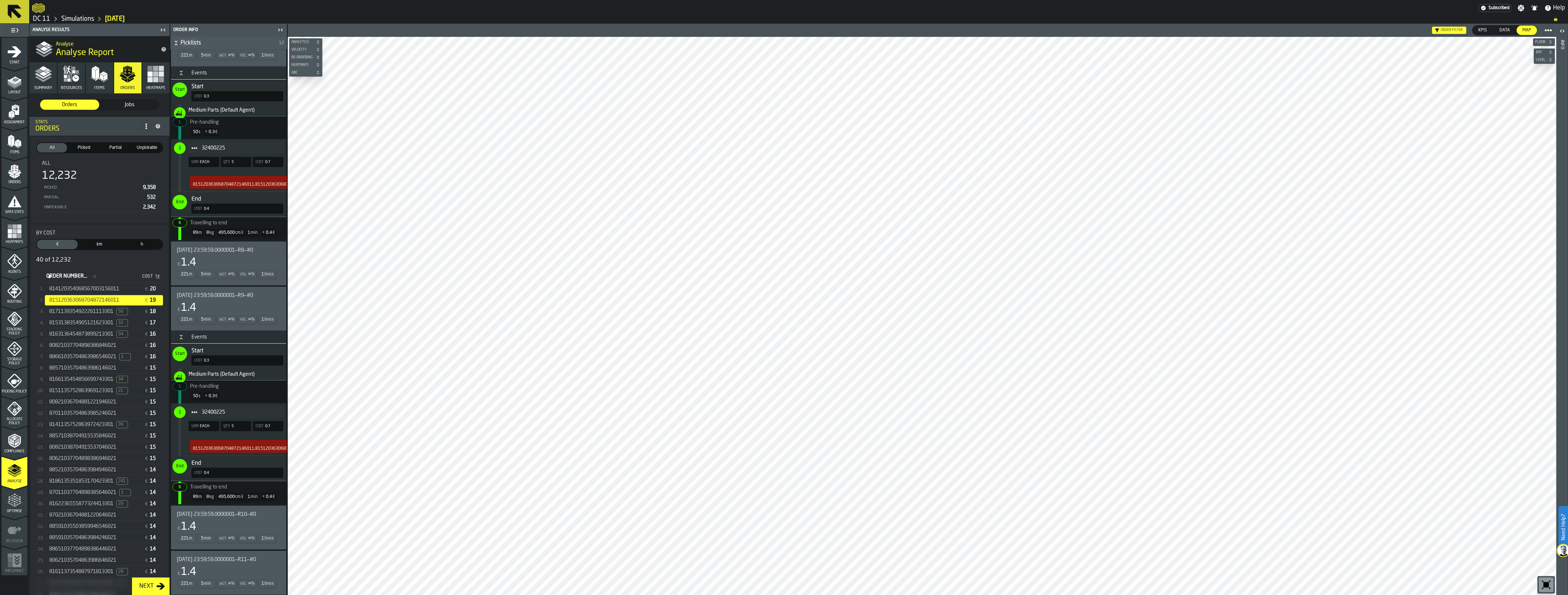
click at [100, 313] on span "8171139354922261113301" at bounding box center [81, 311] width 64 height 6
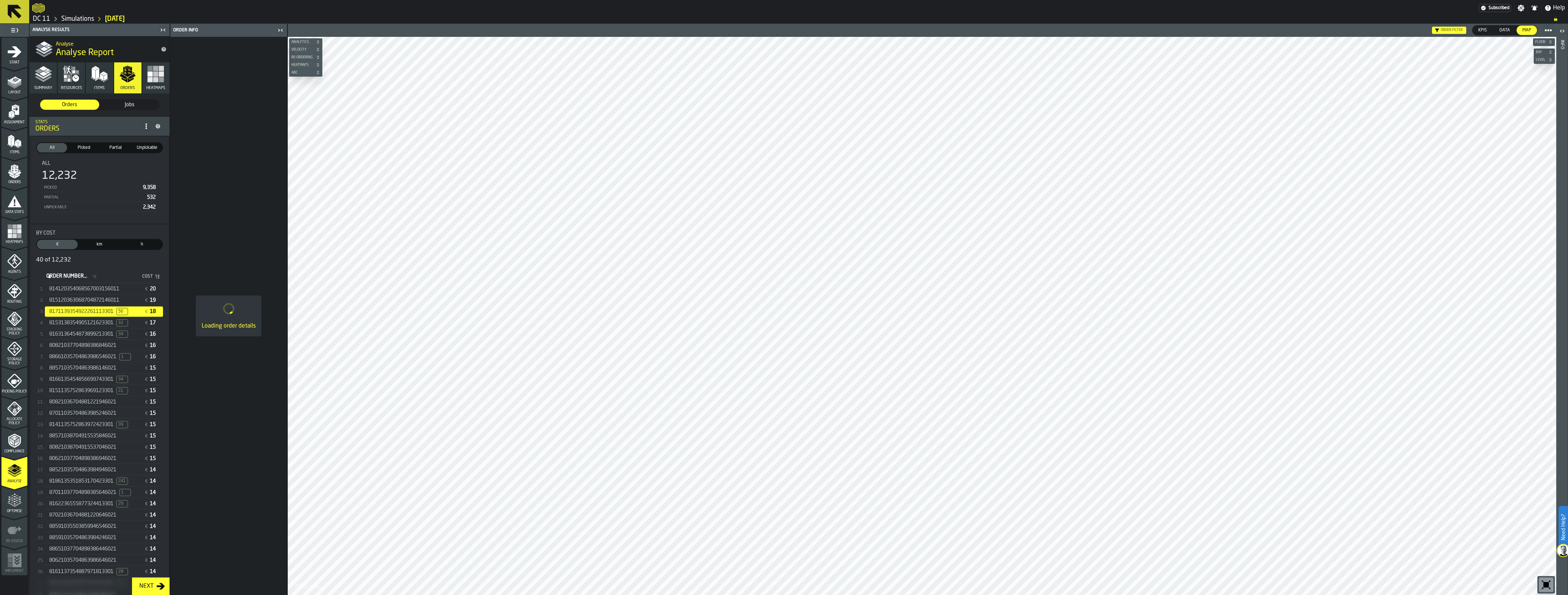
click at [107, 493] on span "87011037704898385646021" at bounding box center [82, 492] width 67 height 6
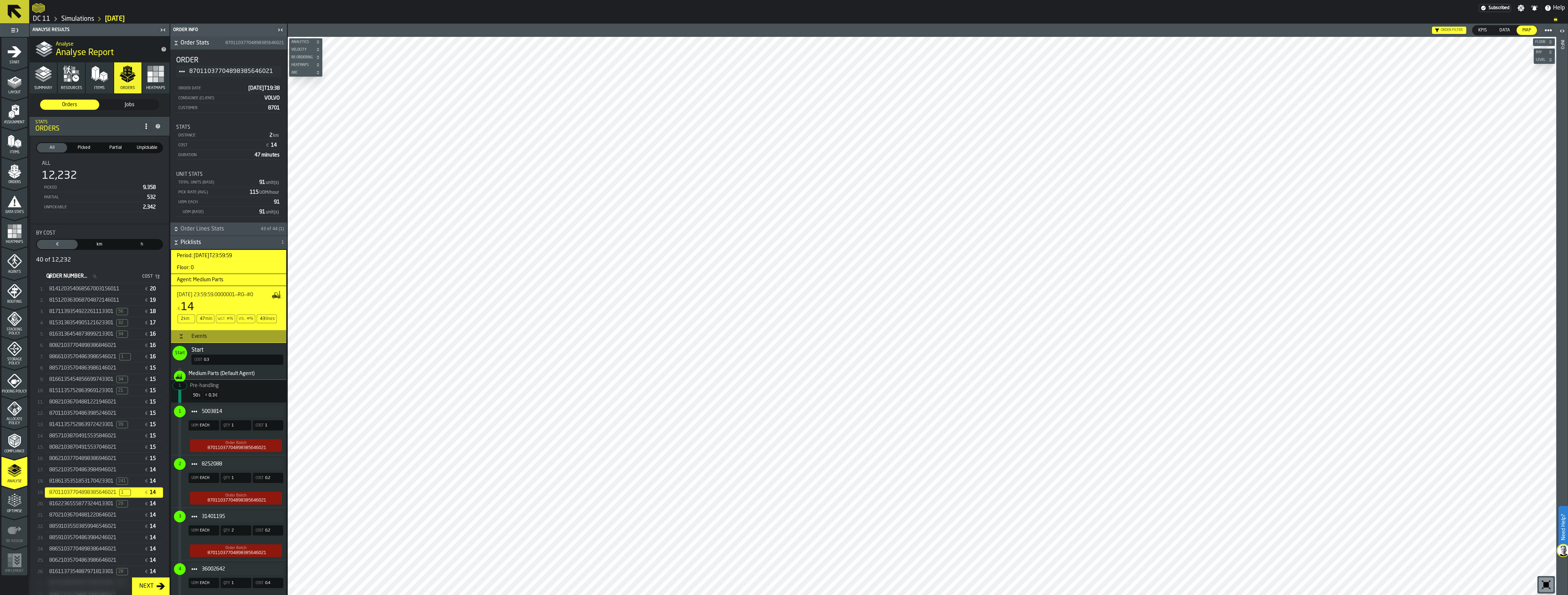
click at [212, 340] on h3 "Events" at bounding box center [229, 336] width 115 height 13
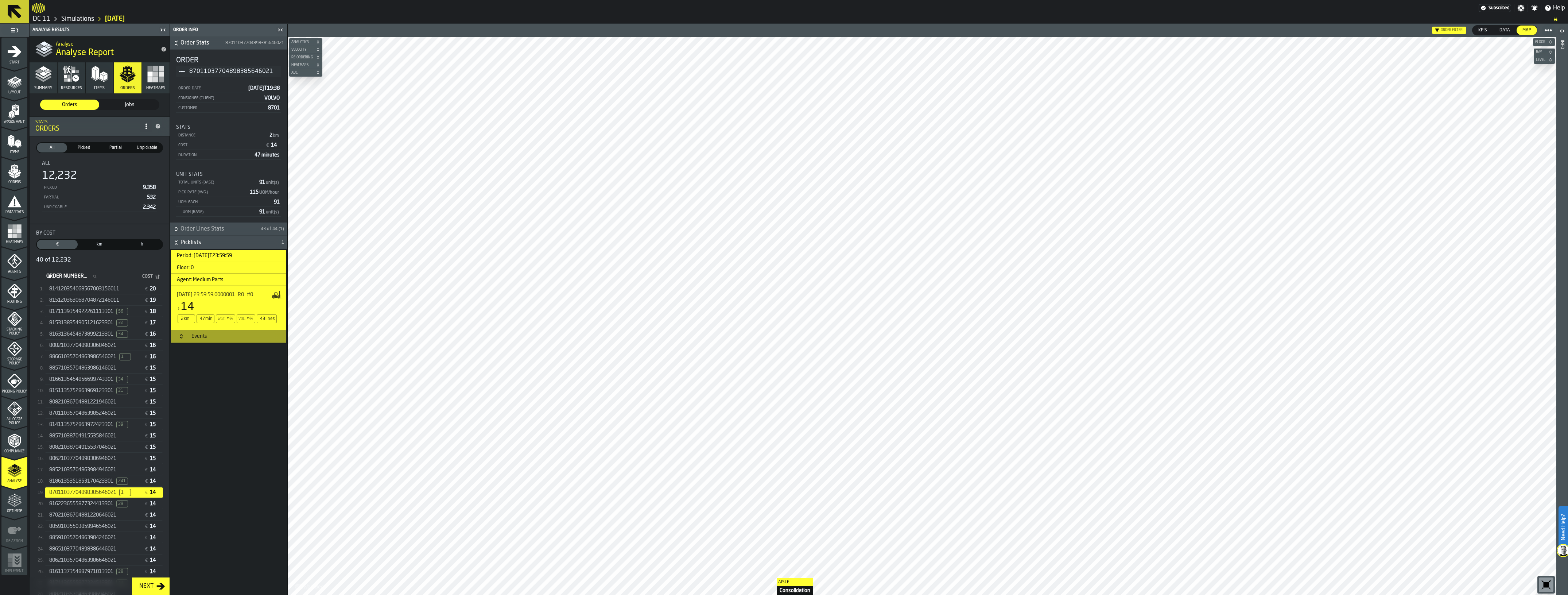
click at [775, 595] on html "Need Help? Subscribed Settings Notifications Help DC 11 Simulations [DATE] 1 St…" at bounding box center [784, 298] width 1568 height 595
click at [727, 595] on html "Need Help? Subscribed Settings Notifications Help DC 11 Simulations [DATE] 1 St…" at bounding box center [784, 298] width 1568 height 595
click at [791, 595] on html "Need Help? Subscribed Settings Notifications Help DC 11 Simulations [DATE] 1 St…" at bounding box center [784, 298] width 1568 height 595
click at [862, 595] on html "Need Help? Subscribed Settings Notifications Help DC 11 Simulations [DATE] 1 St…" at bounding box center [784, 298] width 1568 height 595
